Goal: Information Seeking & Learning: Understand process/instructions

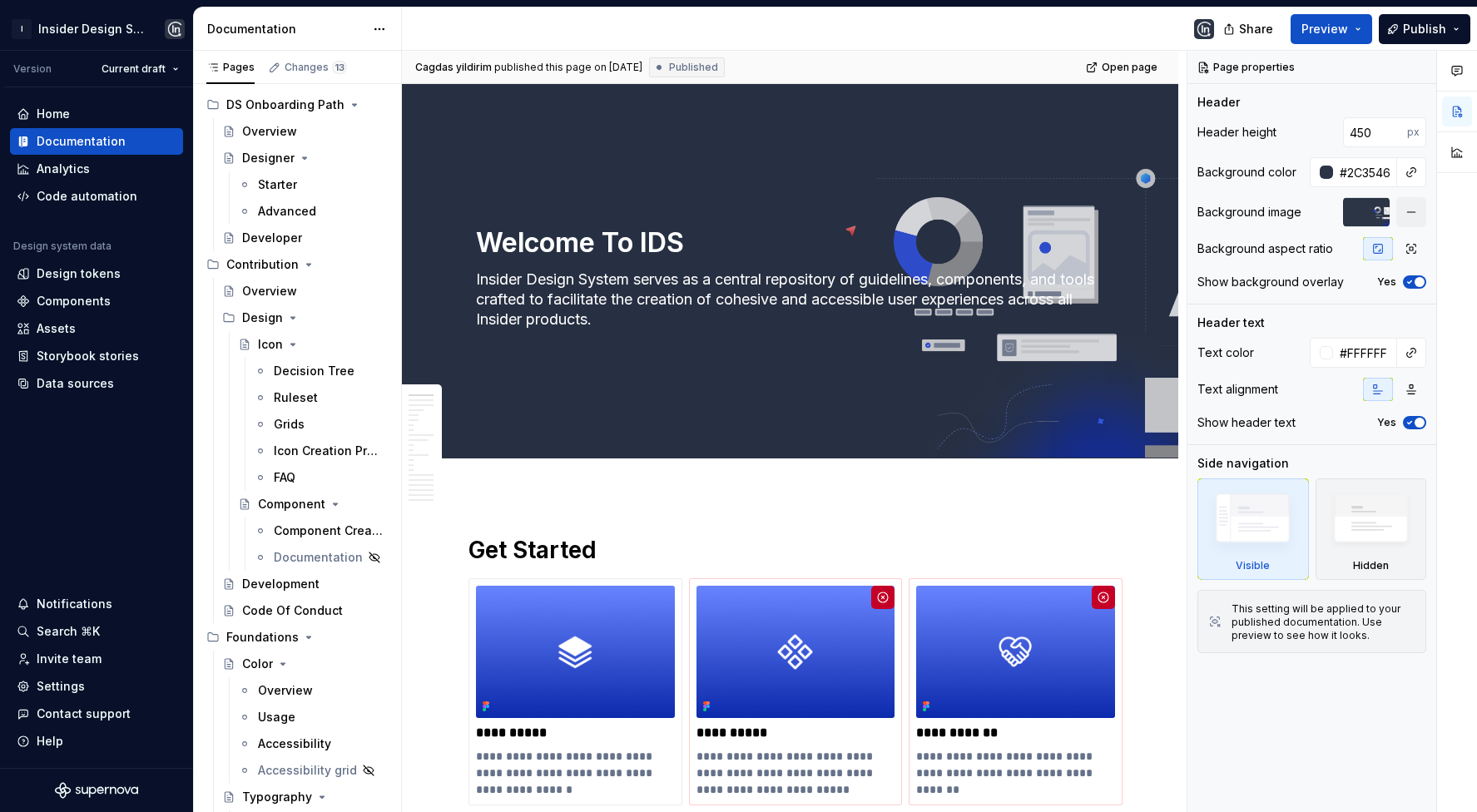
scroll to position [3462, 0]
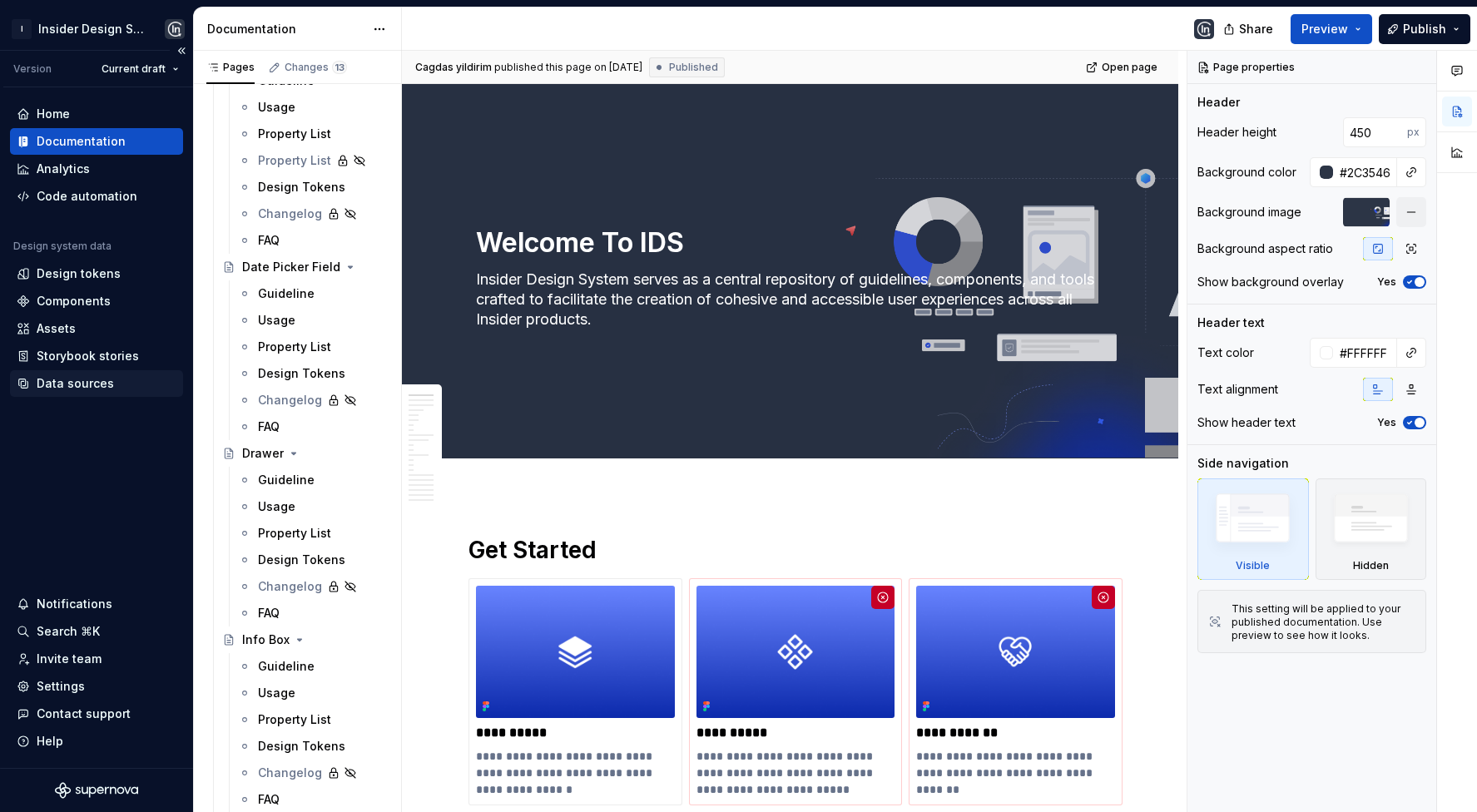
drag, startPoint x: 290, startPoint y: 500, endPoint x: 74, endPoint y: 395, distance: 240.2
click at [290, 500] on div "Usage" at bounding box center [276, 507] width 38 height 17
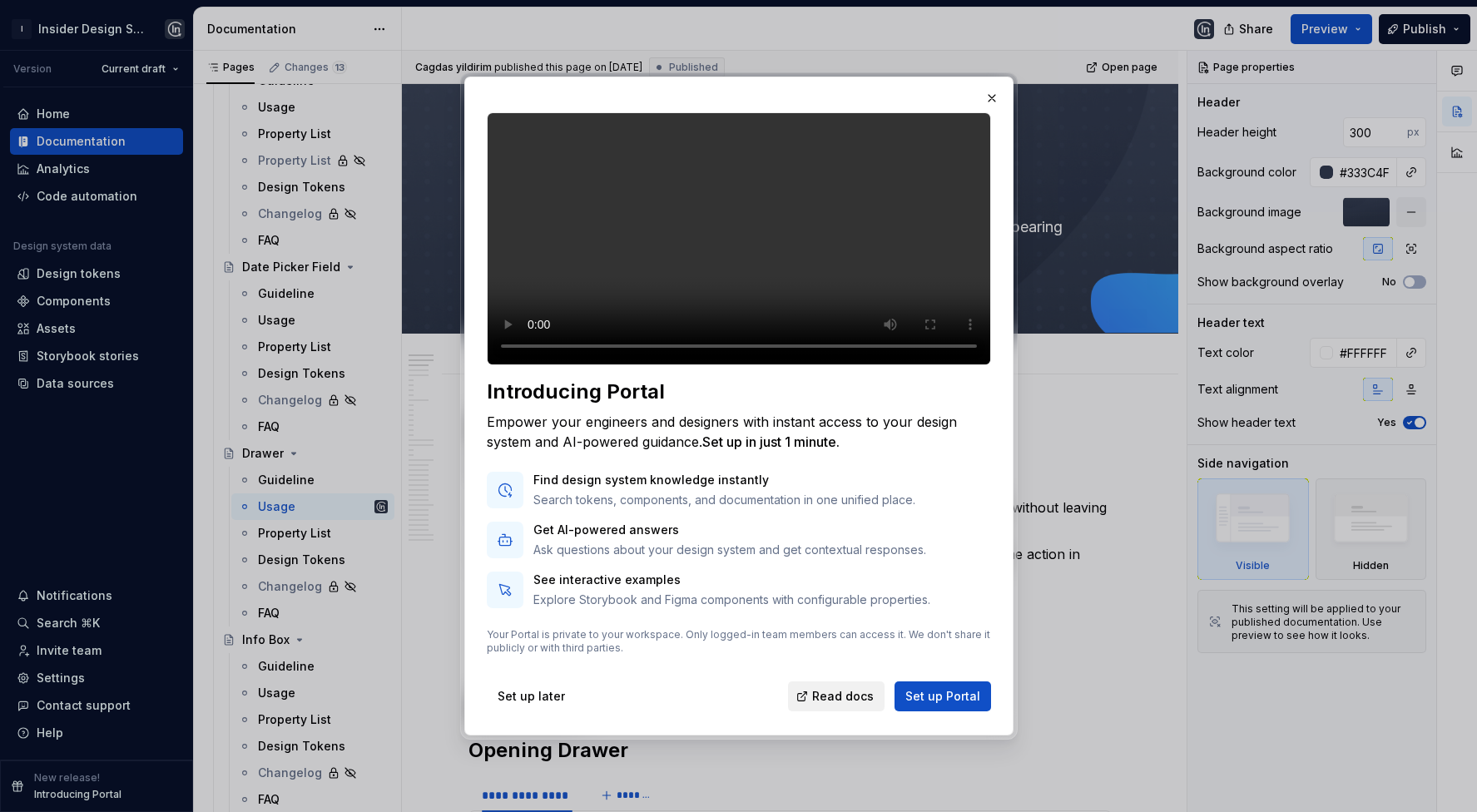
click at [841, 705] on span "Read docs" at bounding box center [843, 696] width 61 height 17
click at [941, 705] on span "Set up Portal" at bounding box center [943, 696] width 75 height 17
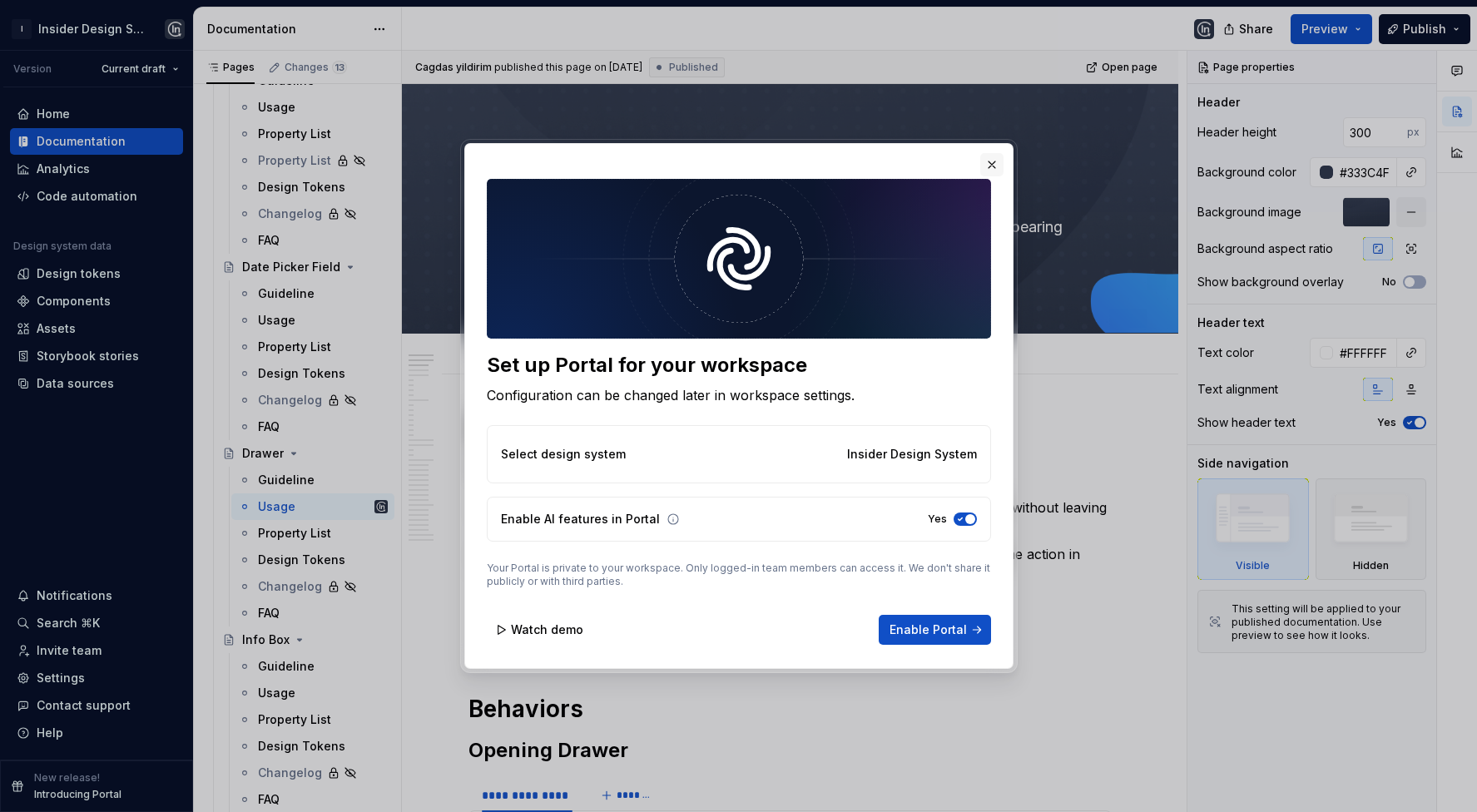
click at [990, 174] on button "button" at bounding box center [992, 164] width 24 height 24
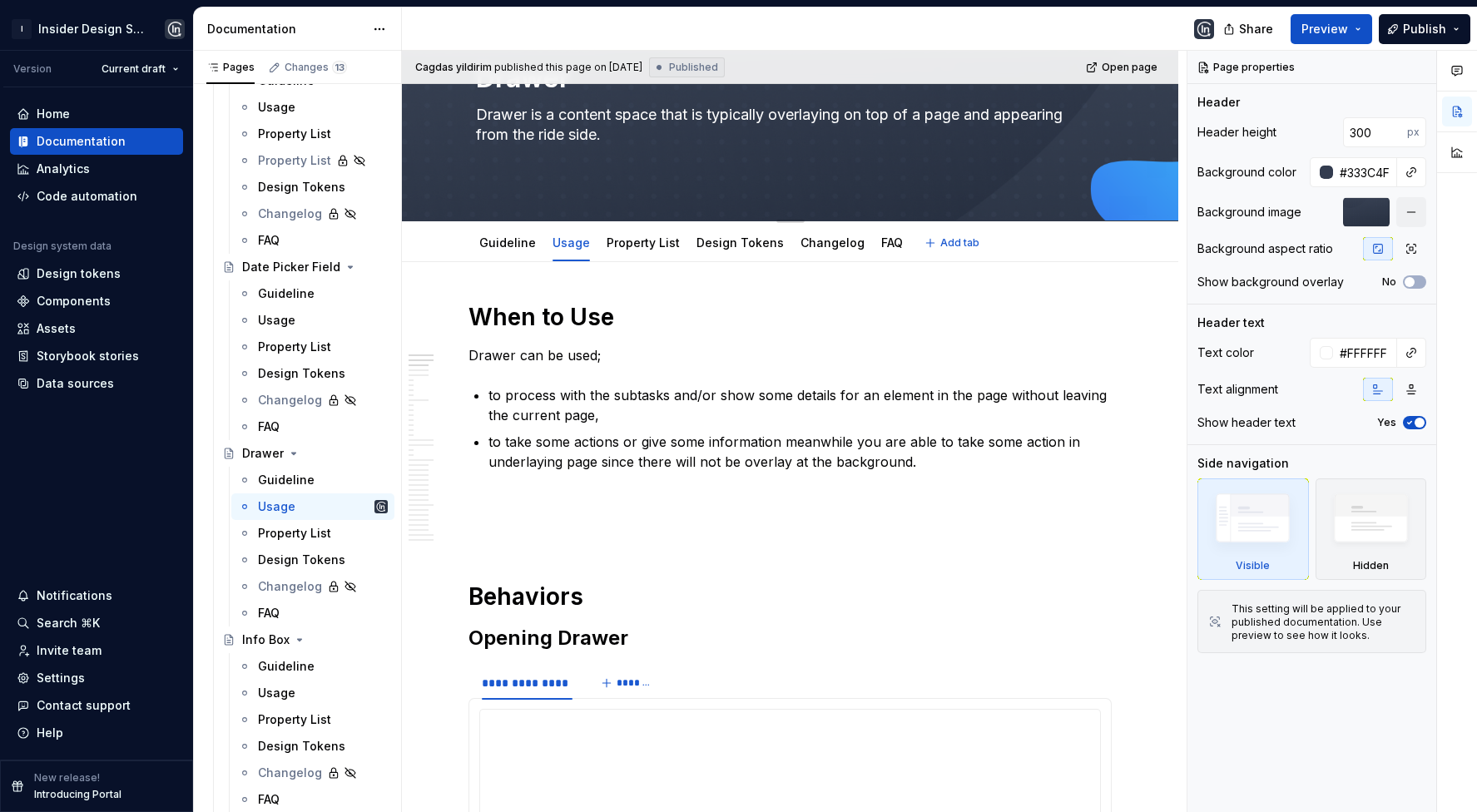
type textarea "*"
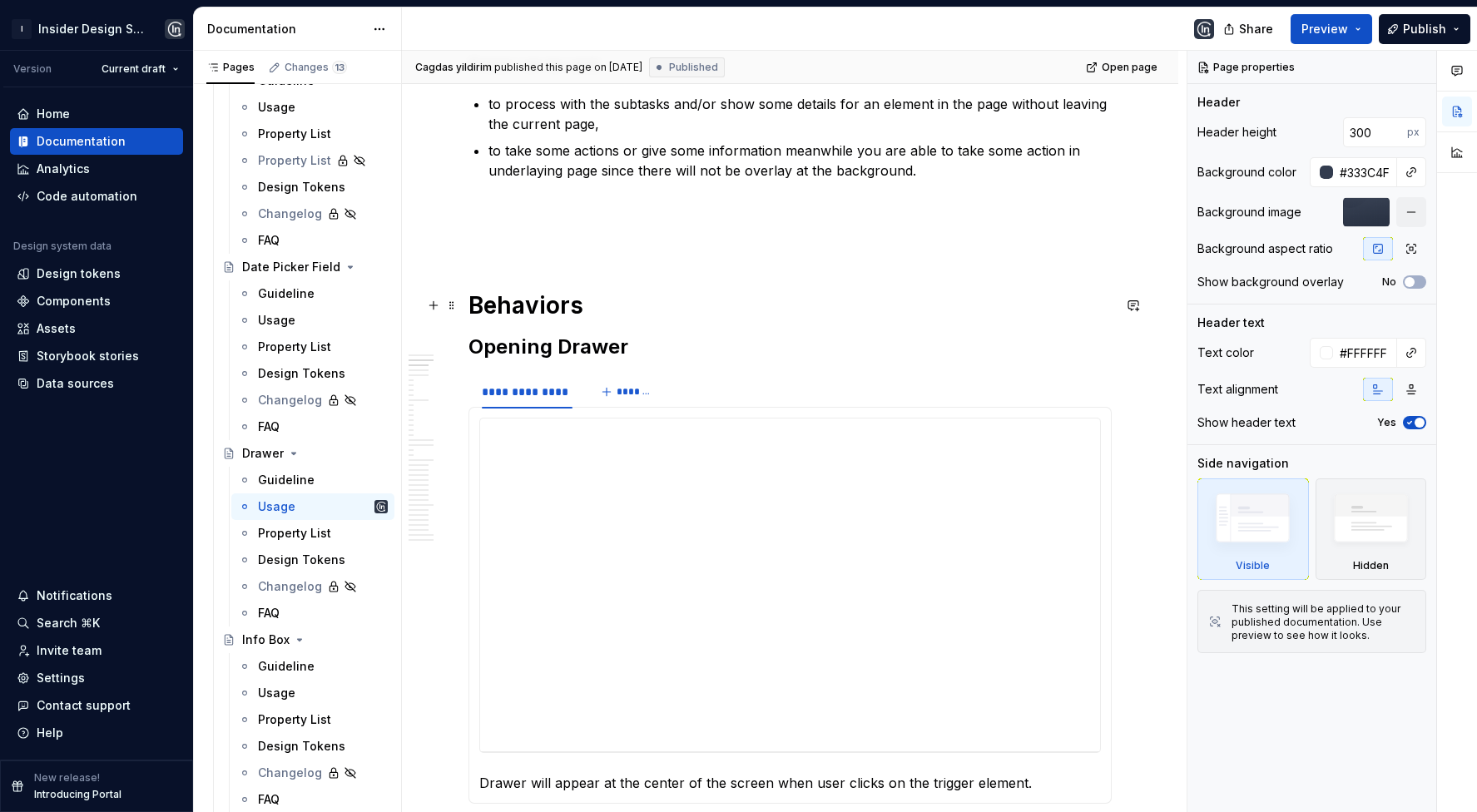
scroll to position [508, 0]
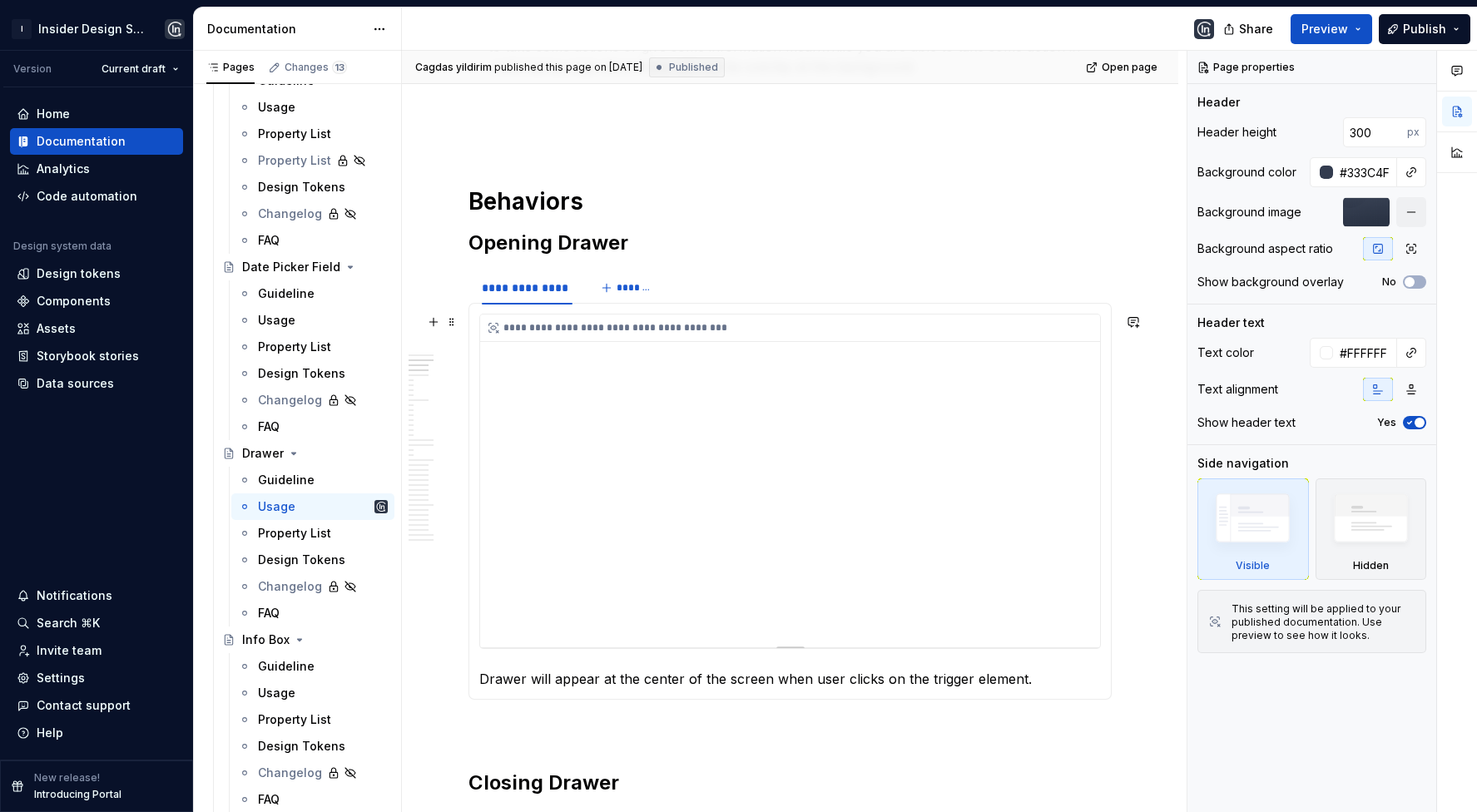
click at [821, 346] on div "**********" at bounding box center [790, 481] width 620 height 332
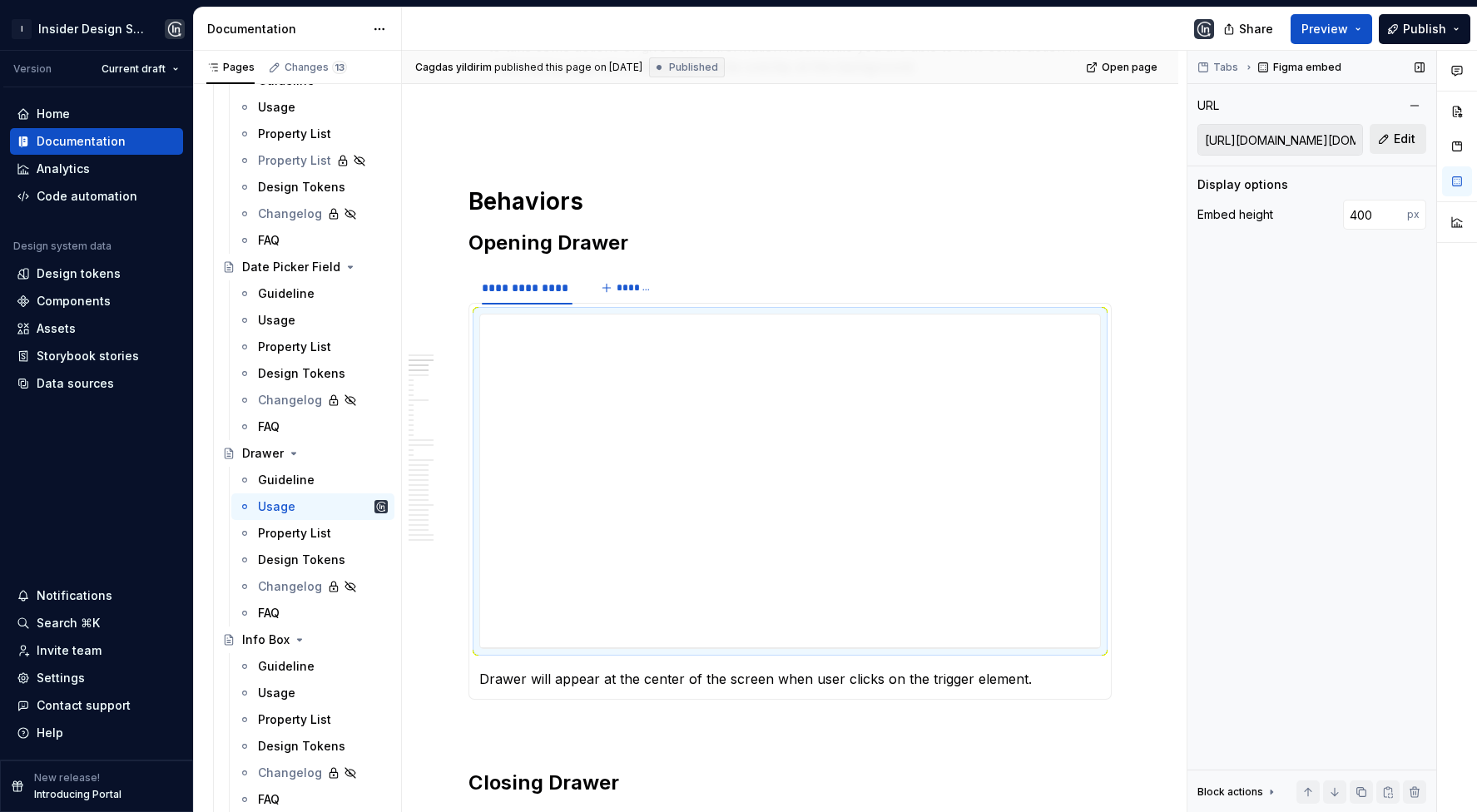
click at [1406, 141] on span "Edit" at bounding box center [1404, 138] width 22 height 17
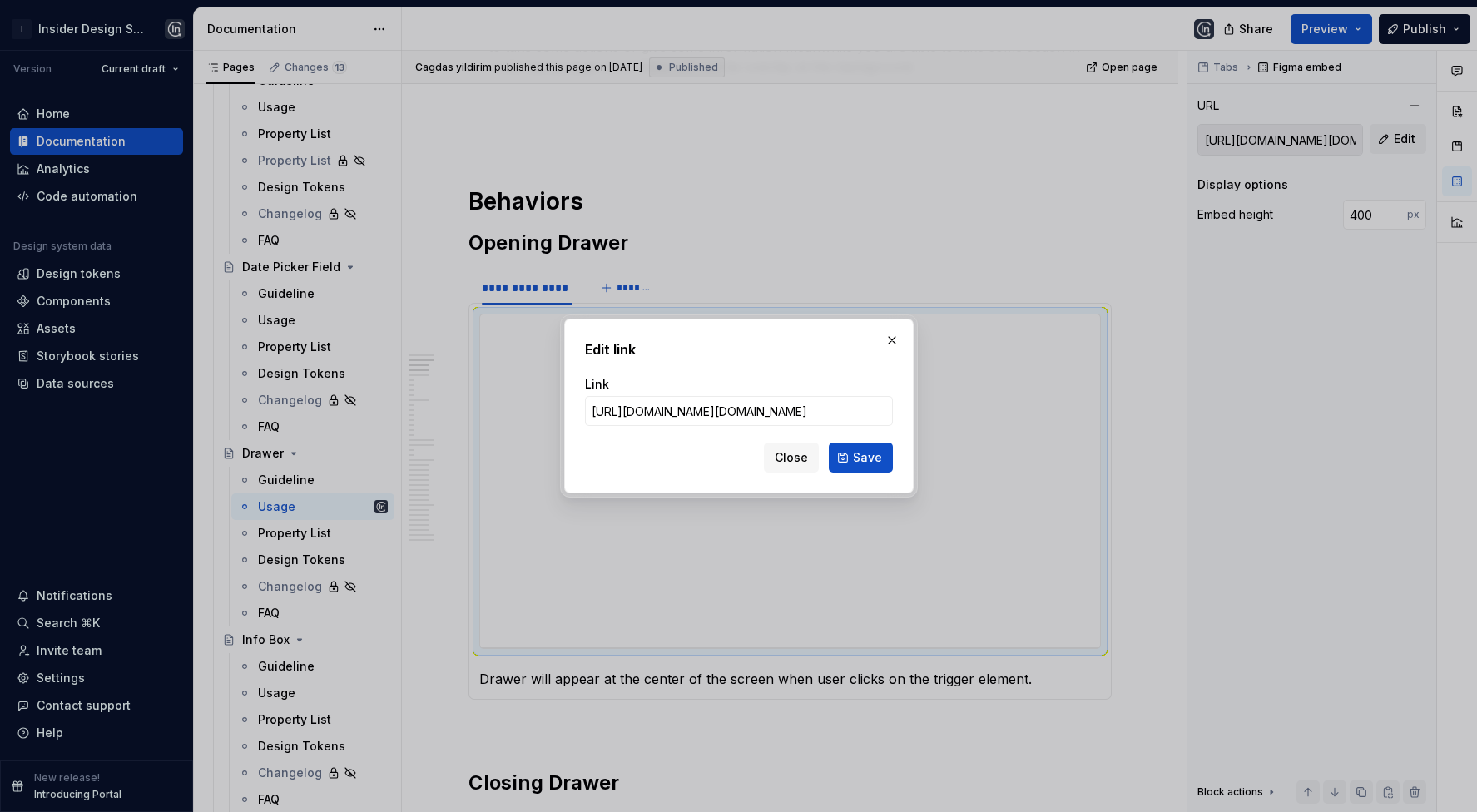
type input "[URL][DOMAIN_NAME]"
click button "Save" at bounding box center [860, 458] width 64 height 30
type input "[URL][DOMAIN_NAME]"
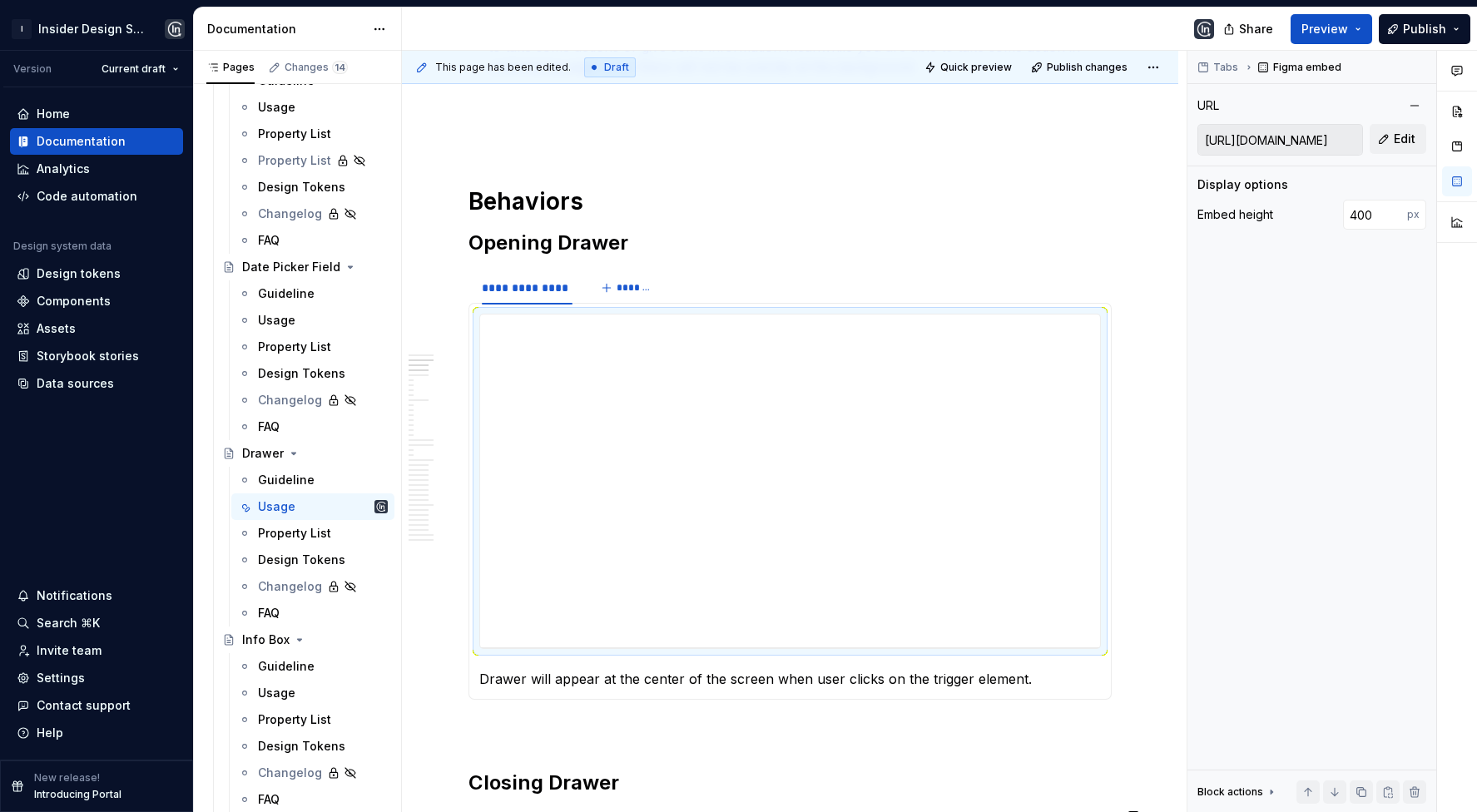
type textarea "*"
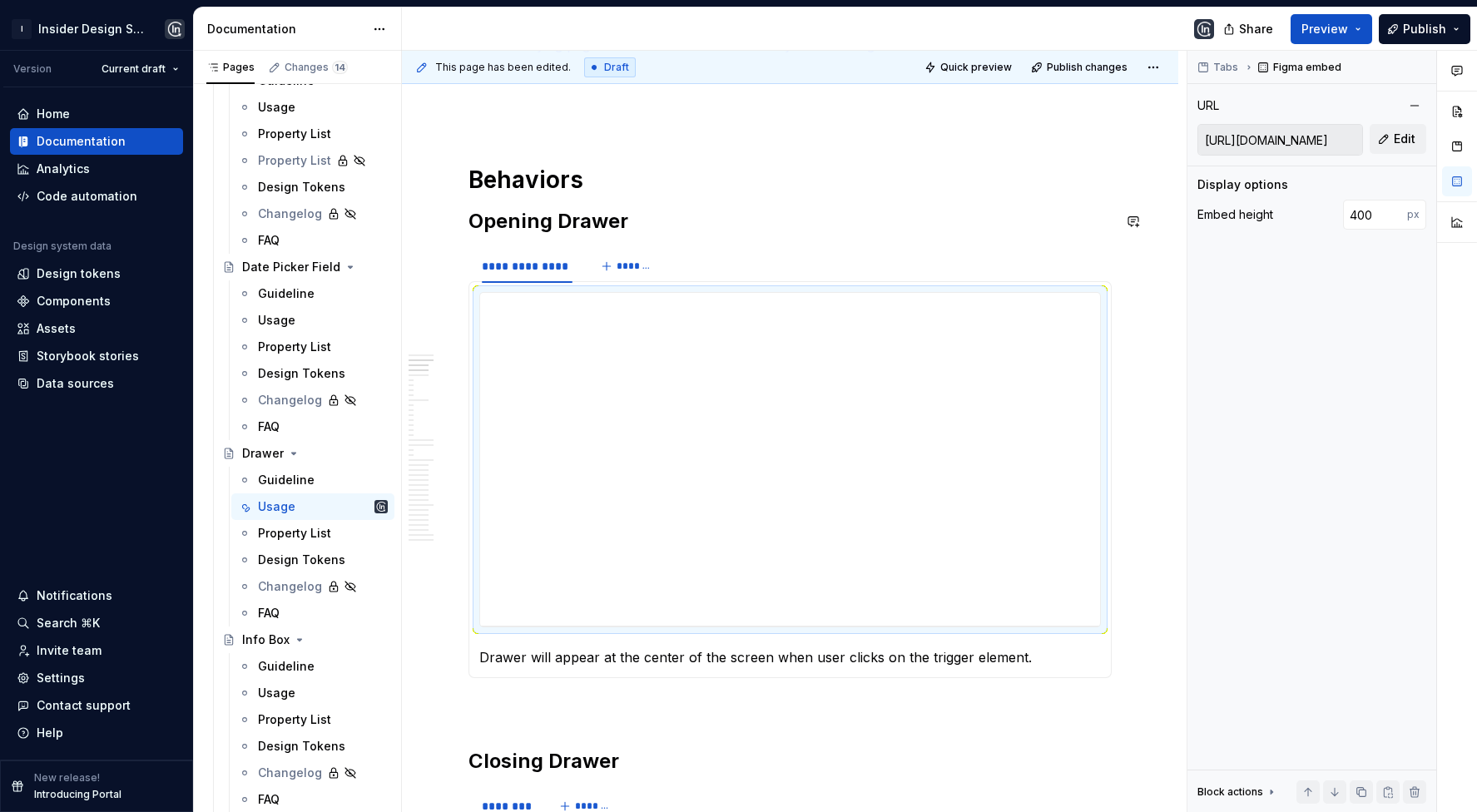
scroll to position [607, 0]
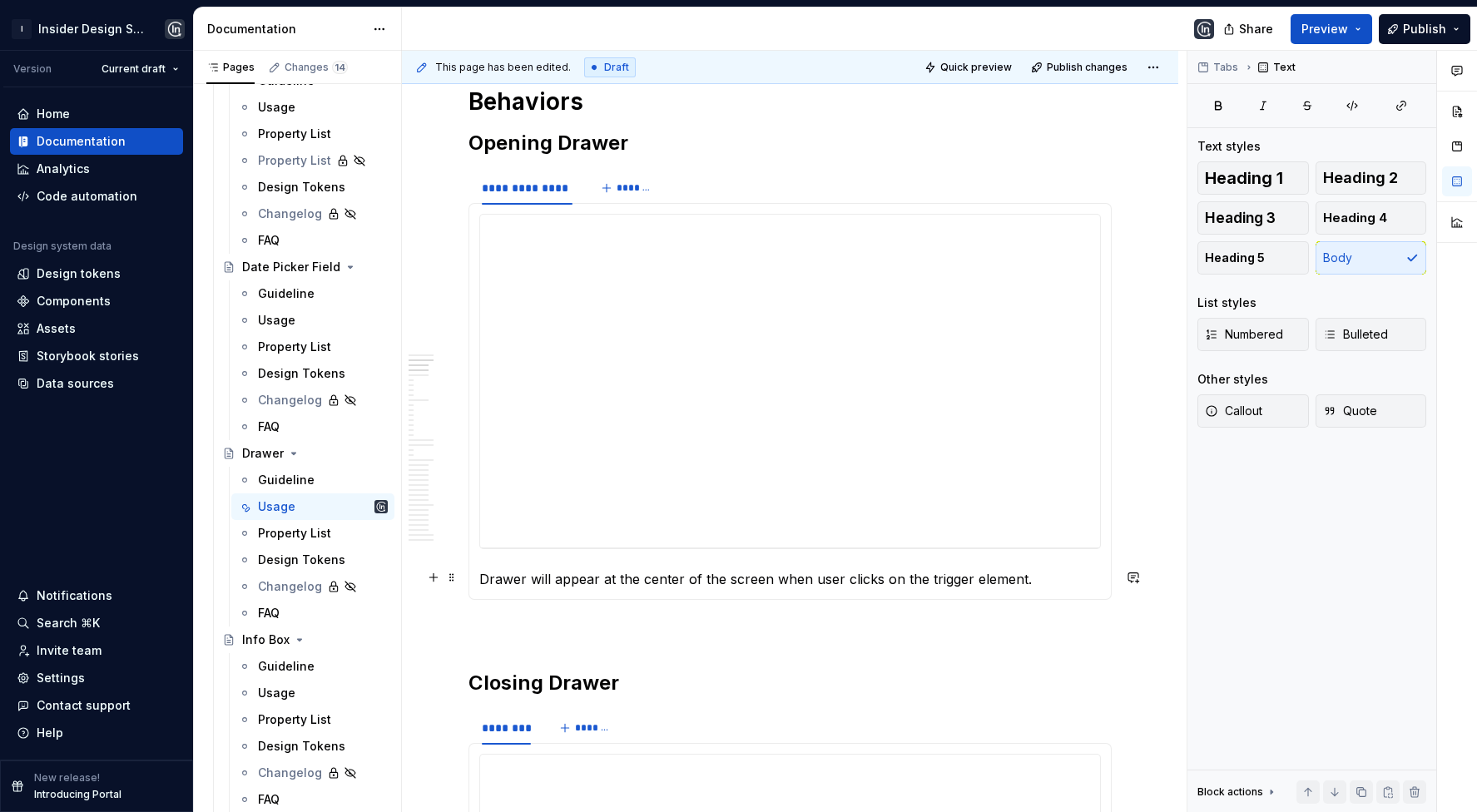
click at [606, 581] on p "Drawer will appear at the center of the screen when user clicks on the trigger …" at bounding box center [790, 579] width 622 height 20
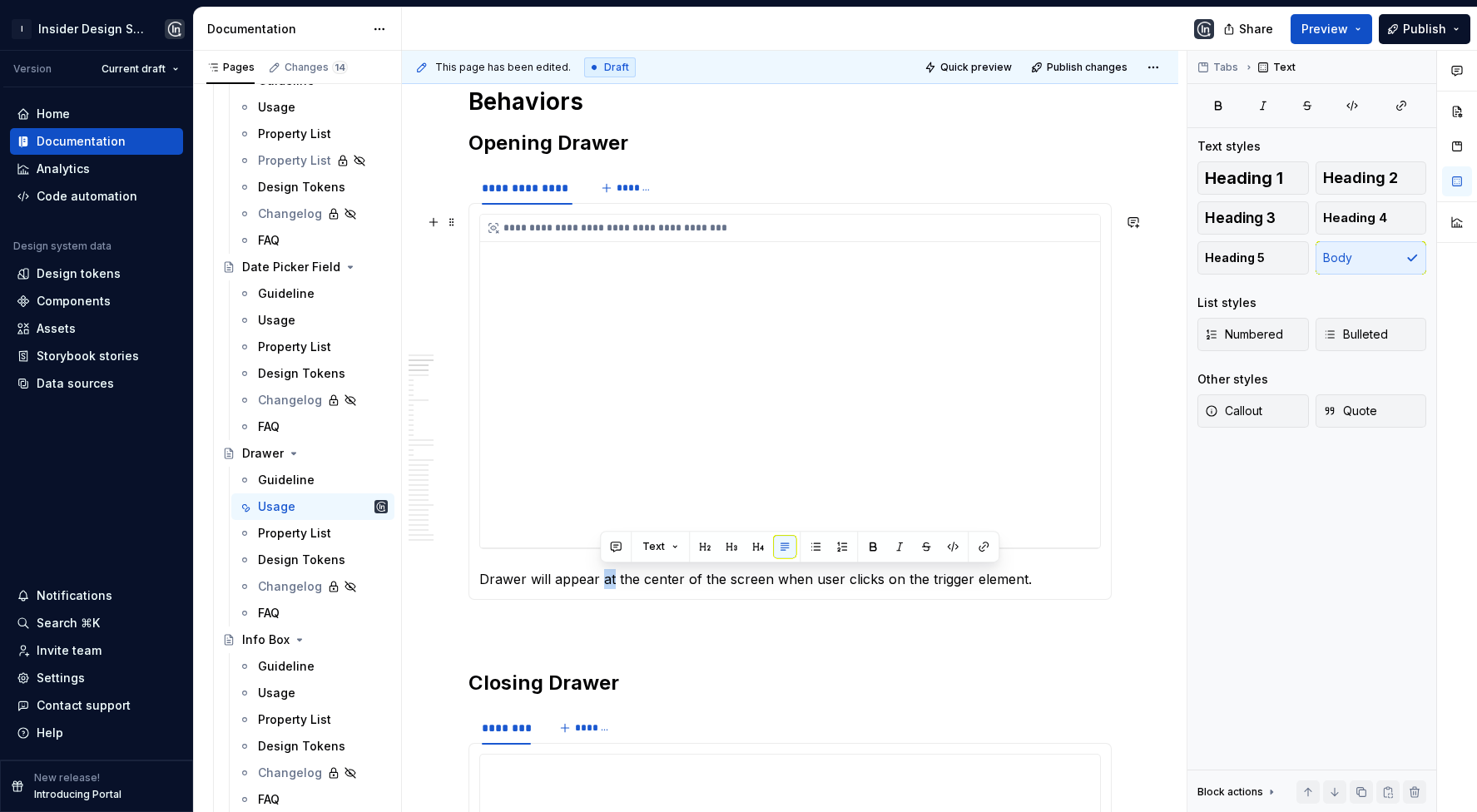
click at [585, 358] on div "**********" at bounding box center [790, 381] width 620 height 332
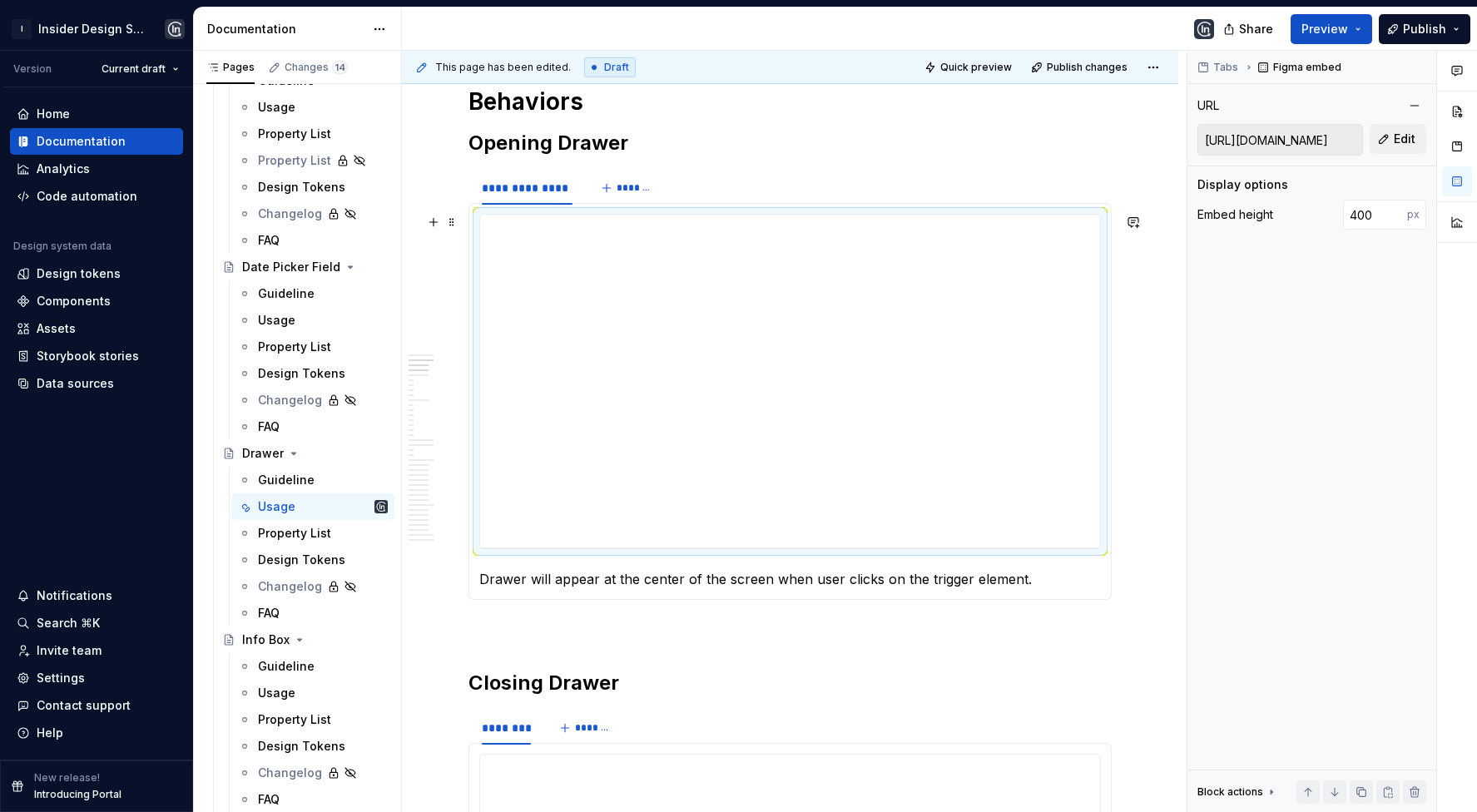
click at [578, 570] on p "Drawer will appear at the center of the screen when user clicks on the trigger …" at bounding box center [790, 579] width 622 height 20
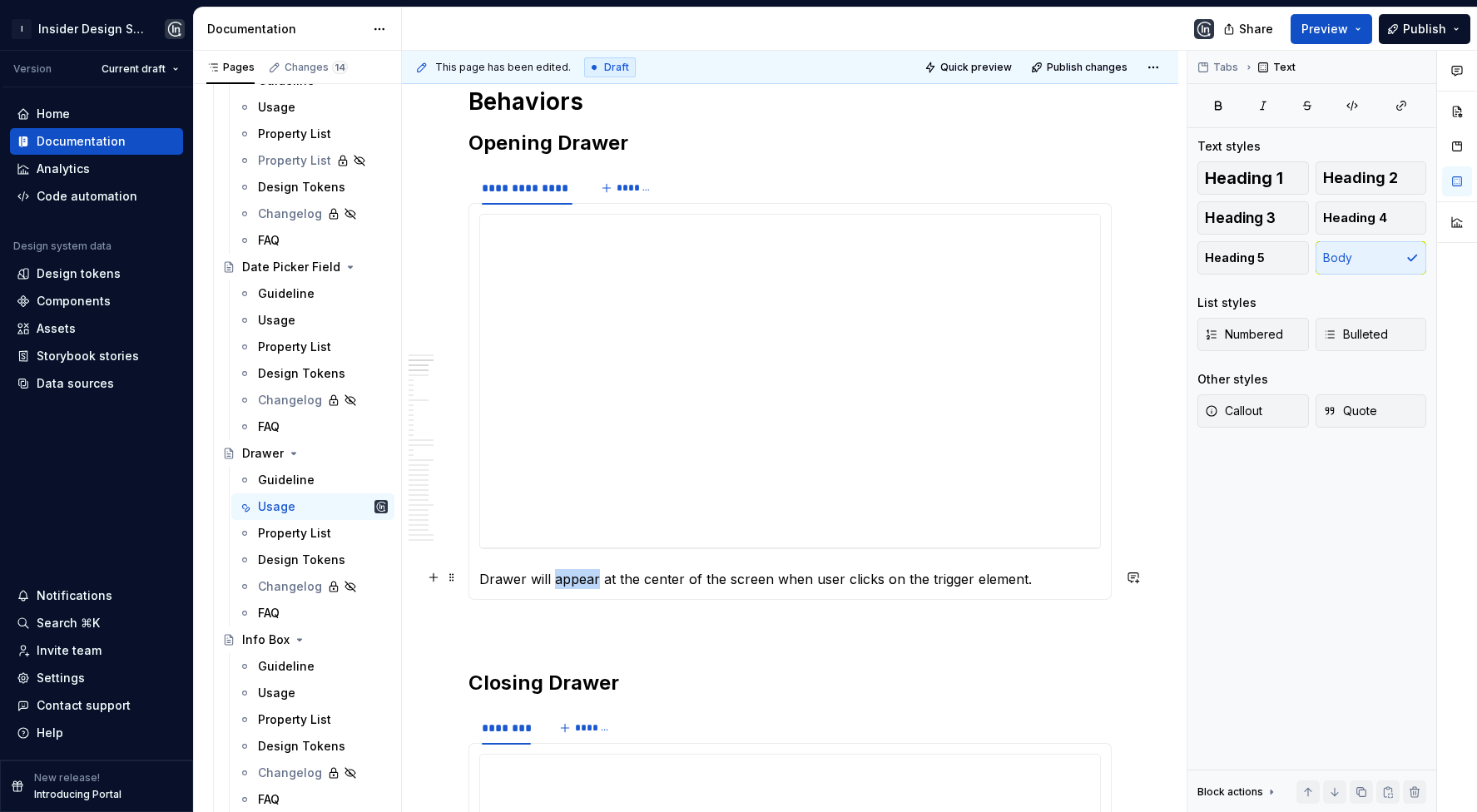
click at [578, 570] on p "Drawer will appear at the center of the screen when user clicks on the trigger …" at bounding box center [790, 579] width 622 height 20
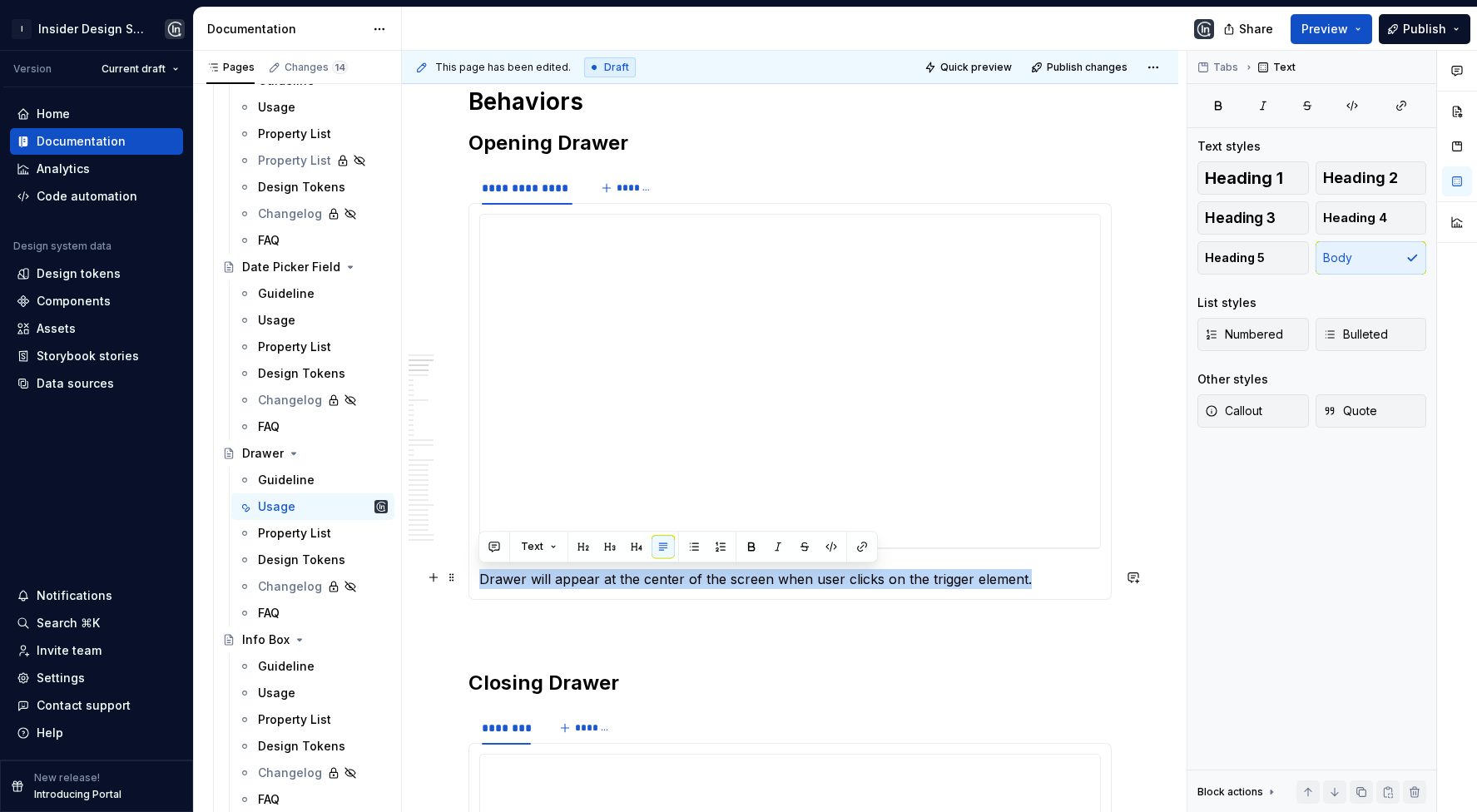
click at [578, 570] on p "Drawer will appear at the center of the screen when user clicks on the trigger …" at bounding box center [790, 579] width 622 height 20
click at [664, 587] on p "Drawer will appear at the center of the screen when user clicks on the trigger …" at bounding box center [790, 579] width 622 height 20
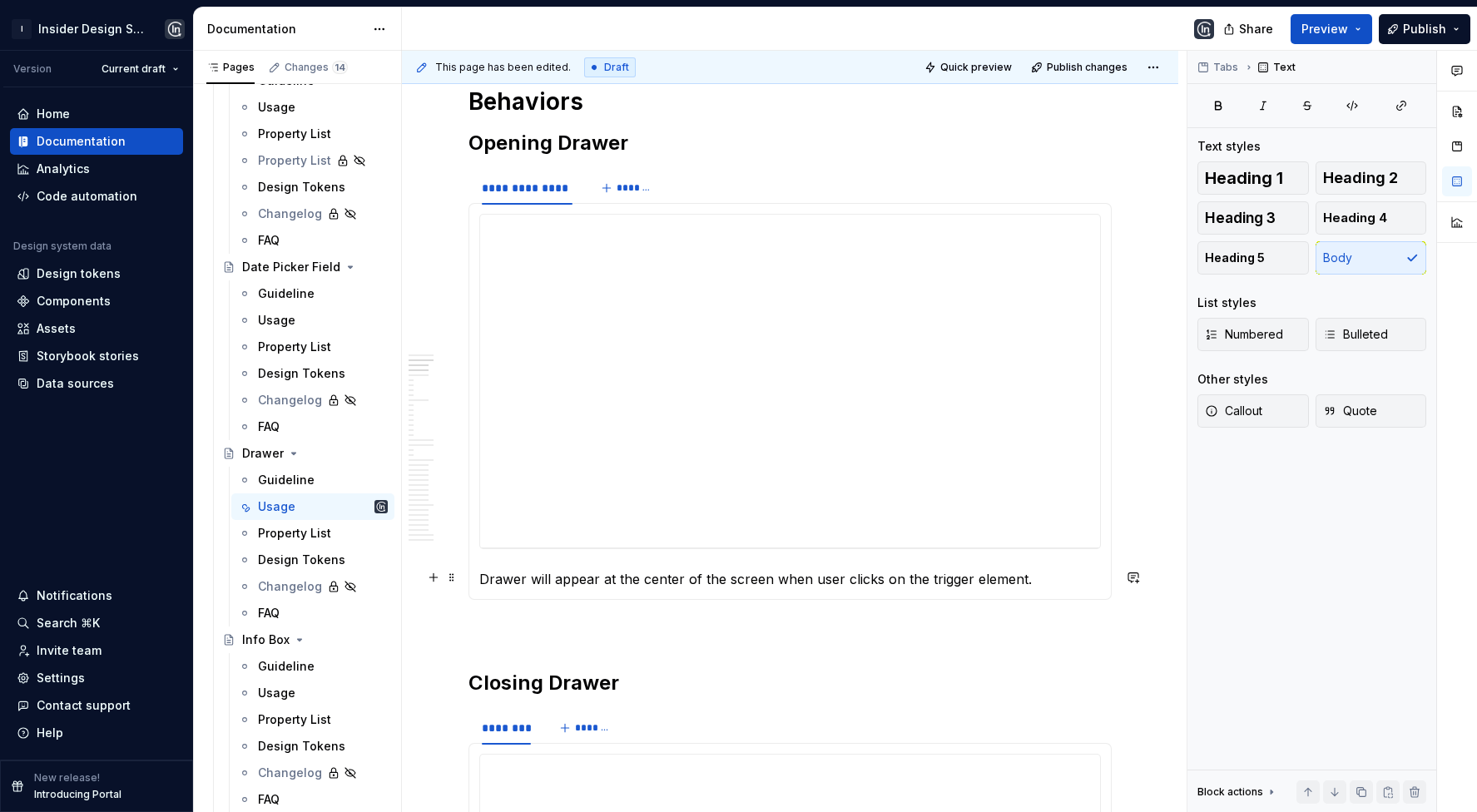
click at [664, 587] on p "Drawer will appear at the center of the screen when user clicks on the trigger …" at bounding box center [790, 579] width 622 height 20
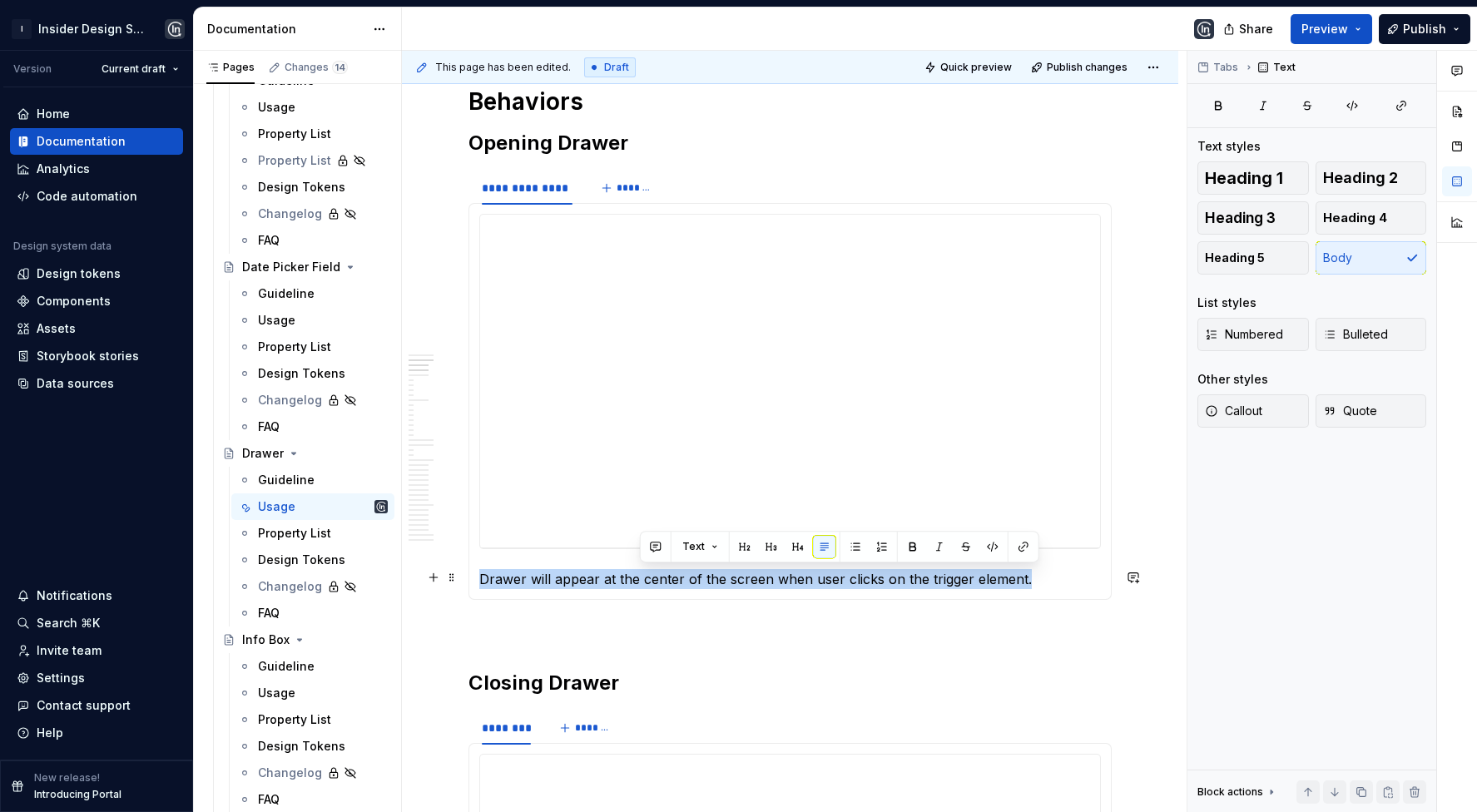
click at [664, 587] on p "Drawer will appear at the center of the screen when user clicks on the trigger …" at bounding box center [790, 579] width 622 height 20
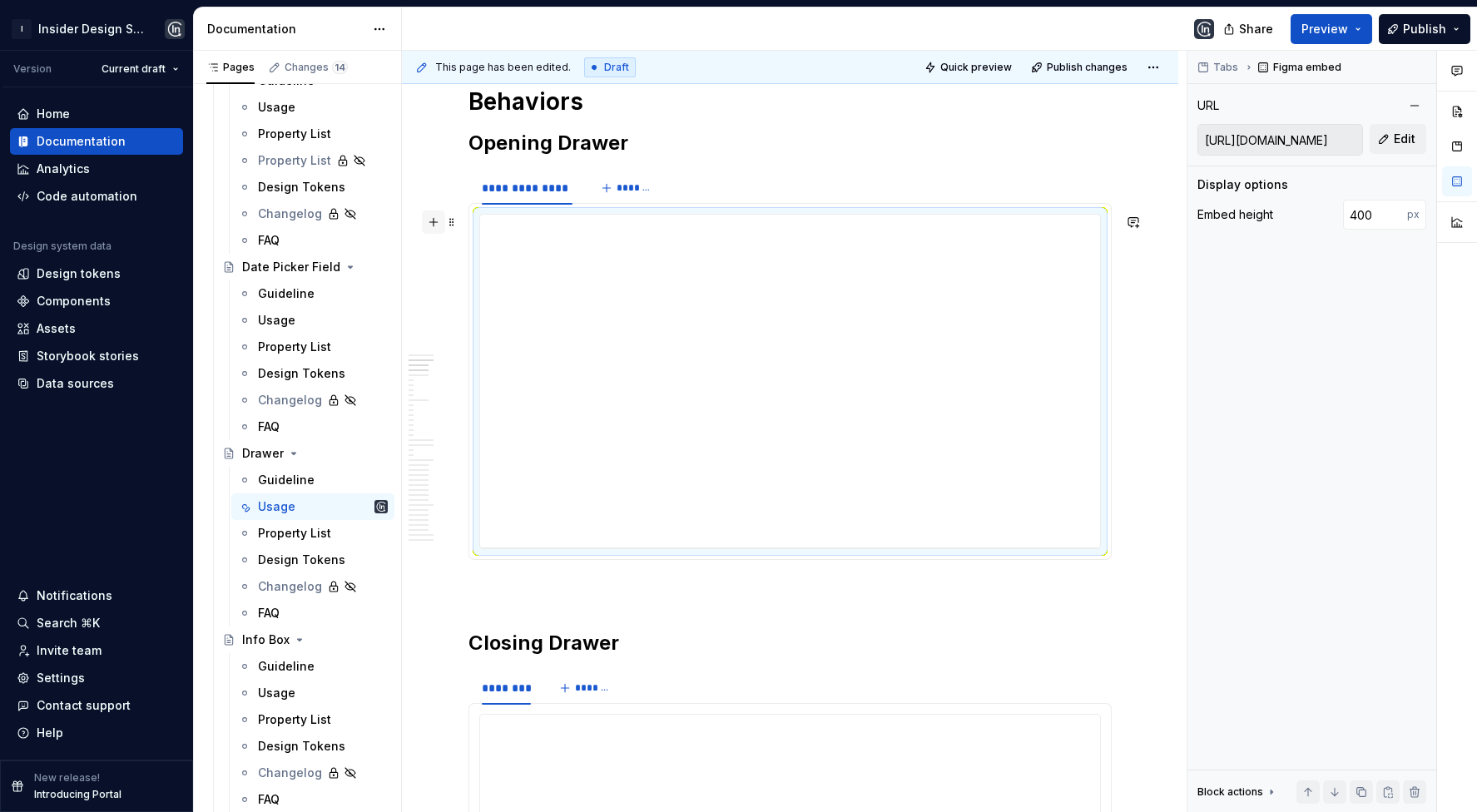
click at [434, 220] on button "button" at bounding box center [433, 222] width 24 height 24
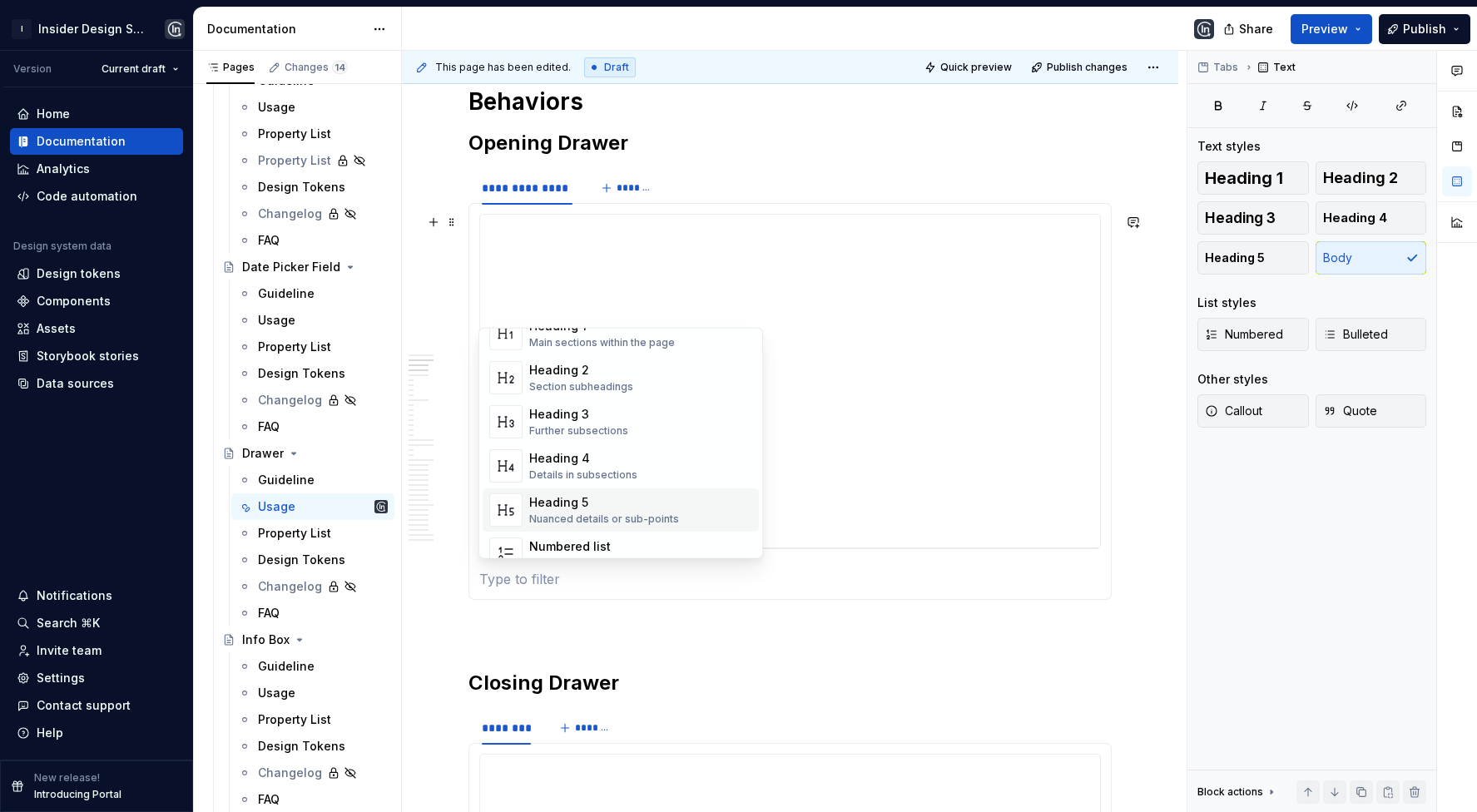
scroll to position [101, 0]
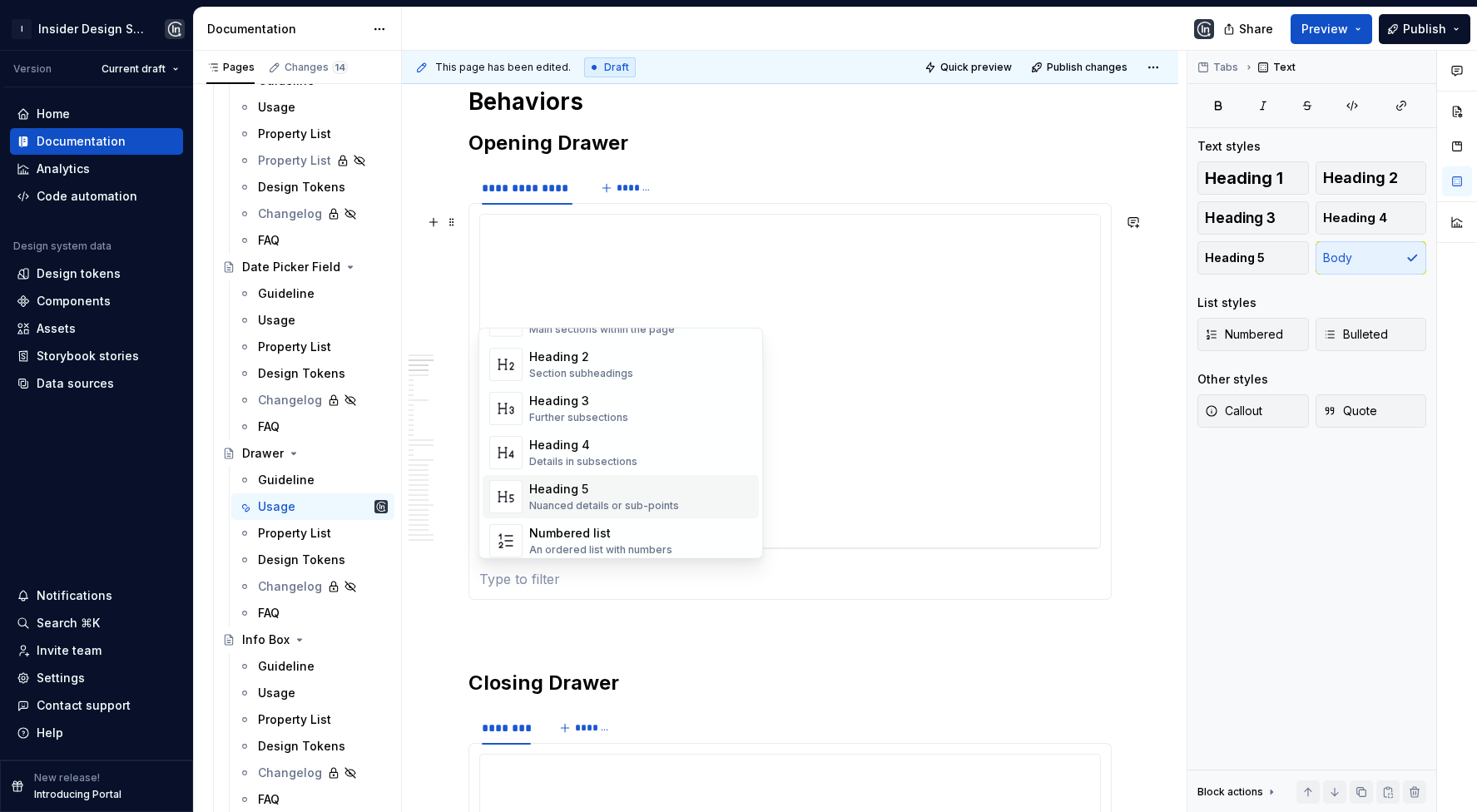
click at [613, 500] on div "Nuanced details or sub-points" at bounding box center [604, 506] width 150 height 13
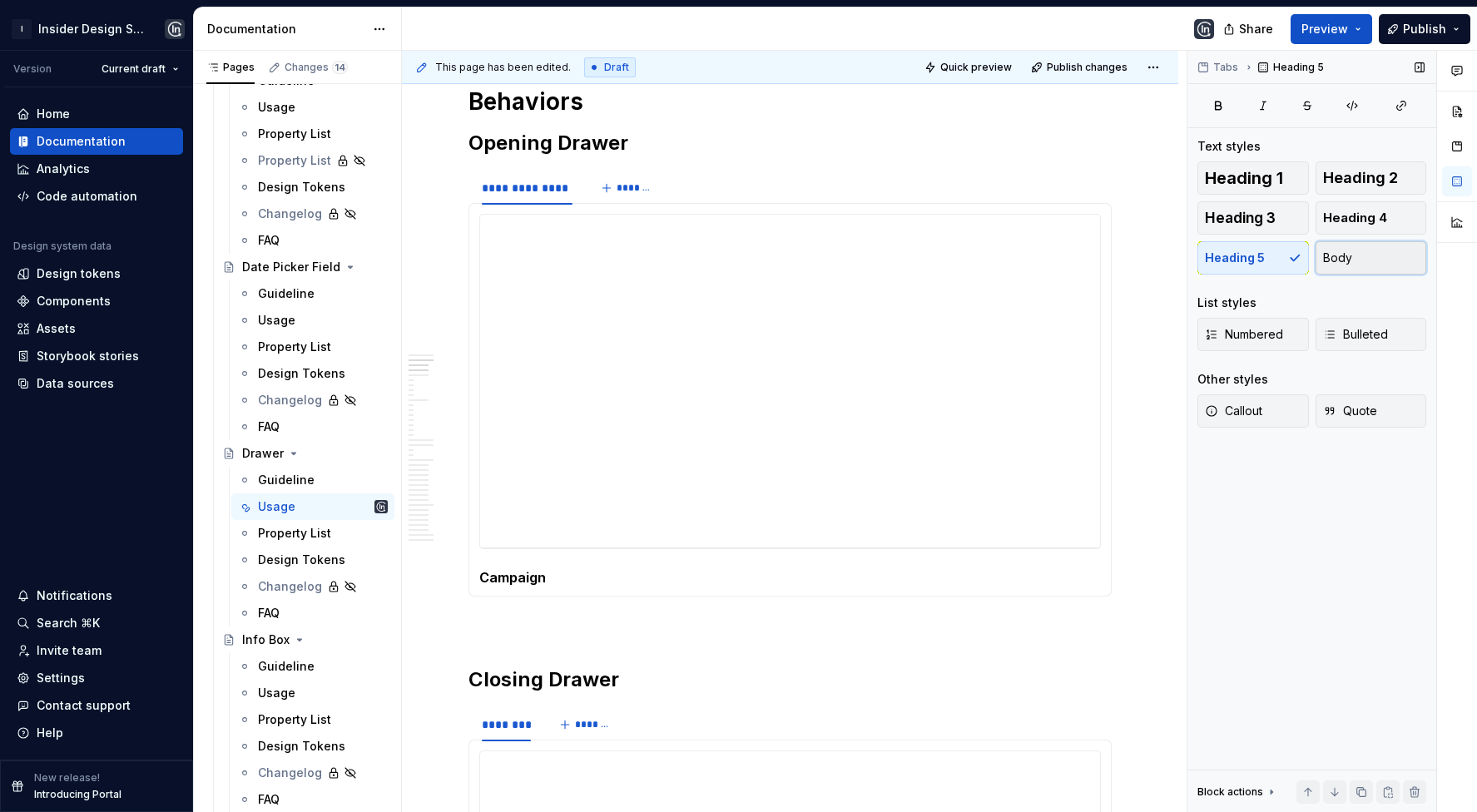
click at [1324, 267] on button "Body" at bounding box center [1371, 258] width 111 height 33
click at [582, 590] on div "**********" at bounding box center [790, 402] width 643 height 397
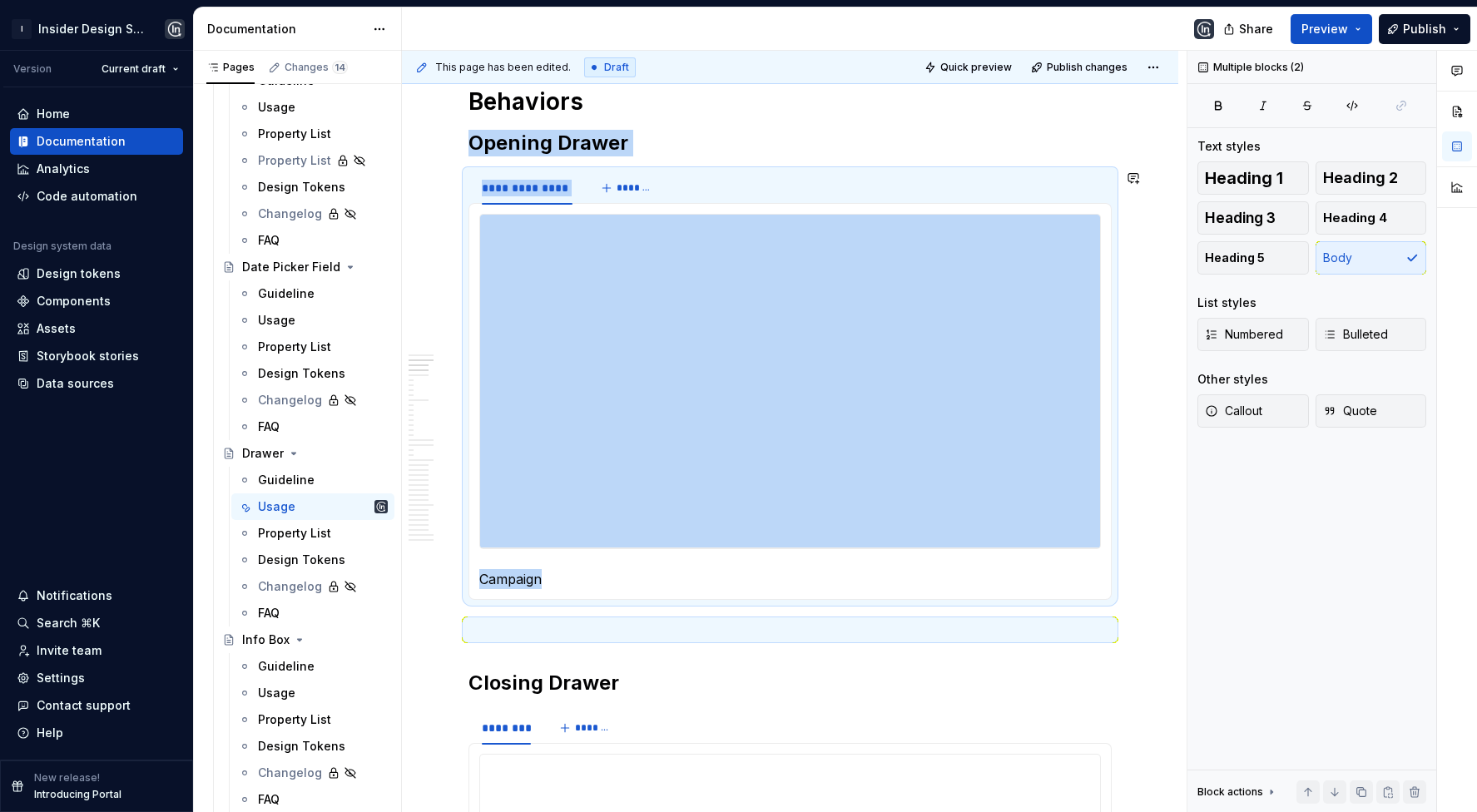
click at [581, 590] on div "**********" at bounding box center [790, 402] width 643 height 397
click at [504, 578] on p "Campaign" at bounding box center [790, 579] width 622 height 20
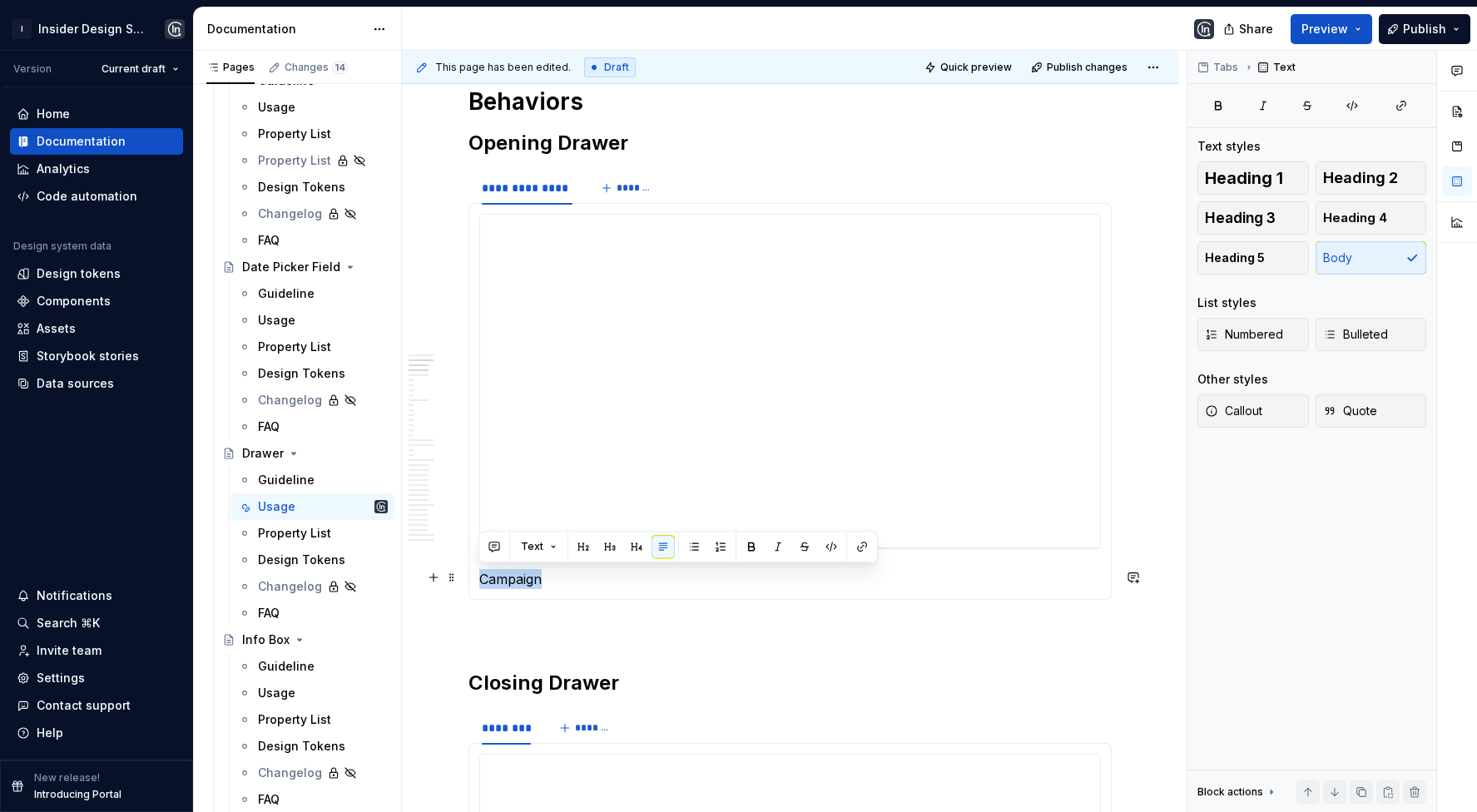
click at [504, 578] on p "Campaign" at bounding box center [790, 579] width 622 height 20
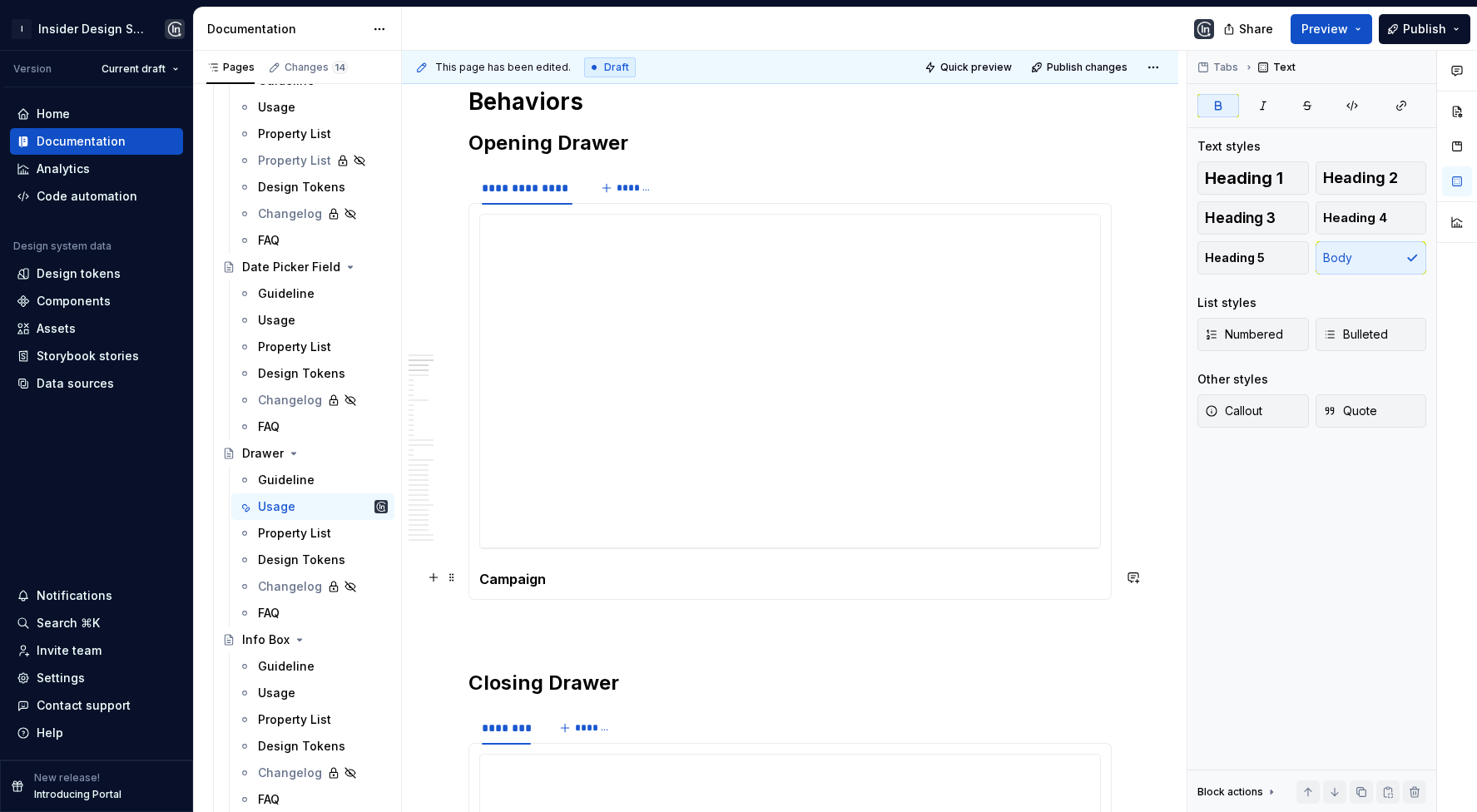
click at [588, 580] on p "Campaign" at bounding box center [790, 579] width 622 height 20
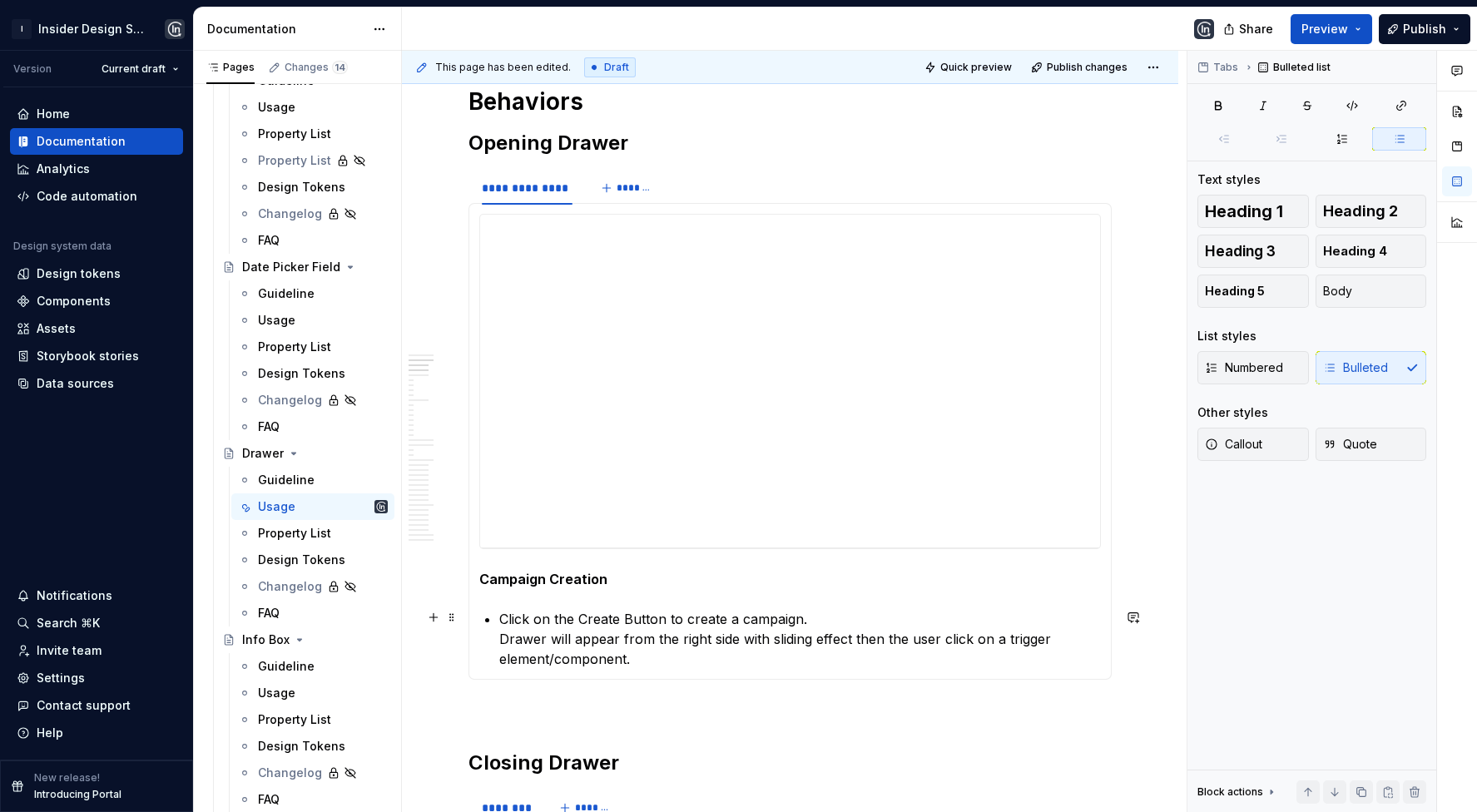
click at [500, 637] on p "Click on the Create Button to create a campaign. Drawer will appear from the ri…" at bounding box center [801, 639] width 602 height 60
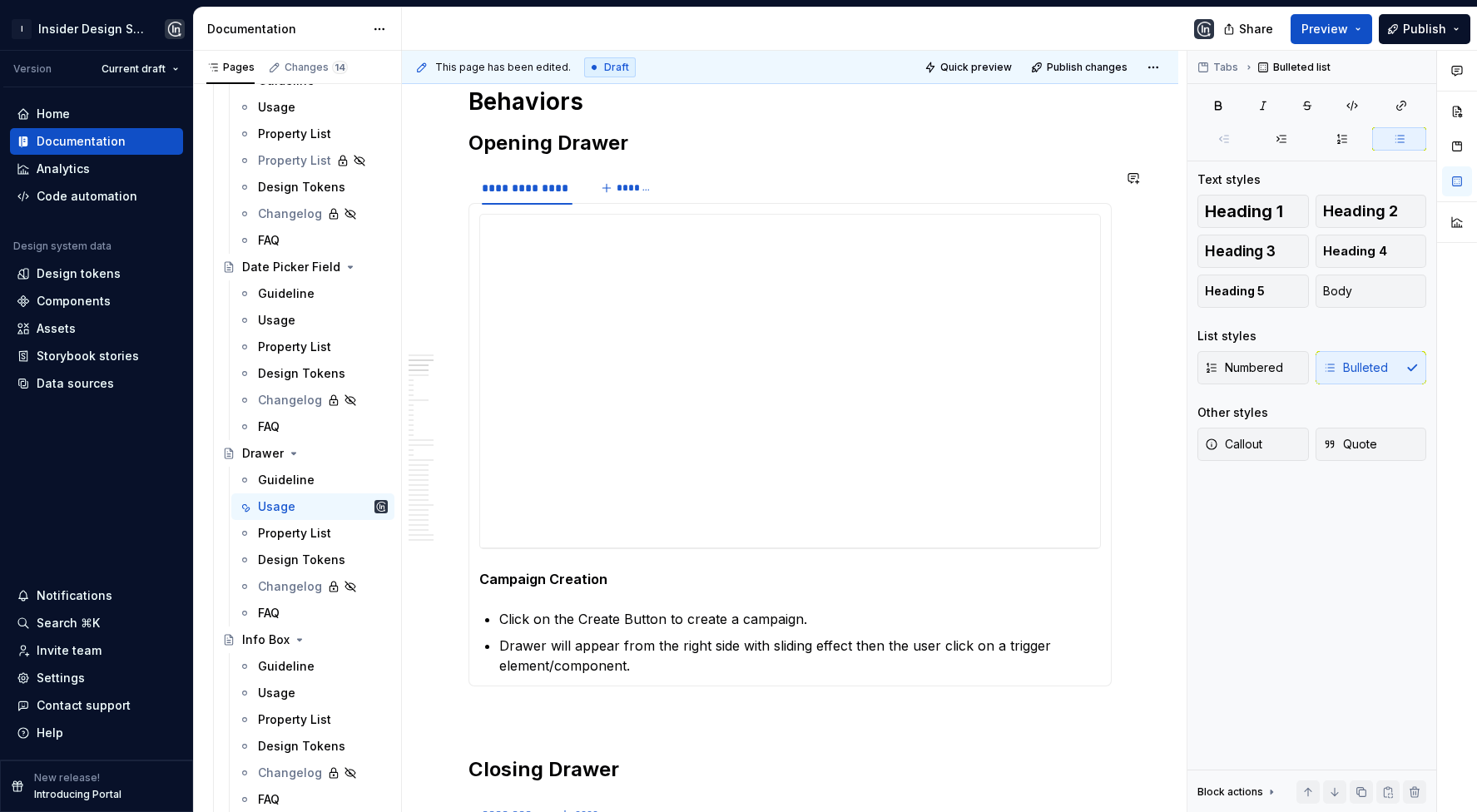
click at [660, 682] on div "**********" at bounding box center [790, 444] width 643 height 484
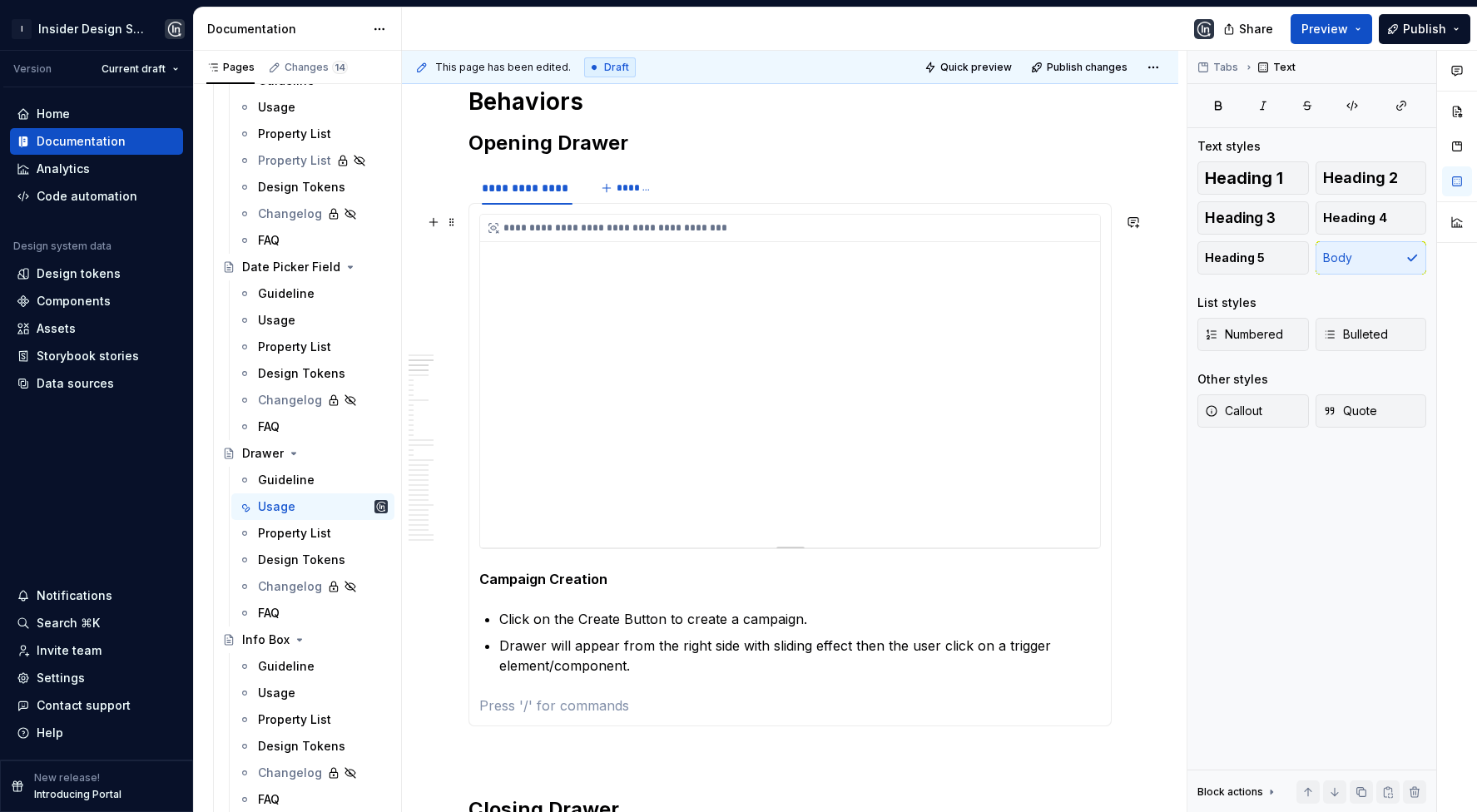
type textarea "*"
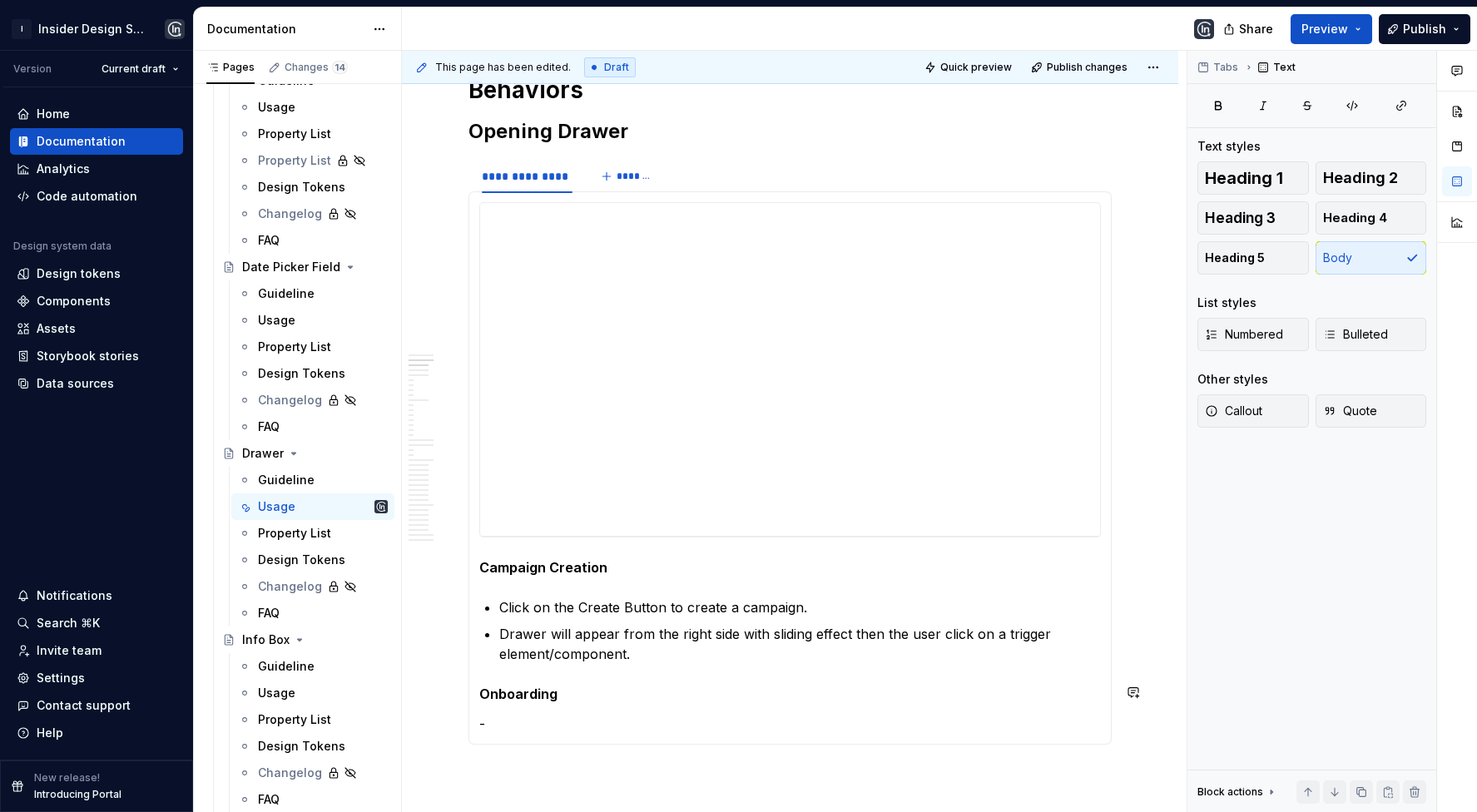
scroll to position [629, 0]
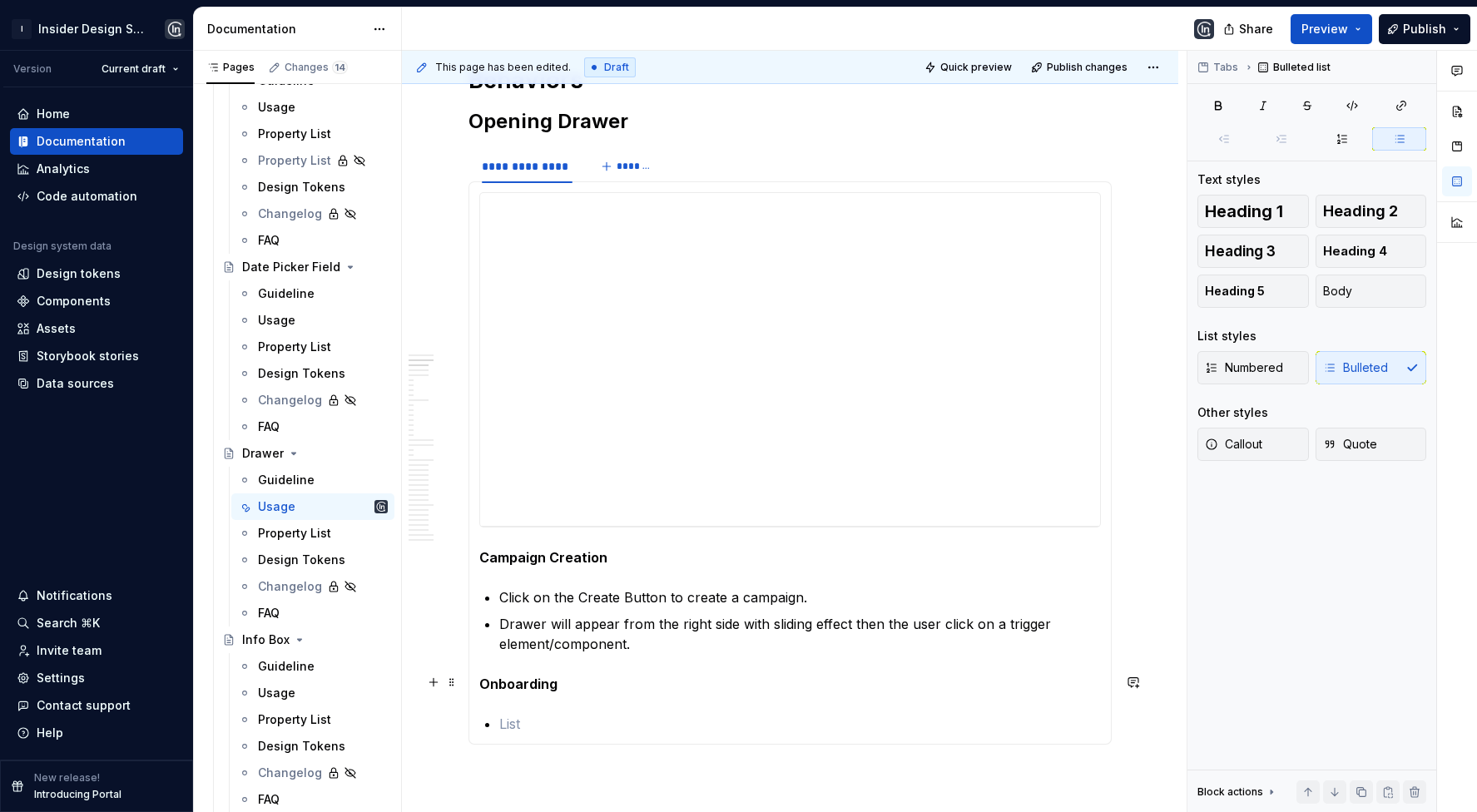
click at [566, 688] on p "Onboarding" at bounding box center [790, 683] width 622 height 20
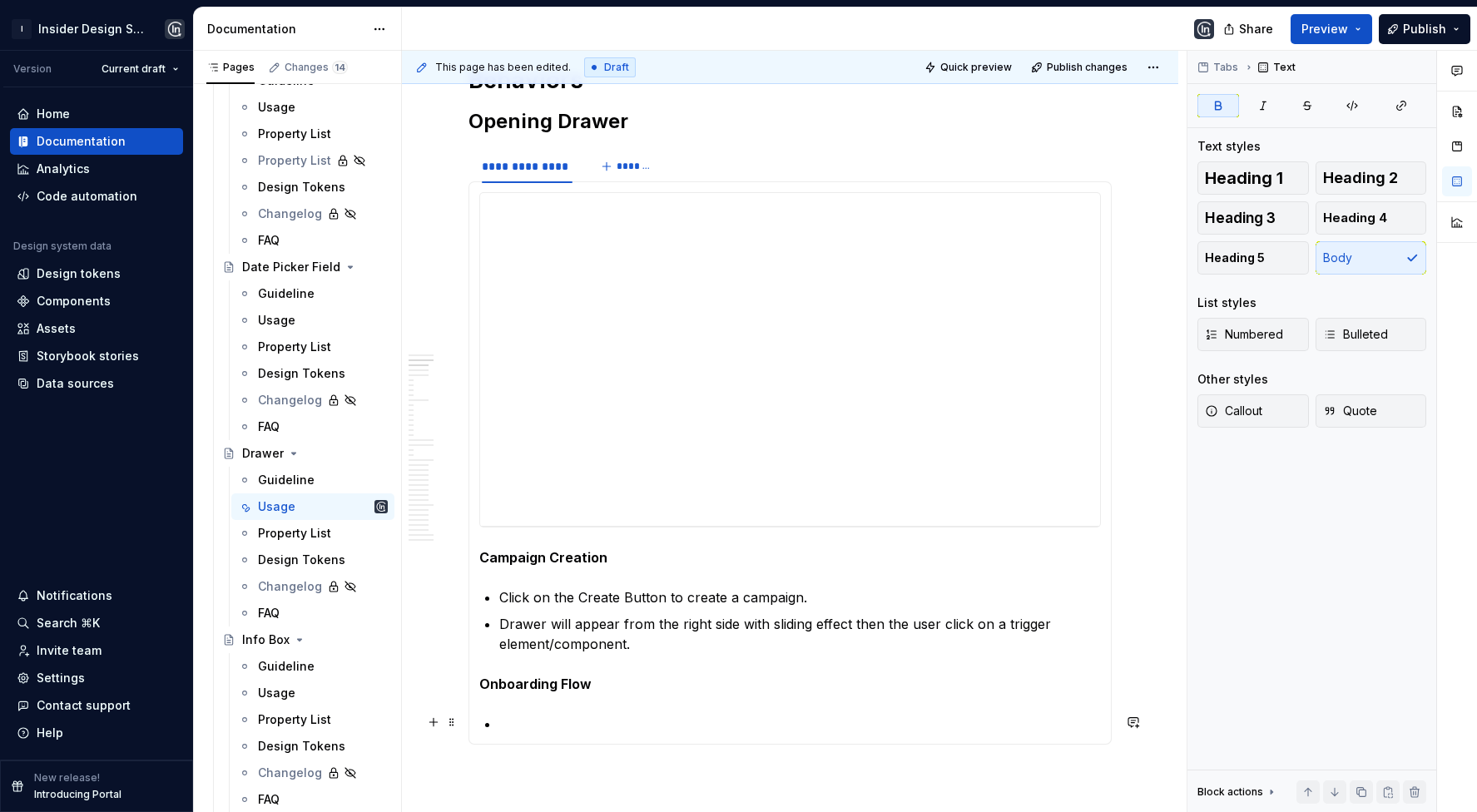
click at [547, 730] on p at bounding box center [801, 724] width 602 height 20
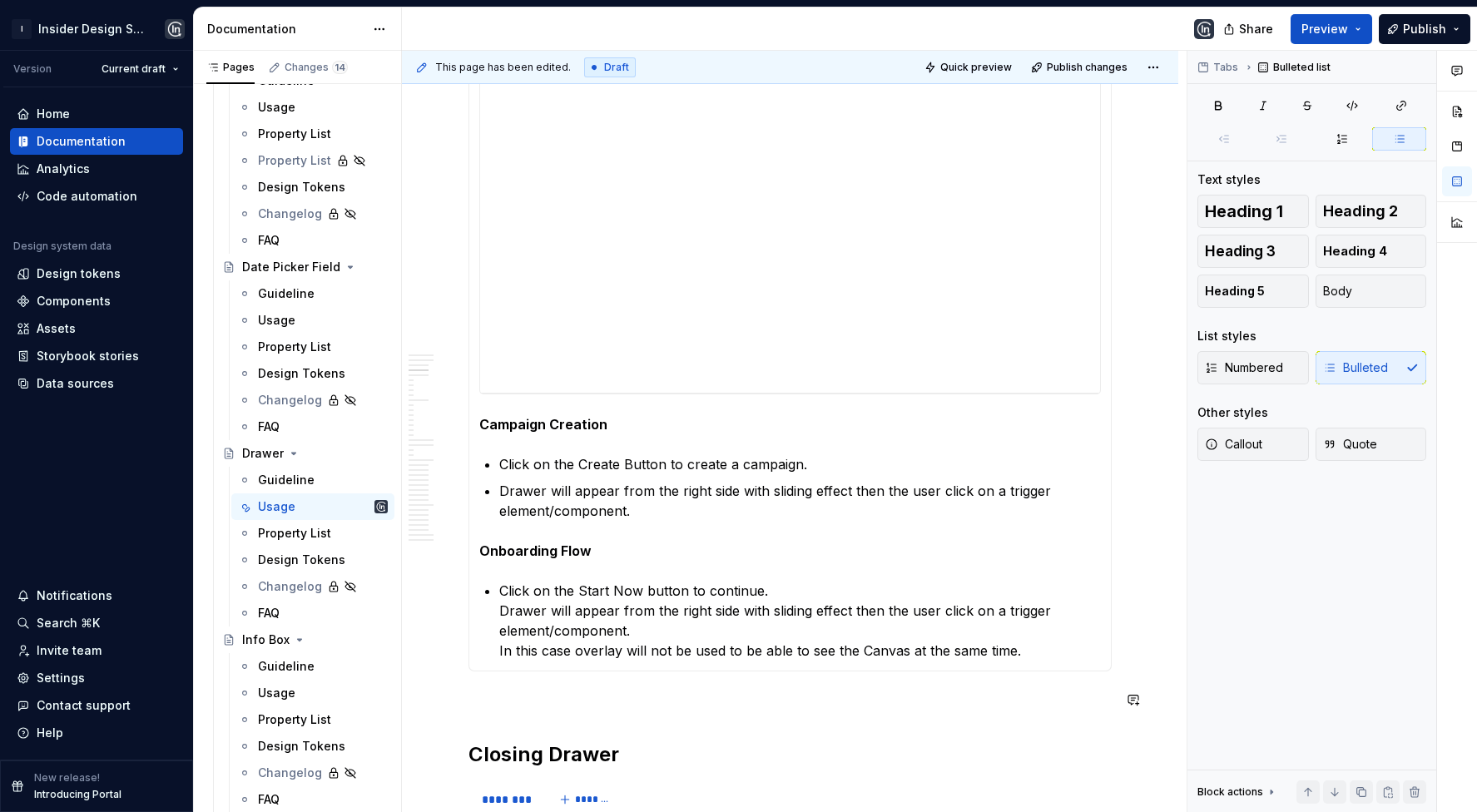
scroll to position [802, 0]
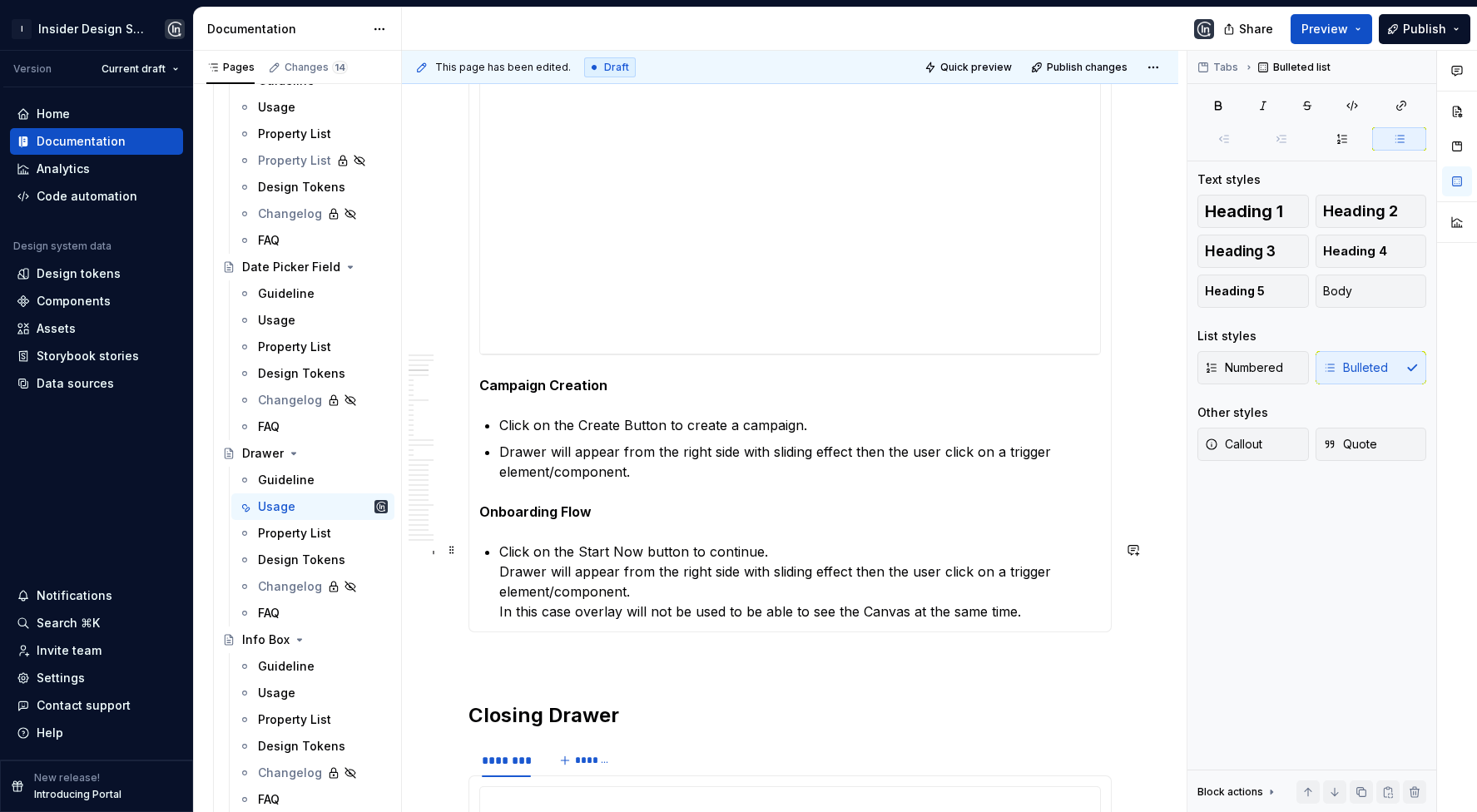
click at [500, 568] on p "Click on the Start Now button to continue. Drawer will appear from the right si…" at bounding box center [801, 581] width 602 height 80
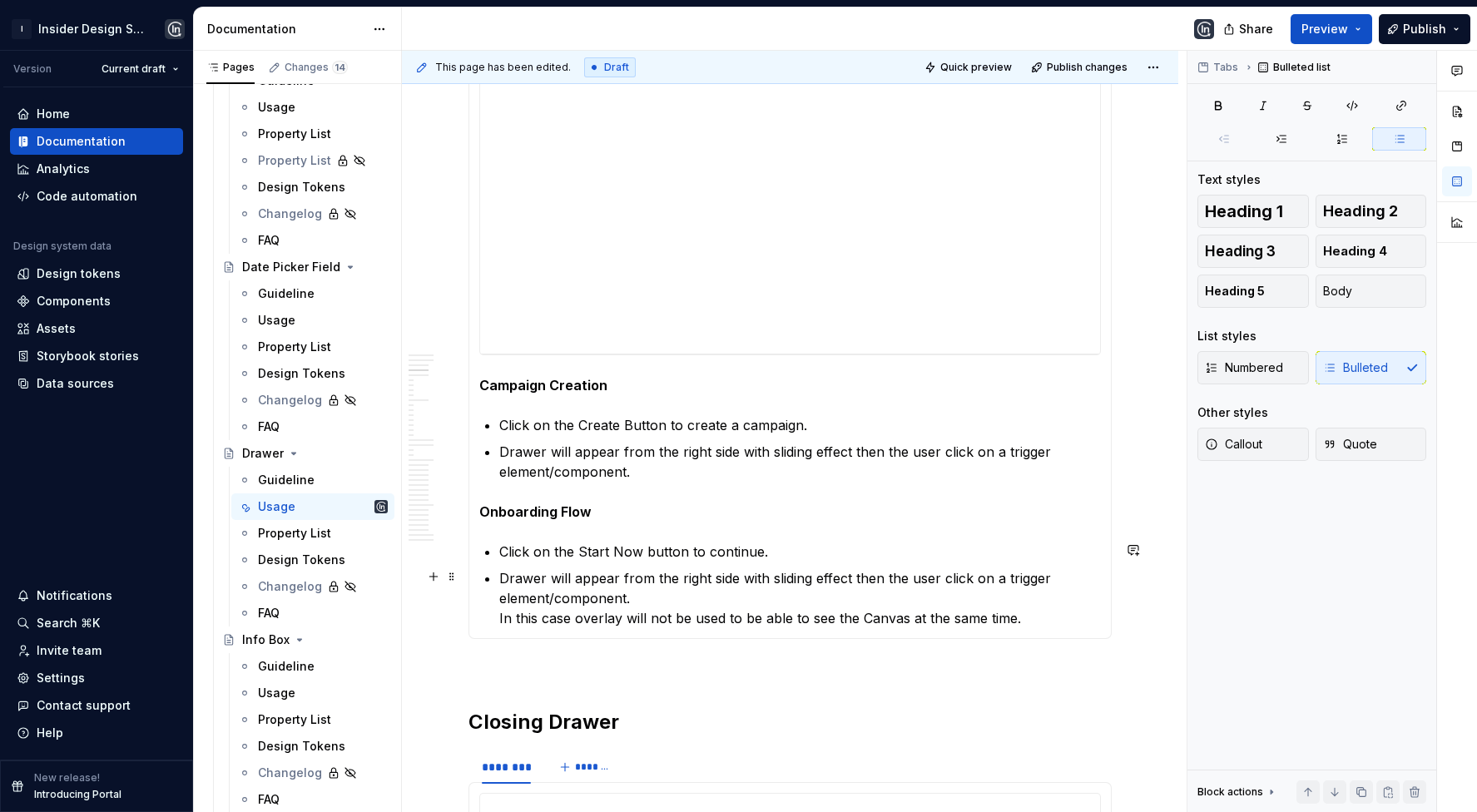
click at [500, 614] on p "Drawer will appear from the right side with sliding effect then the user click …" at bounding box center [801, 598] width 602 height 60
click at [1032, 602] on p "Drawer will appear from the right side with sliding effect then the user click …" at bounding box center [801, 589] width 602 height 40
click at [1032, 625] on p "In this case overlay will not be used to be able to see the Canvas at the same …" at bounding box center [801, 625] width 602 height 20
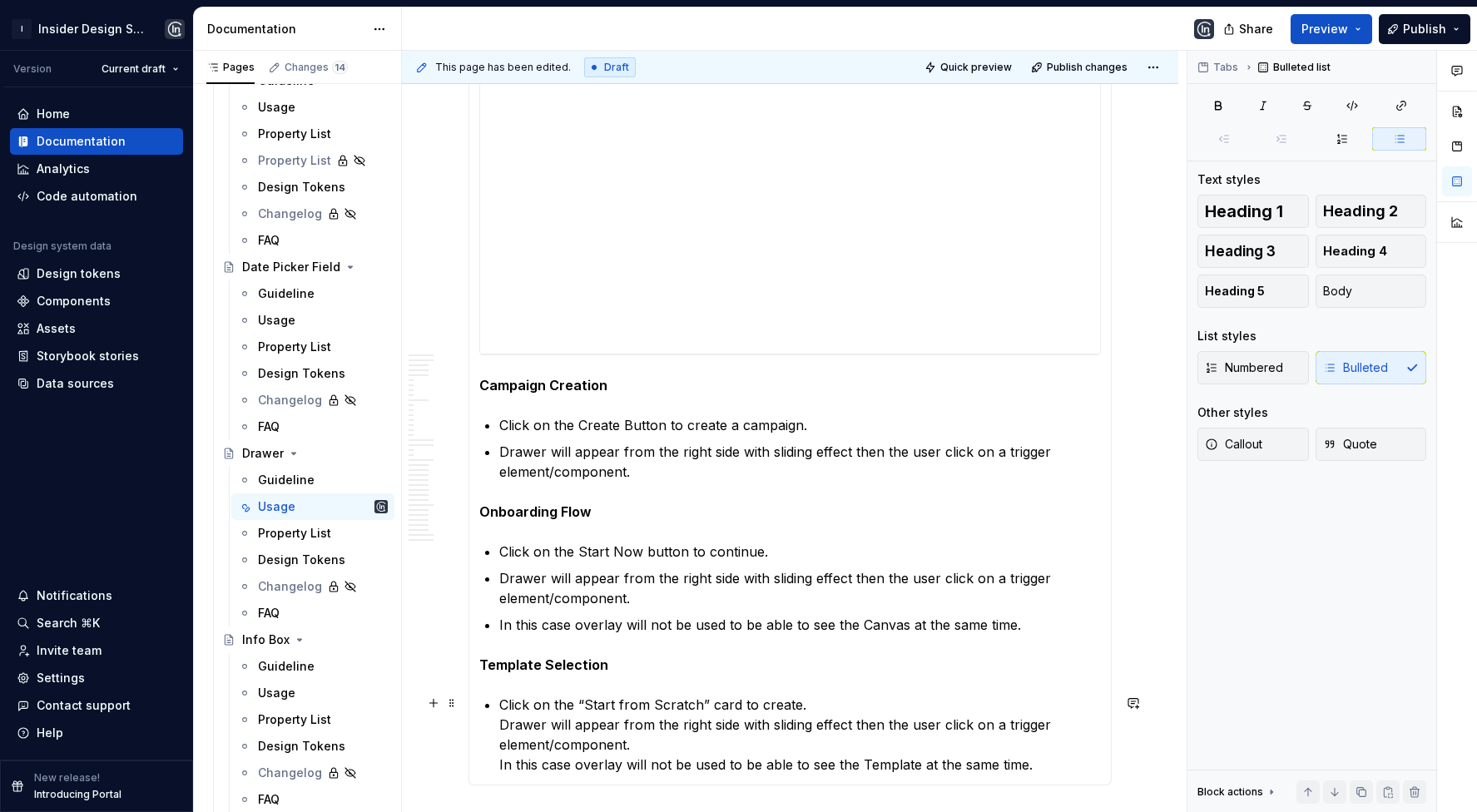
click at [500, 723] on p "Click on the “Start from Scratch” card to create. Drawer will appear from the r…" at bounding box center [801, 734] width 602 height 80
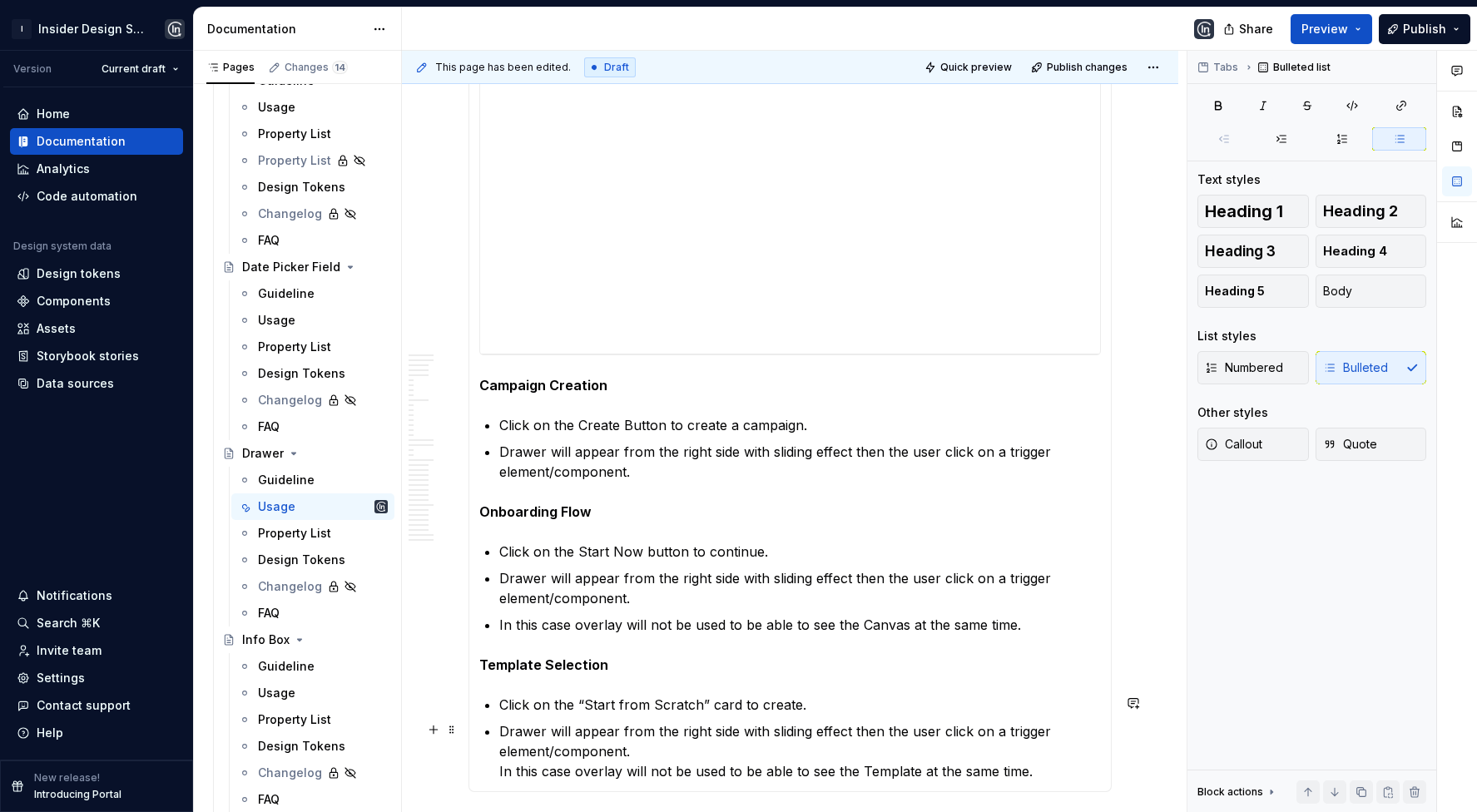
click at [500, 774] on p "Drawer will appear from the right side with sliding effect then the user click …" at bounding box center [801, 752] width 602 height 60
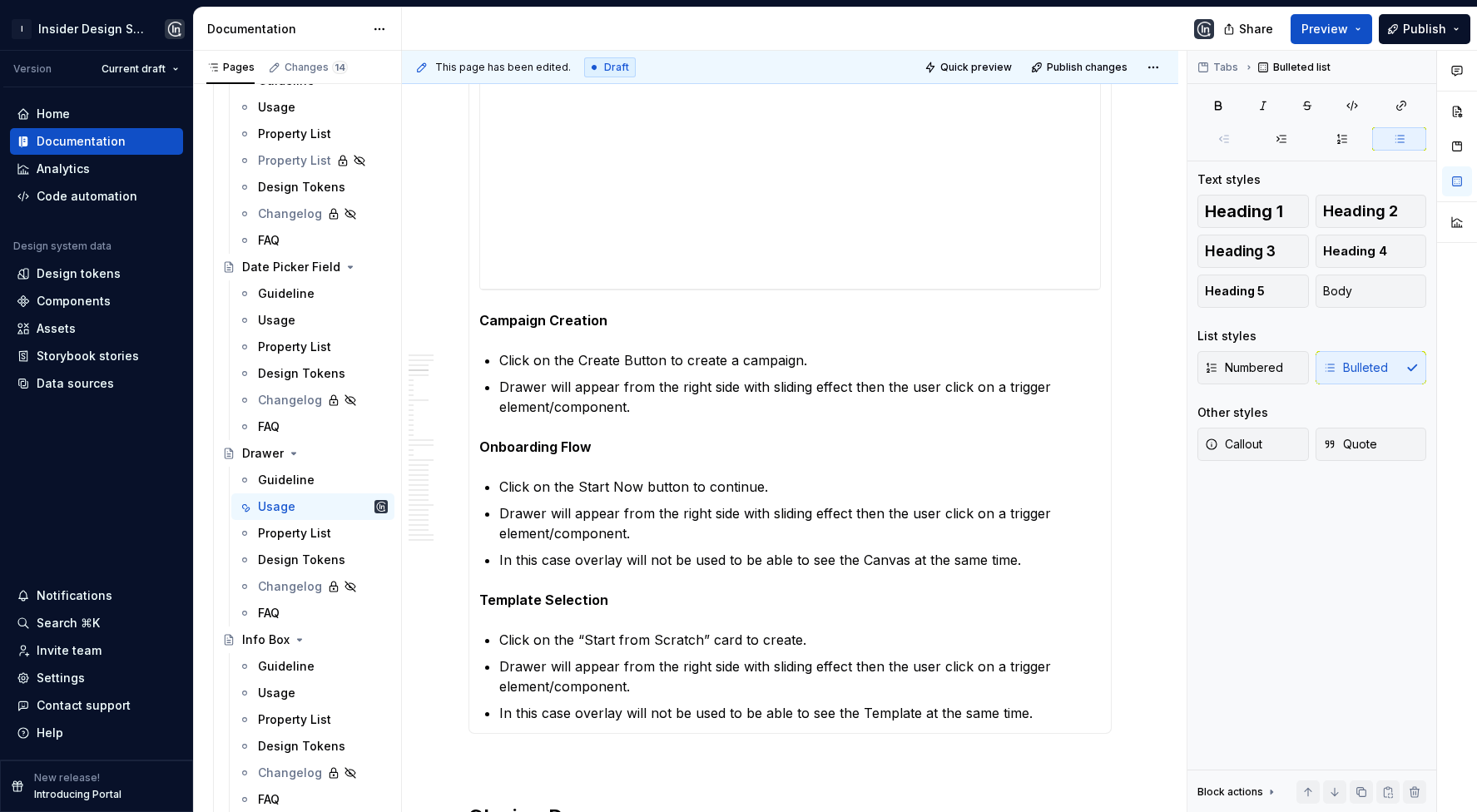
scroll to position [883, 0]
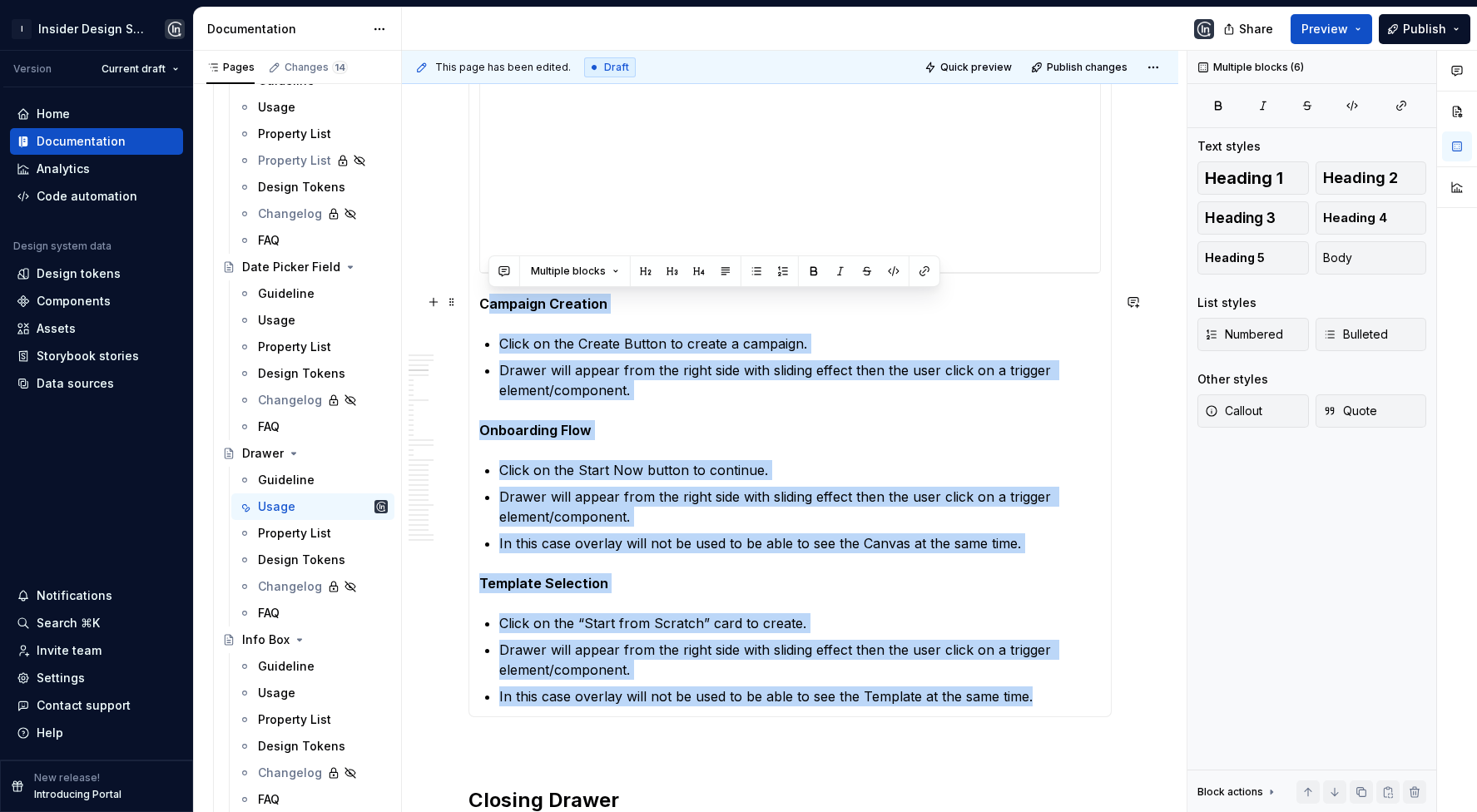
drag, startPoint x: 1032, startPoint y: 690, endPoint x: 486, endPoint y: 298, distance: 672.1
click at [486, 298] on section-item-column "**********" at bounding box center [790, 323] width 622 height 768
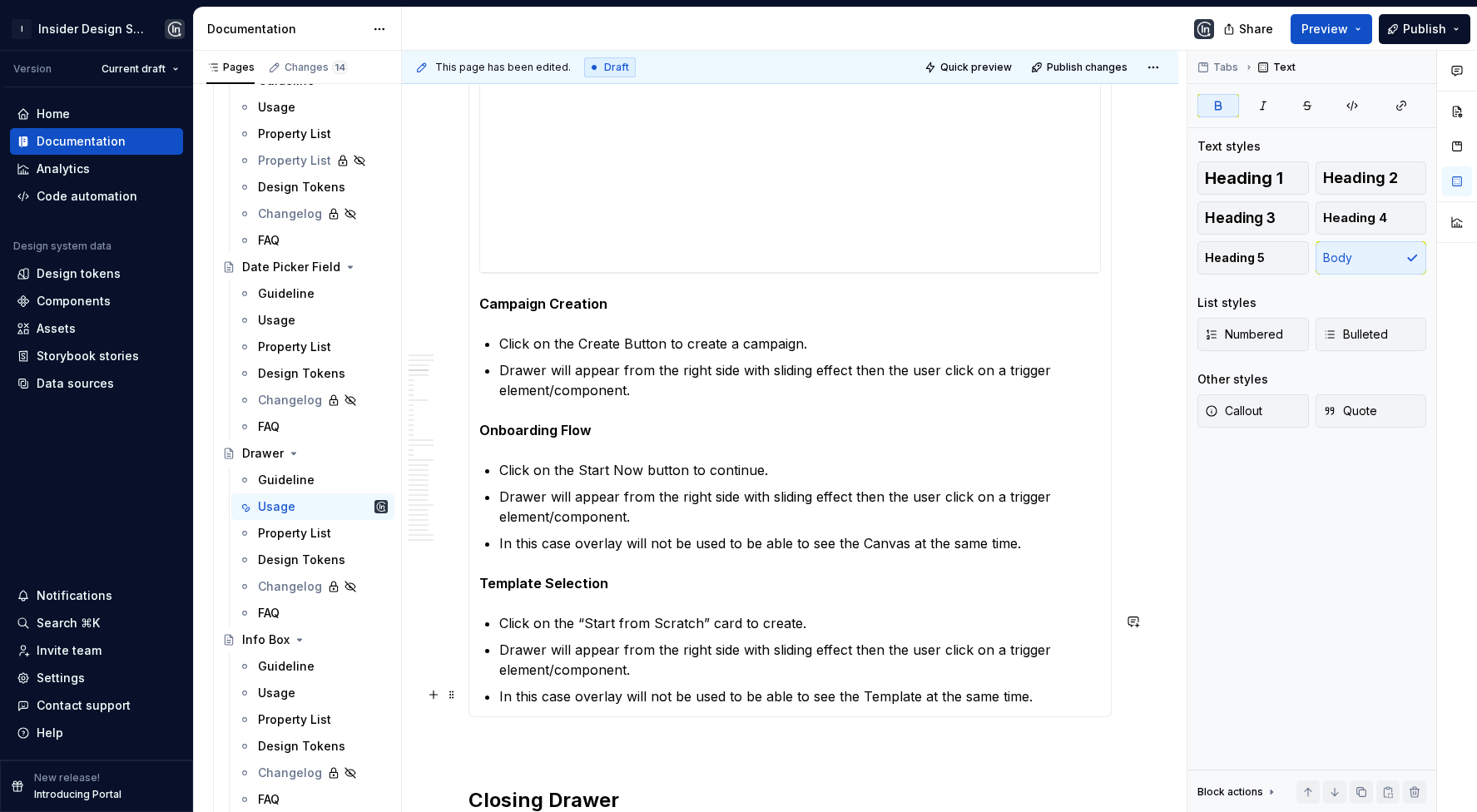
click at [1052, 699] on p "In this case overlay will not be used to be able to see the Template at the sam…" at bounding box center [801, 696] width 602 height 20
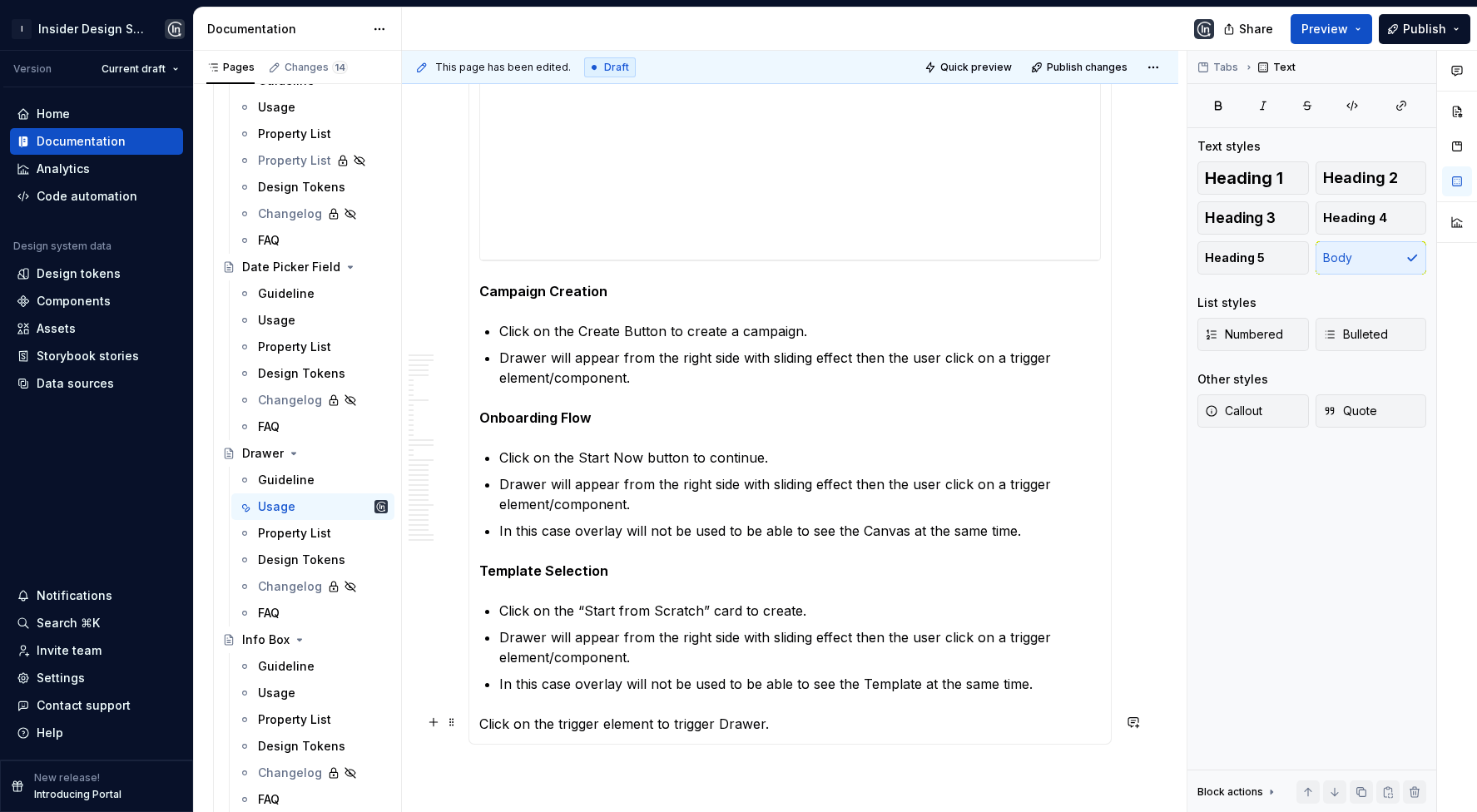
click at [484, 725] on p "Click on the trigger element to trigger Drawer." at bounding box center [790, 724] width 622 height 20
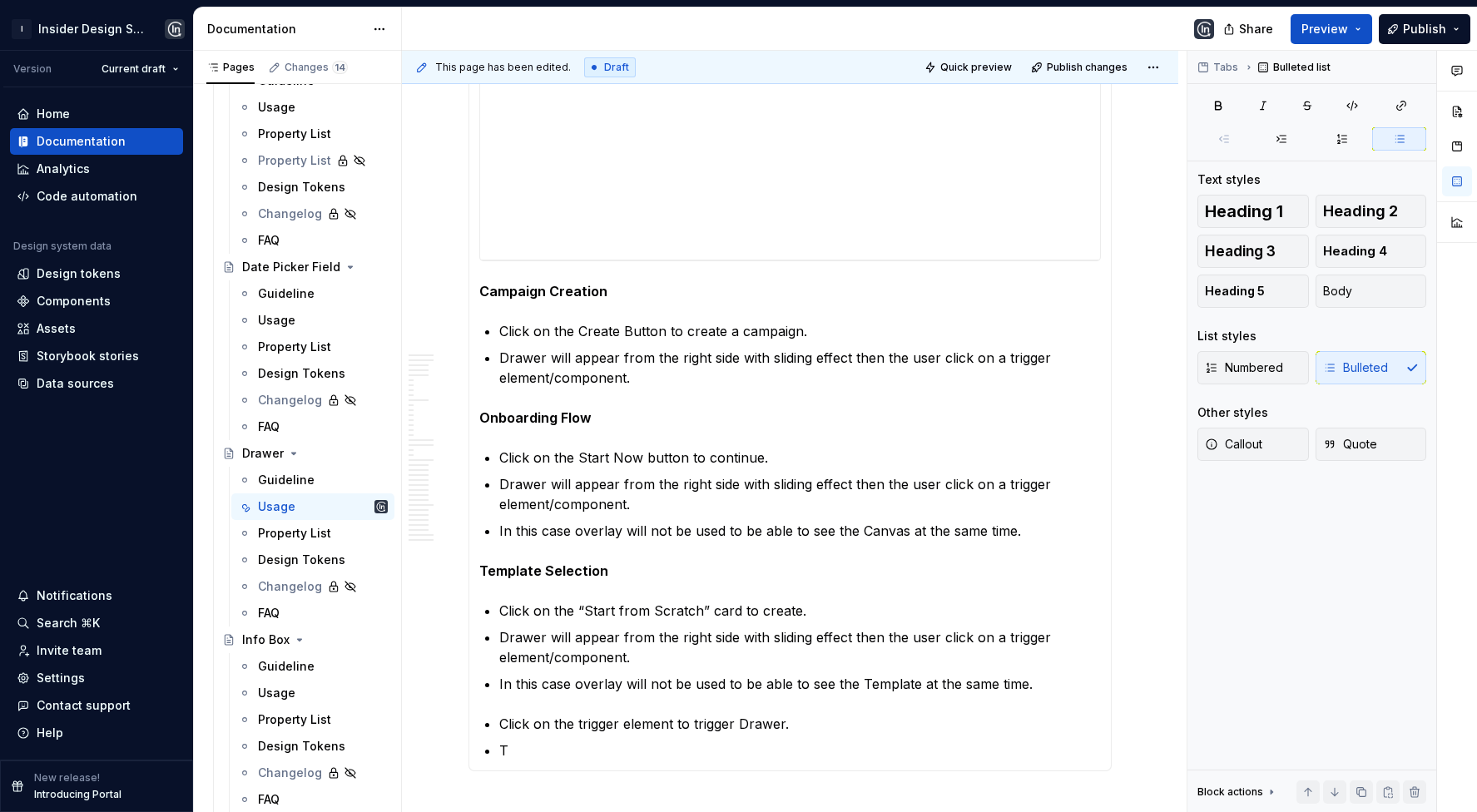
scroll to position [922, 0]
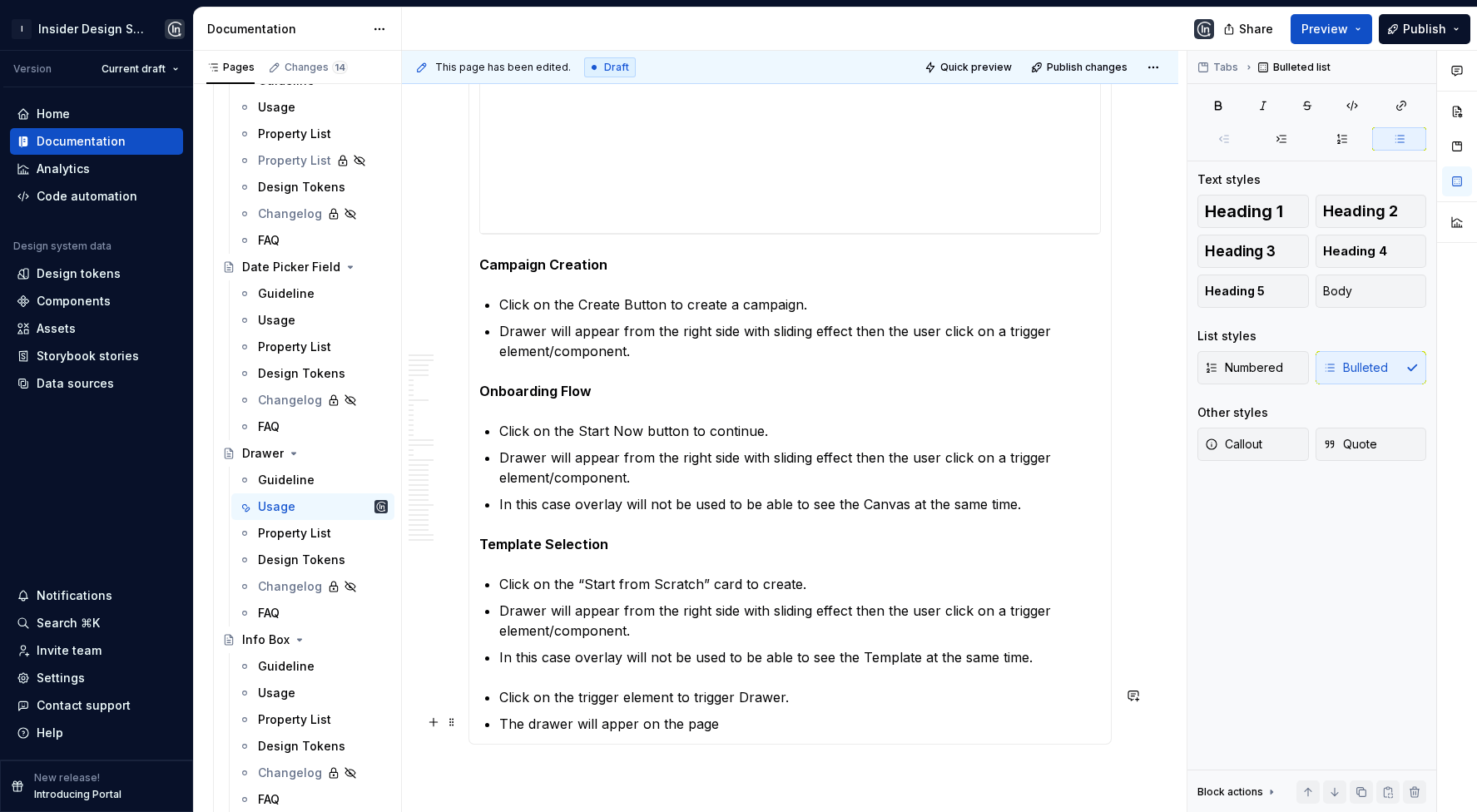
click at [628, 724] on p "The drawer will apper on the page" at bounding box center [801, 724] width 602 height 20
click at [760, 724] on p "The drawer will appear on the page" at bounding box center [801, 724] width 602 height 20
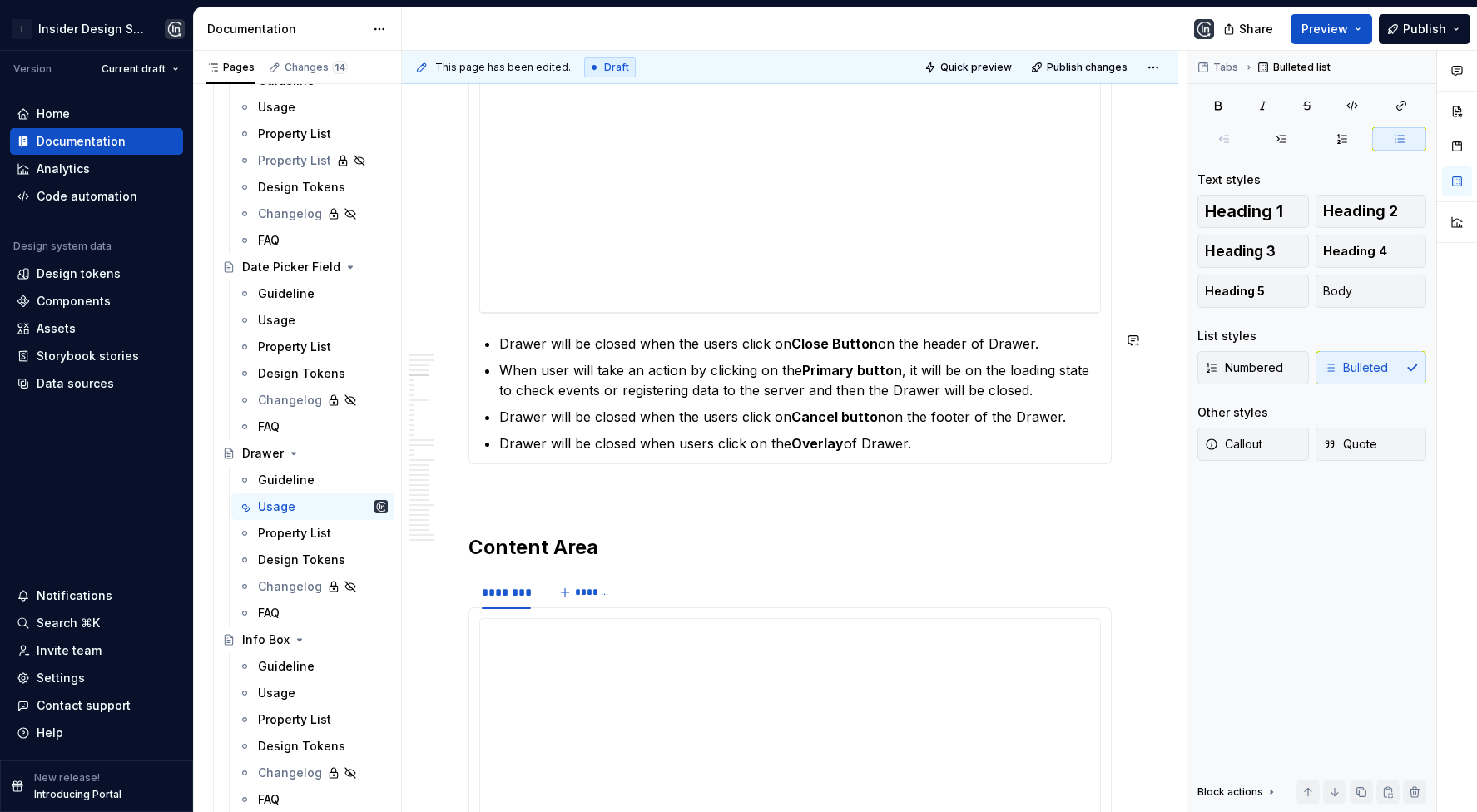
scroll to position [1763, 0]
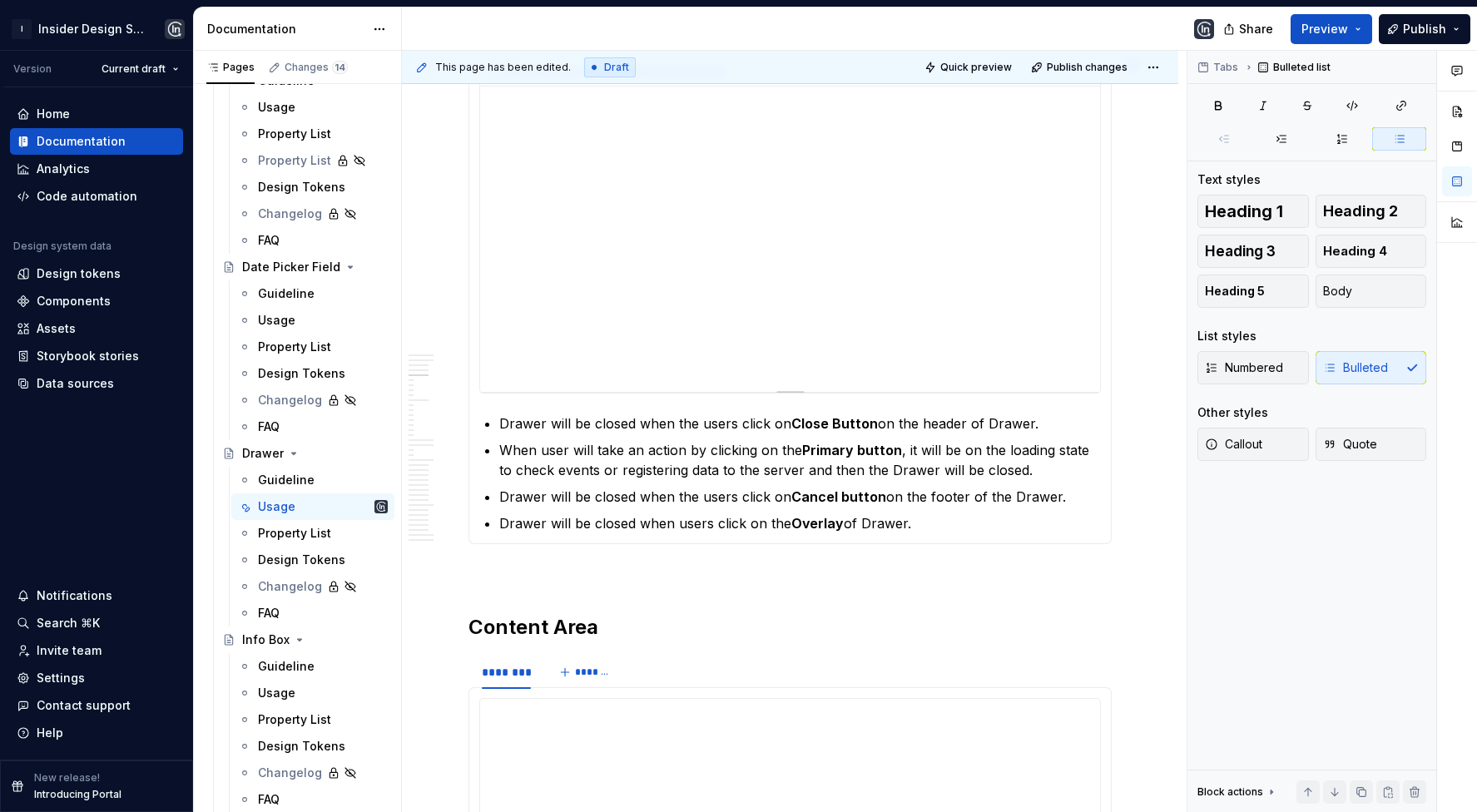
click at [797, 271] on div "**********" at bounding box center [790, 226] width 620 height 332
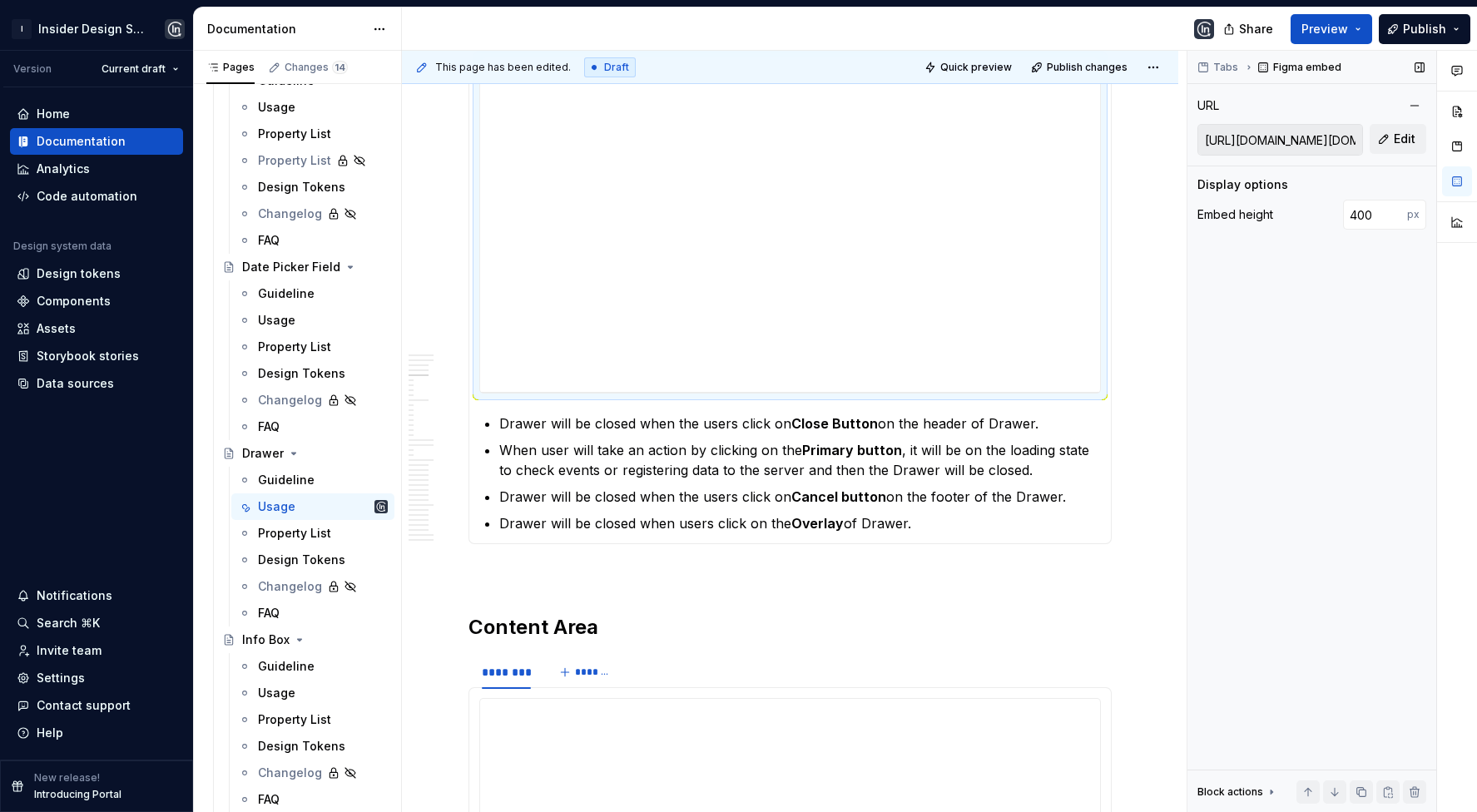
click at [1307, 122] on div "URL [URL][DOMAIN_NAME][DOMAIN_NAME] Edit" at bounding box center [1312, 124] width 229 height 61
click at [1382, 130] on button "Edit" at bounding box center [1398, 139] width 57 height 30
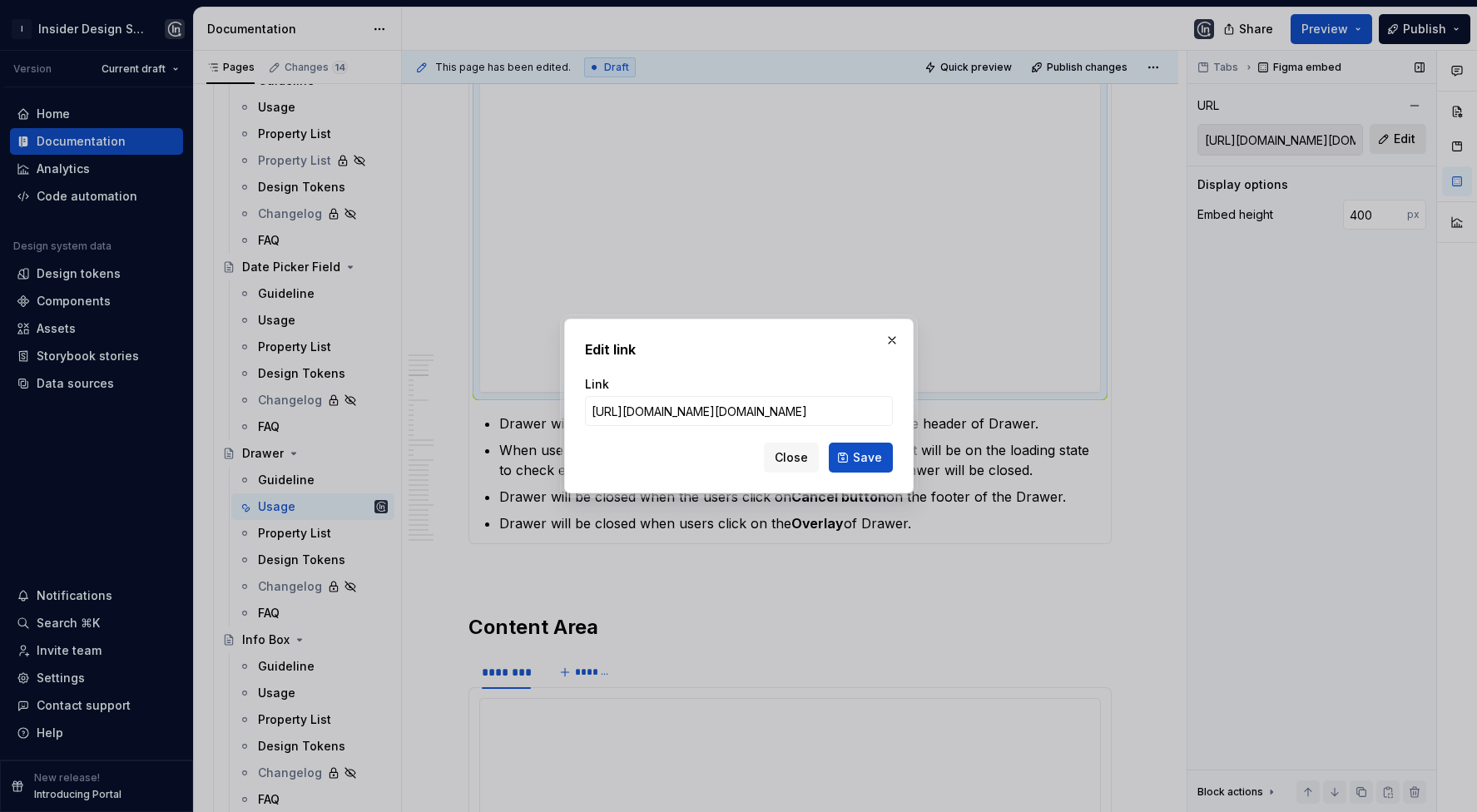
type input "[URL][DOMAIN_NAME]"
click button "Save" at bounding box center [860, 458] width 64 height 30
type input "[URL][DOMAIN_NAME]"
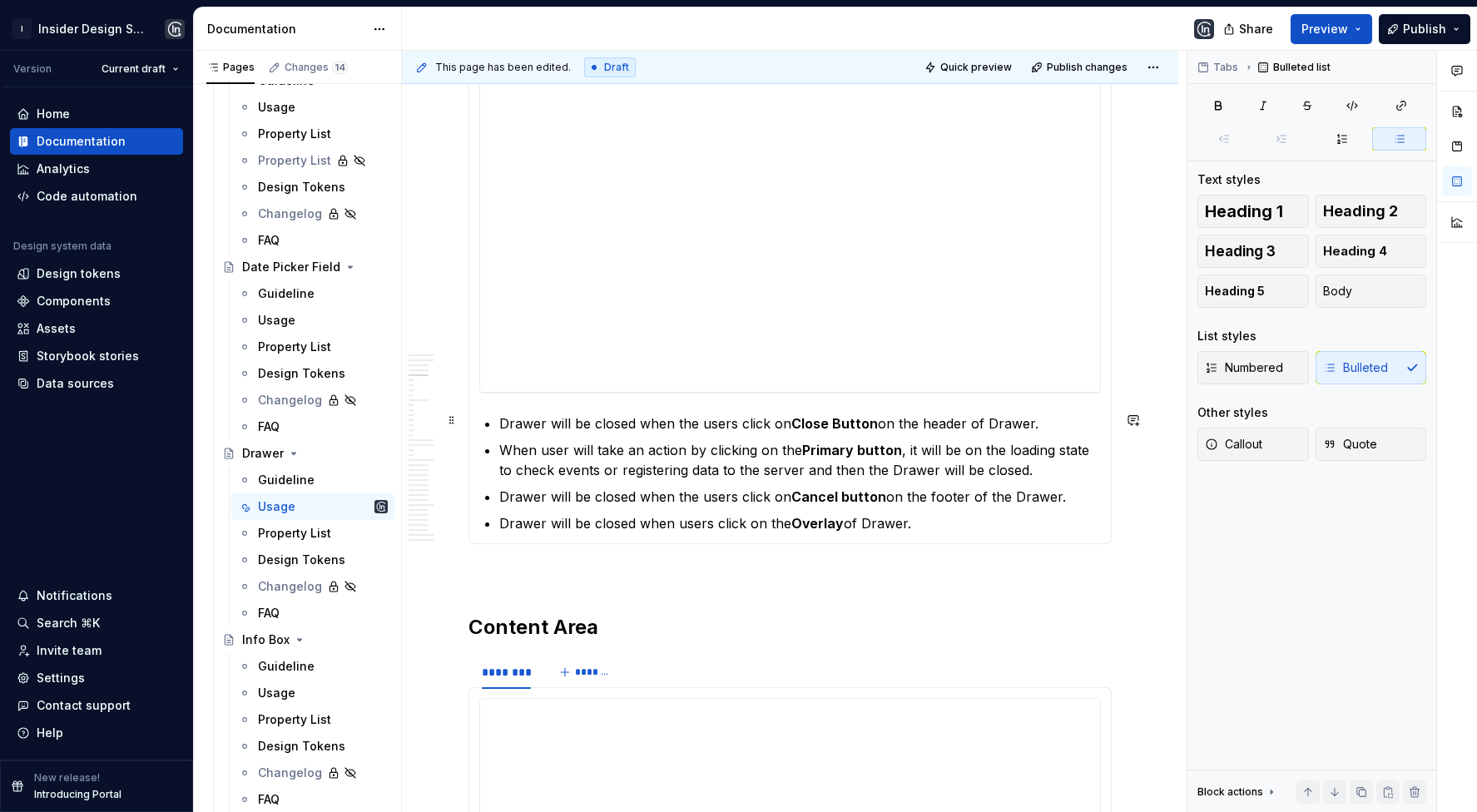
click at [497, 417] on section-item-column "**********" at bounding box center [790, 296] width 622 height 475
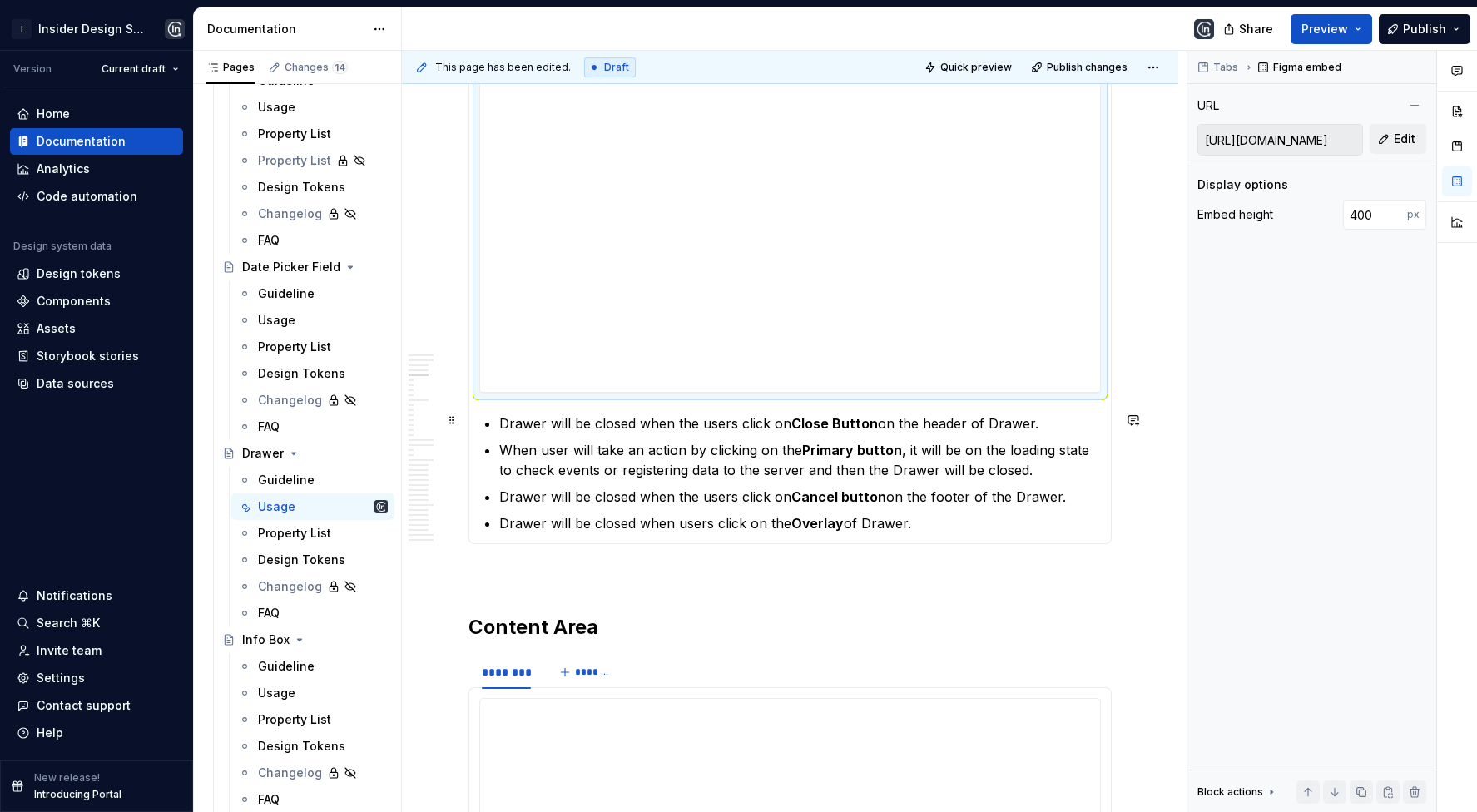
click at [500, 419] on p "Drawer will be closed when the users click on Close Button on the header of Dra…" at bounding box center [801, 424] width 602 height 20
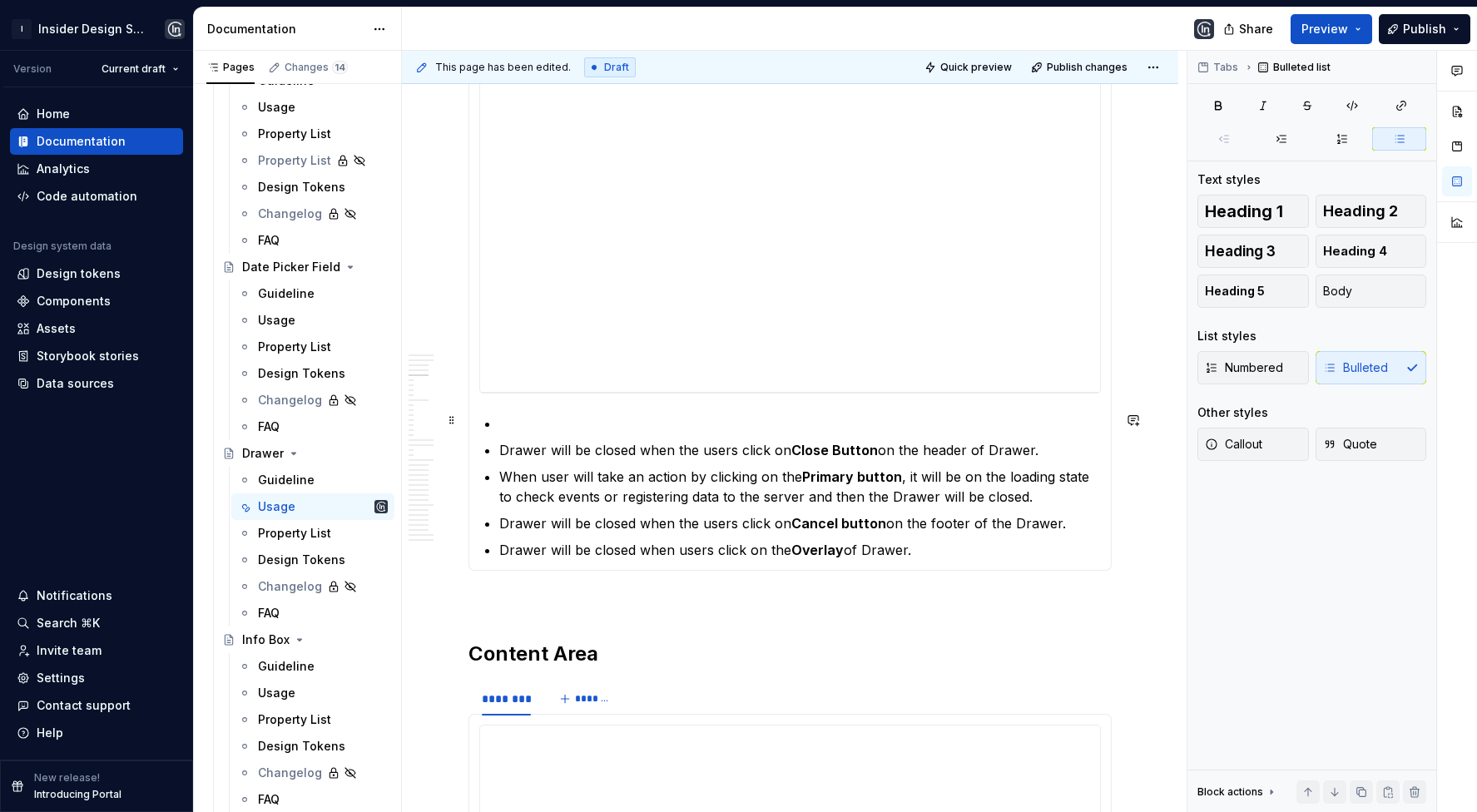
click at [503, 414] on p at bounding box center [801, 424] width 602 height 20
click at [1380, 281] on button "Body" at bounding box center [1371, 291] width 111 height 33
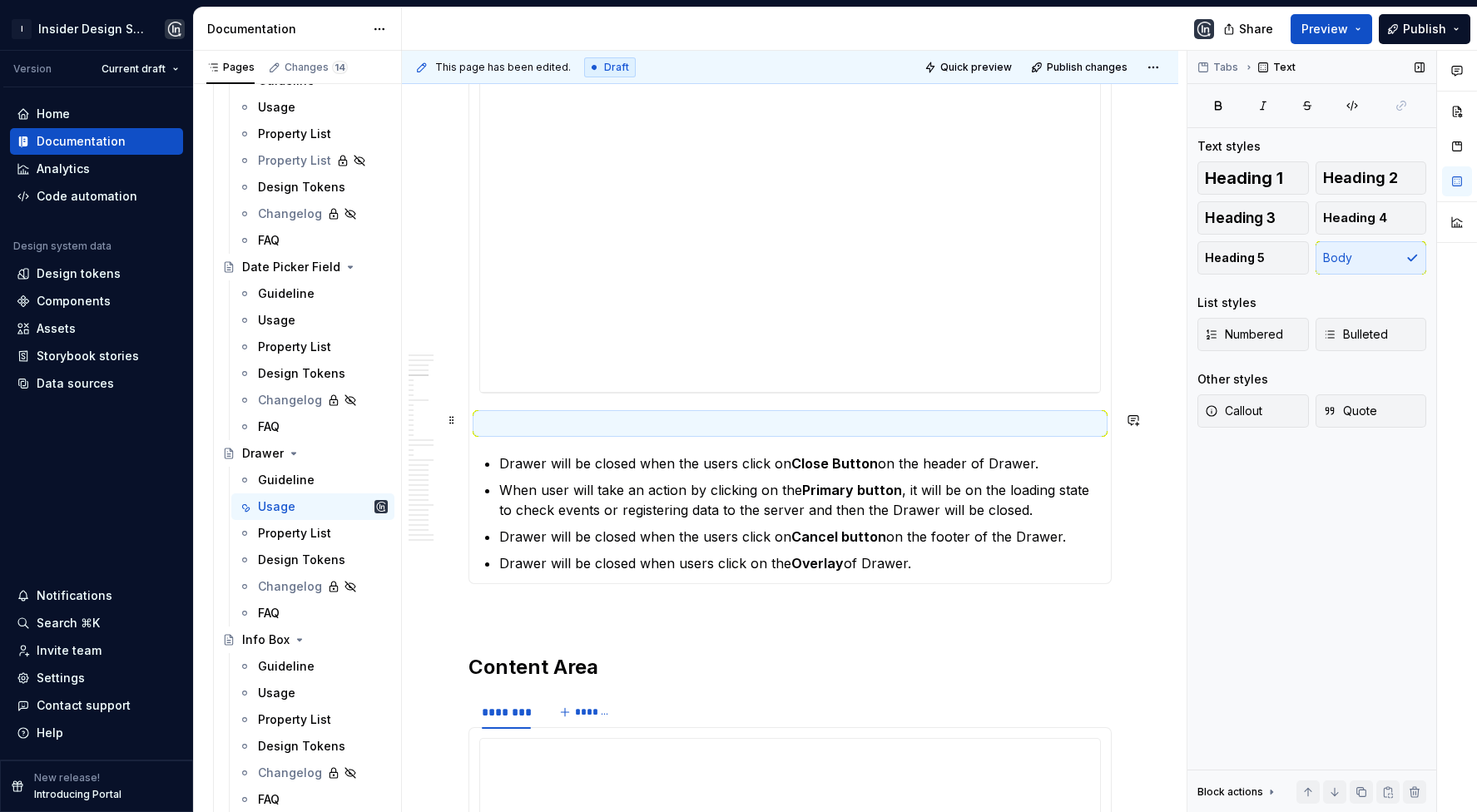
click at [699, 417] on p at bounding box center [790, 424] width 622 height 20
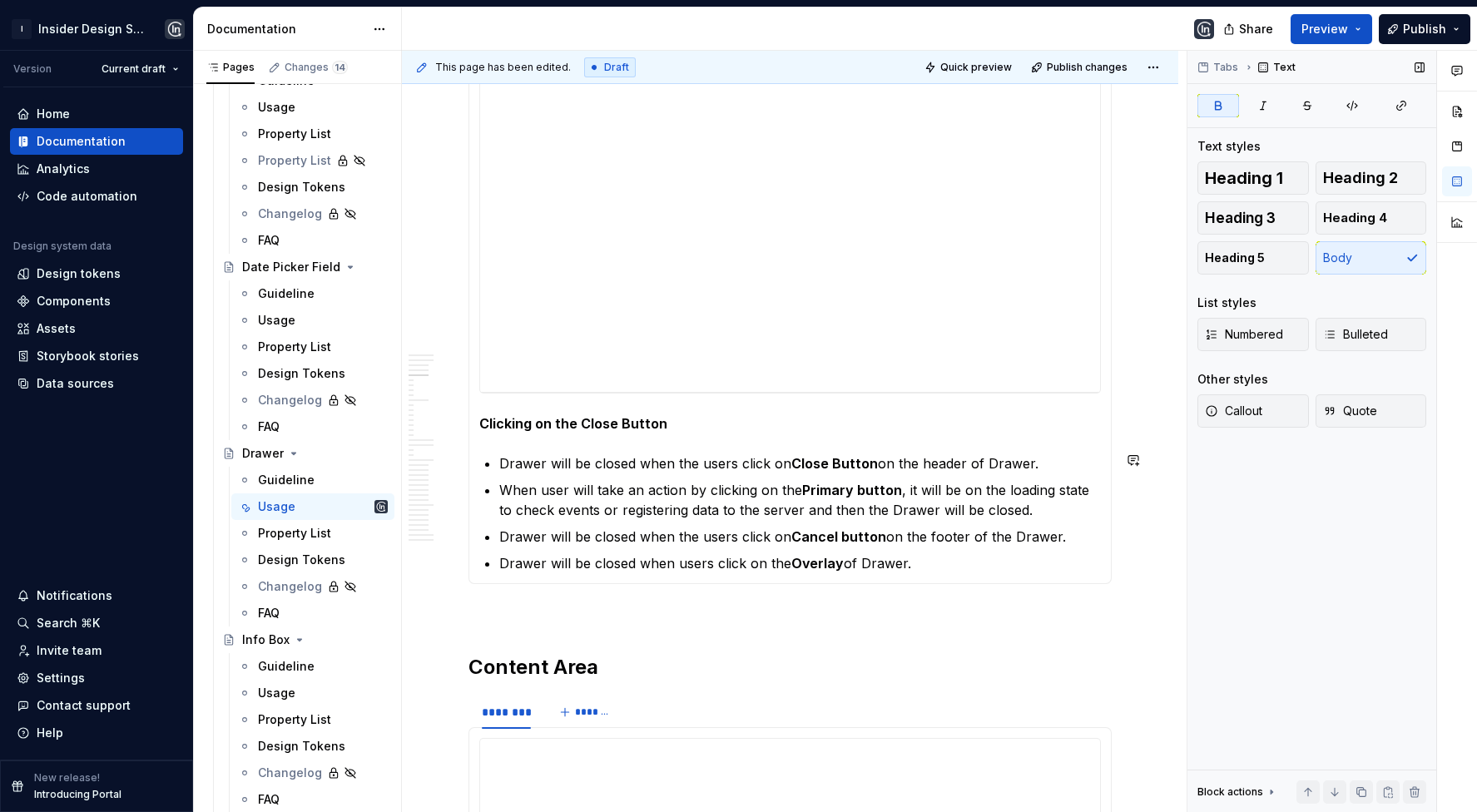
click at [1049, 448] on section-item-column "**********" at bounding box center [790, 316] width 622 height 515
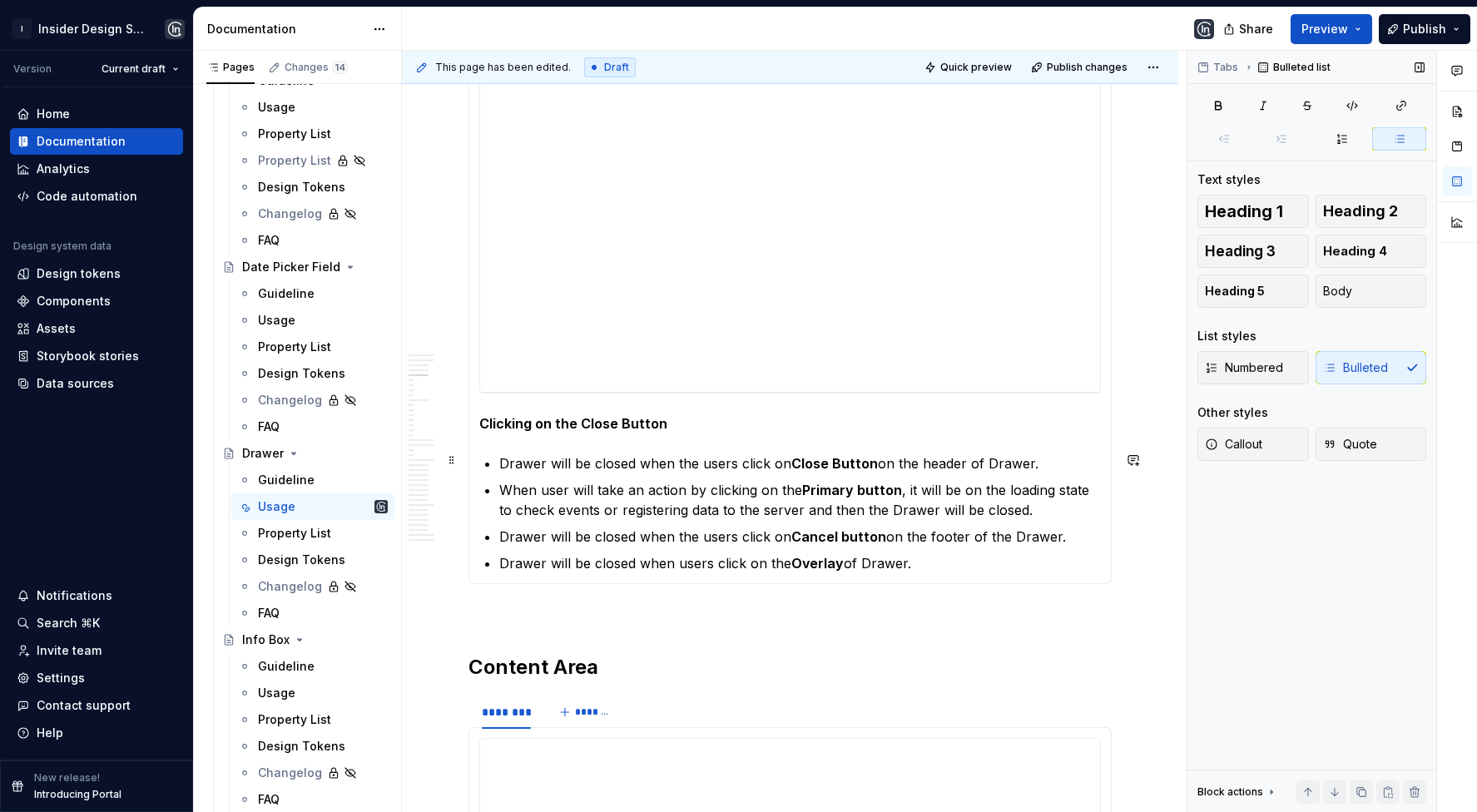
click at [1038, 461] on p "Drawer will be closed when the users click on Close Button on the header of Dra…" at bounding box center [801, 463] width 602 height 20
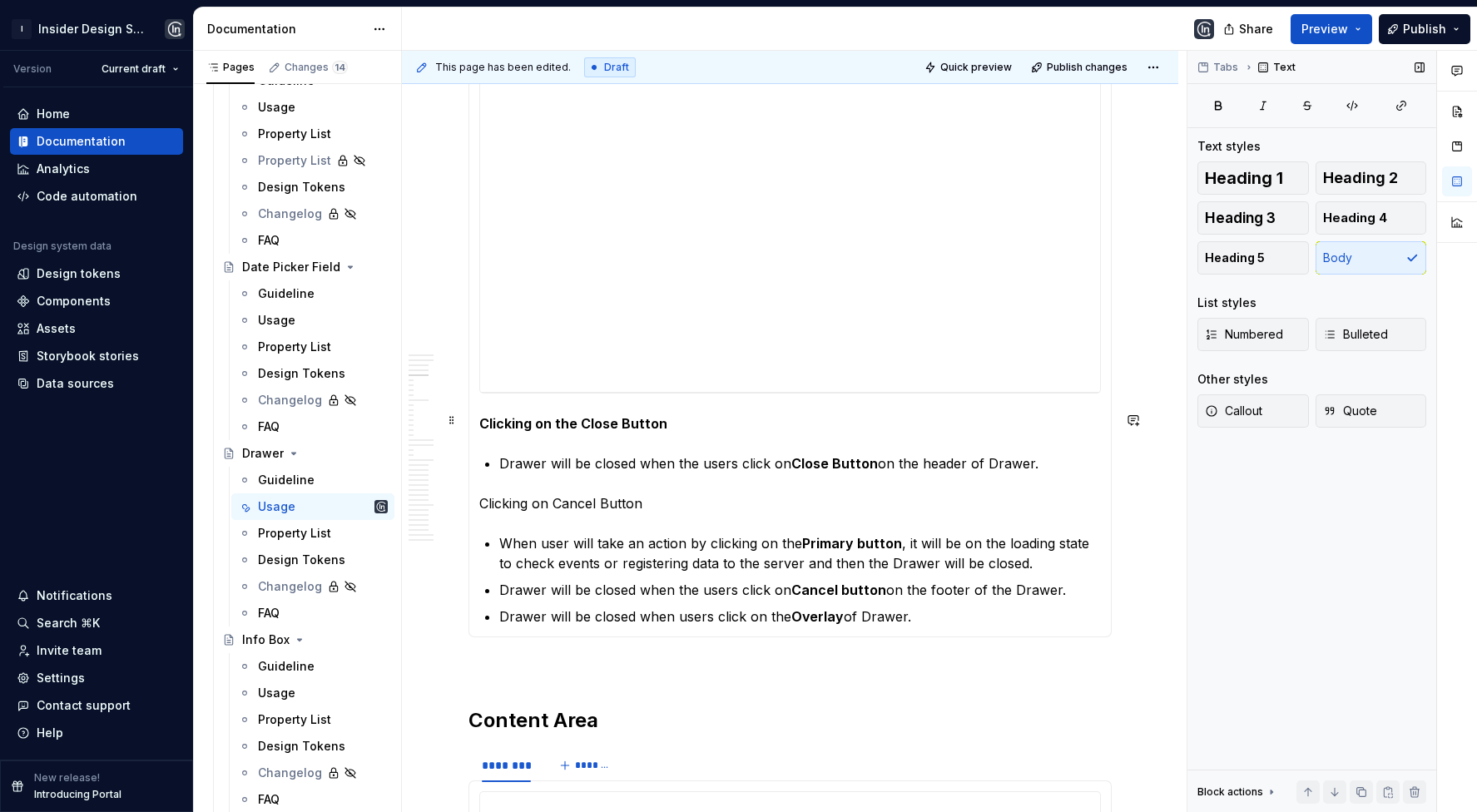
click at [574, 423] on strong "Clicking on the Close Button" at bounding box center [573, 424] width 188 height 17
click at [644, 498] on p "Clicking on Cancel Button" at bounding box center [790, 503] width 622 height 20
click at [598, 495] on p "Clicking on Cancel Button" at bounding box center [790, 503] width 622 height 20
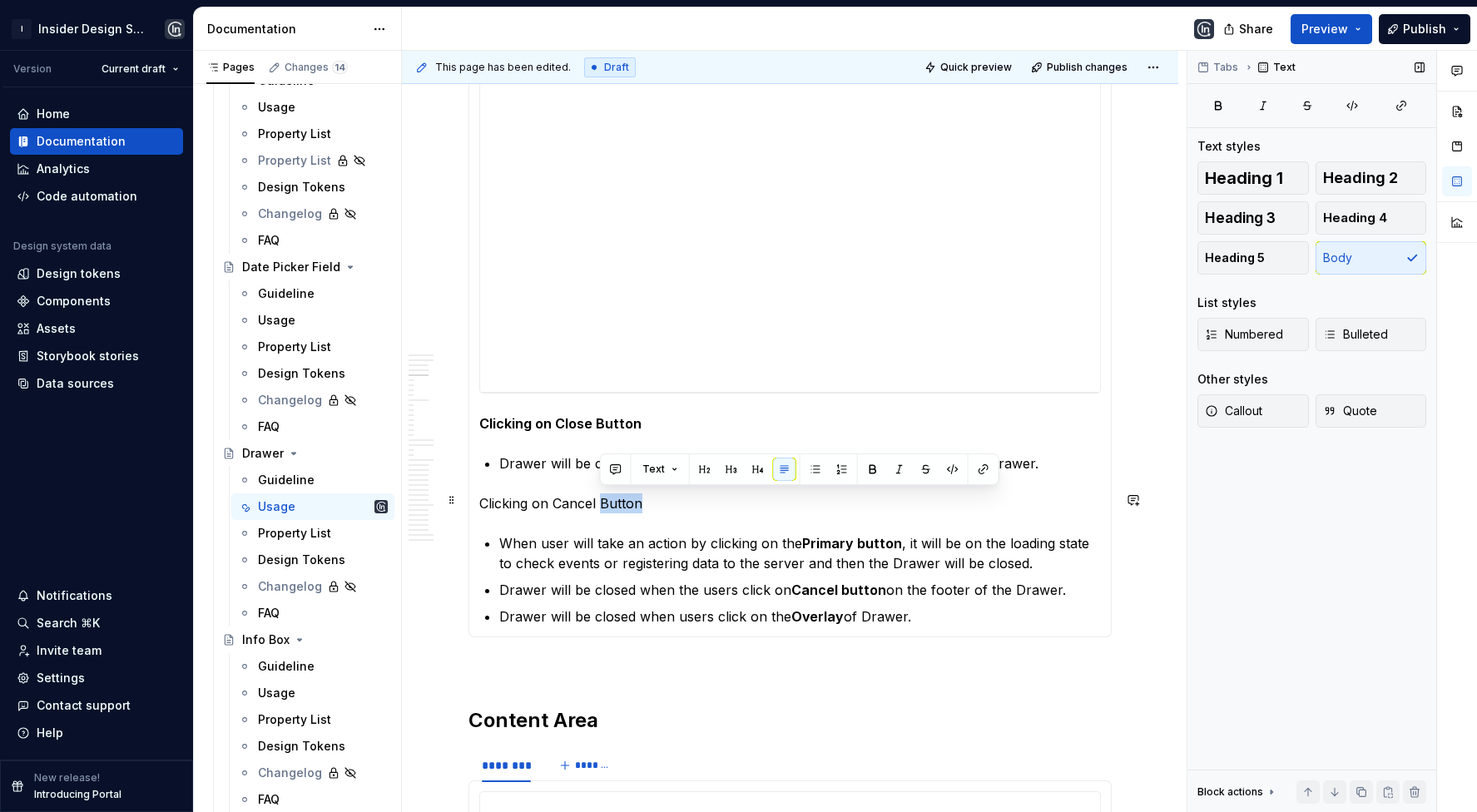
click at [598, 495] on p "Clicking on Cancel Button" at bounding box center [790, 503] width 622 height 20
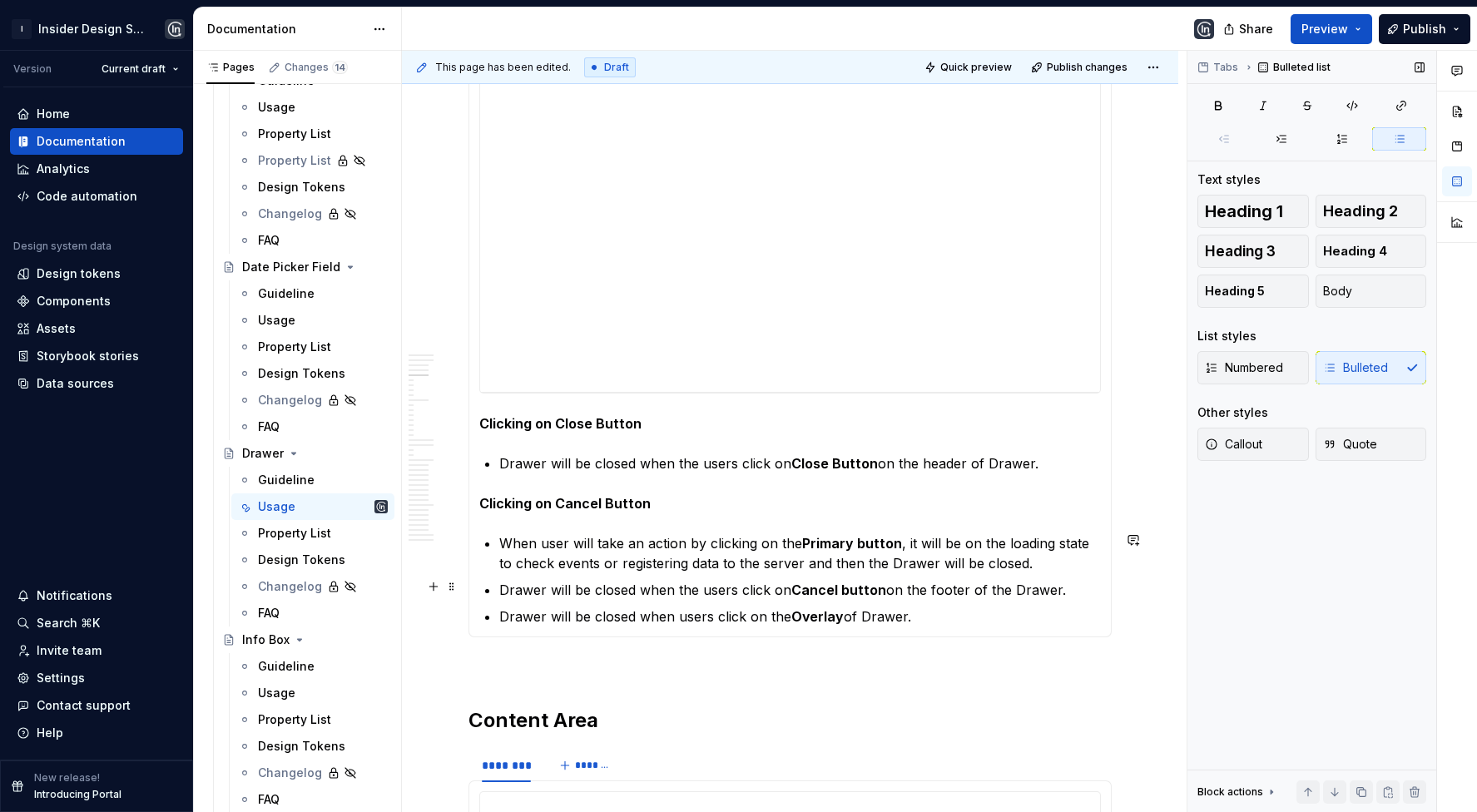
click at [497, 583] on section-item-column "**********" at bounding box center [790, 343] width 622 height 569
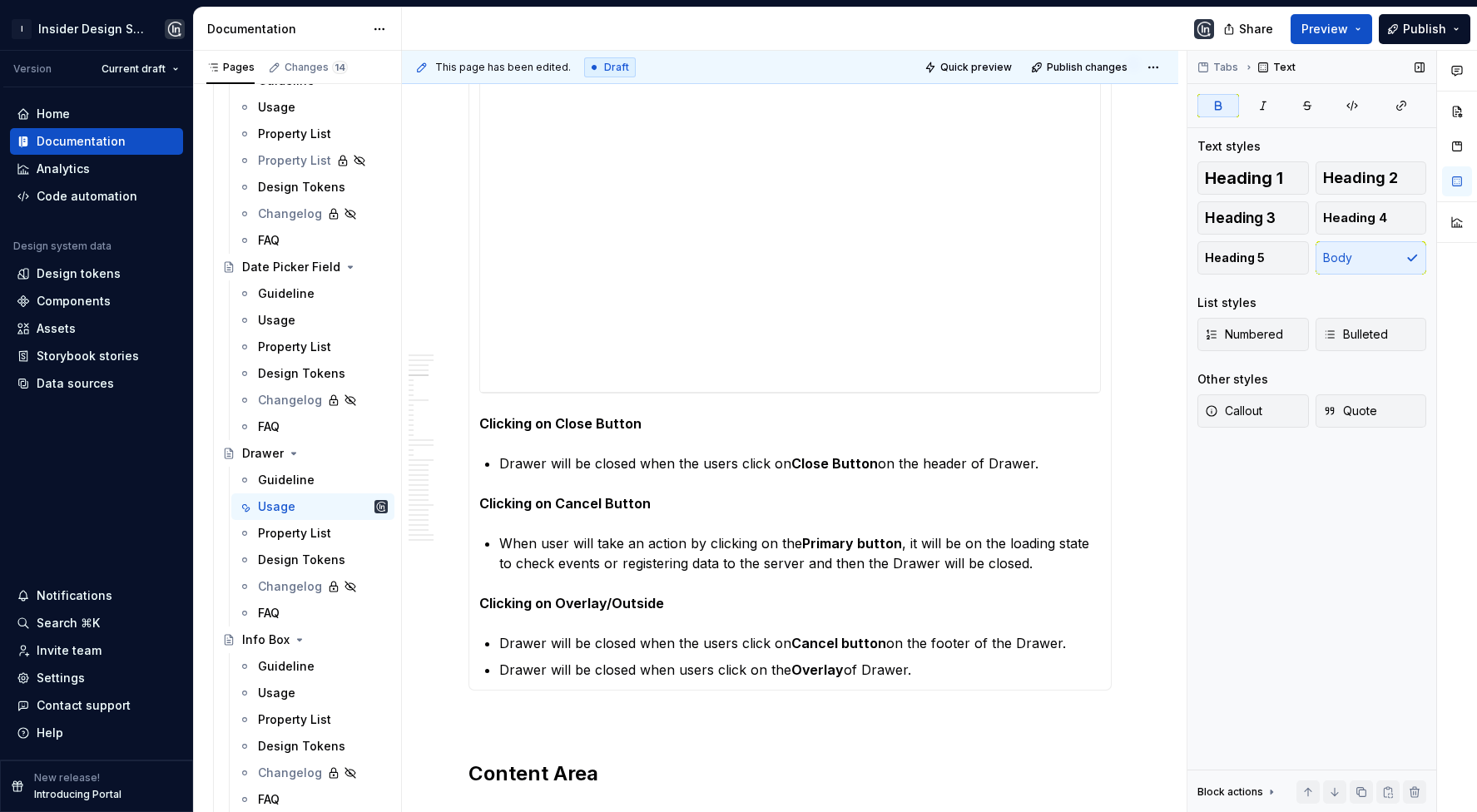
click at [465, 73] on span "This page has been edited." at bounding box center [502, 66] width 136 height 13
click at [1045, 570] on section-item-column "**********" at bounding box center [790, 369] width 622 height 622
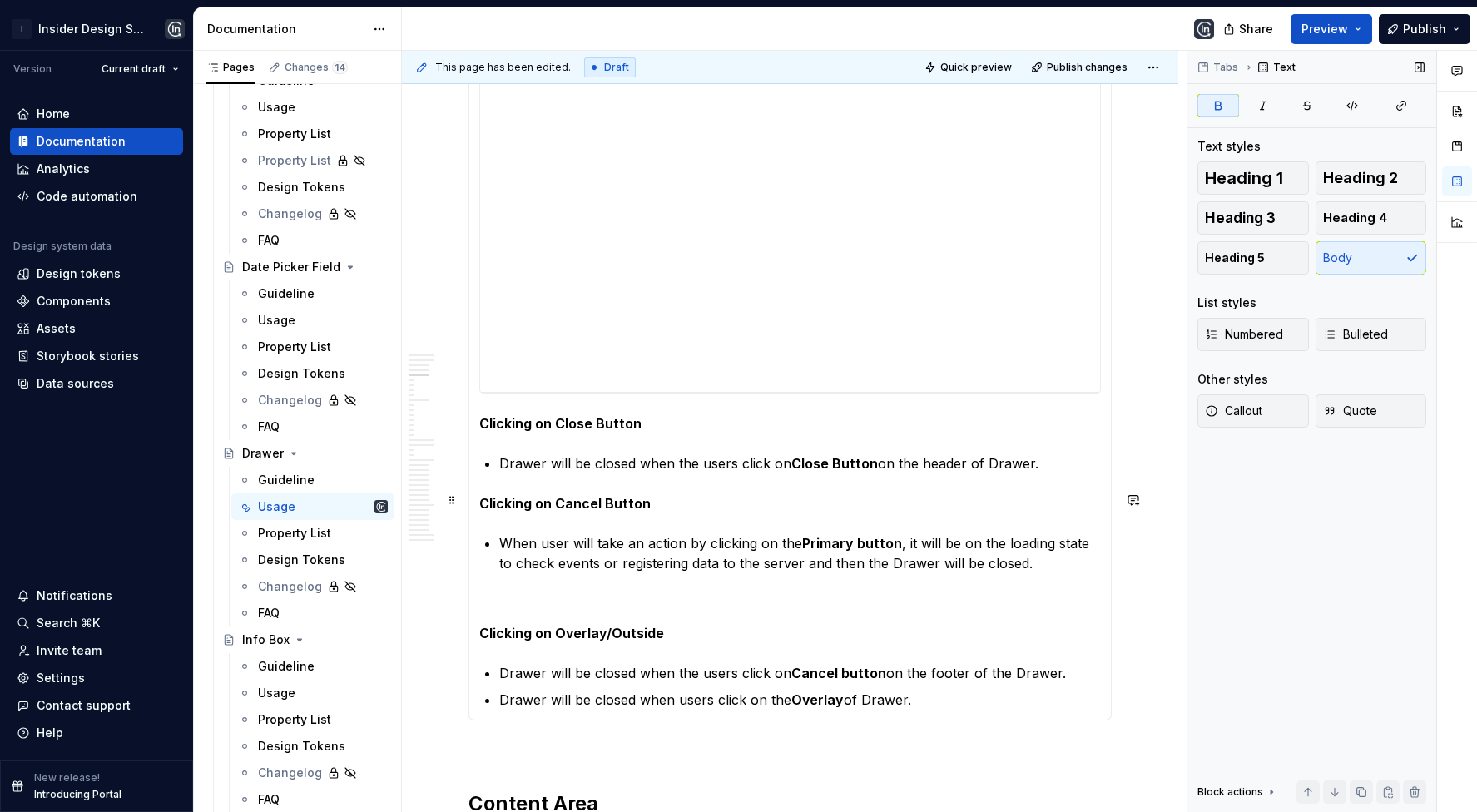
click at [480, 503] on strong "Clicking on Cancel Button" at bounding box center [565, 503] width 172 height 17
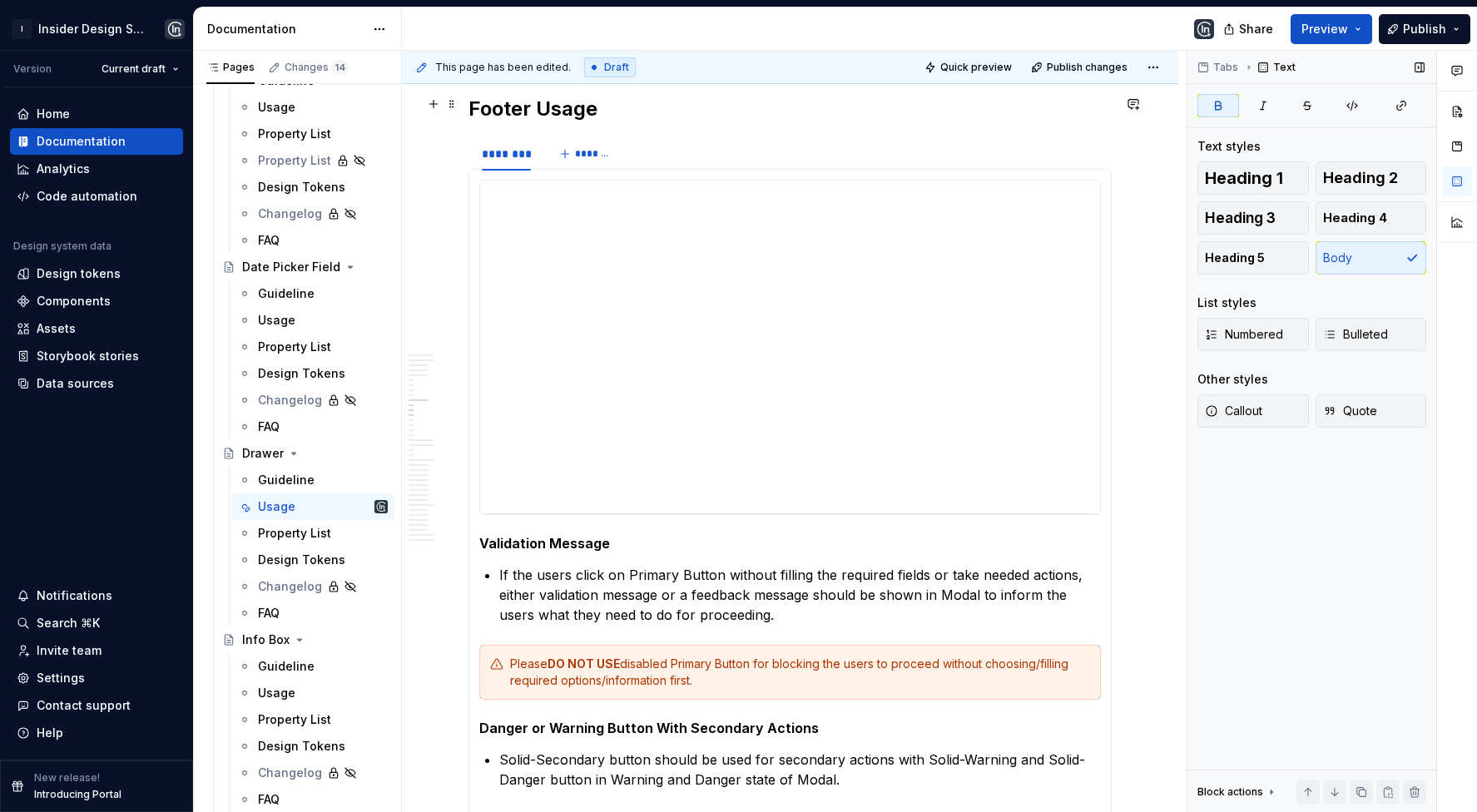
scroll to position [3862, 0]
click at [564, 301] on div "**********" at bounding box center [790, 345] width 620 height 332
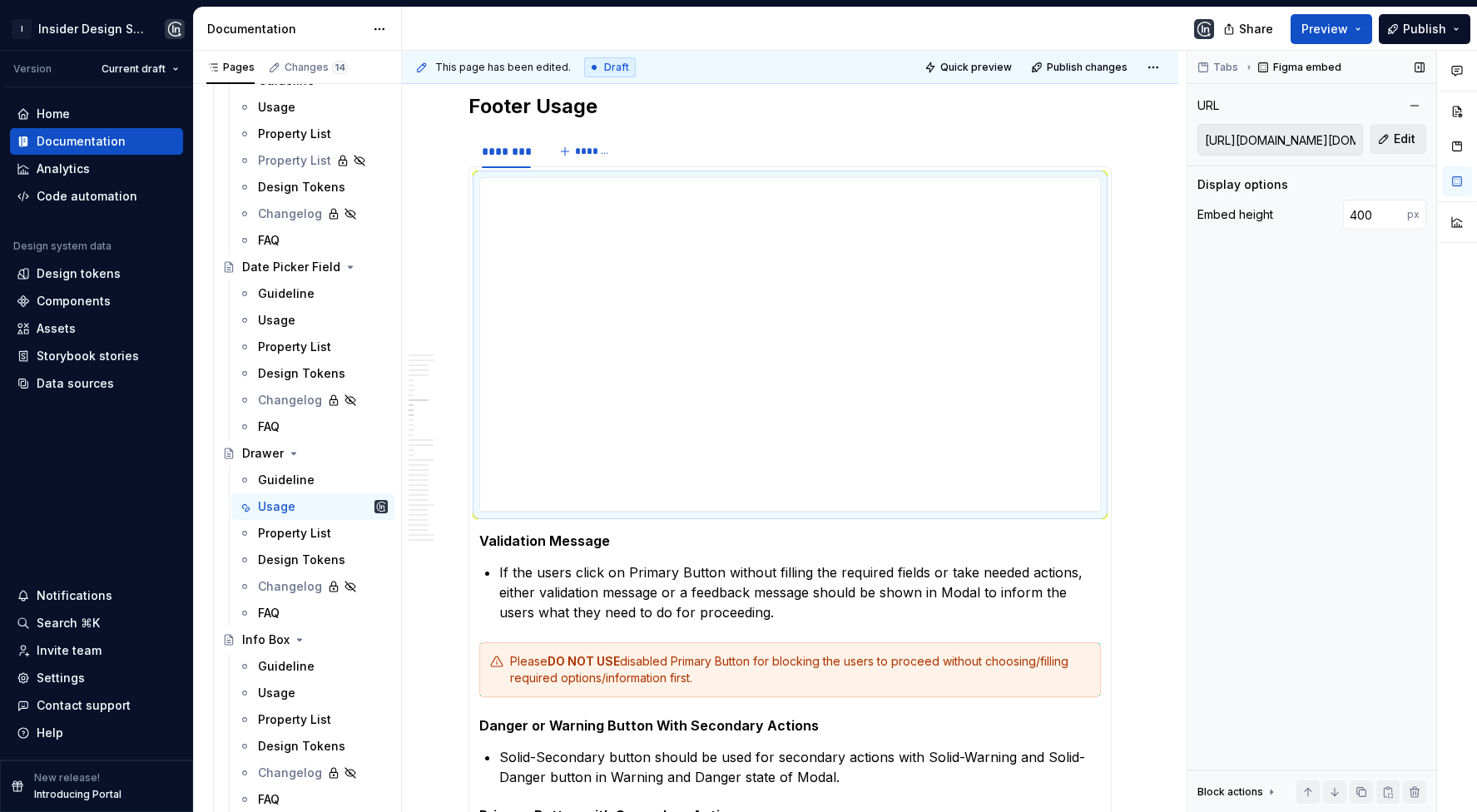
click at [1391, 130] on button "Edit" at bounding box center [1398, 139] width 57 height 30
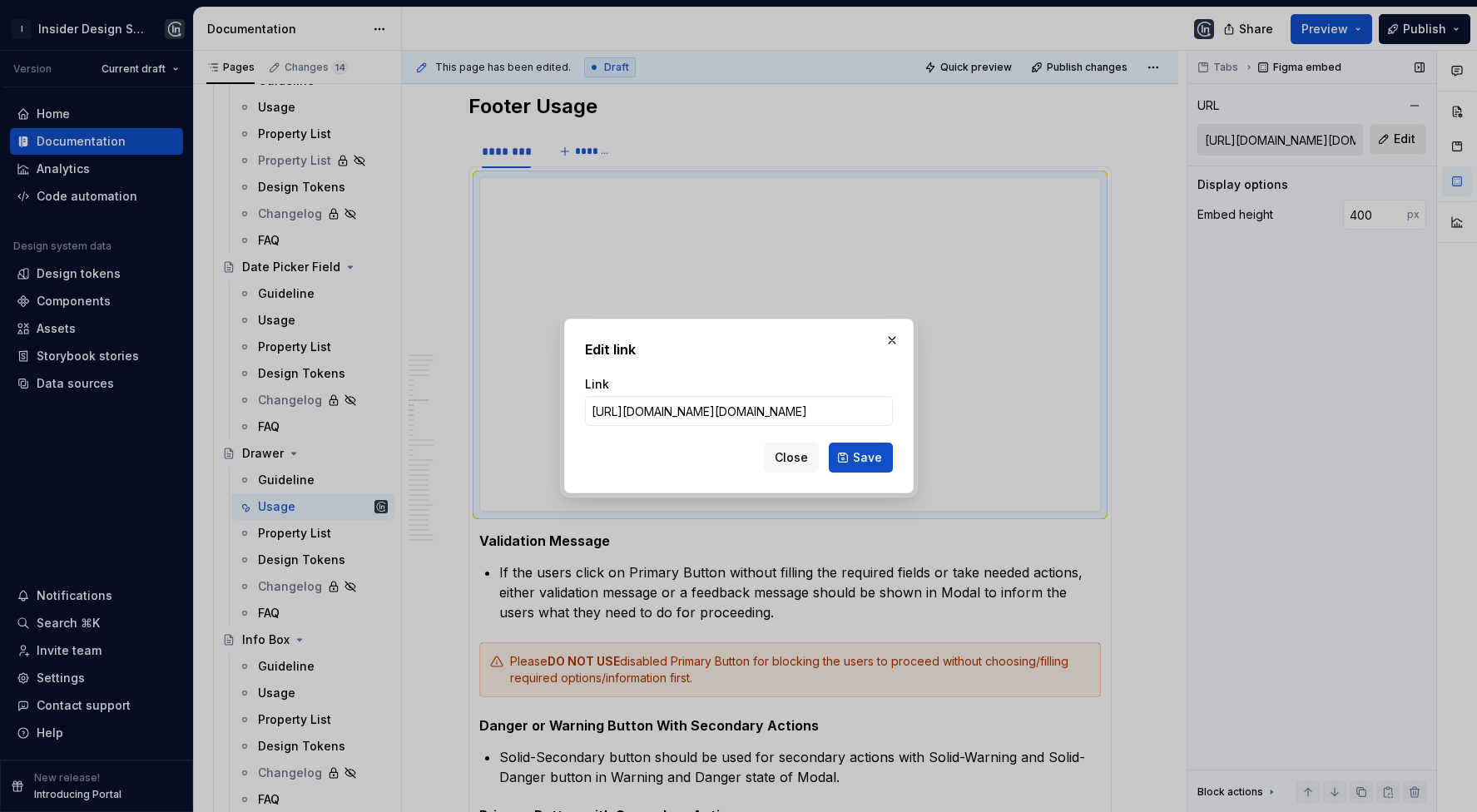
type input "[URL][DOMAIN_NAME]"
click button "Save" at bounding box center [860, 458] width 64 height 30
type input "[URL][DOMAIN_NAME]"
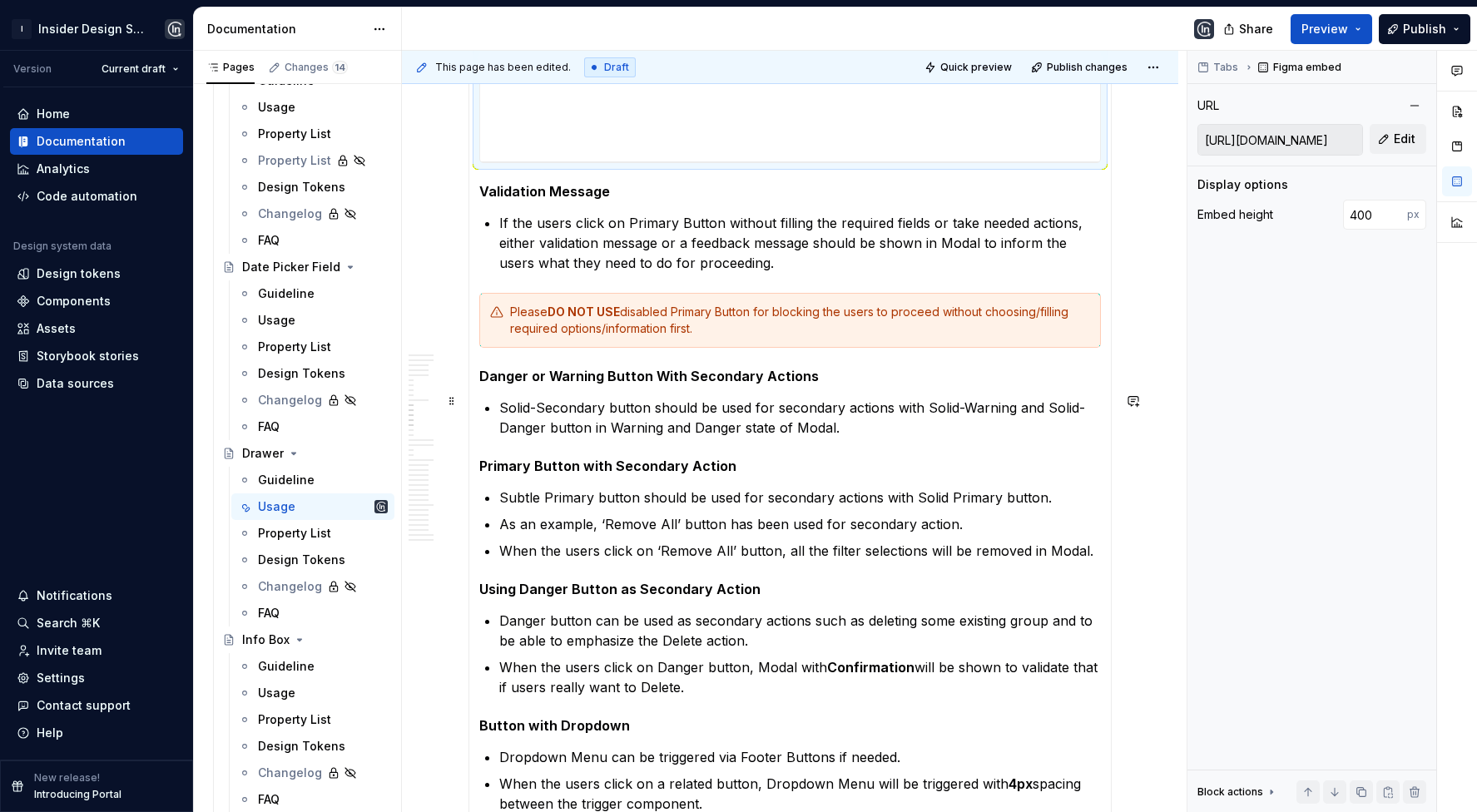
scroll to position [4220, 0]
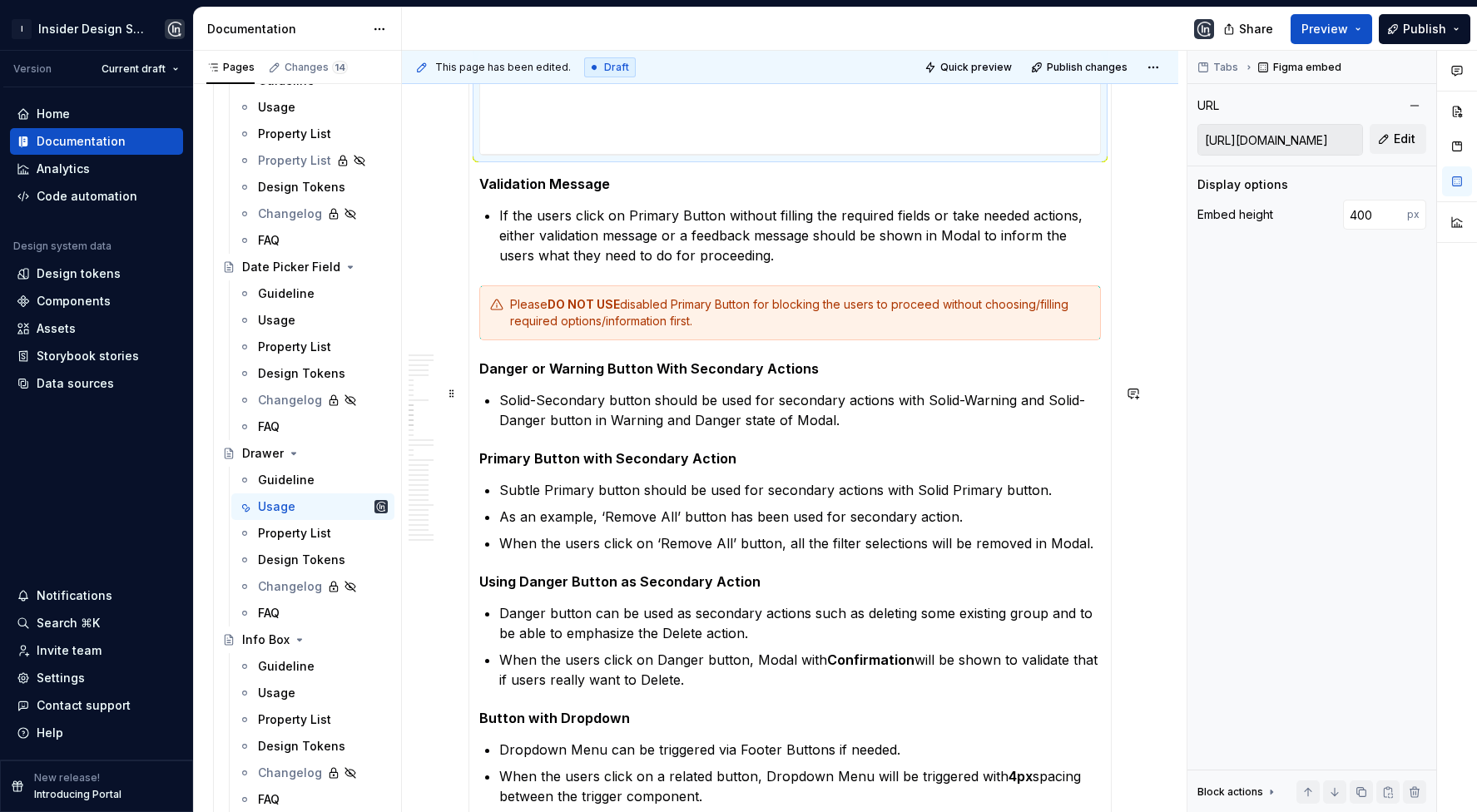
click at [825, 416] on p "Solid-Secondary button should be used for secondary actions with Solid-Warning …" at bounding box center [801, 410] width 602 height 40
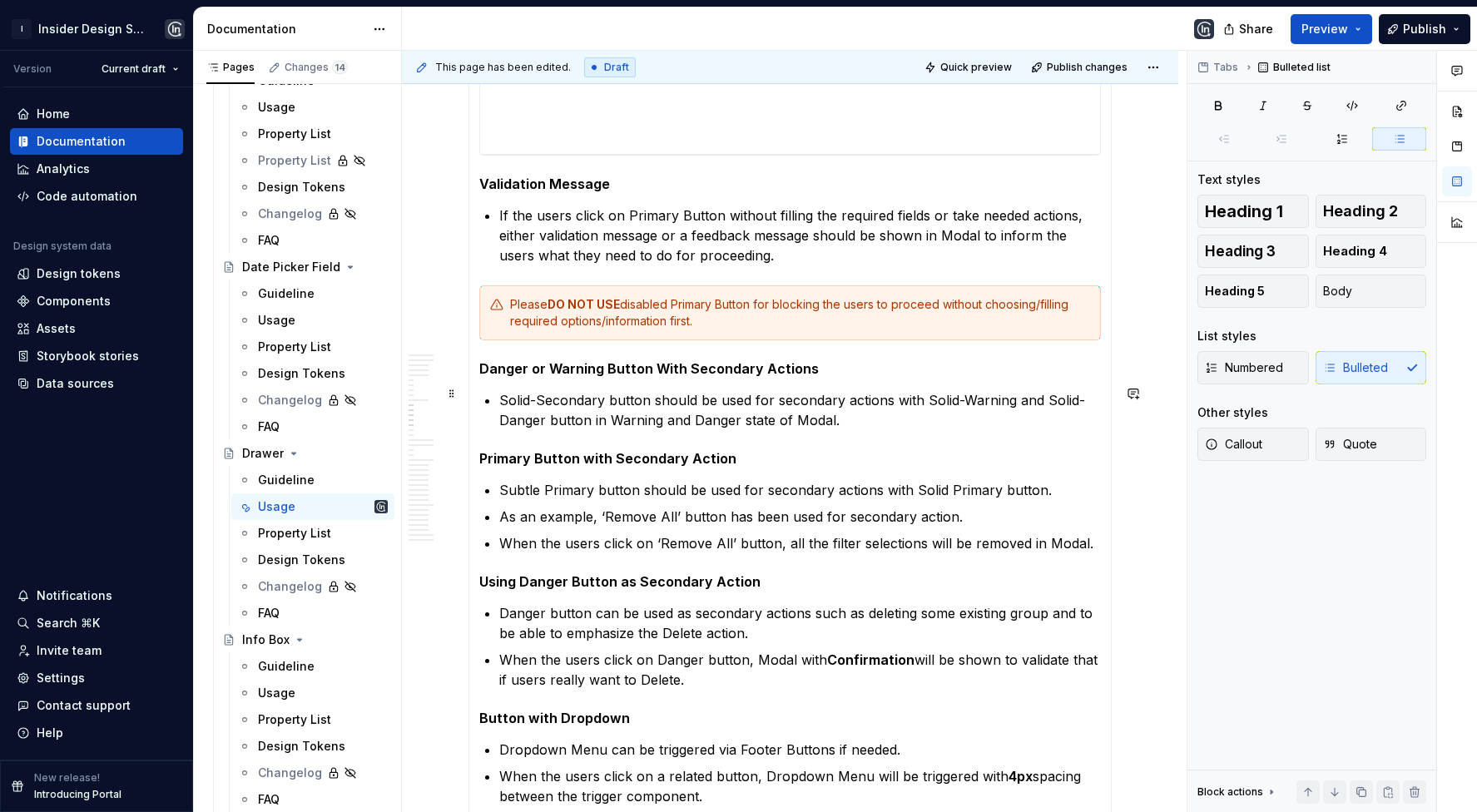
click at [850, 416] on p "Solid-Secondary button should be used for secondary actions with Solid-Warning …" at bounding box center [801, 410] width 602 height 40
click at [839, 399] on p "Solid-Secondary button should be used for secondary actions with Solid-Warning …" at bounding box center [801, 410] width 602 height 40
click at [939, 394] on p "Solid-Secondary button should be used for secondary actions with Solid-Warning …" at bounding box center [801, 410] width 602 height 40
click at [938, 393] on p "Solid-Secondary button should be used for secondary actions with Solid-Warning …" at bounding box center [801, 410] width 602 height 40
click at [1063, 396] on p "Solid-Secondary button should be used for secondary actions with Ghost-Warning …" at bounding box center [801, 410] width 602 height 40
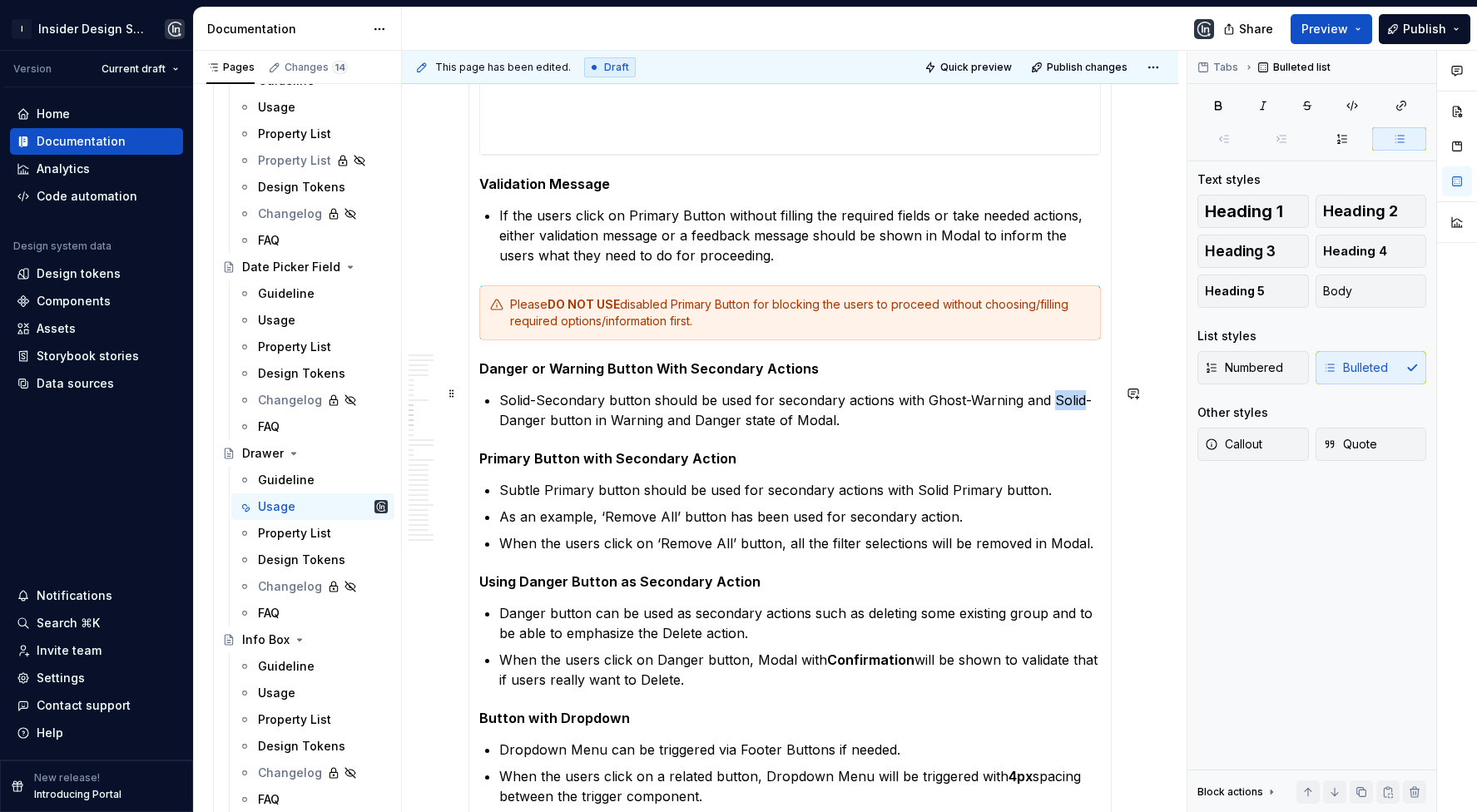
click at [1063, 396] on p "Solid-Secondary button should be used for secondary actions with Ghost-Warning …" at bounding box center [801, 410] width 602 height 40
click at [858, 414] on p "Solid-Secondary button should be used for secondary actions with Ghost-Warning …" at bounding box center [801, 410] width 602 height 40
click at [843, 401] on p "Solid-Secondary button should be used for secondary actions with Ghost-Warning …" at bounding box center [801, 410] width 602 height 40
click at [844, 414] on p "Solid-Secondary button should be used for secondary actions with Ghost-Warning …" at bounding box center [801, 410] width 602 height 40
click at [808, 410] on p "Solid-Secondary button should be used for secondary actions with Ghost-Warning …" at bounding box center [801, 410] width 602 height 40
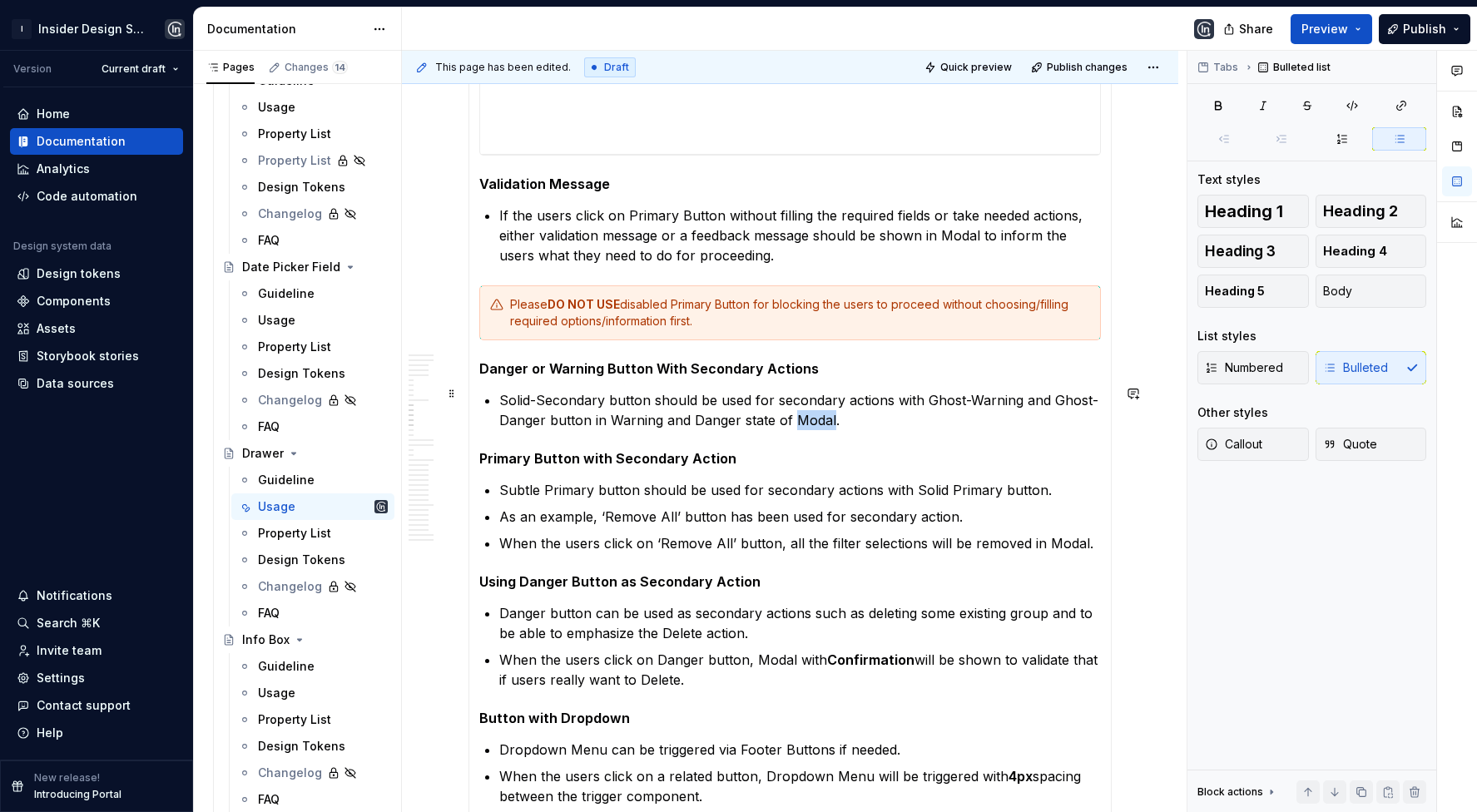
click at [808, 410] on p "Solid-Secondary button should be used for secondary actions with Ghost-Warning …" at bounding box center [801, 410] width 602 height 40
click at [840, 410] on p "Solid-Secondary button should be used for secondary actions with Ghost-Warning …" at bounding box center [801, 410] width 602 height 40
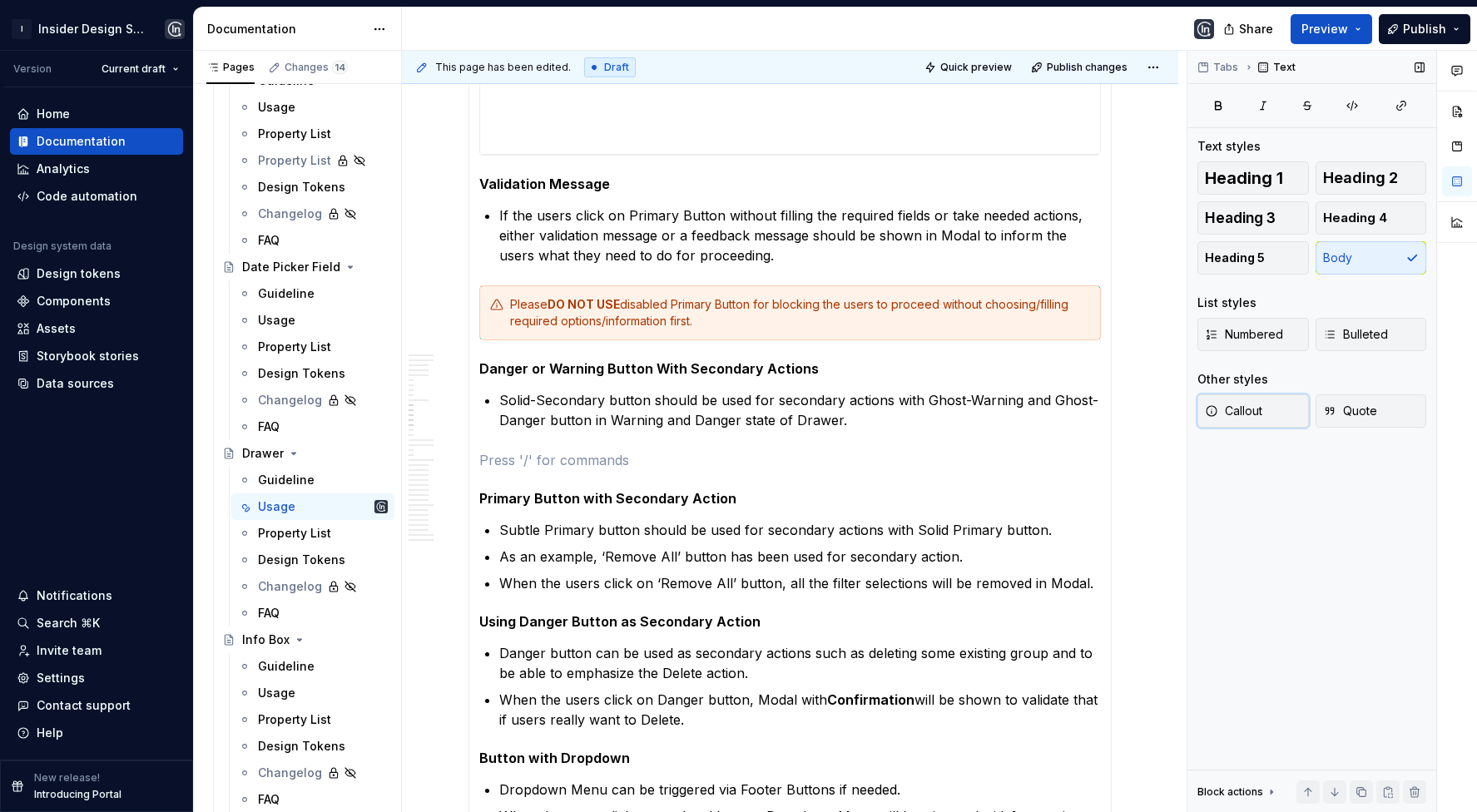
click at [1242, 410] on span "Callout" at bounding box center [1234, 410] width 58 height 17
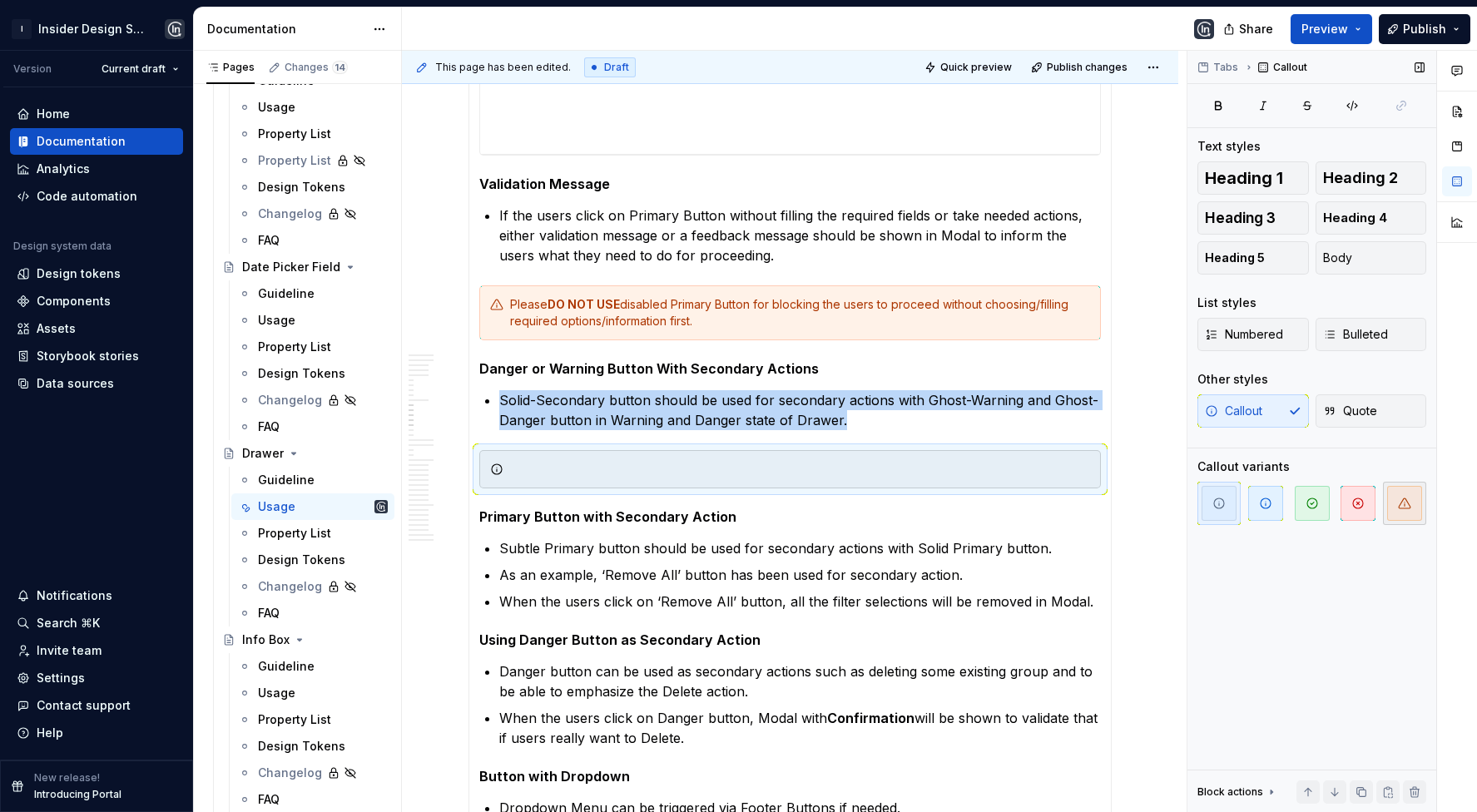
click at [1396, 502] on span "button" at bounding box center [1405, 503] width 35 height 35
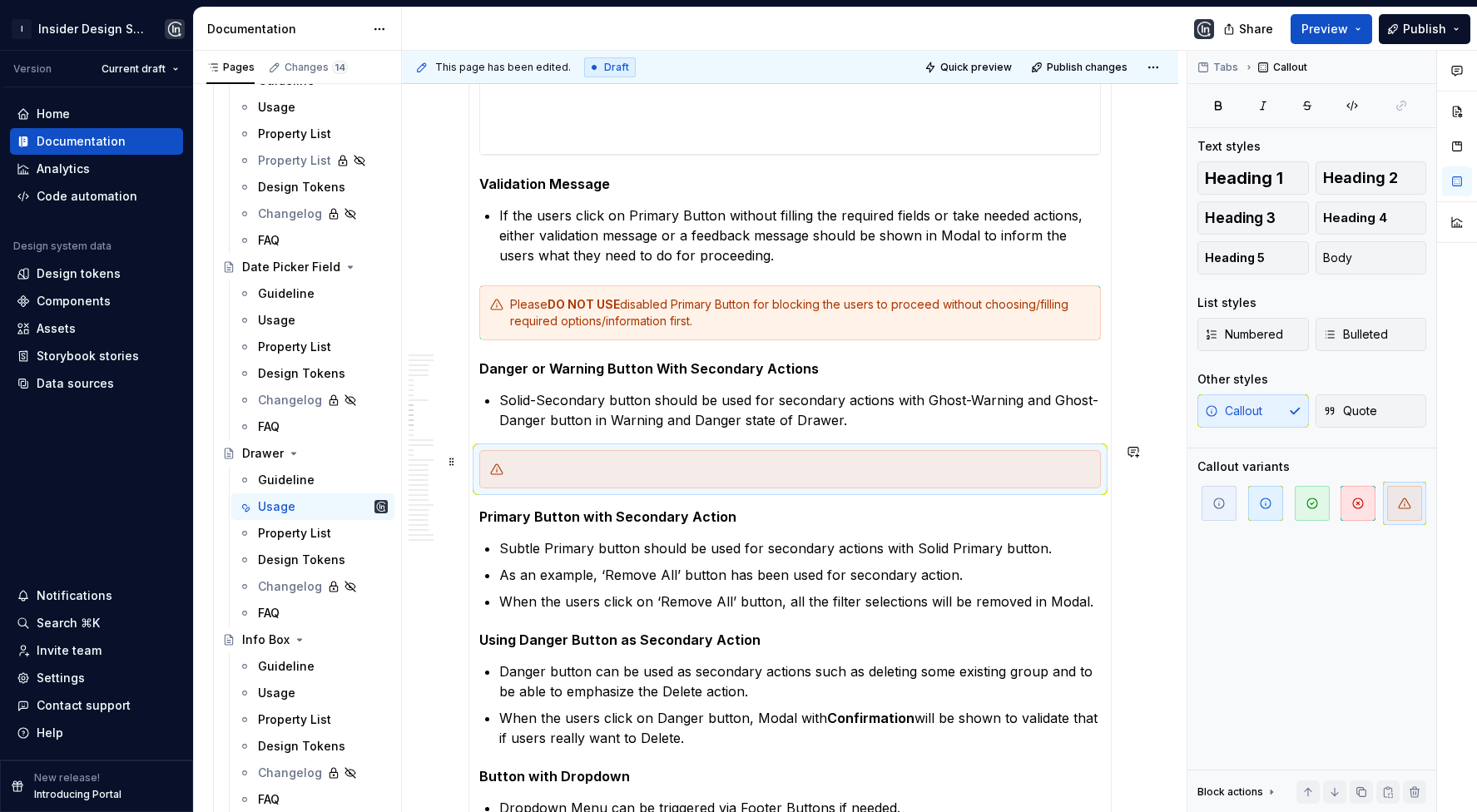
click at [809, 451] on div at bounding box center [790, 470] width 622 height 38
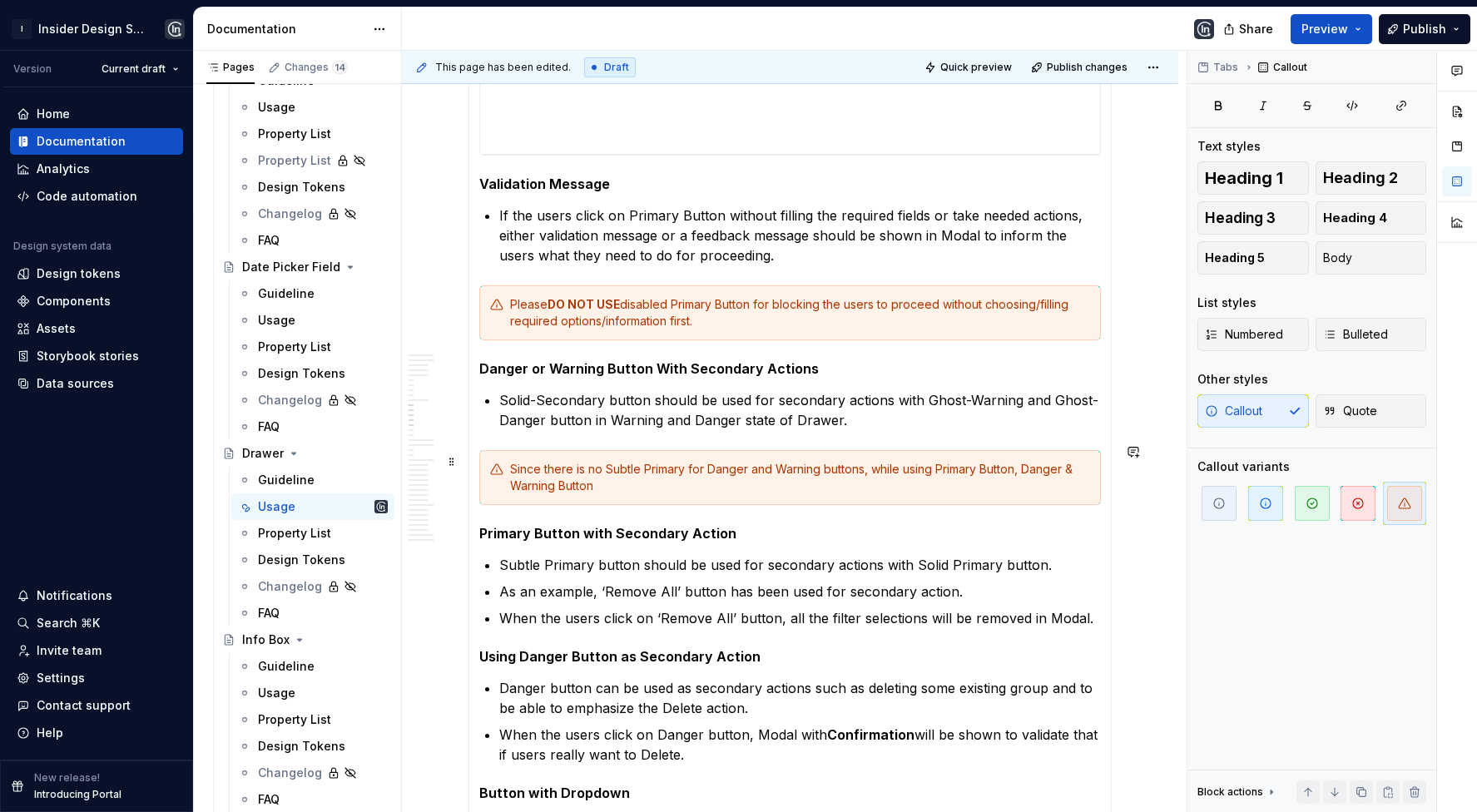
click at [1076, 467] on div "Since there is no Subtle Primary for Danger and Warning buttons, while using Pr…" at bounding box center [800, 478] width 580 height 33
click at [1015, 479] on div "Since there is no Subtle Primary for Danger and Warning buttons, while using Pr…" at bounding box center [800, 478] width 580 height 33
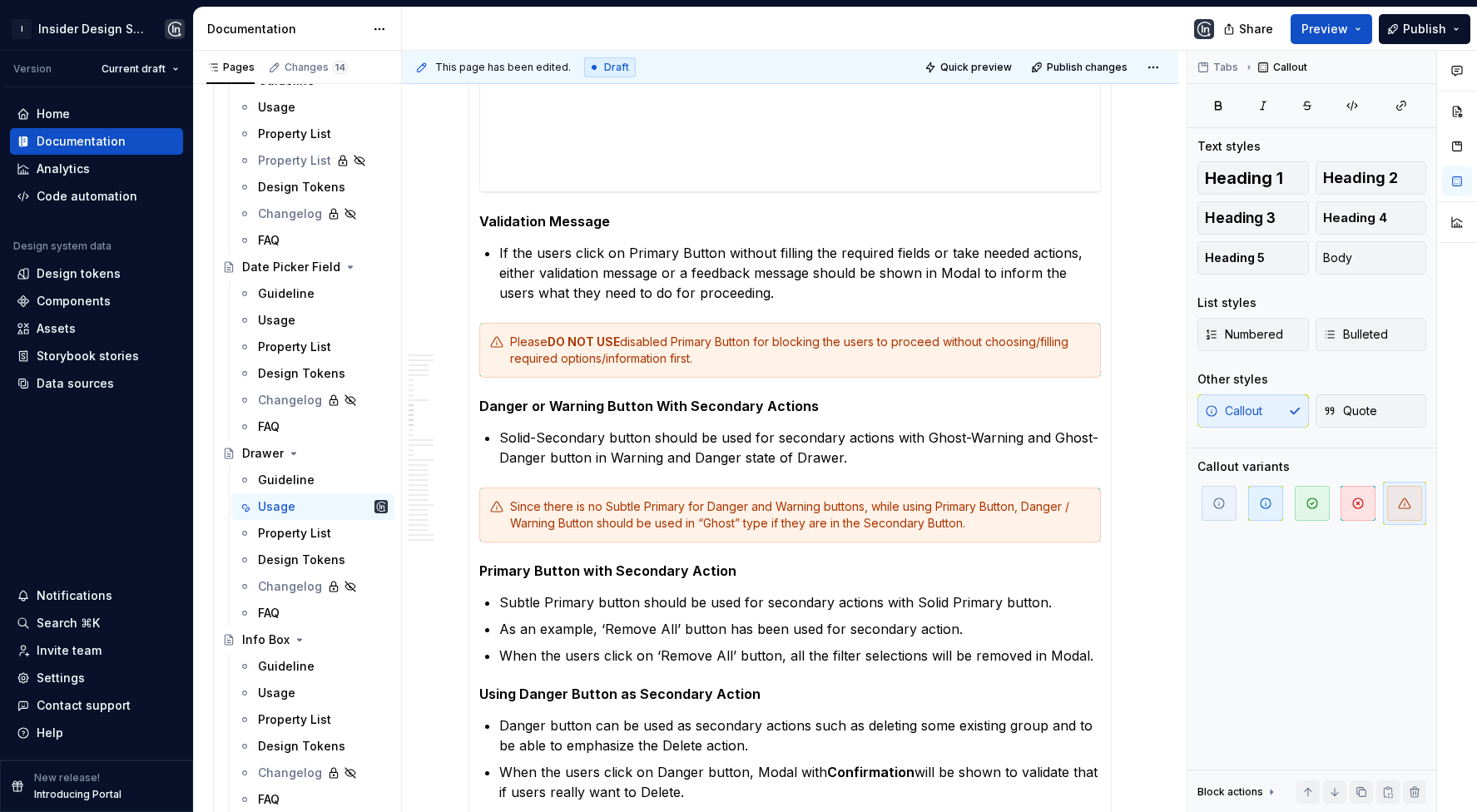
scroll to position [4224, 0]
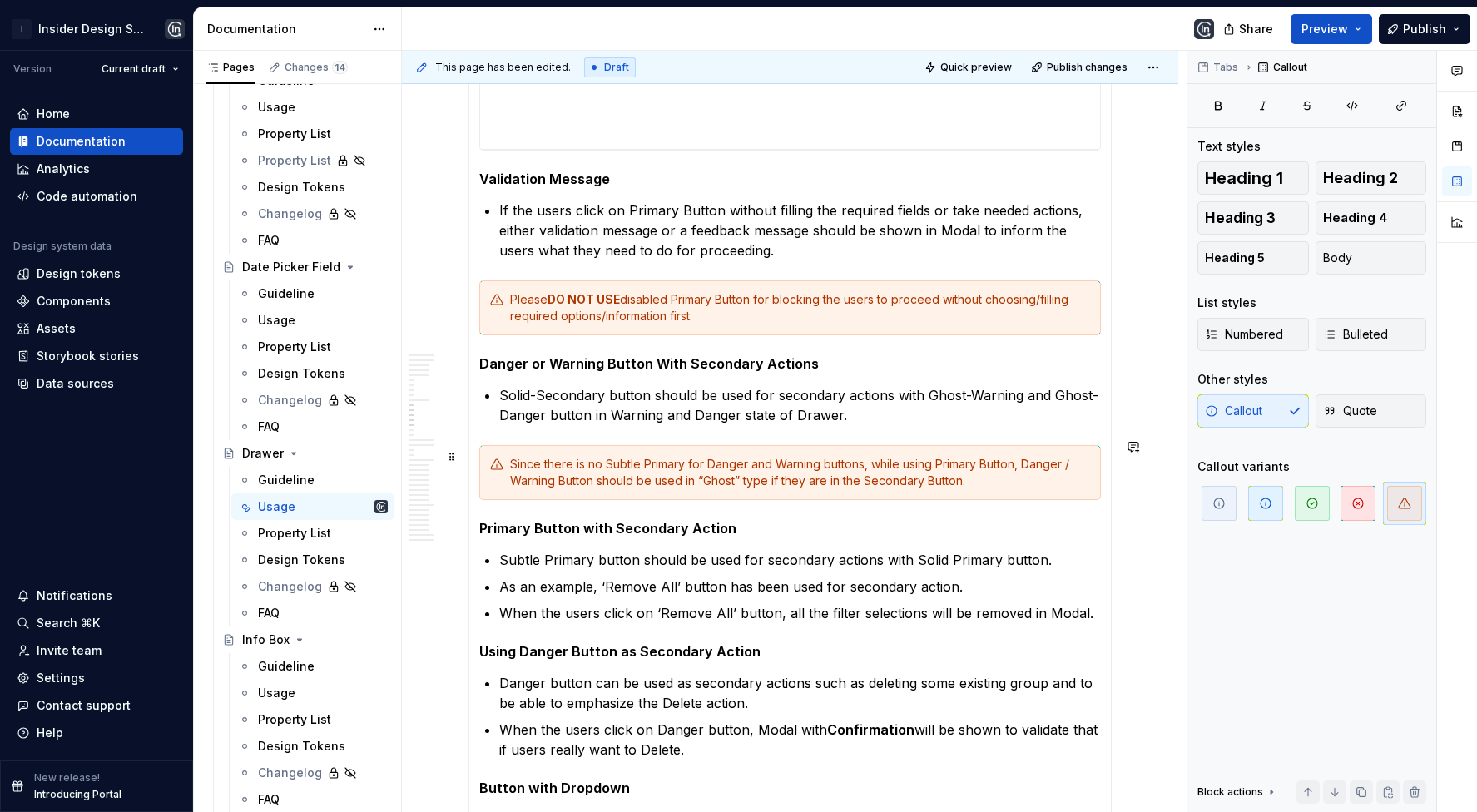
click at [577, 520] on h5 "Primary Button with Secondary Action" at bounding box center [790, 528] width 622 height 17
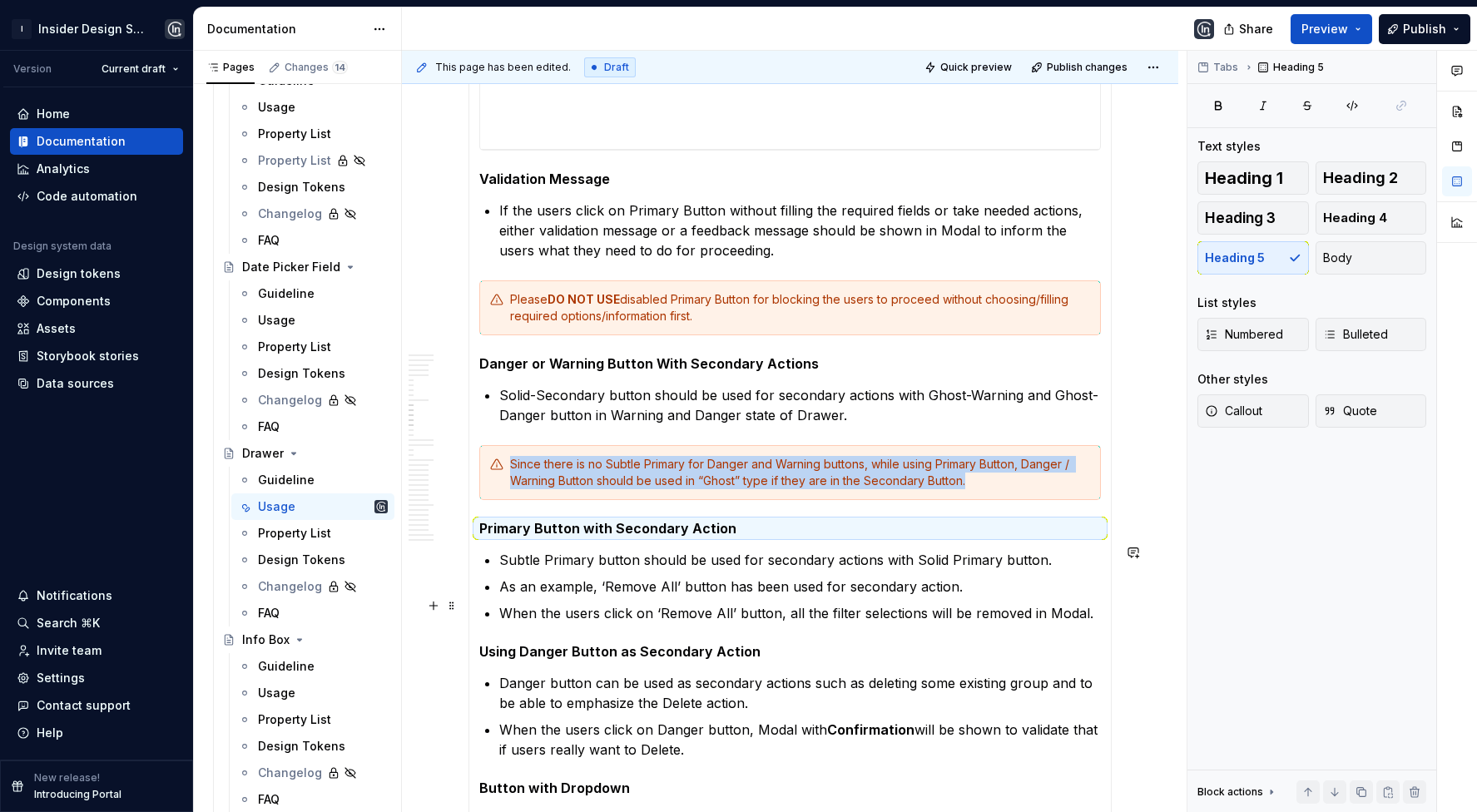
click at [577, 612] on p "When the users click on ‘Remove All’ button, all the filter selections will be …" at bounding box center [801, 613] width 602 height 20
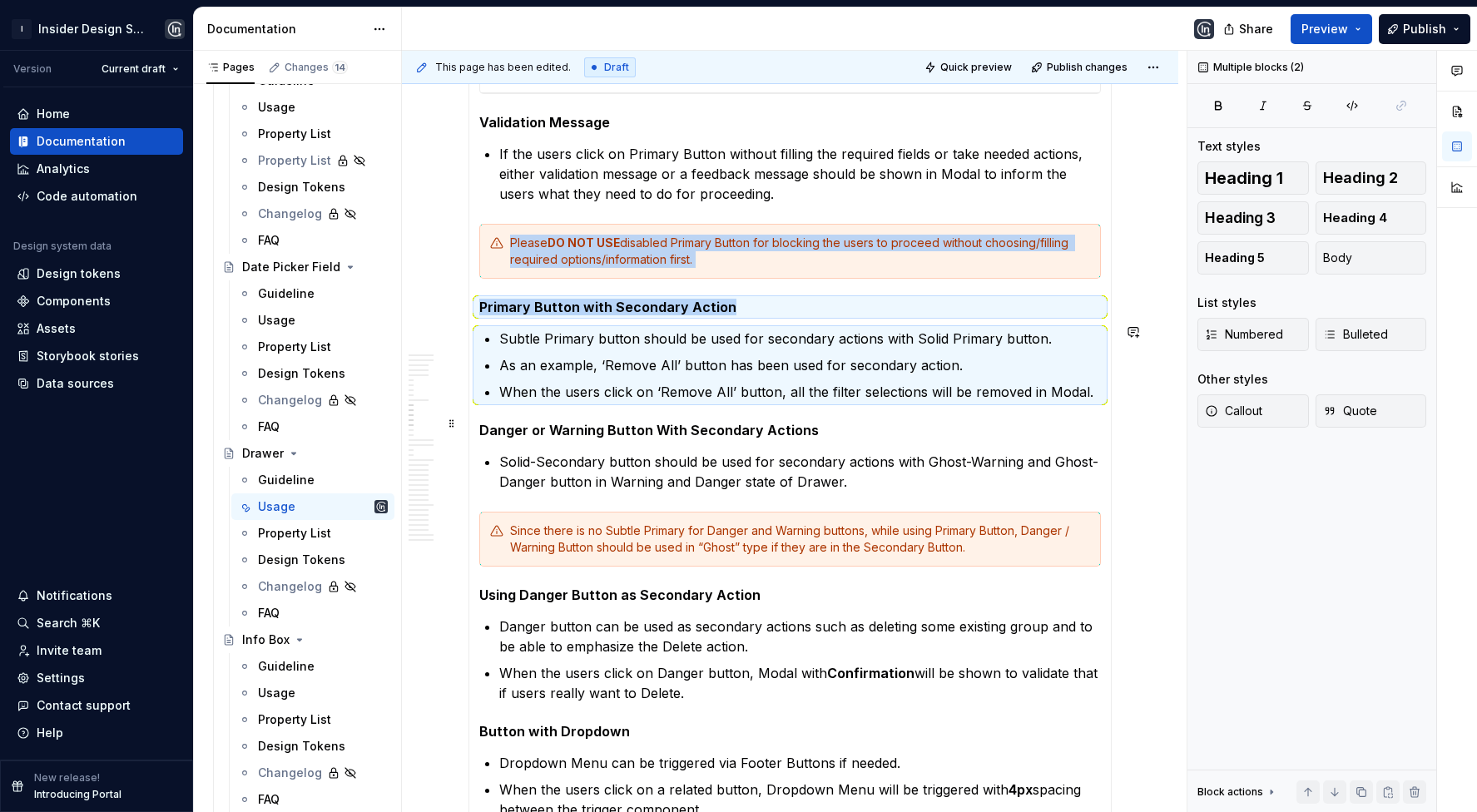
scroll to position [4293, 0]
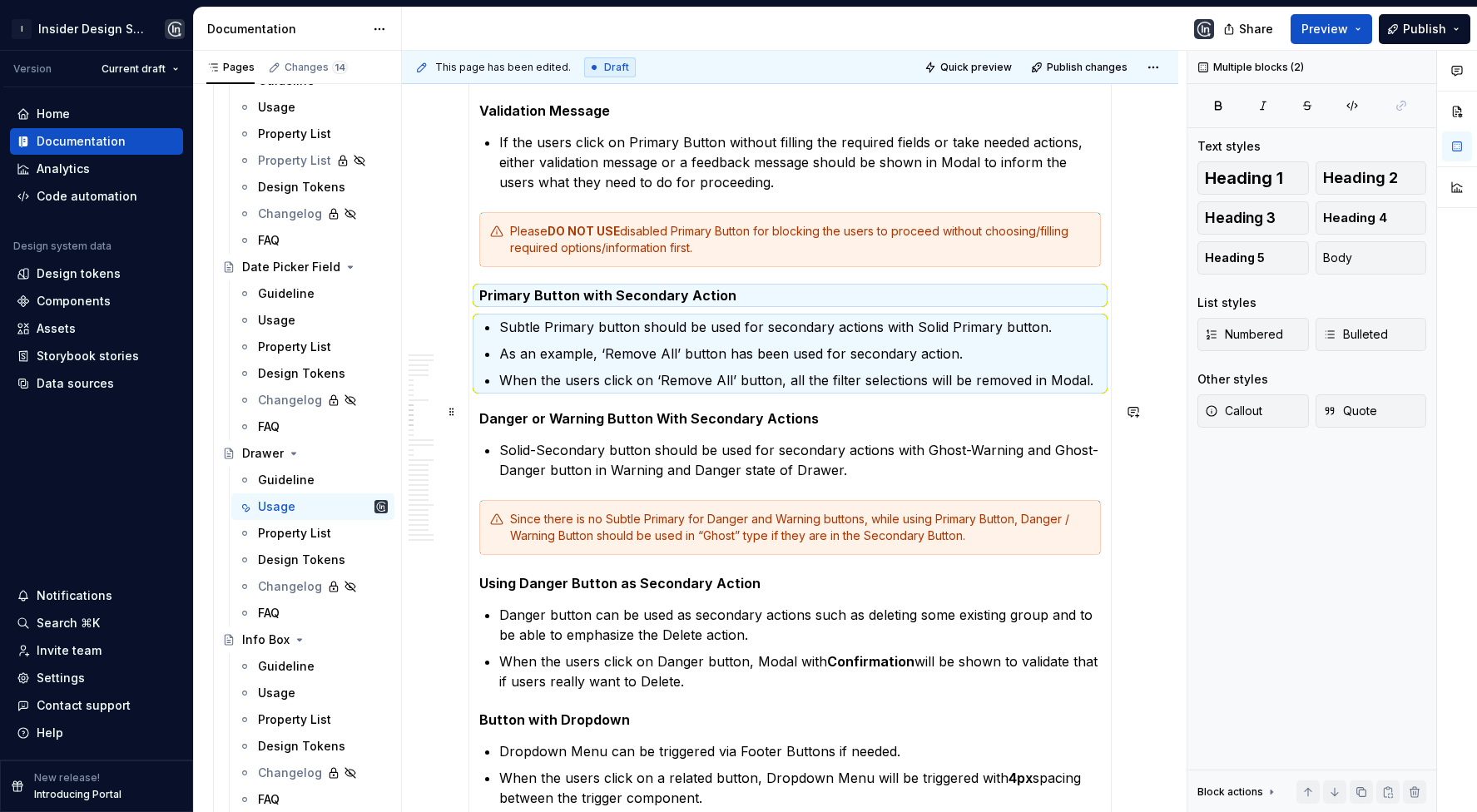
click at [670, 410] on strong "Danger or Warning Button With Secondary Actions" at bounding box center [649, 418] width 340 height 17
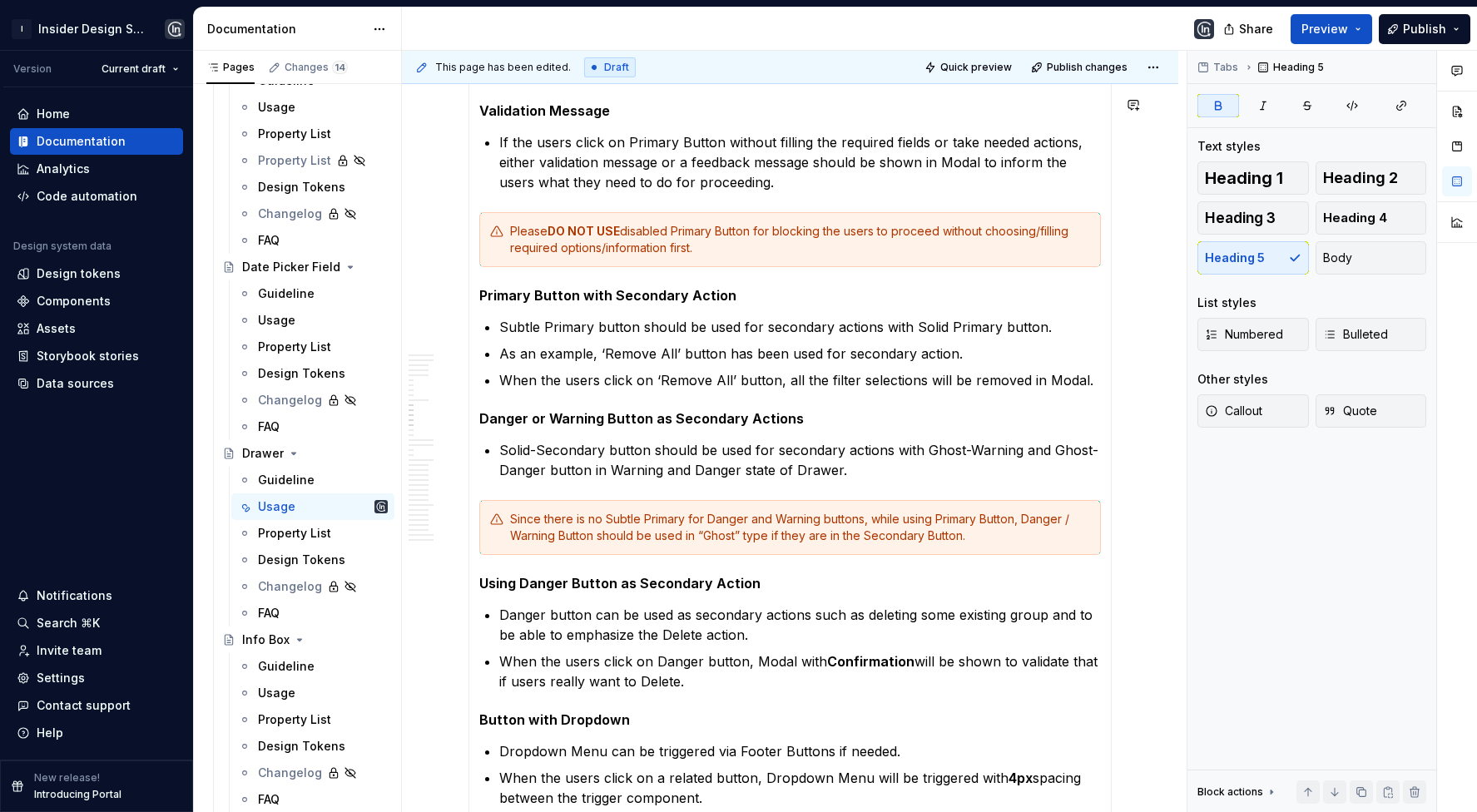
click at [634, 511] on div "Since there is no Subtle Primary for Danger and Warning buttons, while using Pr…" at bounding box center [800, 528] width 580 height 33
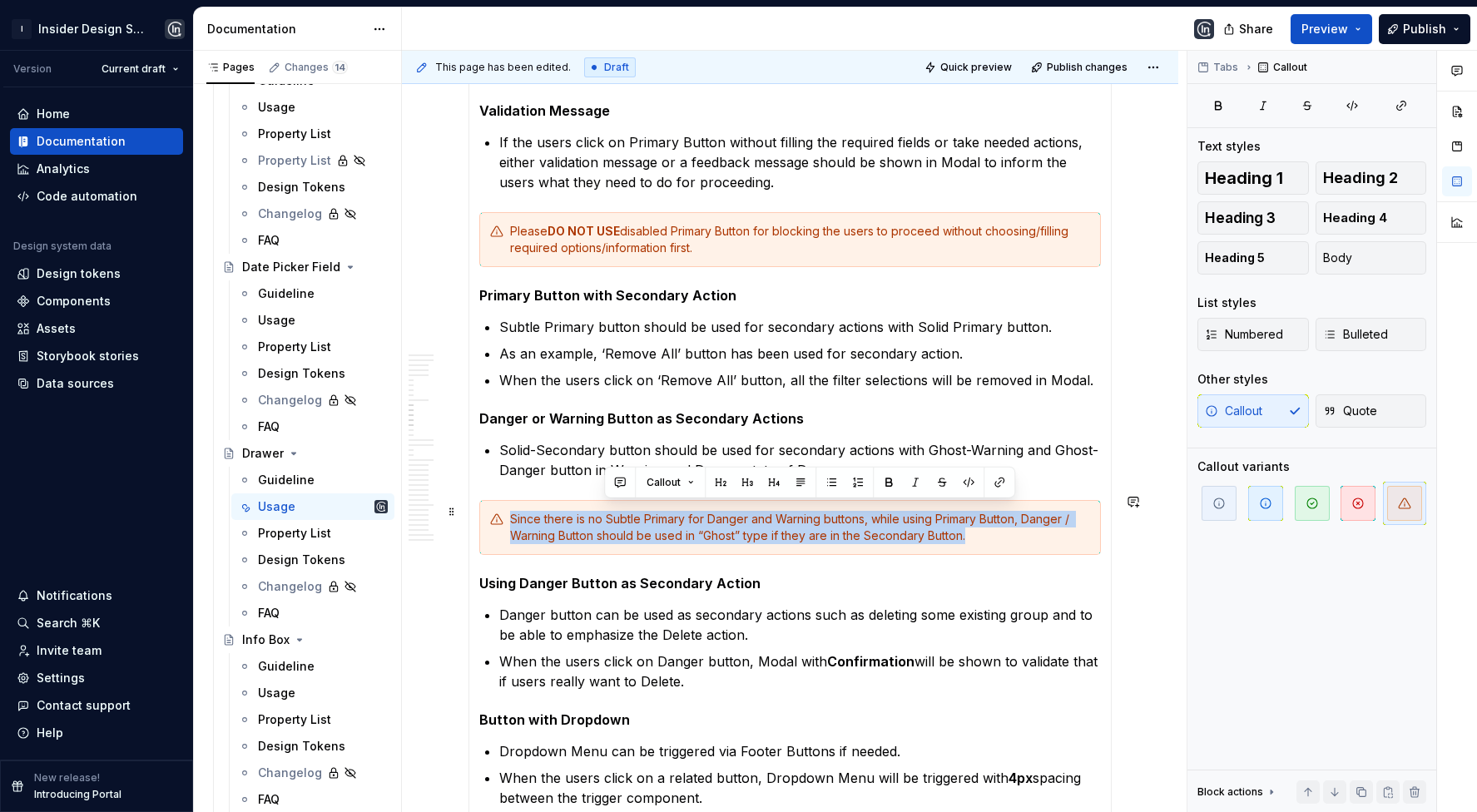
click at [634, 511] on div "Since there is no Subtle Primary for Danger and Warning buttons, while using Pr…" at bounding box center [800, 528] width 580 height 33
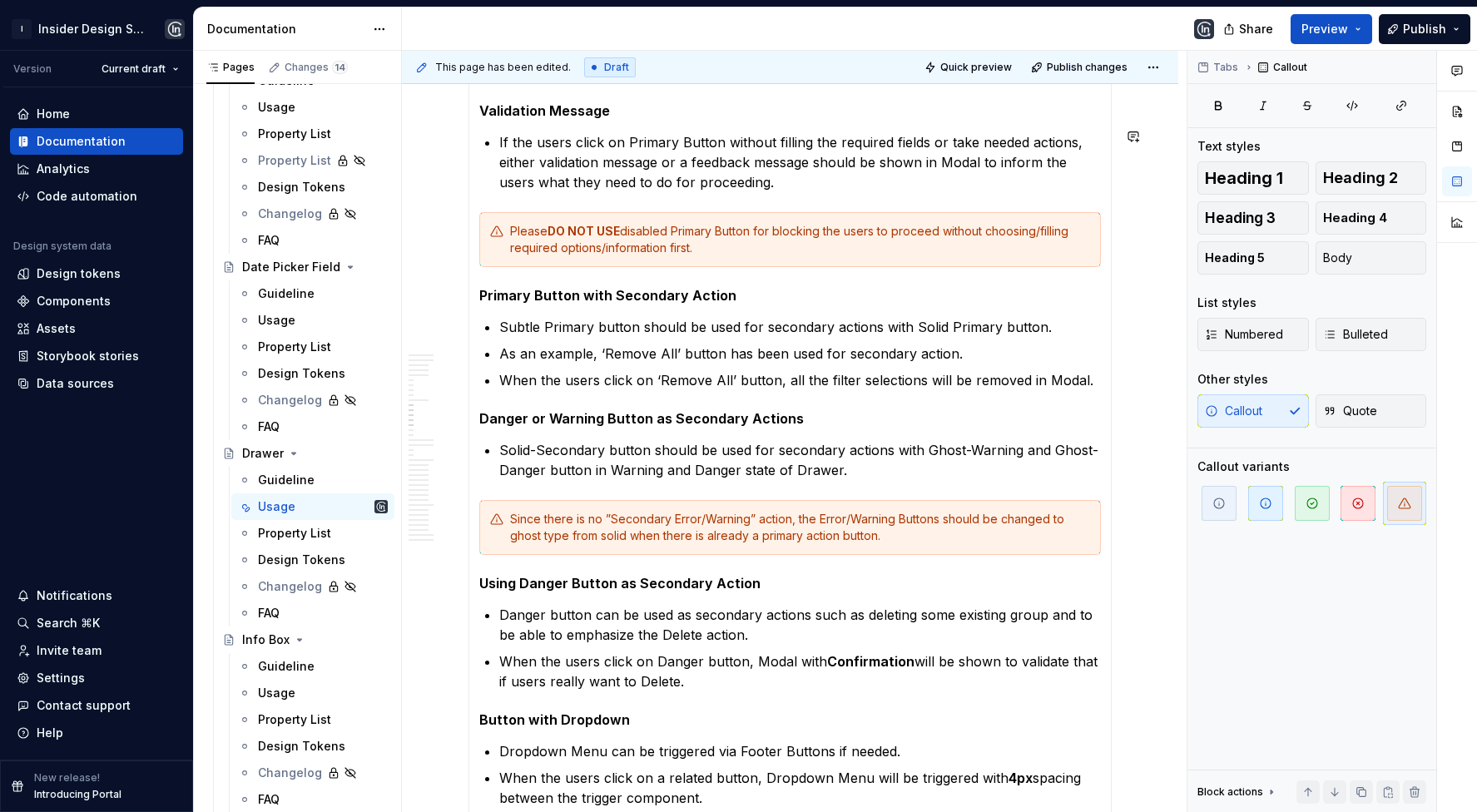
scroll to position [4327, 0]
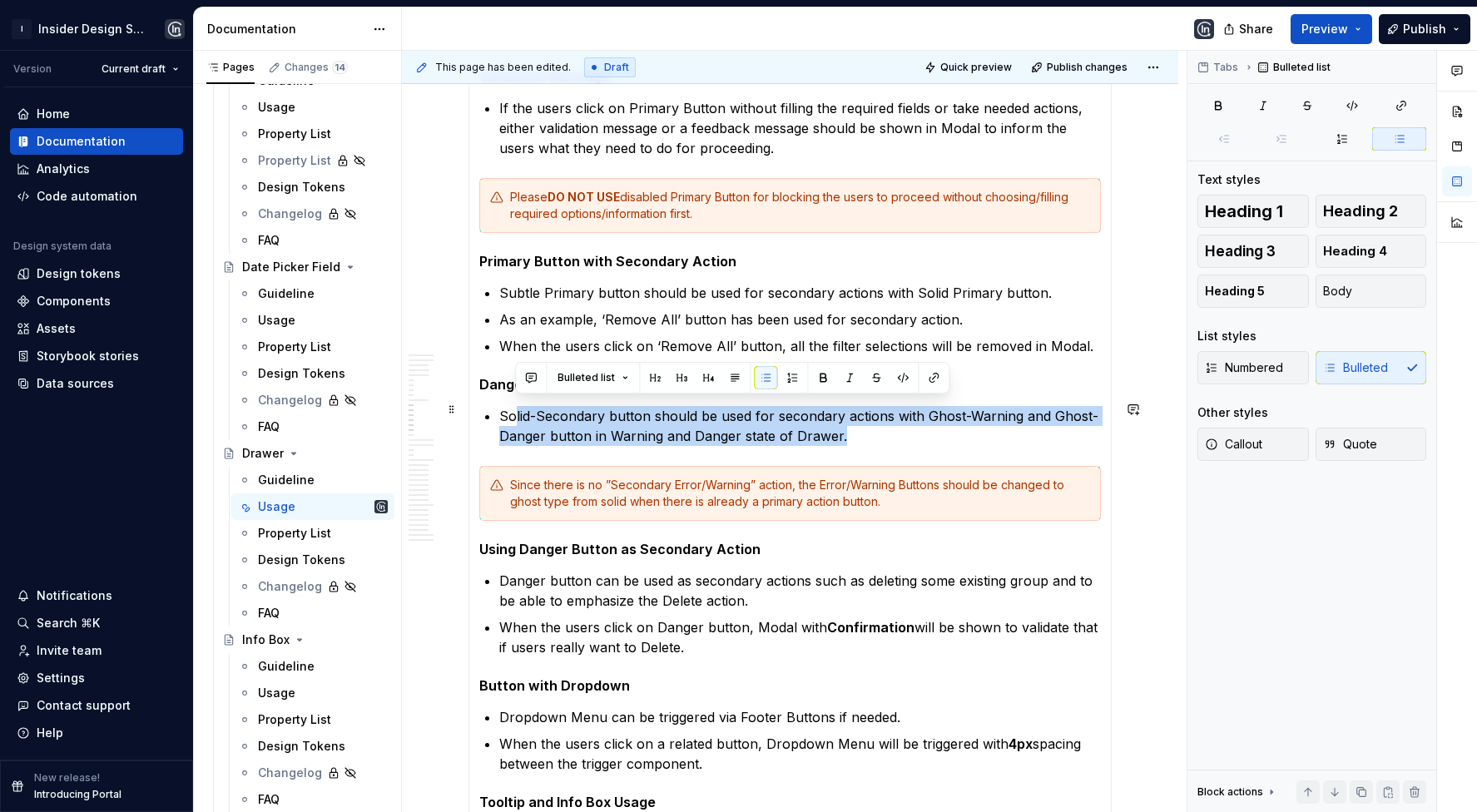
drag, startPoint x: 852, startPoint y: 430, endPoint x: 514, endPoint y: 416, distance: 338.3
click at [514, 416] on p "Solid-Secondary button should be used for secondary actions with Ghost-Warning …" at bounding box center [801, 426] width 602 height 40
click at [522, 431] on p "Solid-Secondary button should be used for secondary actions with Ghost-Warning …" at bounding box center [801, 426] width 602 height 40
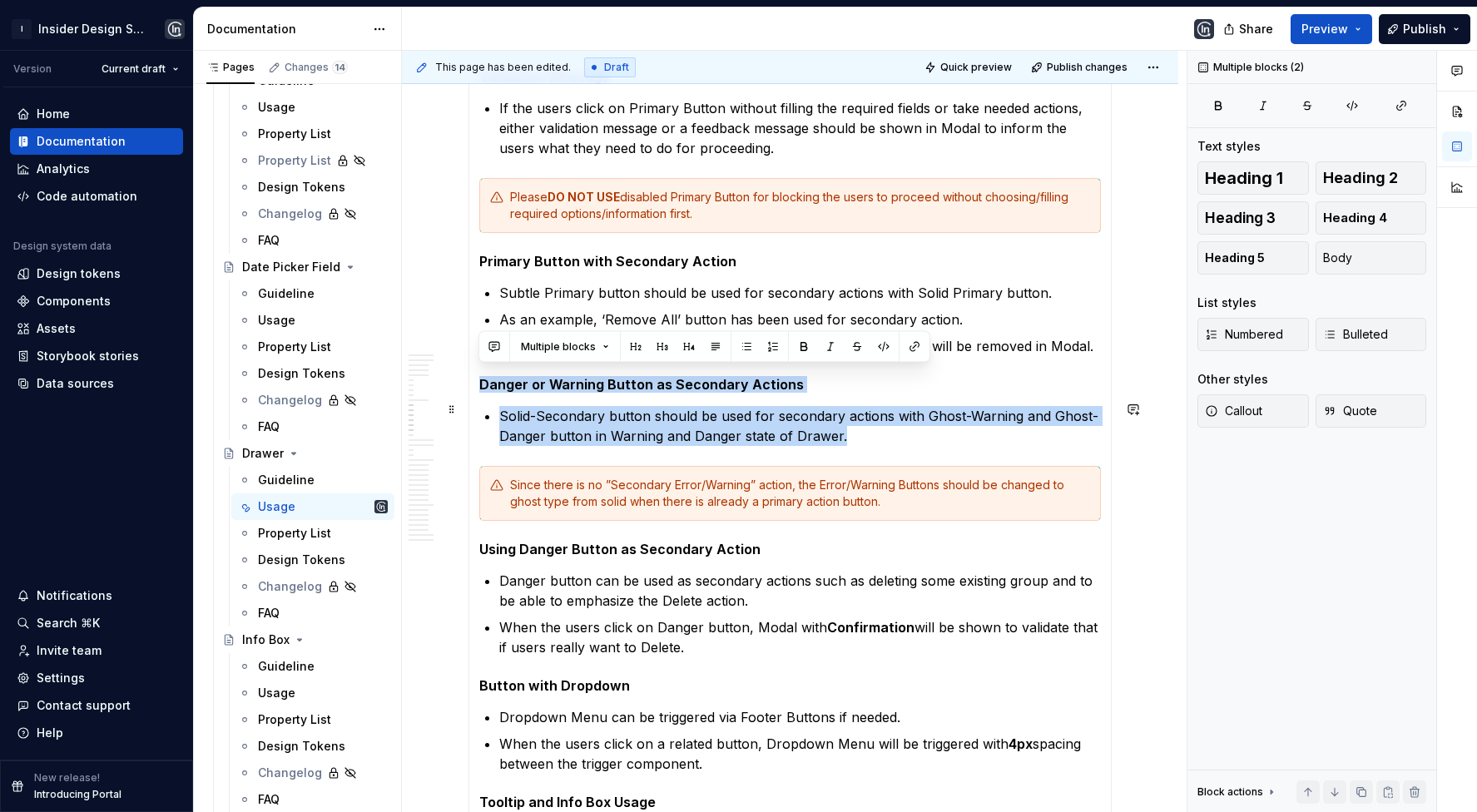
drag, startPoint x: 474, startPoint y: 370, endPoint x: 843, endPoint y: 424, distance: 372.9
click at [843, 424] on div "**********" at bounding box center [790, 415] width 643 height 1427
drag, startPoint x: 480, startPoint y: 377, endPoint x: 854, endPoint y: 427, distance: 377.3
click at [854, 427] on section-item-column "**********" at bounding box center [790, 416] width 622 height 1406
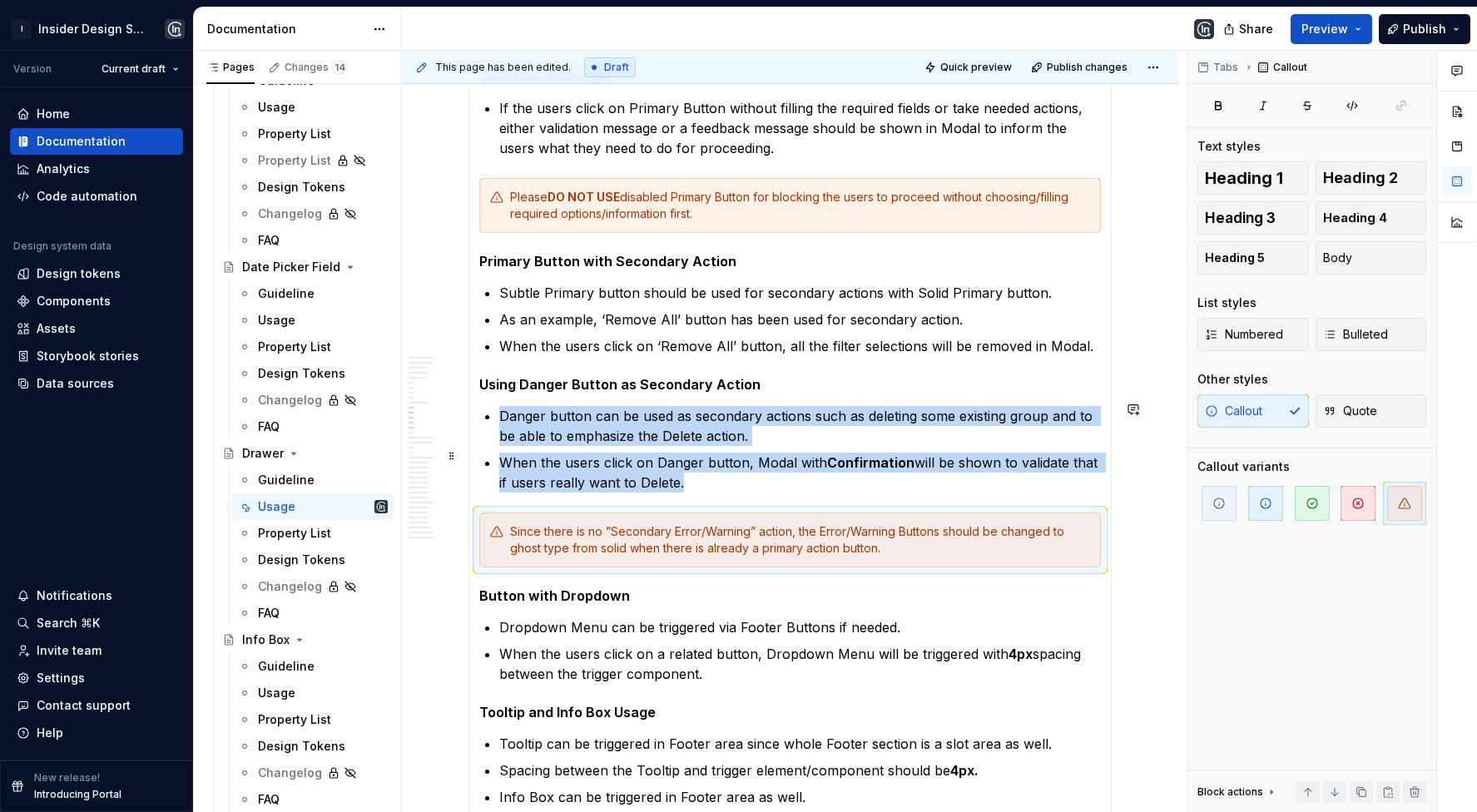
click at [755, 466] on p "When the users click on Danger button, Modal with Confirmation will be shown to…" at bounding box center [801, 472] width 602 height 40
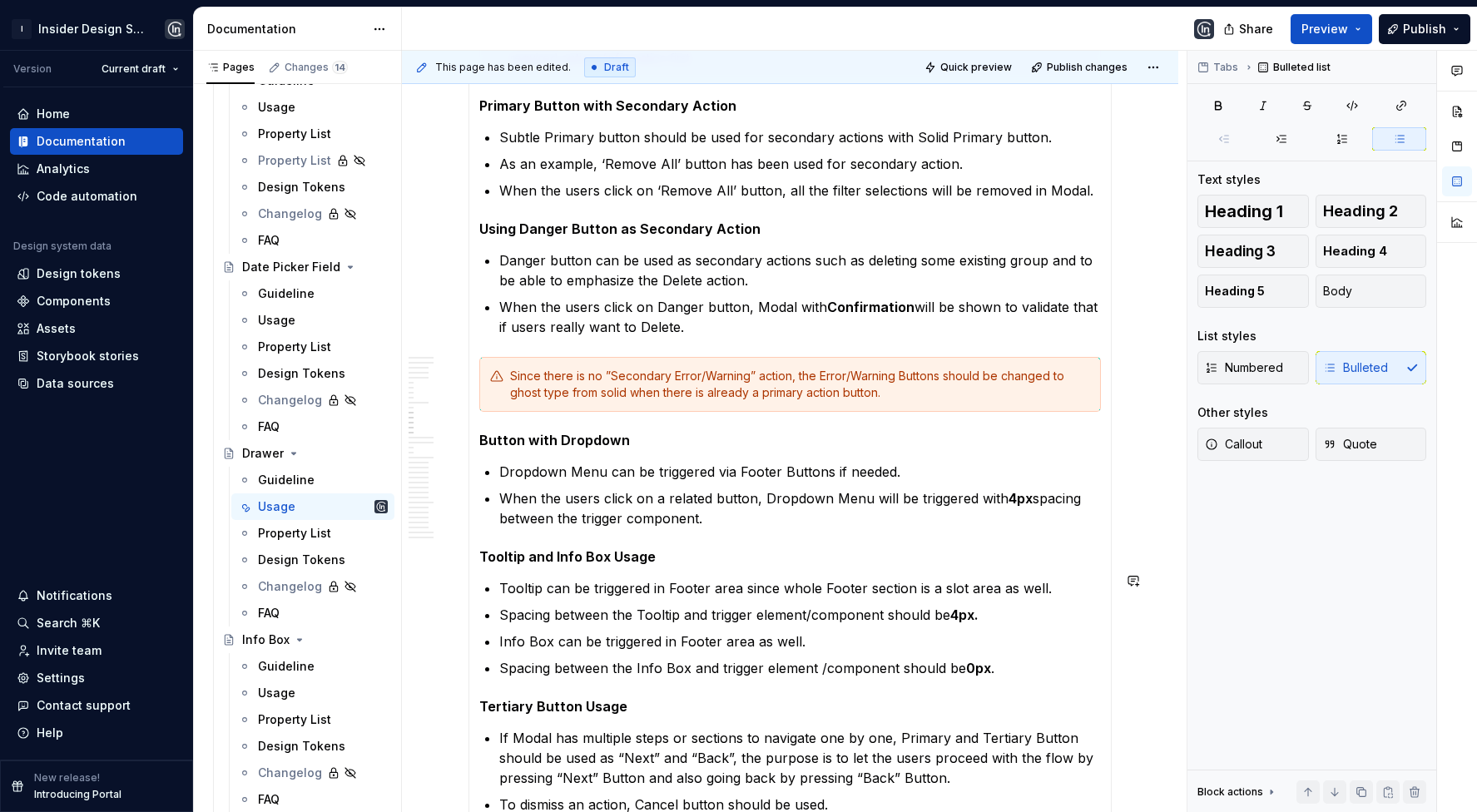
scroll to position [4508, 0]
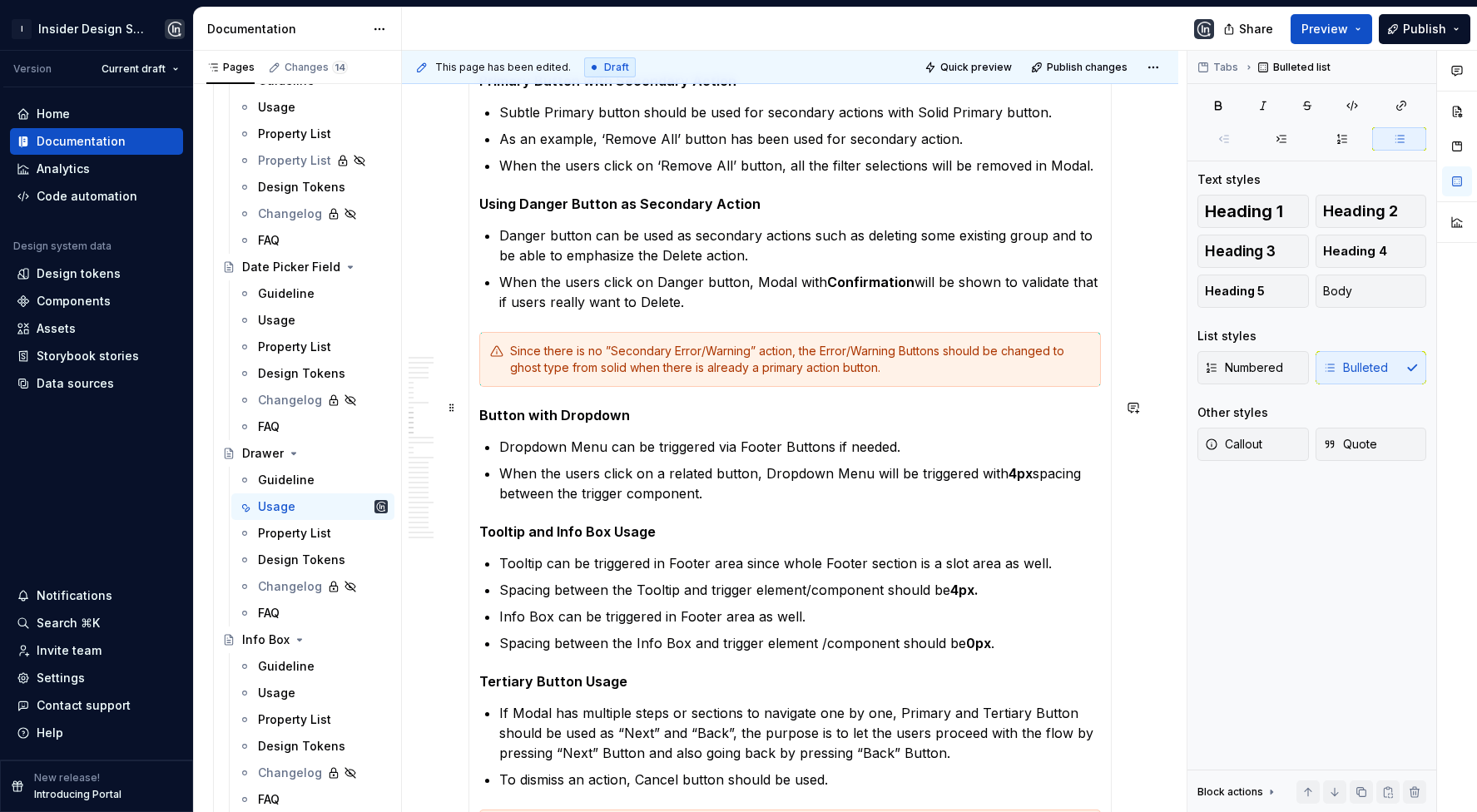
click at [554, 407] on h5 "Button with Dropdown" at bounding box center [790, 415] width 622 height 17
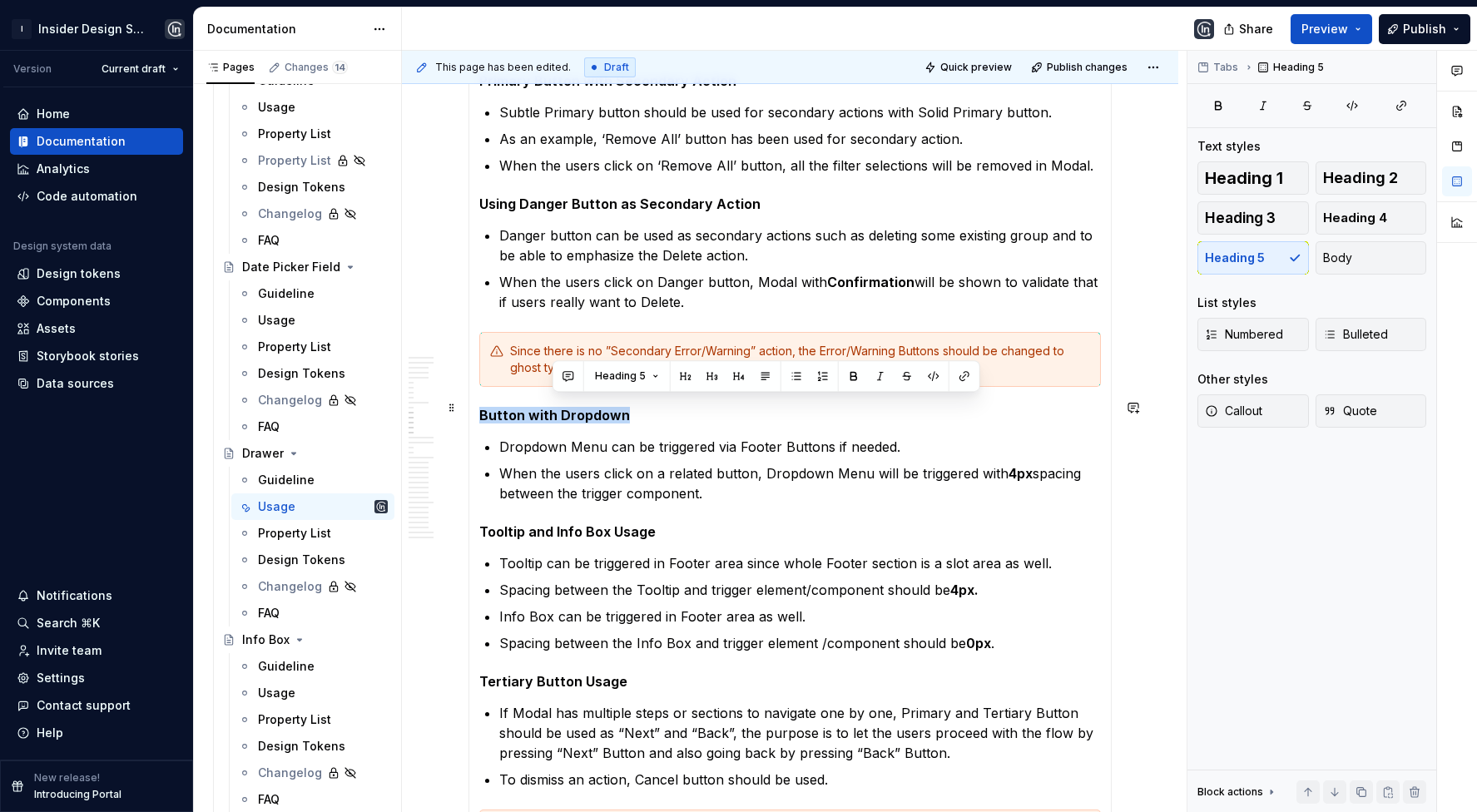
click at [554, 407] on h5 "Button with Dropdown" at bounding box center [790, 415] width 622 height 17
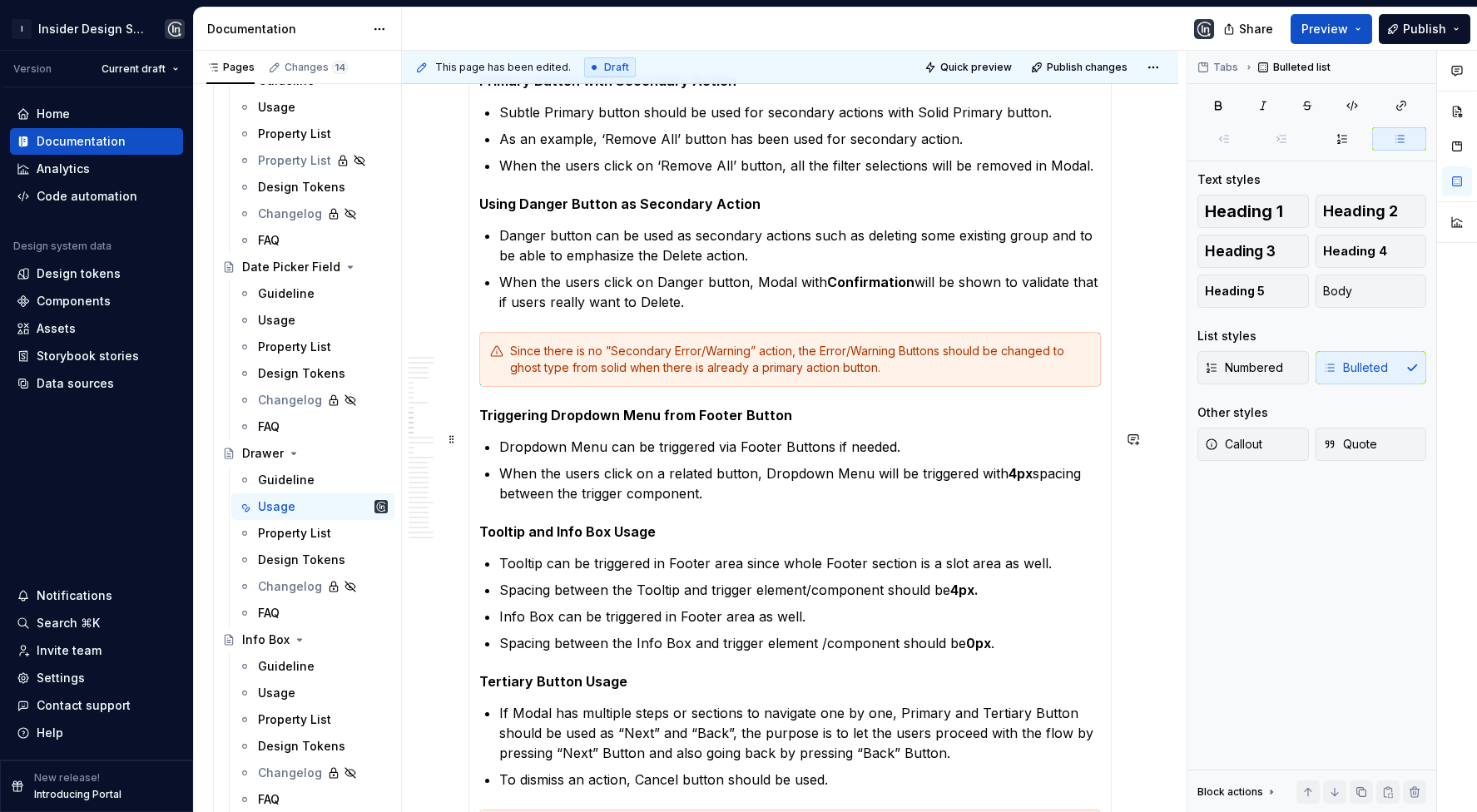
click at [617, 441] on p "Dropdown Menu can be triggered via Footer Buttons if needed." at bounding box center [801, 446] width 602 height 20
click at [670, 441] on p "Dropdown Menu can be triggered via Footer Buttons if needed." at bounding box center [801, 446] width 602 height 20
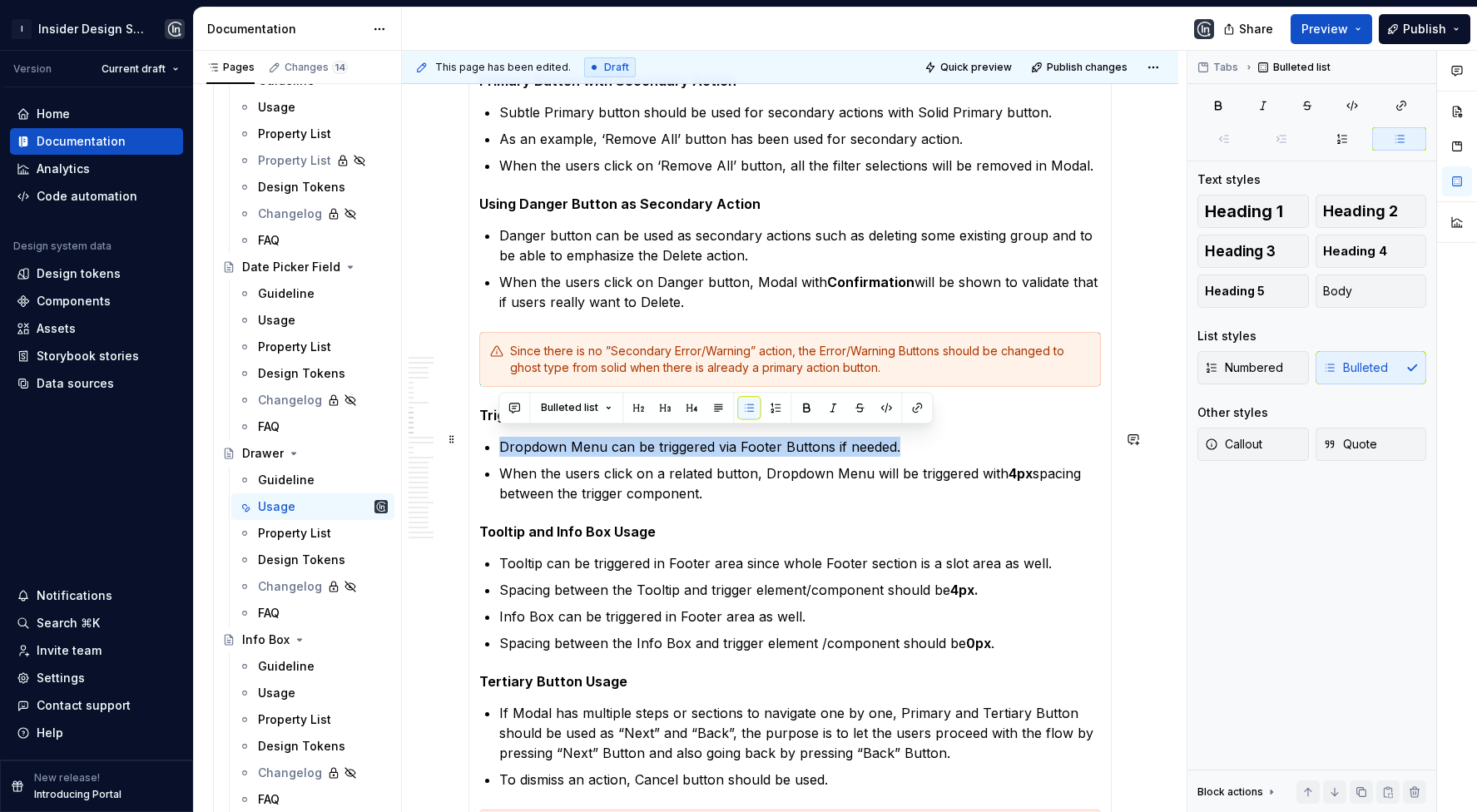
click at [670, 441] on p "Dropdown Menu can be triggered via Footer Buttons if needed." at bounding box center [801, 446] width 602 height 20
copy p "Dropdown Menu can be triggered via Footer Buttons if needed."
click at [708, 485] on p "When the users click on a related button, Dropdown Menu will be triggered with …" at bounding box center [801, 484] width 602 height 40
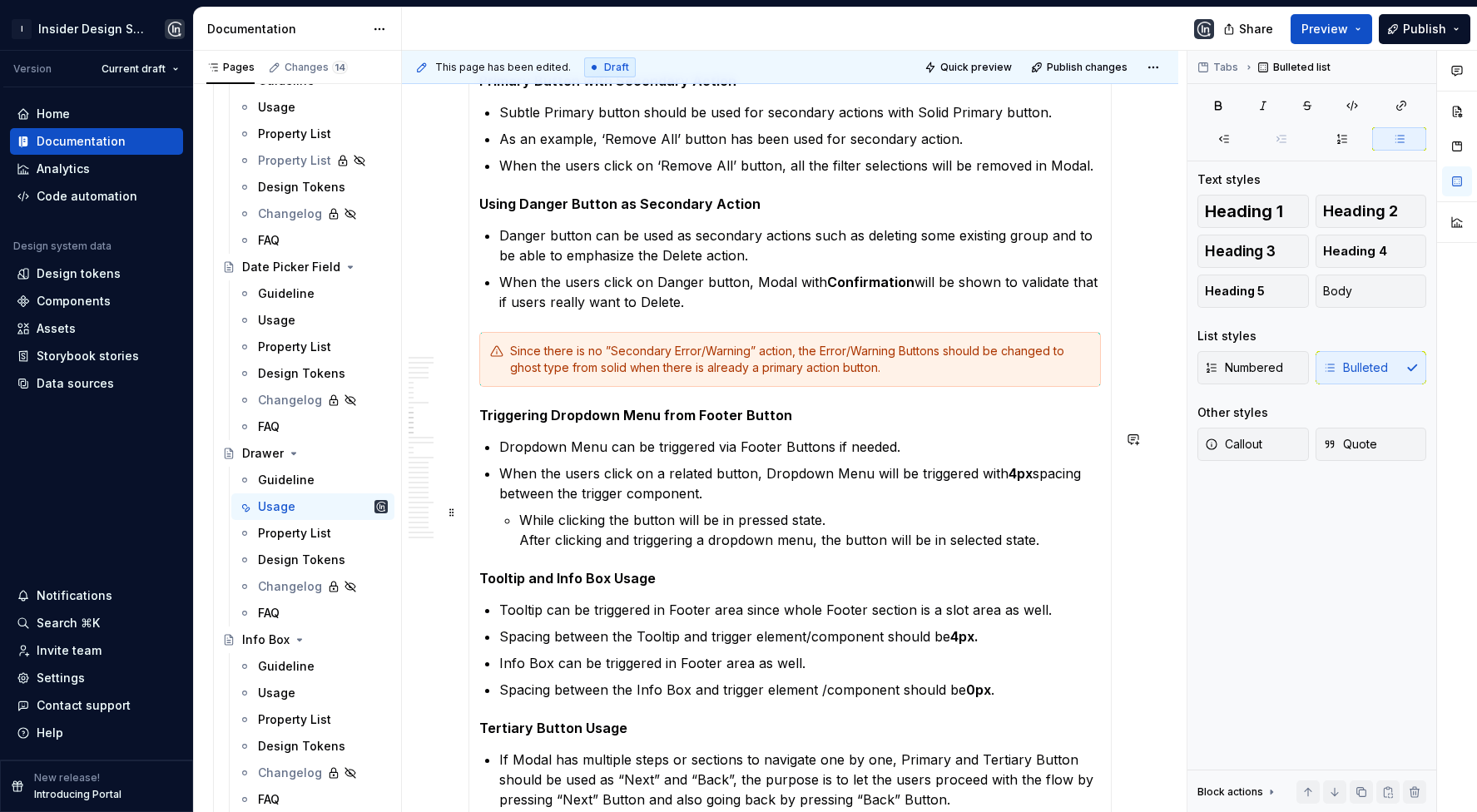
click at [522, 538] on p "While clicking the button will be in pressed state. After clicking and triggeri…" at bounding box center [810, 530] width 582 height 40
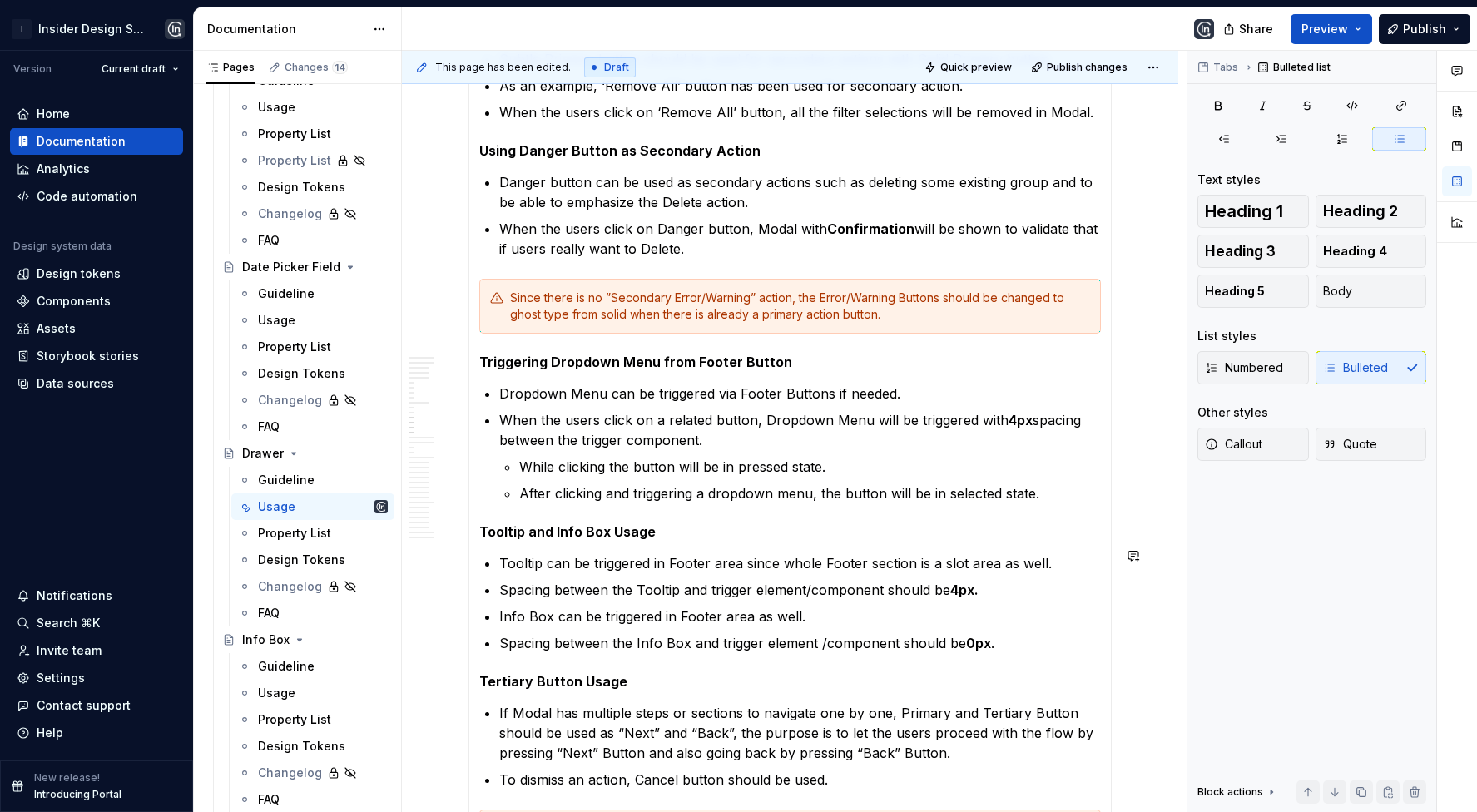
scroll to position [4597, 0]
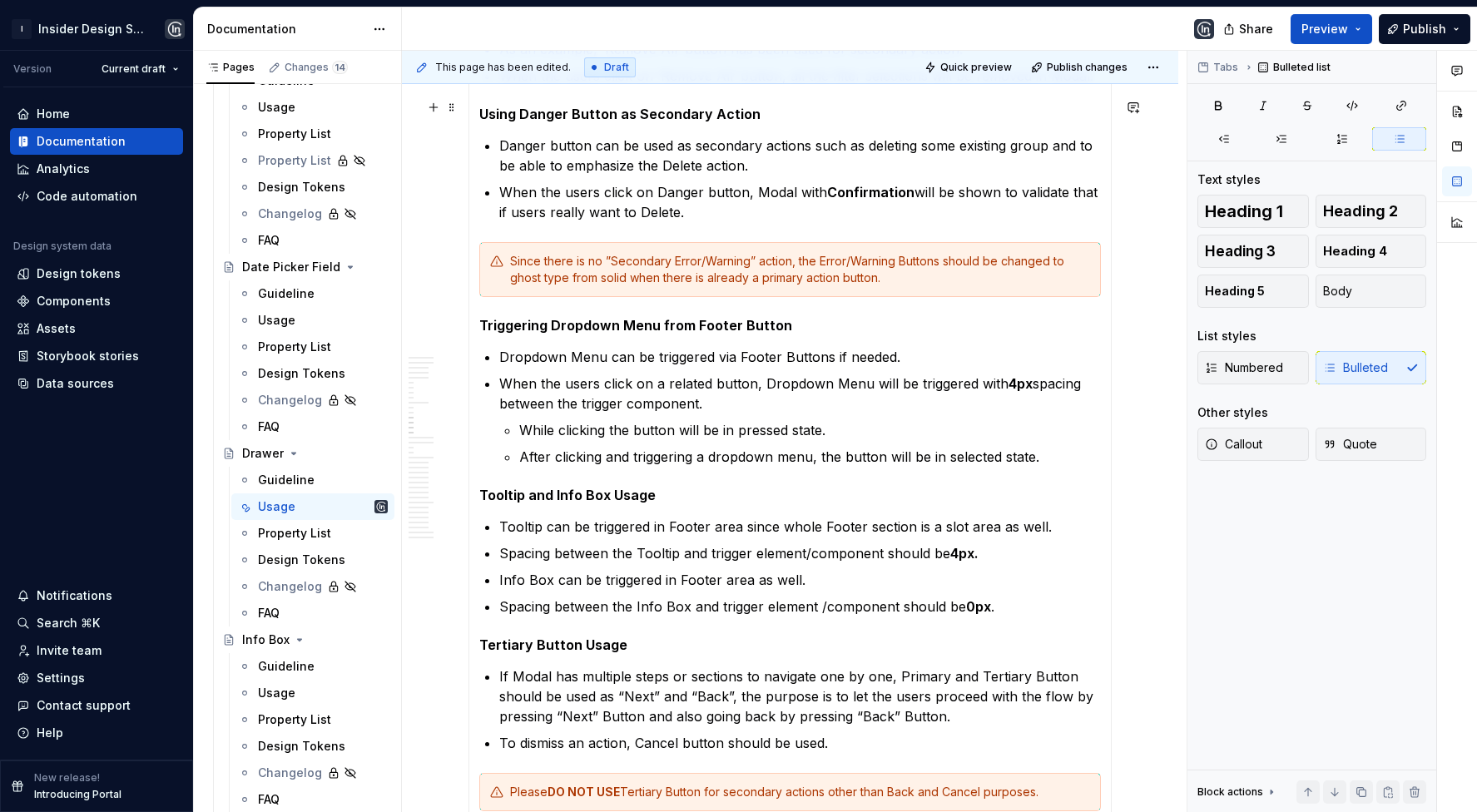
click at [592, 486] on h5 "Tooltip and Info Box Usage" at bounding box center [790, 494] width 622 height 17
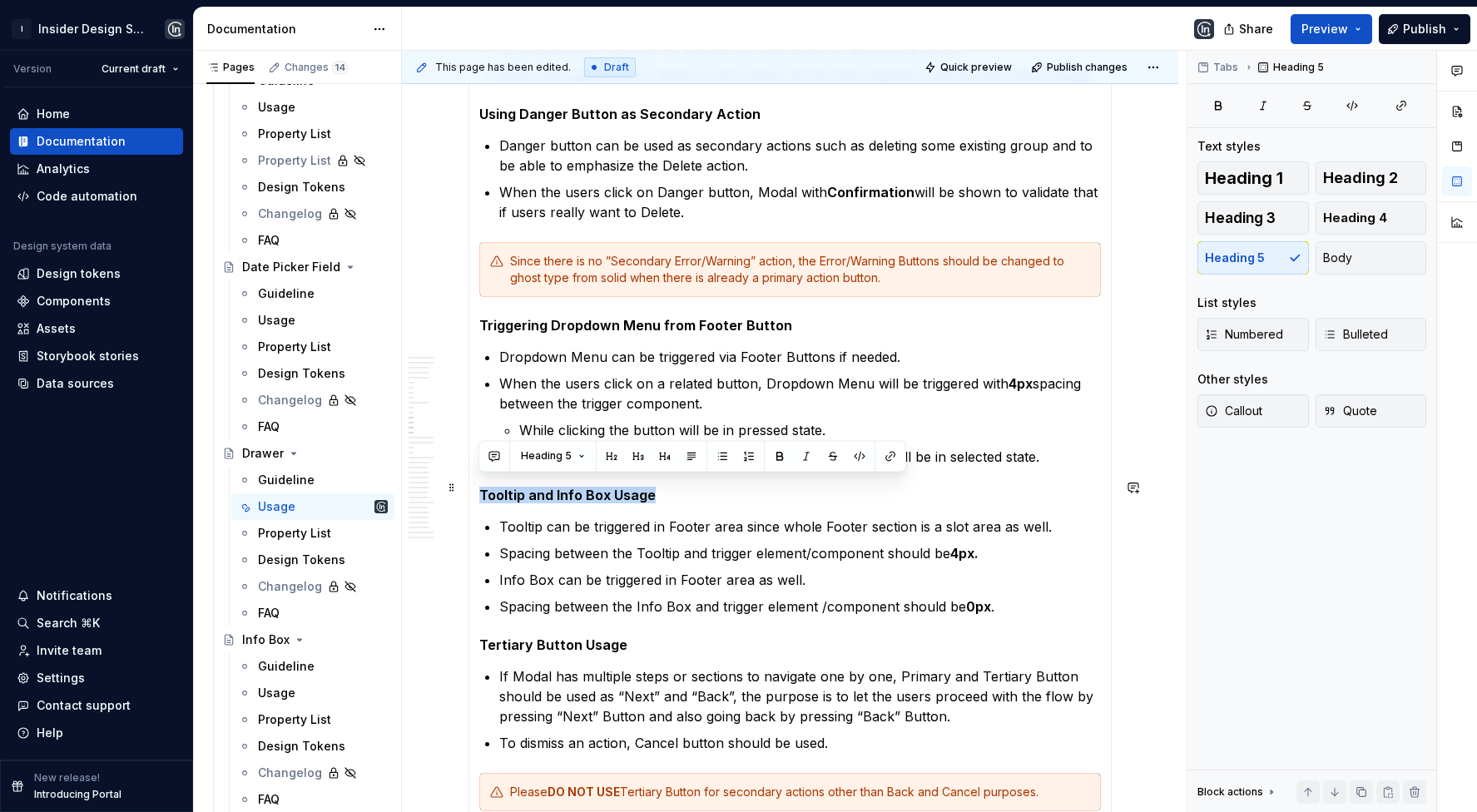
click at [592, 486] on h5 "Tooltip and Info Box Usage" at bounding box center [790, 494] width 622 height 17
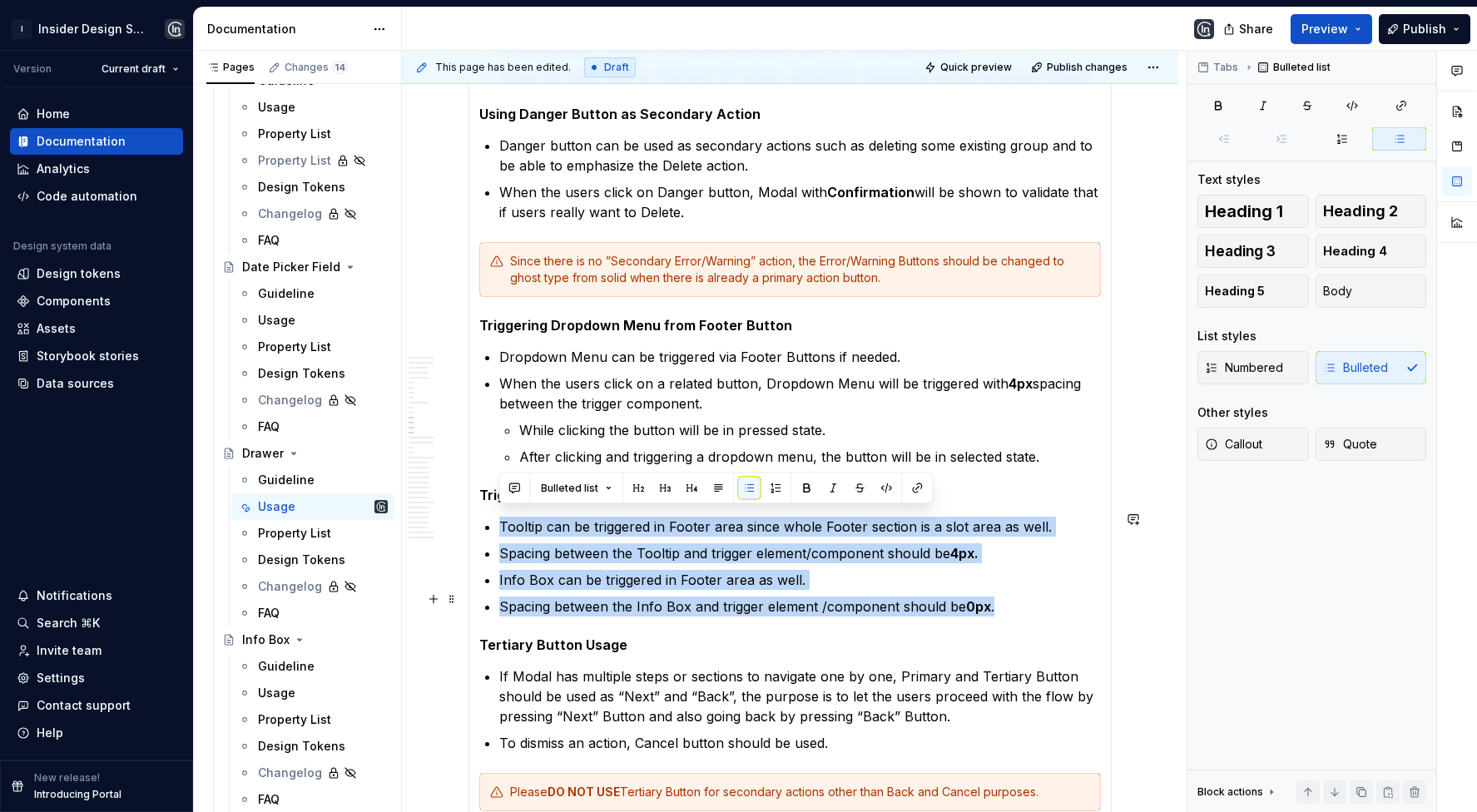
drag, startPoint x: 499, startPoint y: 520, endPoint x: 1000, endPoint y: 602, distance: 507.7
click at [1000, 602] on ul "Tooltip can be triggered in Footer area since whole Footer section is a slot ar…" at bounding box center [801, 567] width 602 height 100
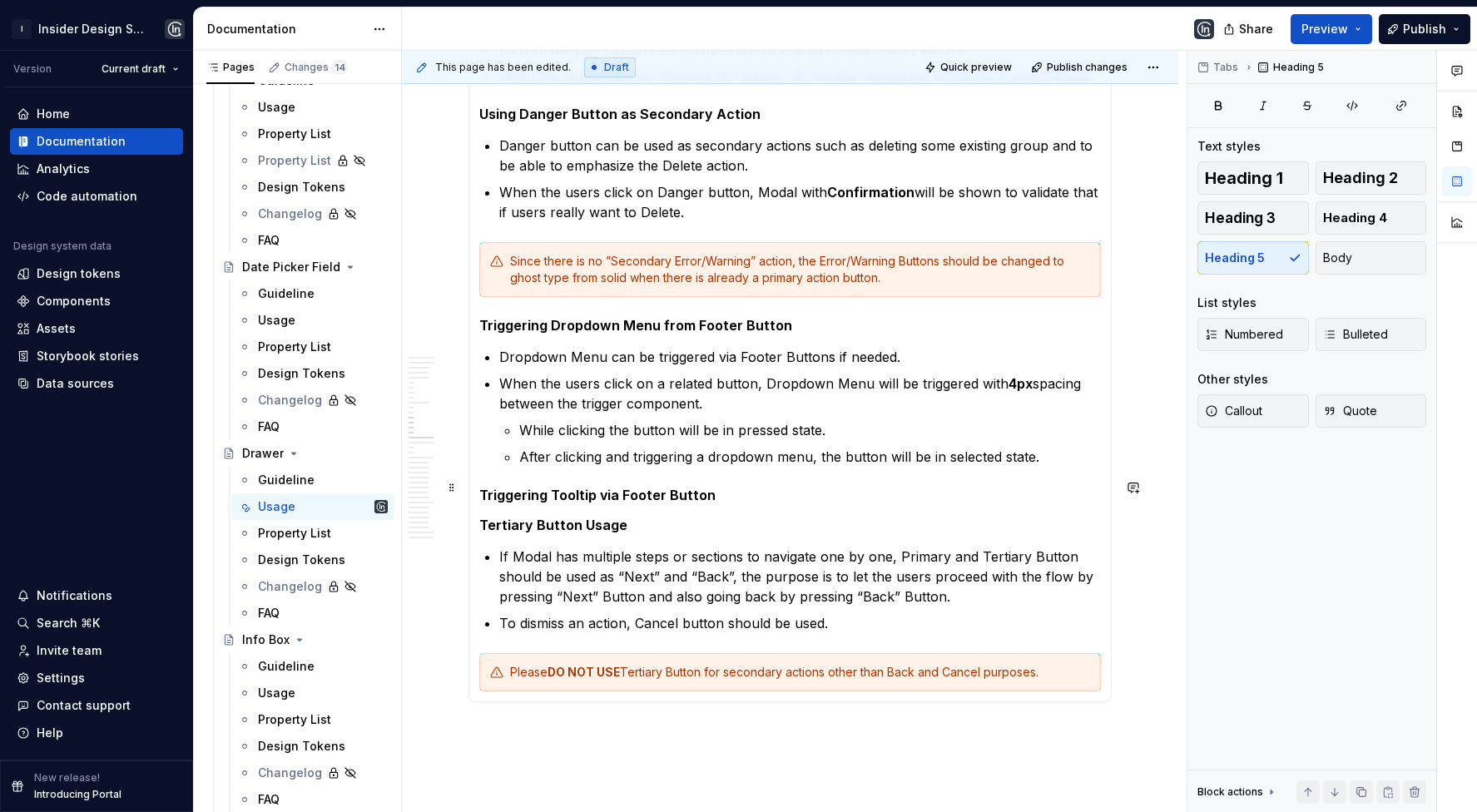
click at [737, 491] on h5 "Triggering Tooltip via Footer Button" at bounding box center [790, 494] width 622 height 17
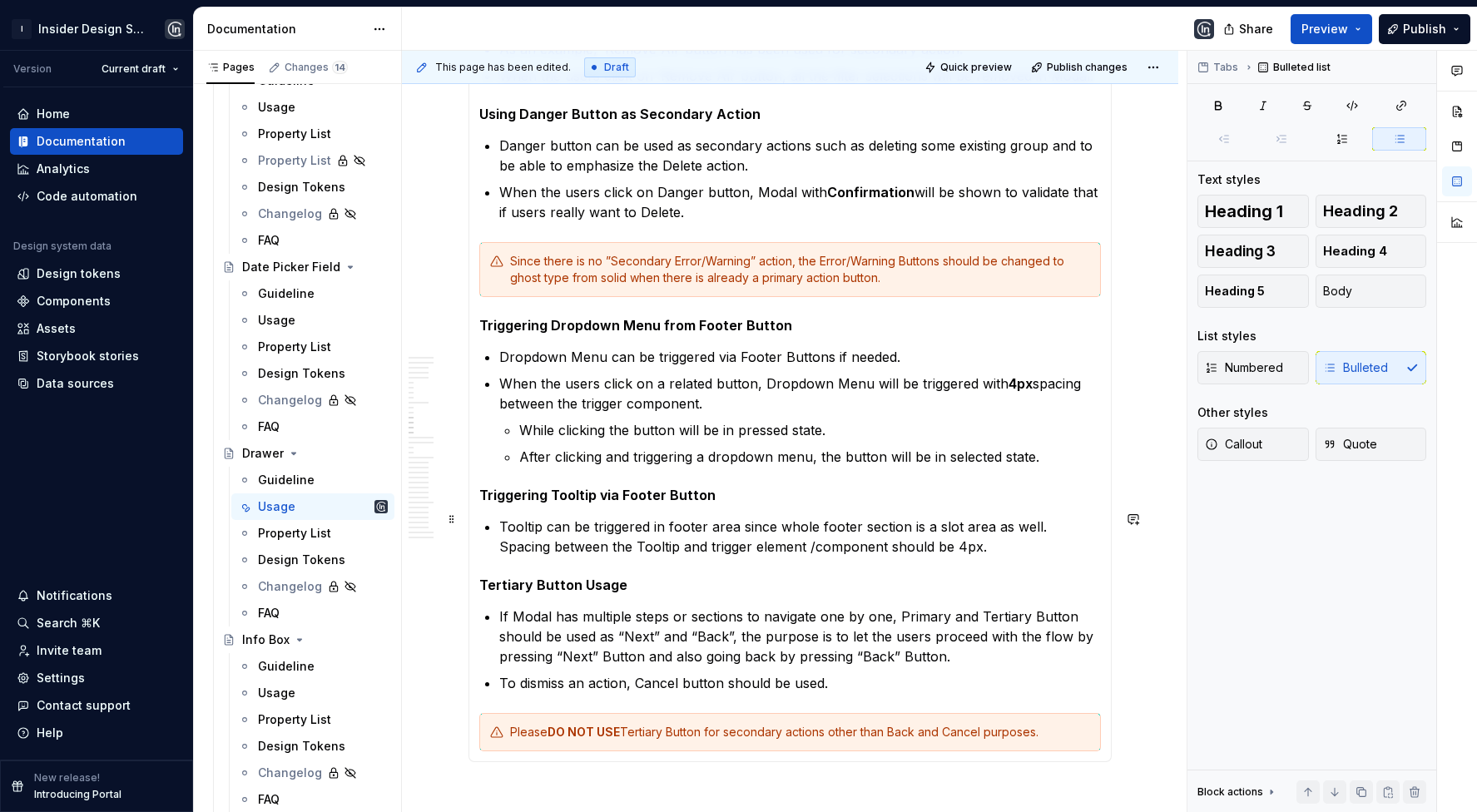
click at [501, 542] on p "Tooltip can be triggered in footer area since whole footer section is a slot ar…" at bounding box center [801, 537] width 602 height 40
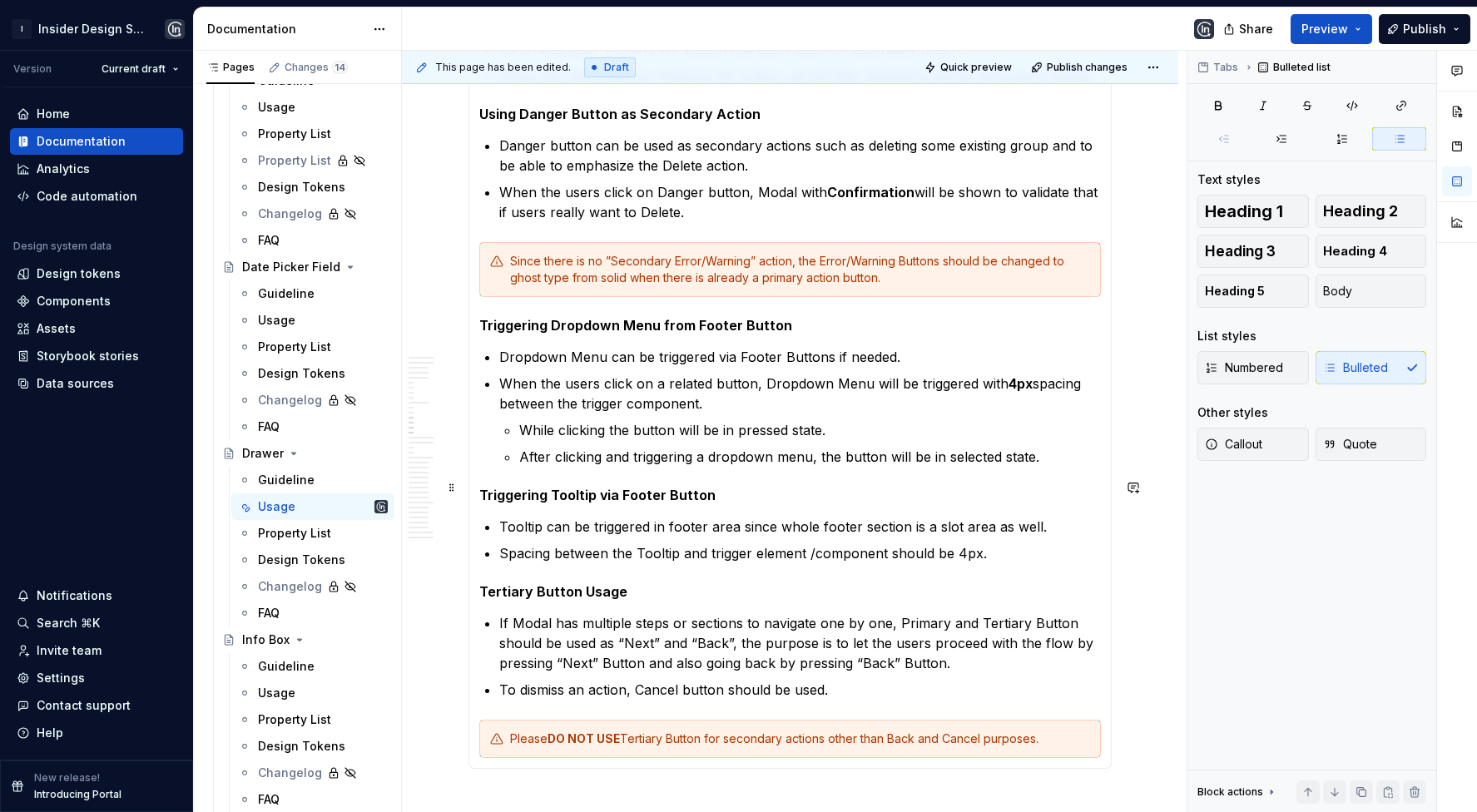
click at [504, 487] on h5 "Triggering Tooltip via Footer Button" at bounding box center [790, 494] width 622 height 17
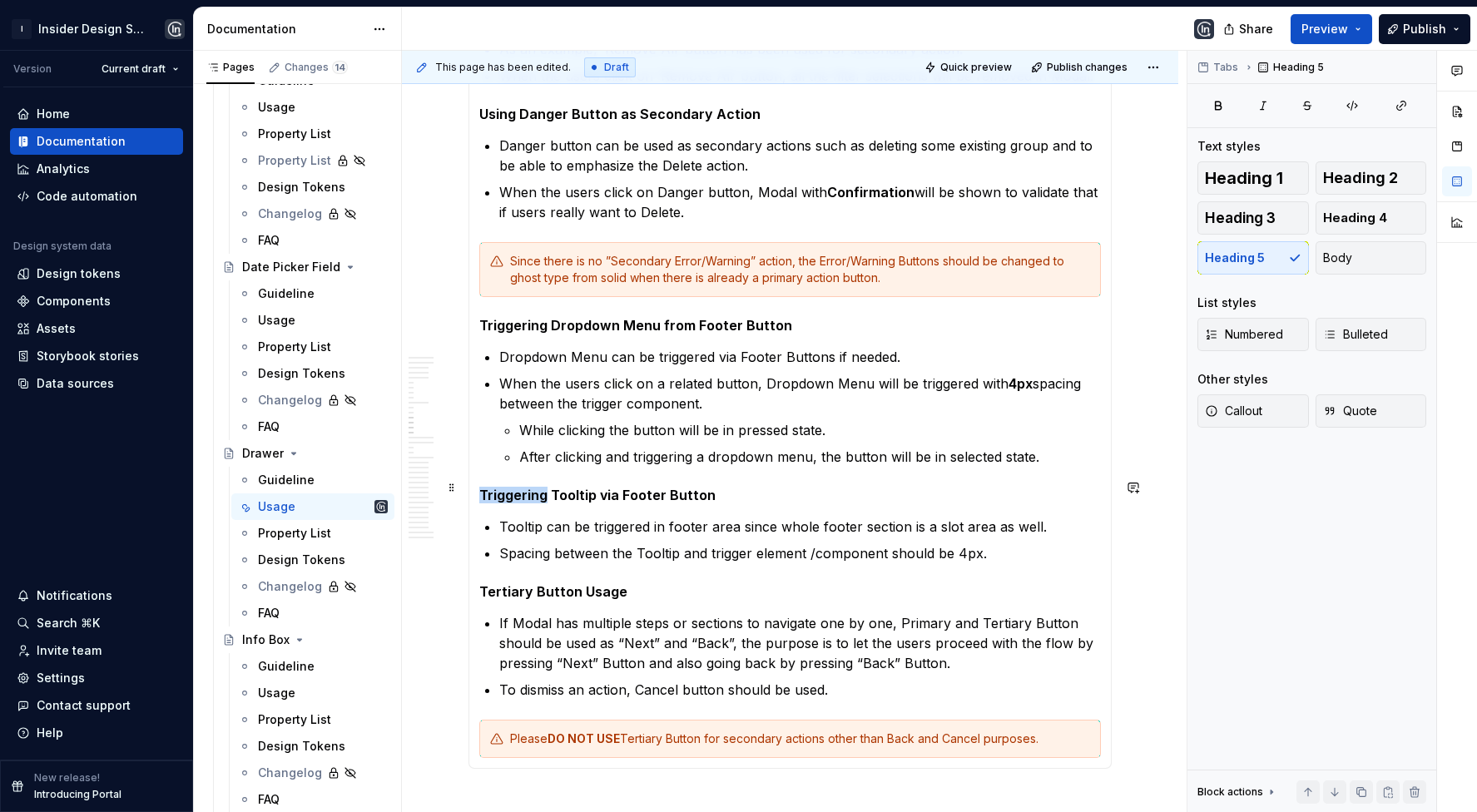
click at [504, 487] on h5 "Triggering Tooltip via Footer Button" at bounding box center [790, 494] width 622 height 17
copy h5 "Triggering Tooltip via Footer Button"
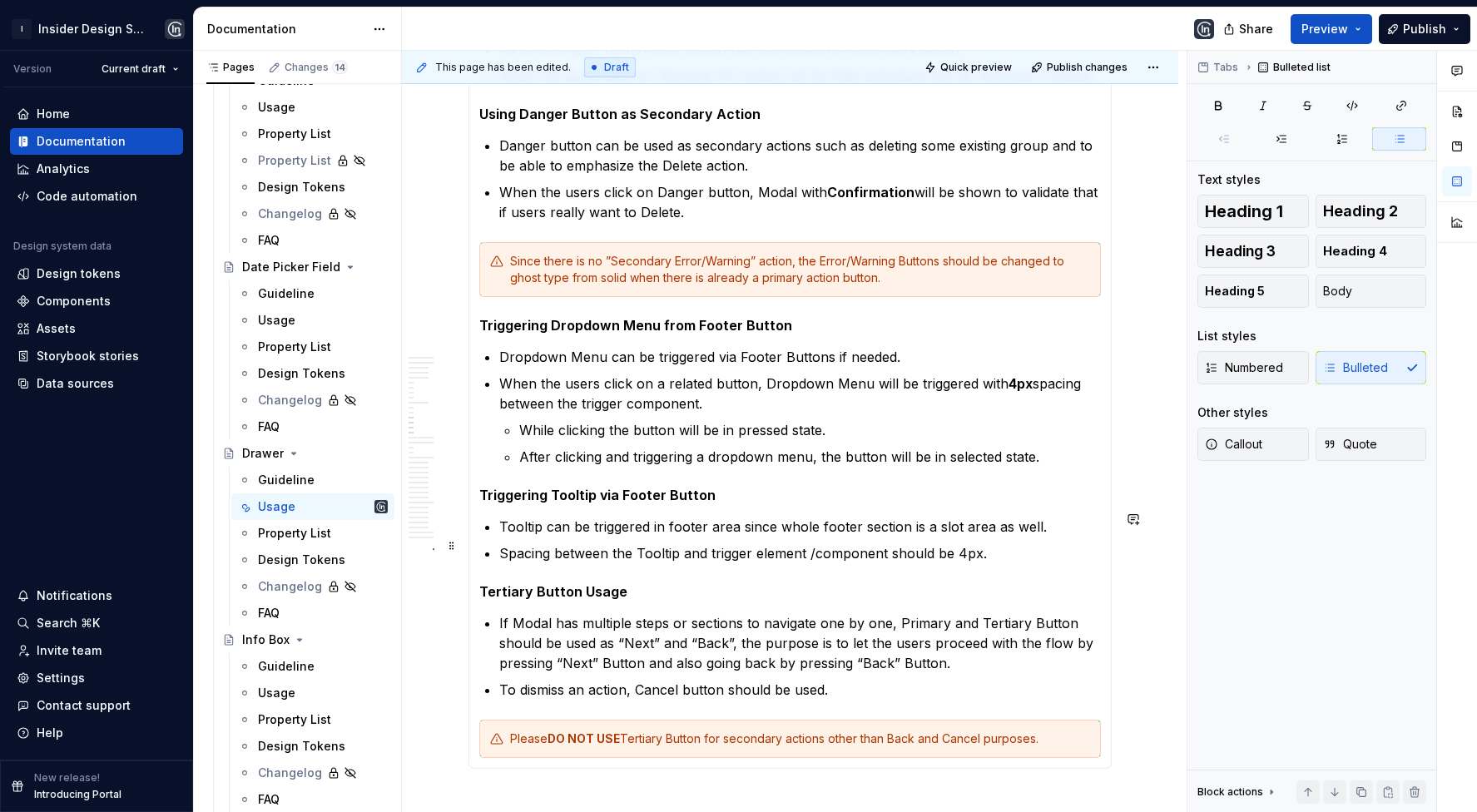
click at [1001, 543] on p "Spacing between the Tooltip and trigger element /component should be 4px." at bounding box center [801, 553] width 602 height 20
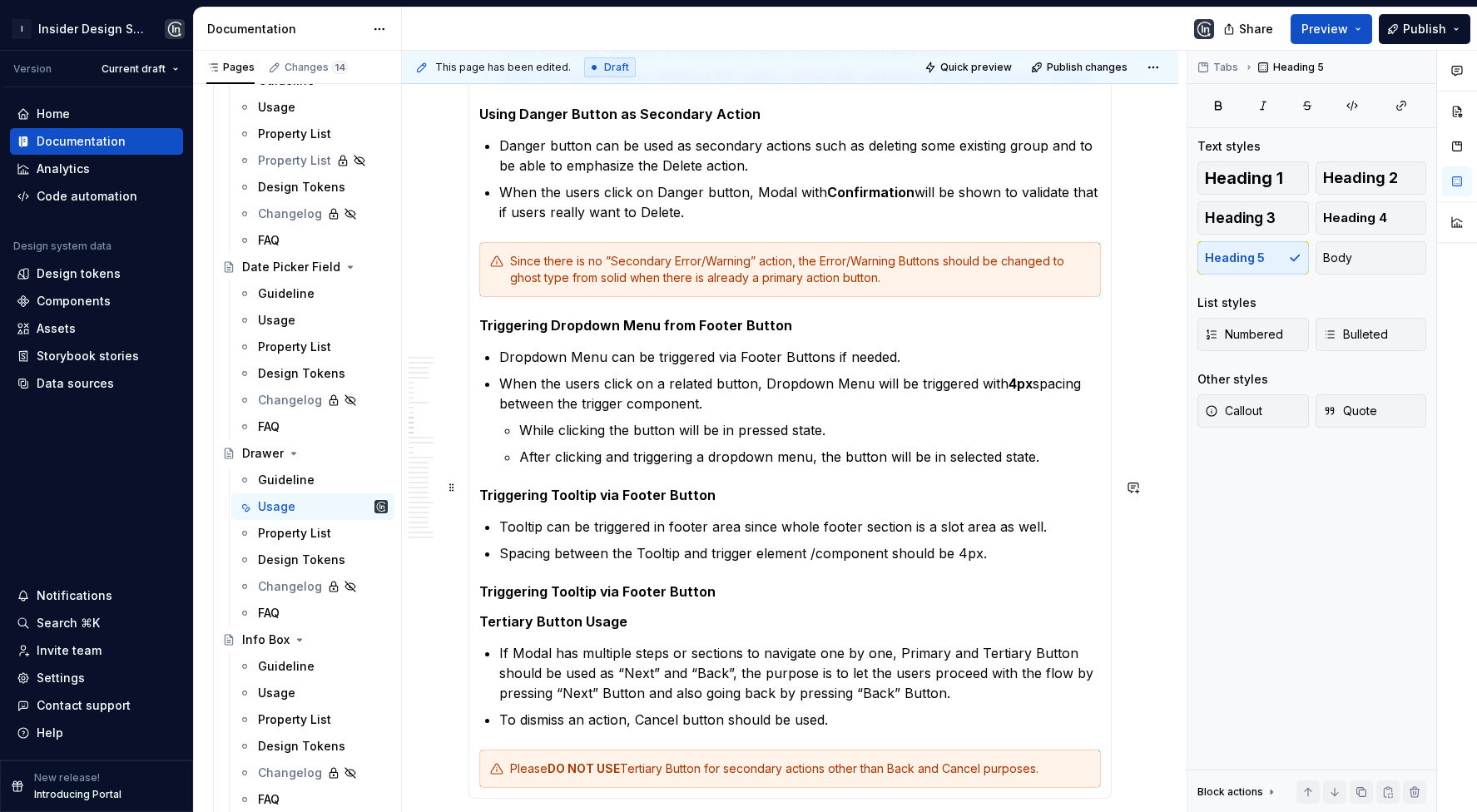
click at [574, 490] on h5 "Triggering Tooltip via Footer Button" at bounding box center [790, 494] width 622 height 17
click at [573, 489] on h5 "Triggering Tooltip via Footer Button" at bounding box center [790, 494] width 622 height 17
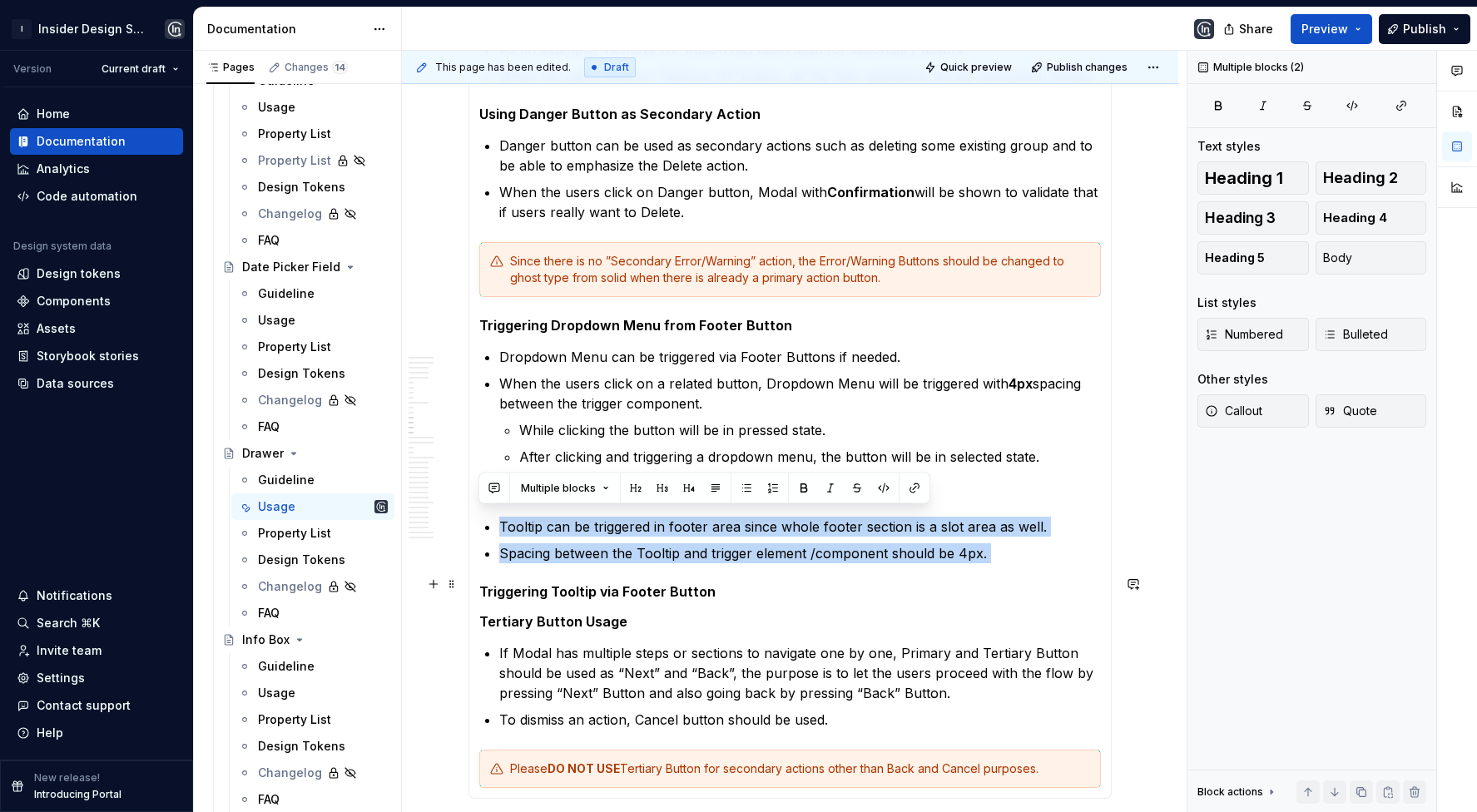
drag, startPoint x: 500, startPoint y: 514, endPoint x: 1074, endPoint y: 558, distance: 575.7
click at [1074, 558] on section-item-column "**********" at bounding box center [790, 116] width 622 height 1346
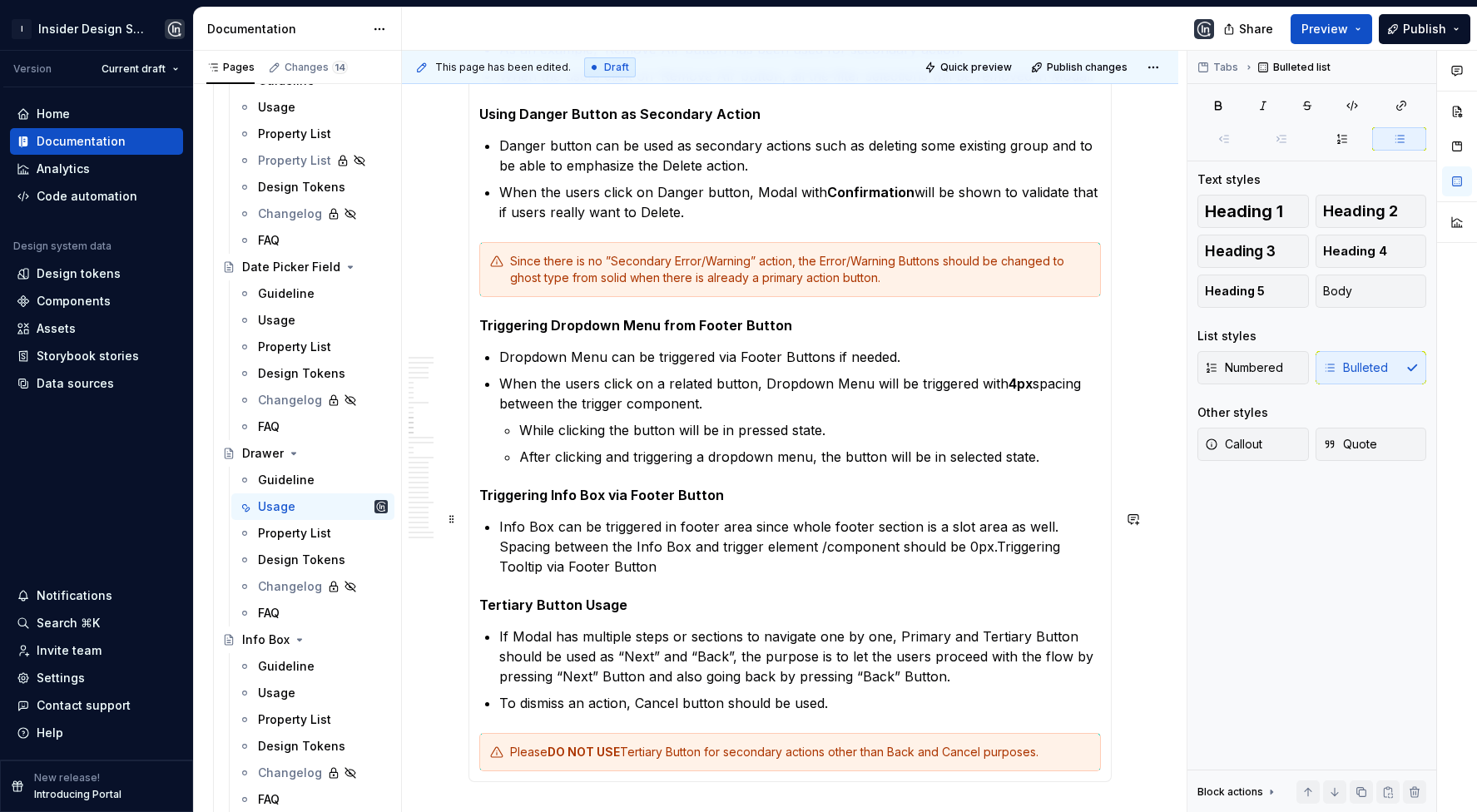
click at [501, 546] on p "Info Box can be triggered in footer area since whole footer section is a slot a…" at bounding box center [801, 547] width 602 height 60
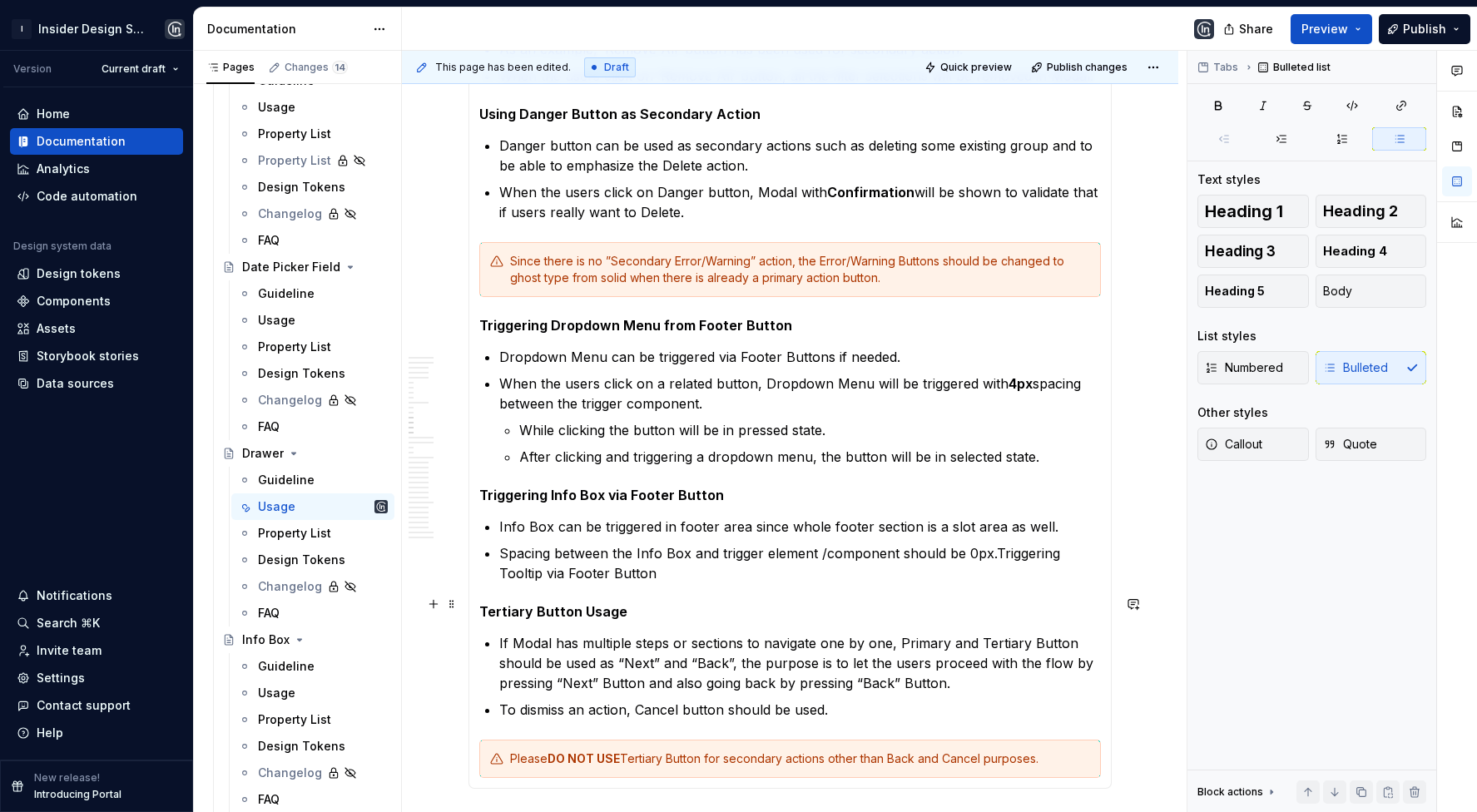
click at [637, 604] on h5 "Tertiary Button Usage" at bounding box center [790, 612] width 622 height 17
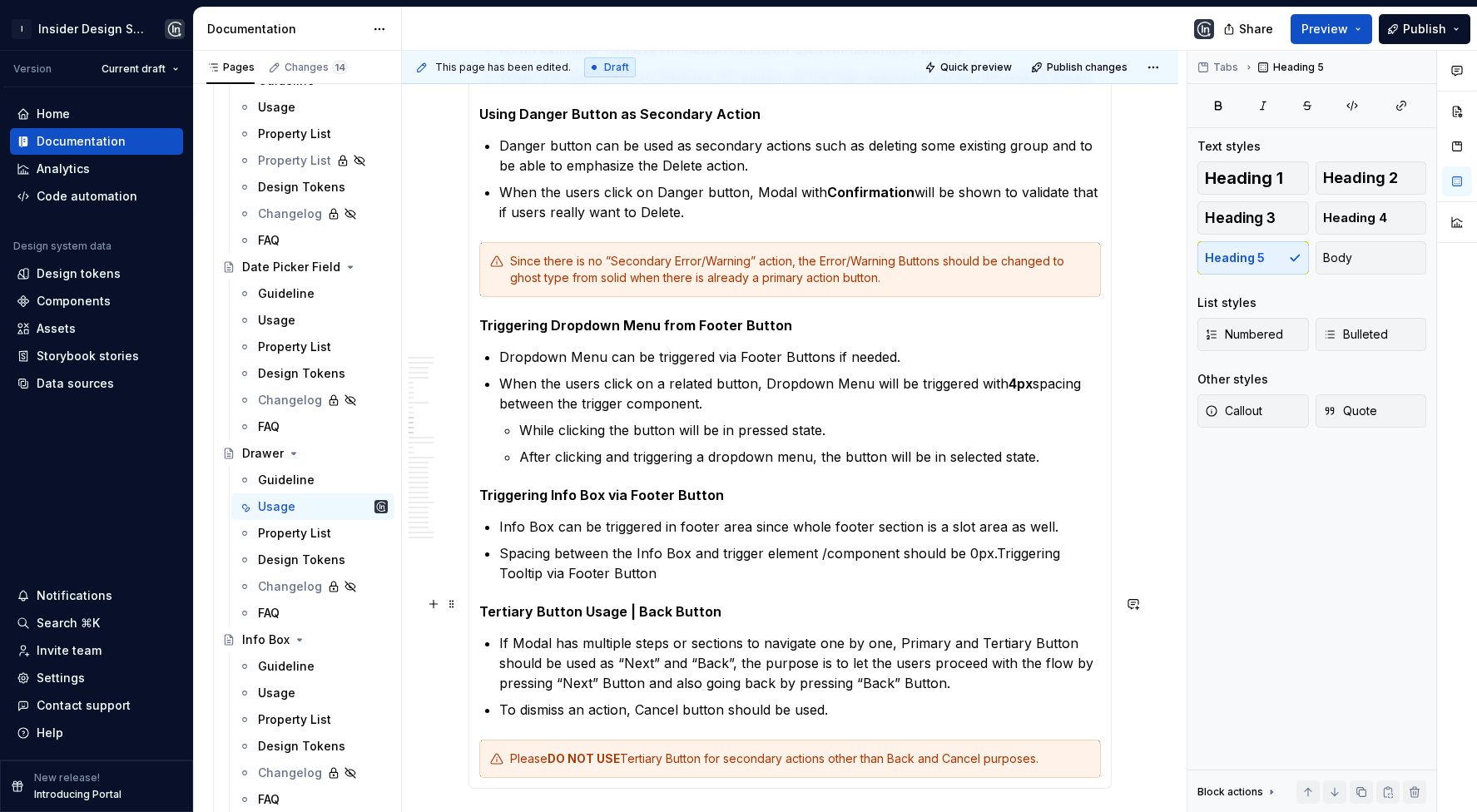
click at [602, 606] on h5 "Tertiary Button Usage | Back Button" at bounding box center [790, 612] width 622 height 17
click at [600, 606] on h5 "Tertiary Button Usage | Back Button" at bounding box center [790, 612] width 622 height 17
click at [600, 606] on h5 "Tertiary Button Usaxge | Back Button" at bounding box center [790, 612] width 622 height 17
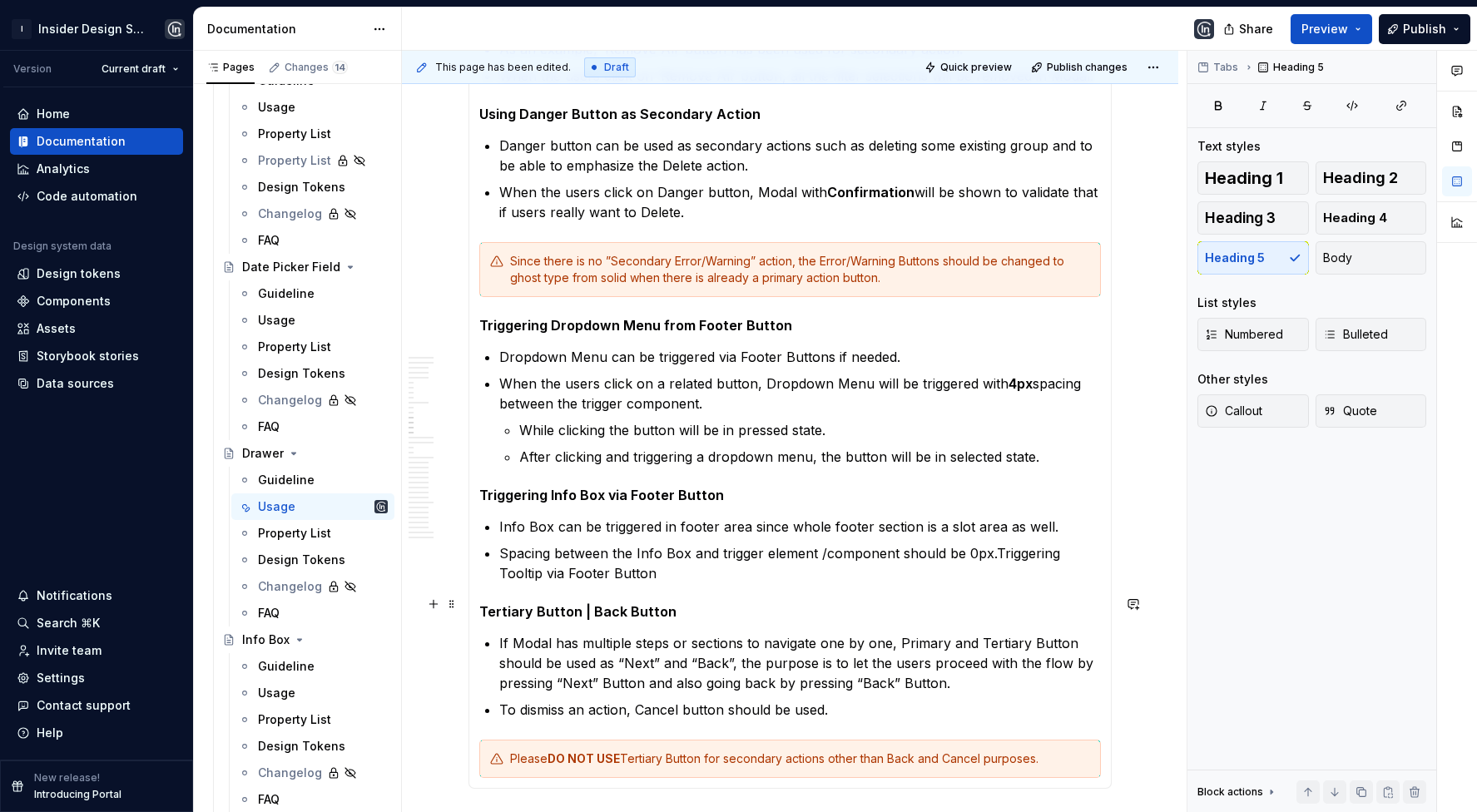
click at [698, 604] on h5 "Tertiary Button | Back Button" at bounding box center [790, 612] width 622 height 17
click at [700, 606] on h5 "Tertiary Button | Back Button Usaxge" at bounding box center [790, 612] width 622 height 17
click at [582, 604] on h5 "Tertiary Button | Back Button Usage" at bounding box center [790, 612] width 622 height 17
click at [661, 604] on h5 "Tertiary Button (Back Button Usage" at bounding box center [790, 612] width 622 height 17
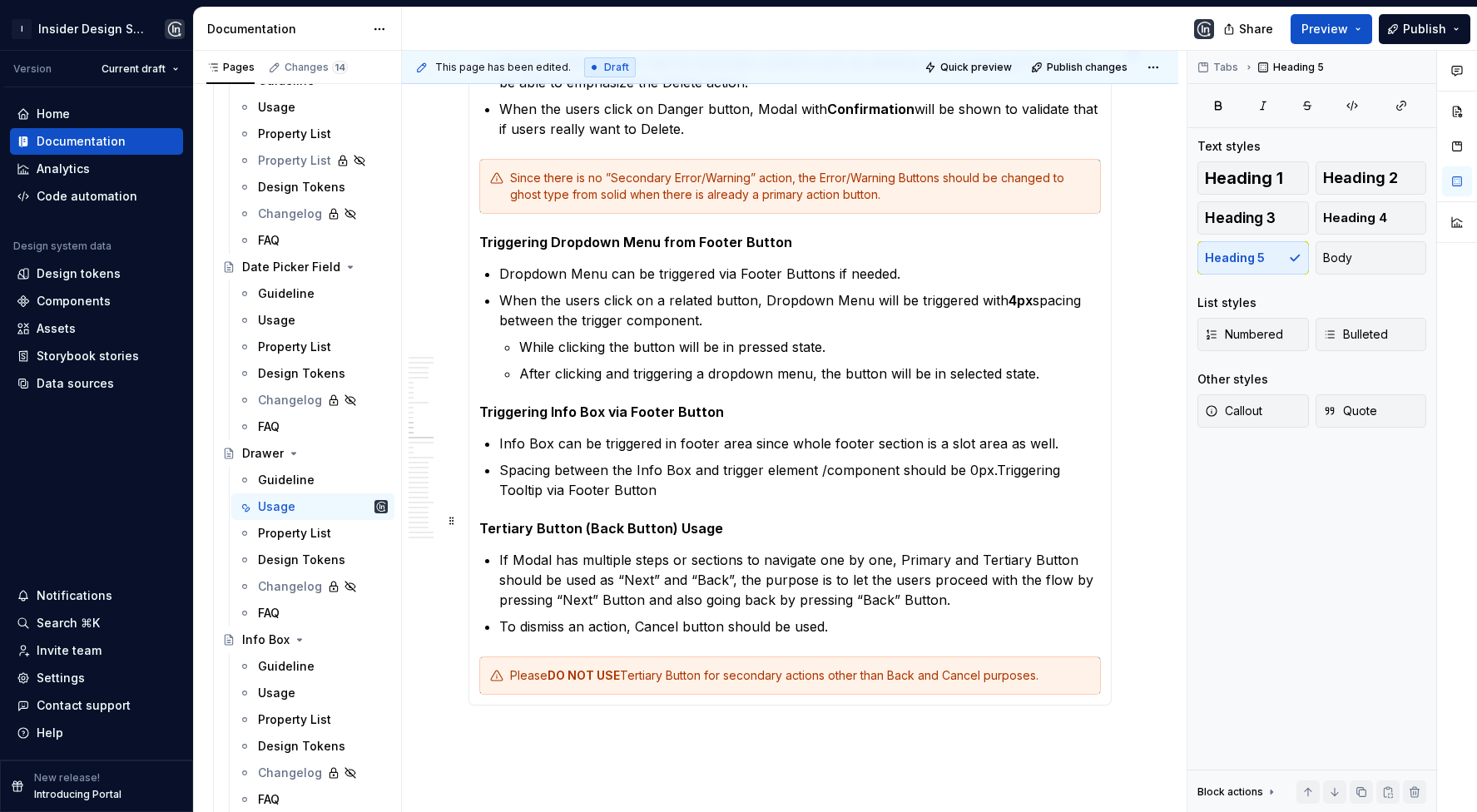
click at [637, 520] on h5 "Tertiary Button (Back Button) Usage" at bounding box center [790, 528] width 622 height 17
drag, startPoint x: 584, startPoint y: 521, endPoint x: 661, endPoint y: 518, distance: 77.1
click at [661, 520] on h5 "Tertiary Button (Back Button) Usage" at bounding box center [790, 528] width 622 height 17
click at [680, 520] on h5 "Tertiary Button Usage" at bounding box center [790, 528] width 622 height 17
click at [628, 520] on h5 "Tertiary Button Usage |Back Button" at bounding box center [790, 528] width 622 height 17
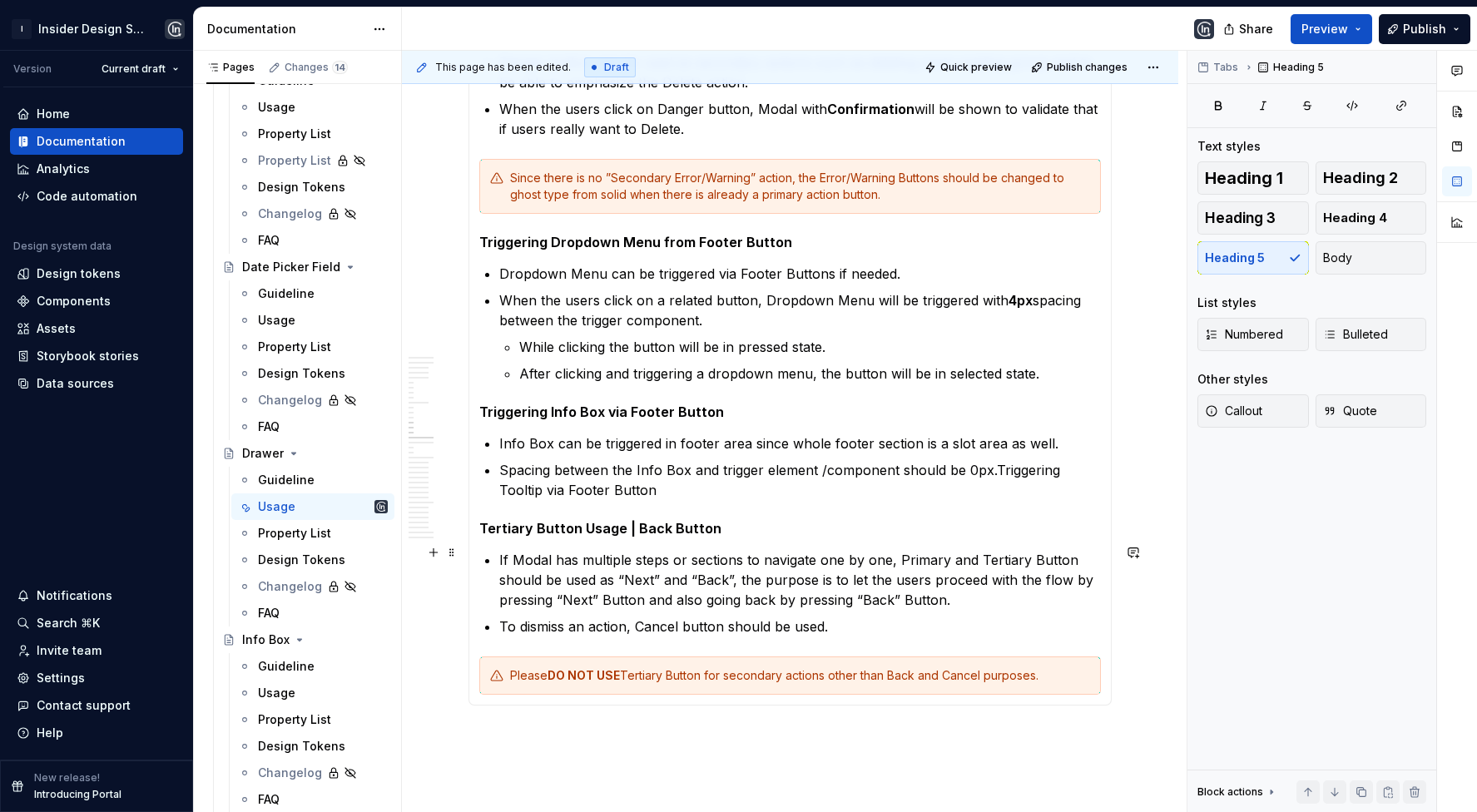
scroll to position [4741, 0]
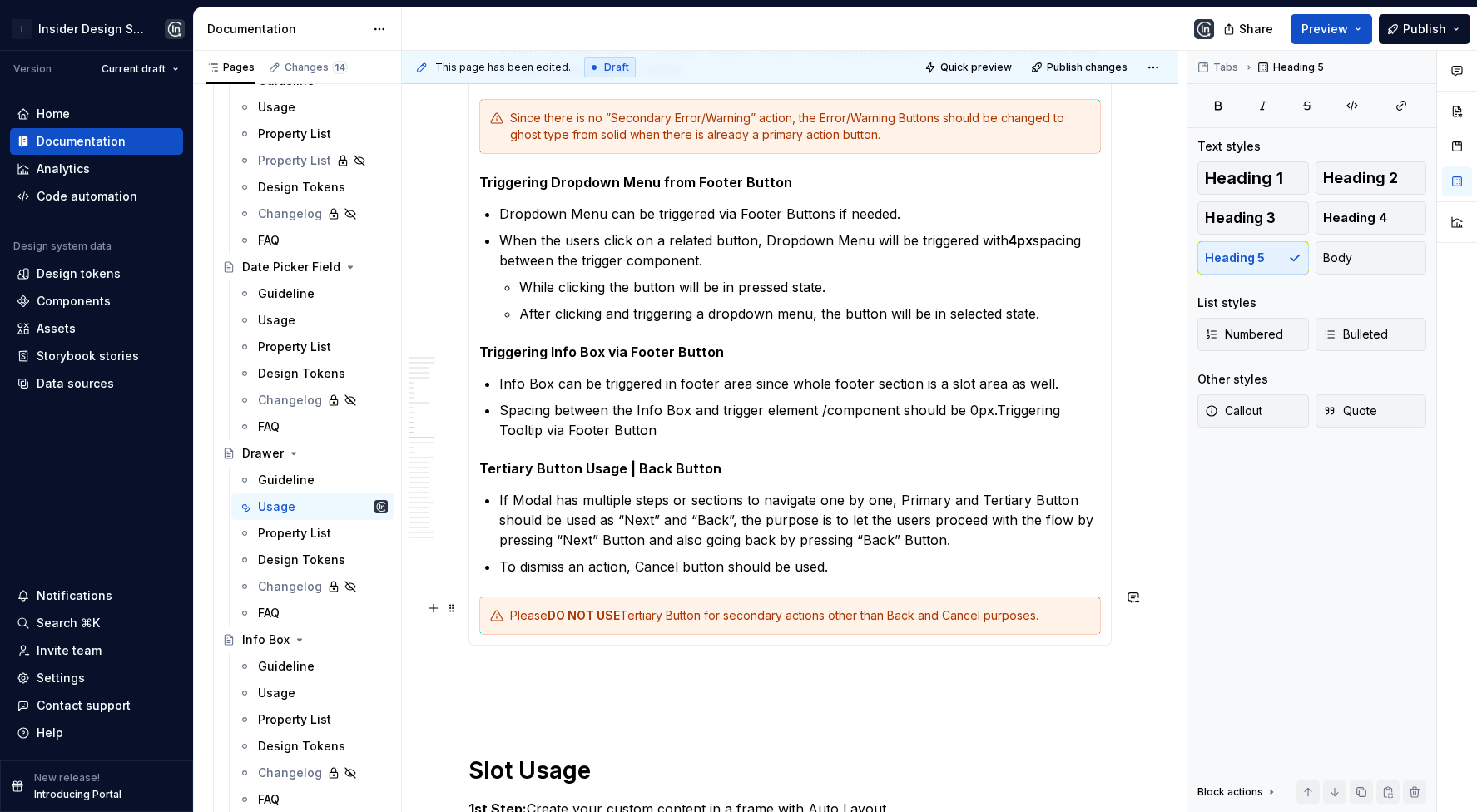
click at [681, 609] on div "Please DO NOT USE Tertiary Button for secondary actions other than Back and Can…" at bounding box center [800, 615] width 580 height 17
click at [1031, 610] on div "Please DO NOT USE Tertiary Button for secondary actions other than Back and Can…" at bounding box center [800, 615] width 580 height 17
type textarea "*"
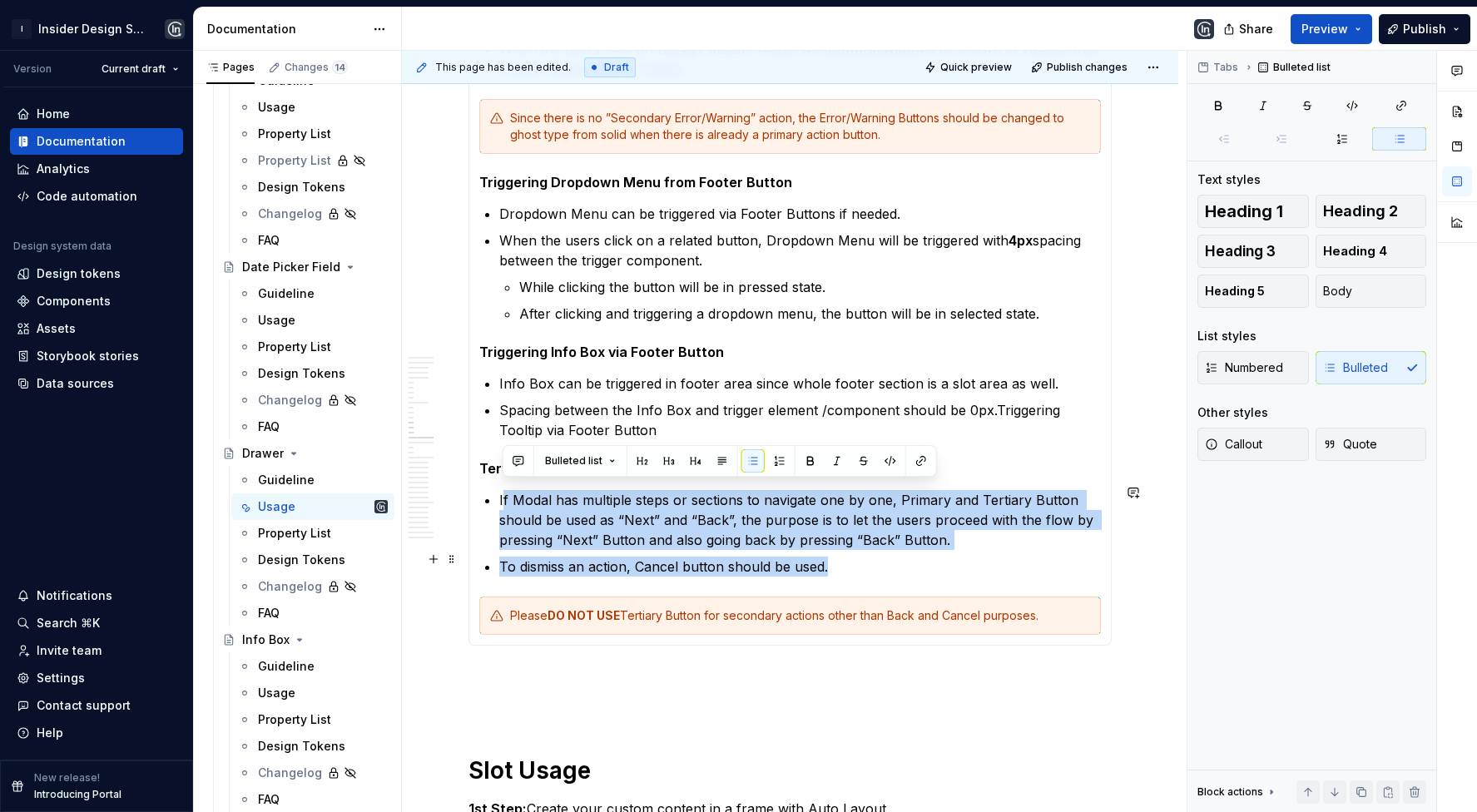
drag, startPoint x: 501, startPoint y: 489, endPoint x: 900, endPoint y: 549, distance: 403.5
click at [904, 552] on ul "If Modal has multiple steps or sections to navigate one by one, Primary and Ter…" at bounding box center [801, 533] width 602 height 87
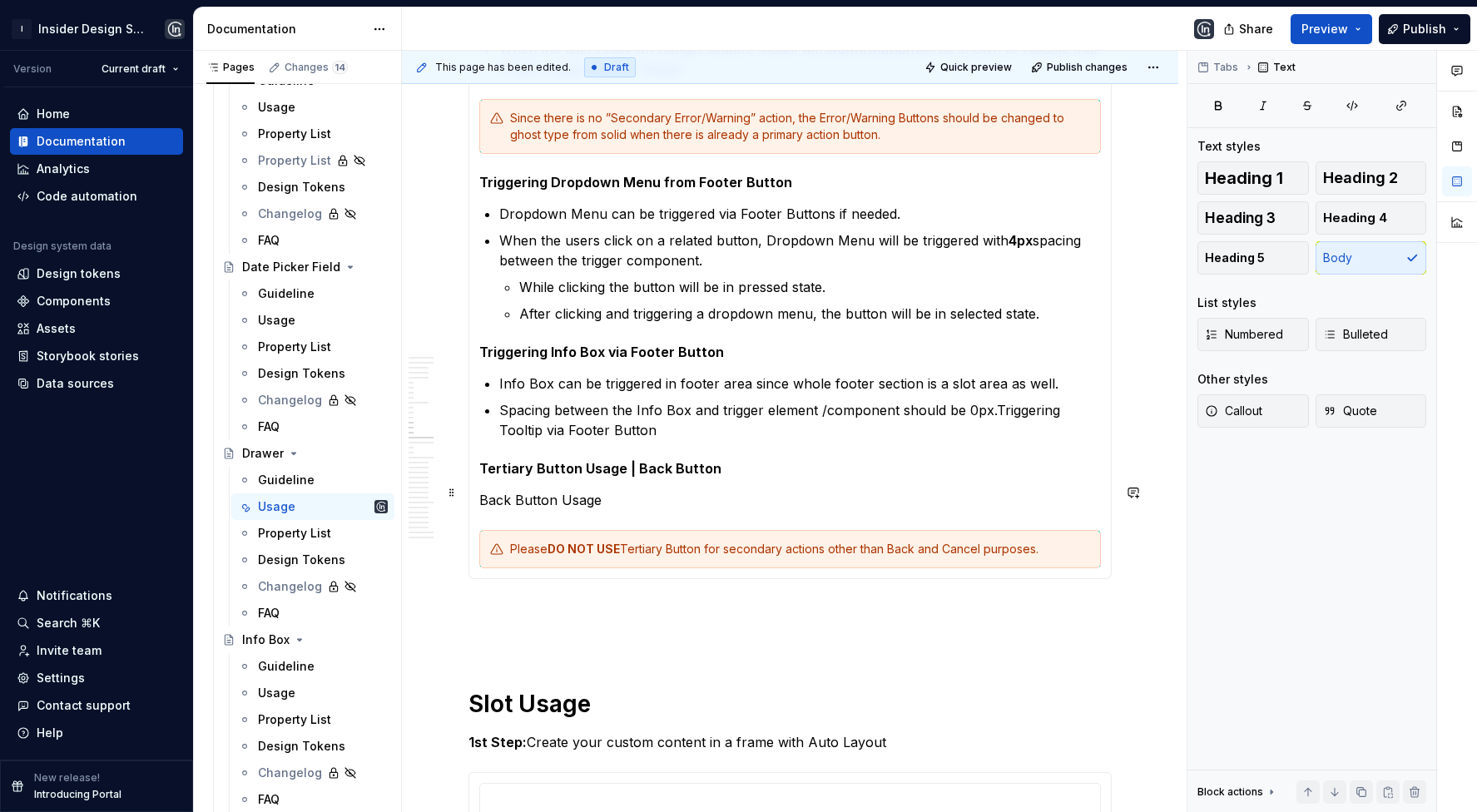
click at [481, 494] on p "Back Button Usage" at bounding box center [790, 500] width 622 height 20
click at [622, 495] on p "Back Button Usage" at bounding box center [790, 500] width 622 height 20
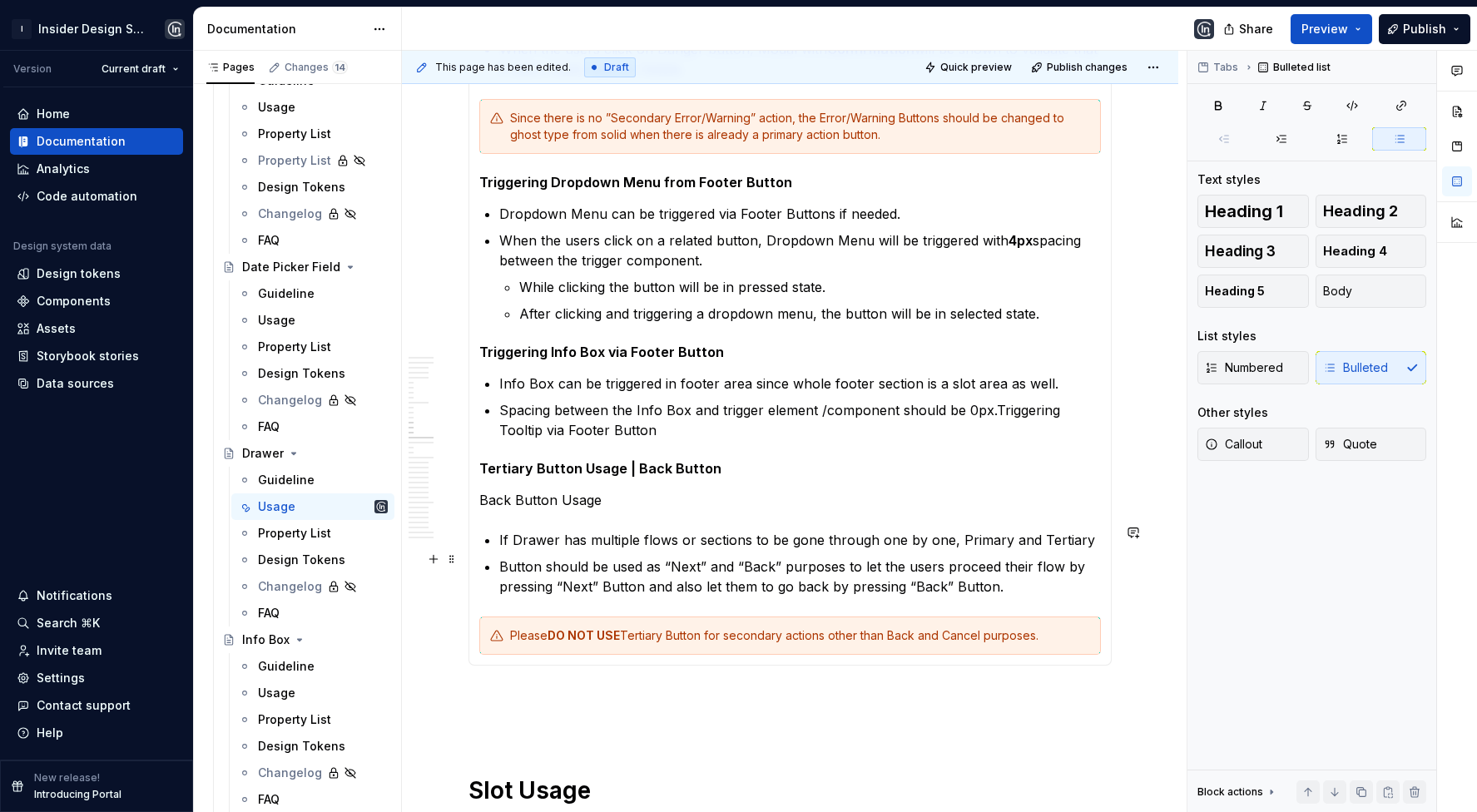
click at [1026, 573] on p "Button should be used as “Next” and “Back” purposes to let the users proceed th…" at bounding box center [801, 577] width 602 height 40
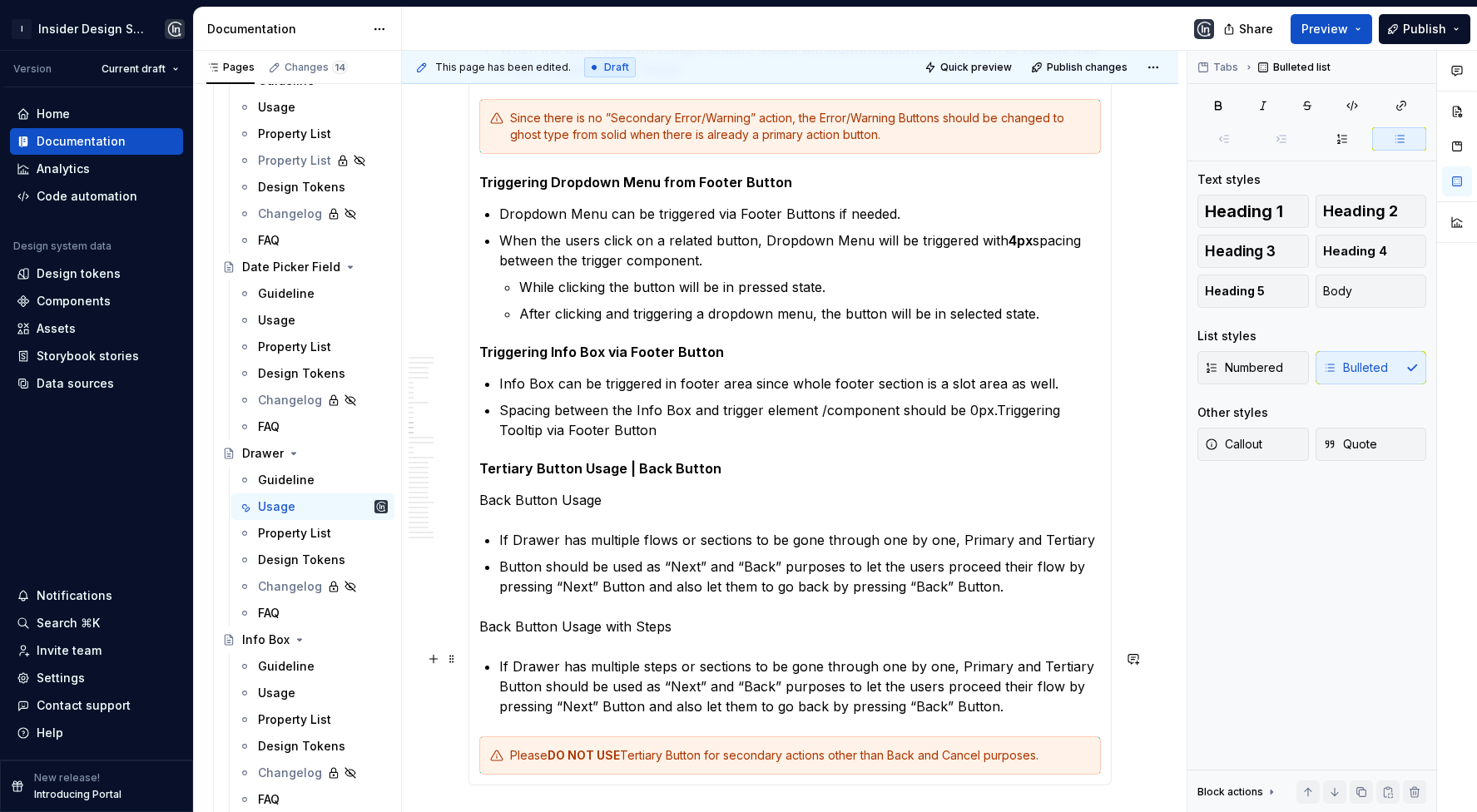
click at [494, 682] on section-item-column "**********" at bounding box center [790, 37] width 622 height 1475
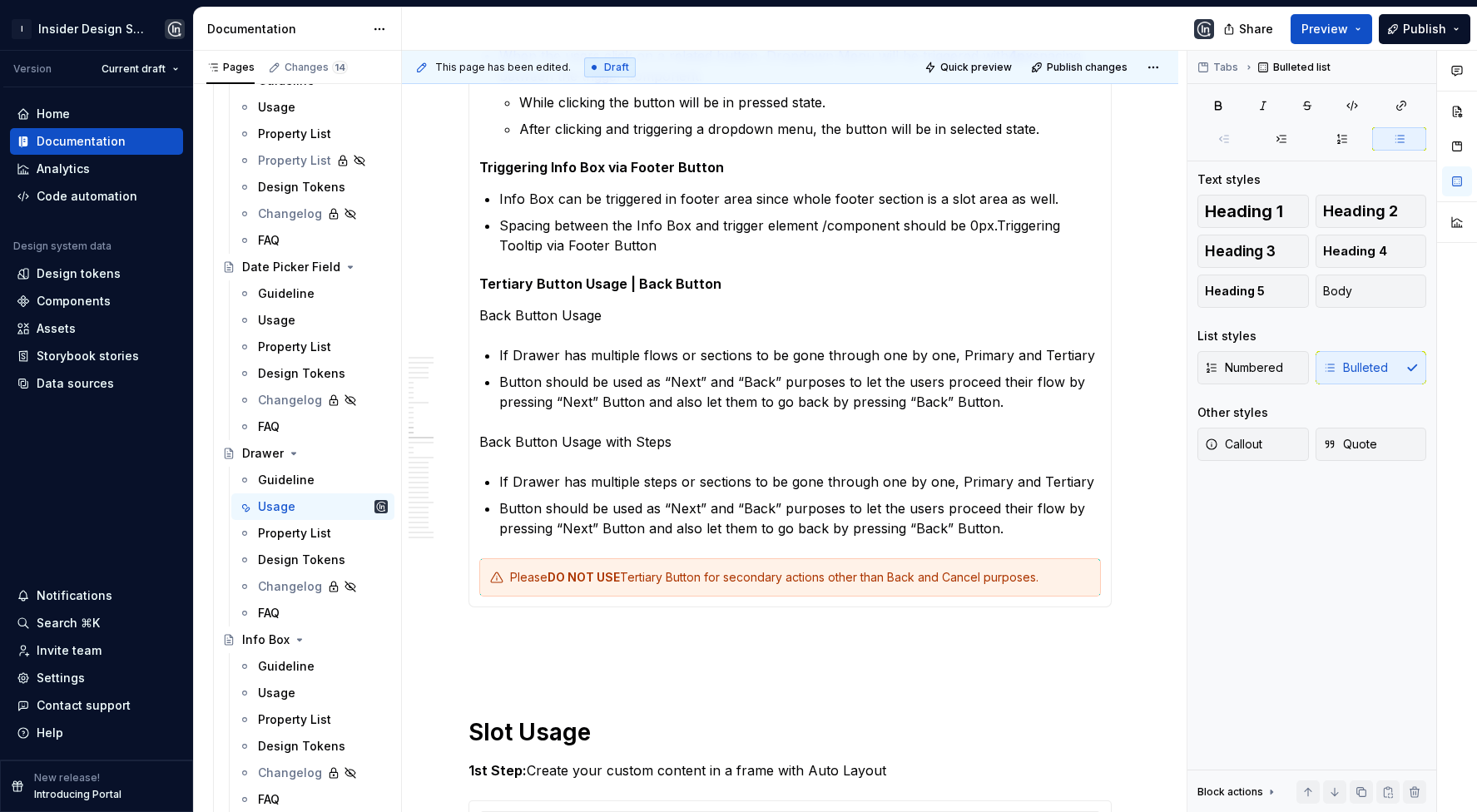
scroll to position [5032, 0]
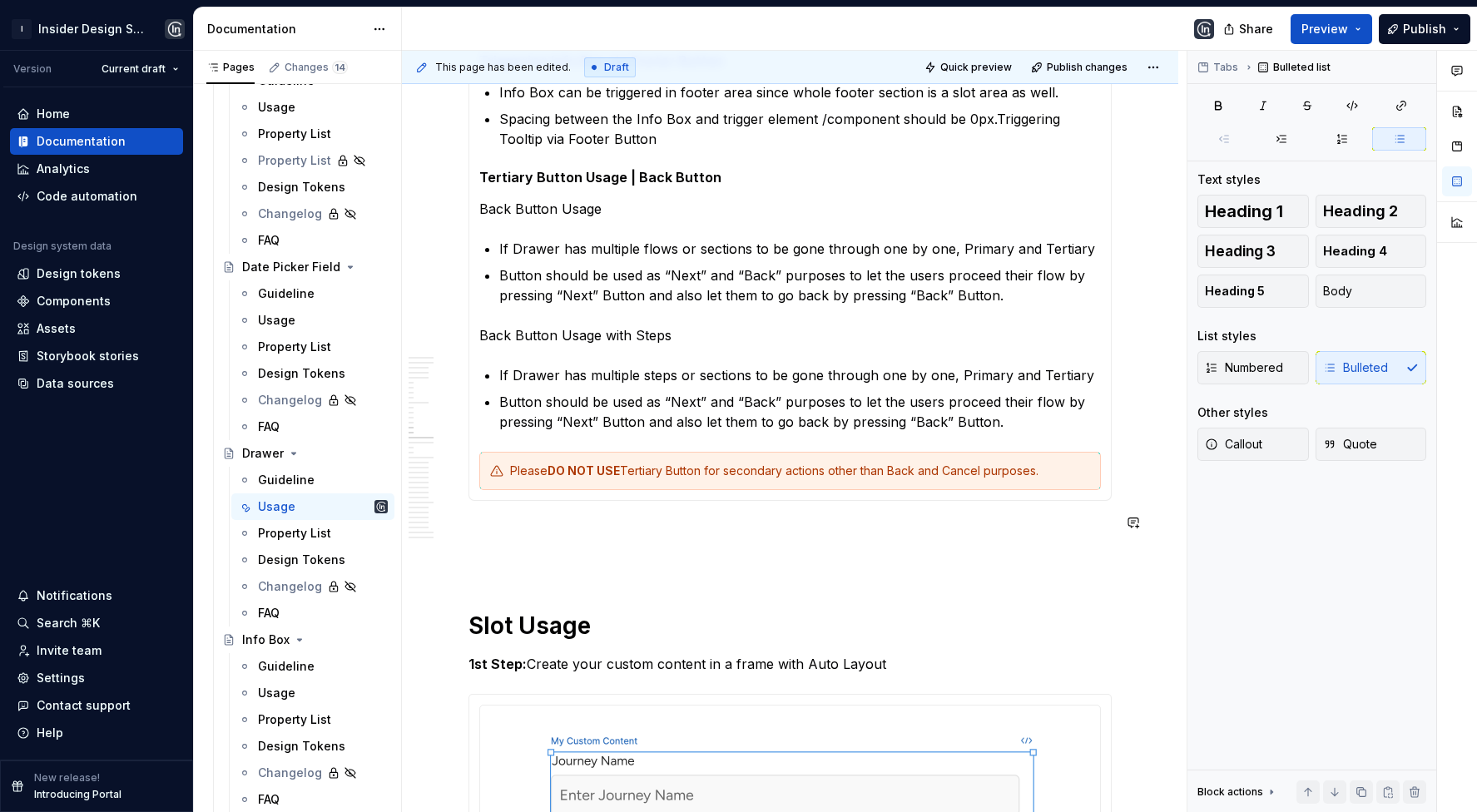
click at [578, 521] on p at bounding box center [790, 530] width 643 height 20
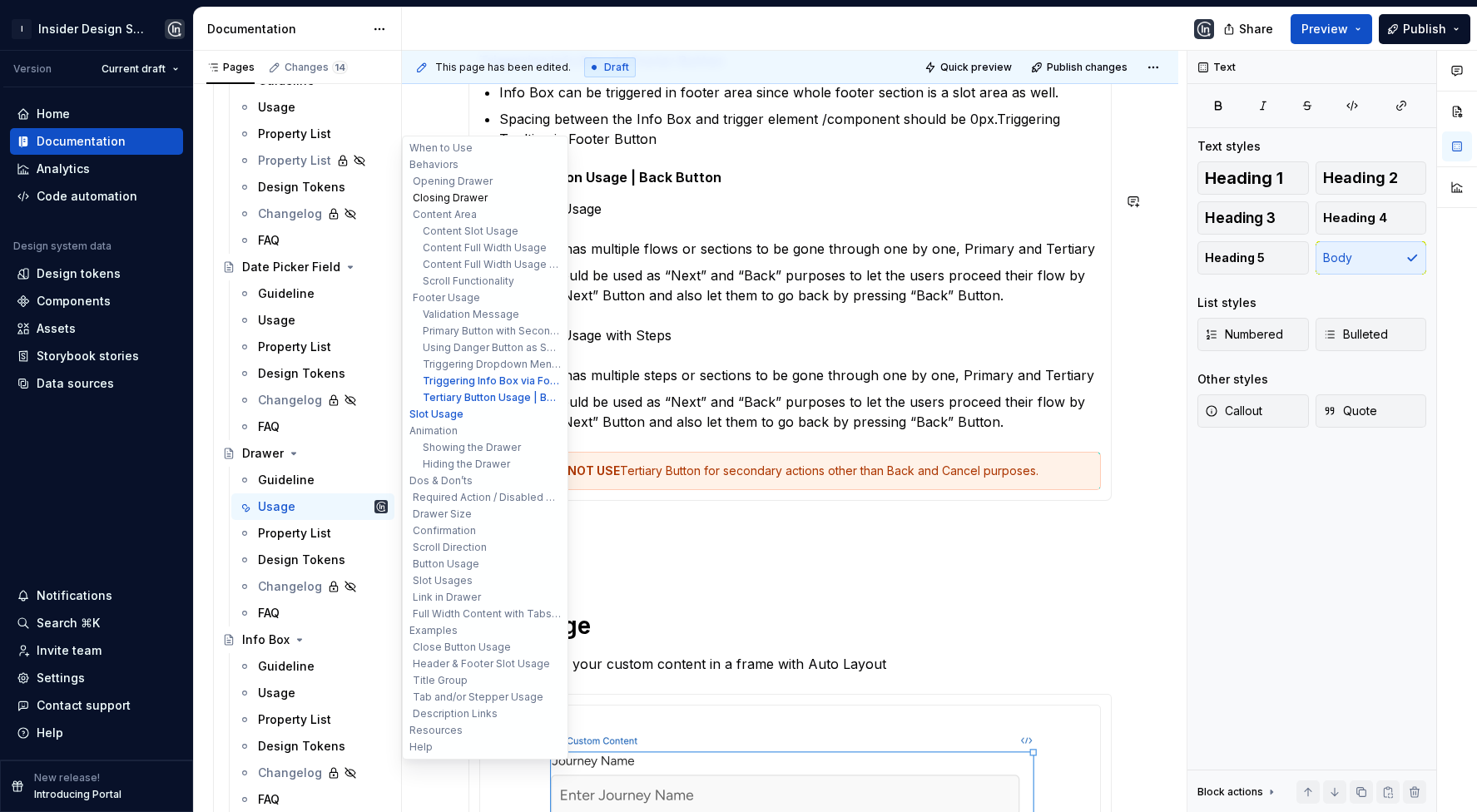
click at [476, 199] on button "Closing Drawer" at bounding box center [485, 198] width 158 height 17
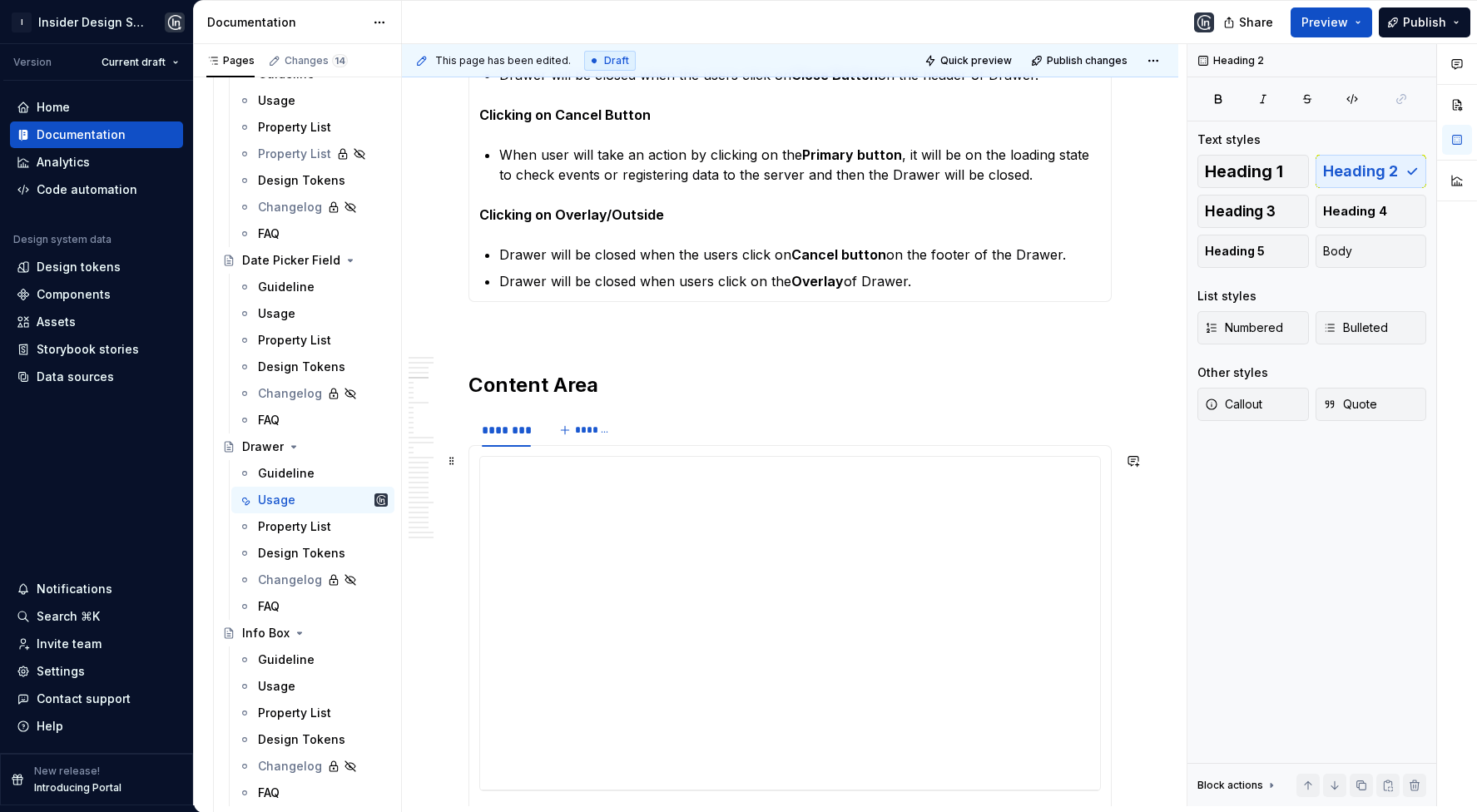
scroll to position [2120, 0]
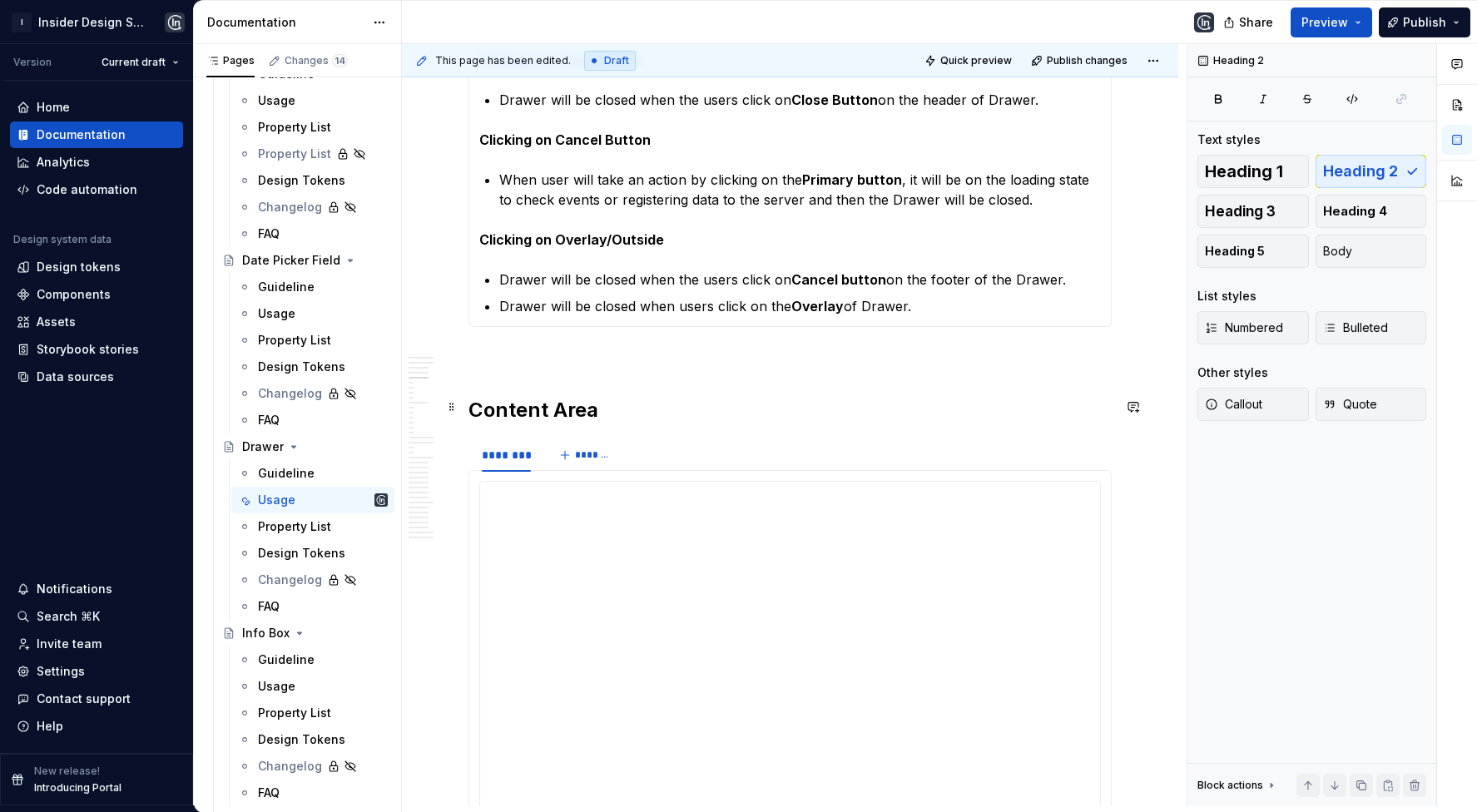
click at [545, 400] on h2 "Content Area" at bounding box center [790, 410] width 643 height 26
click at [661, 458] on div "******** *******" at bounding box center [790, 455] width 643 height 33
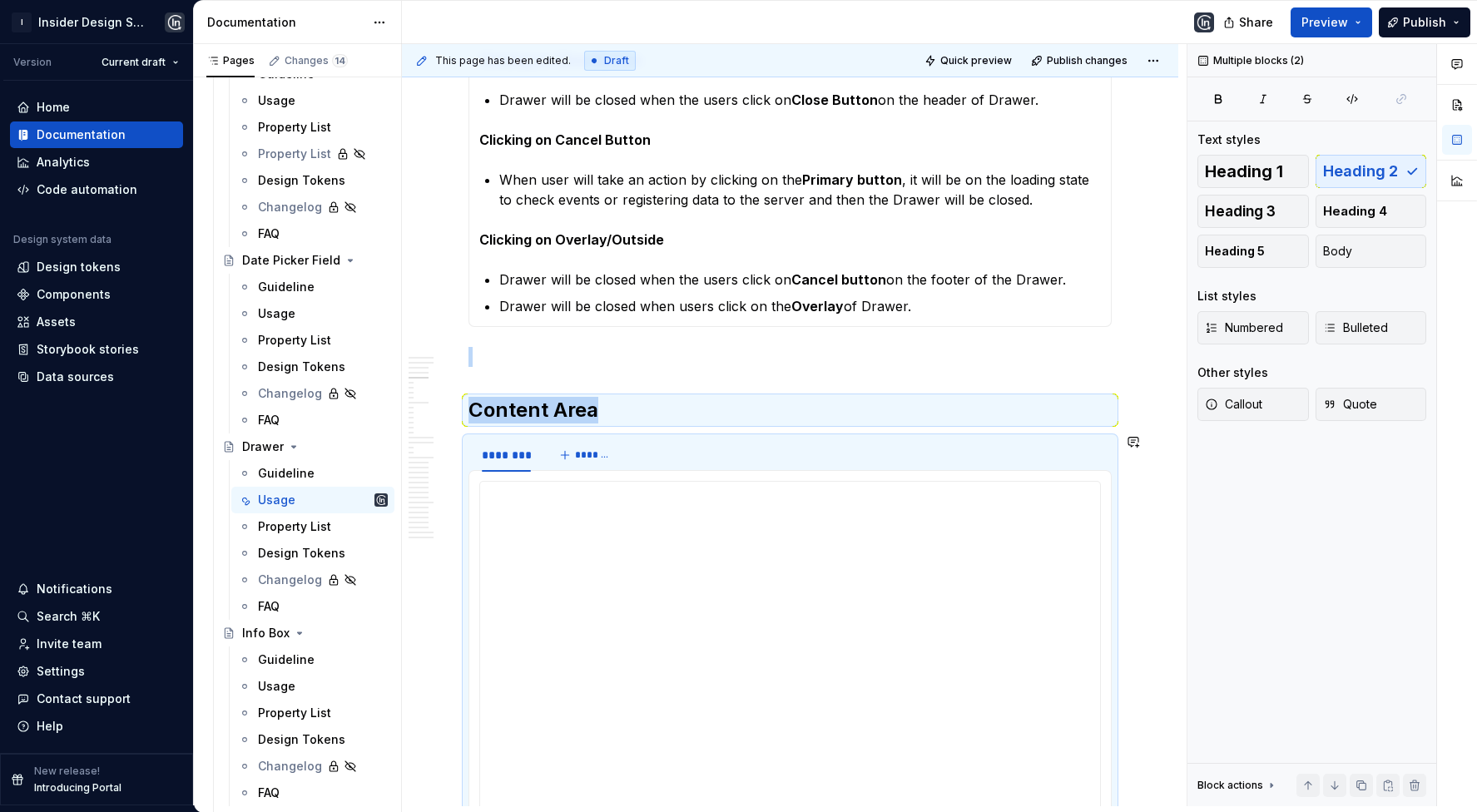
copy div "Content Area"
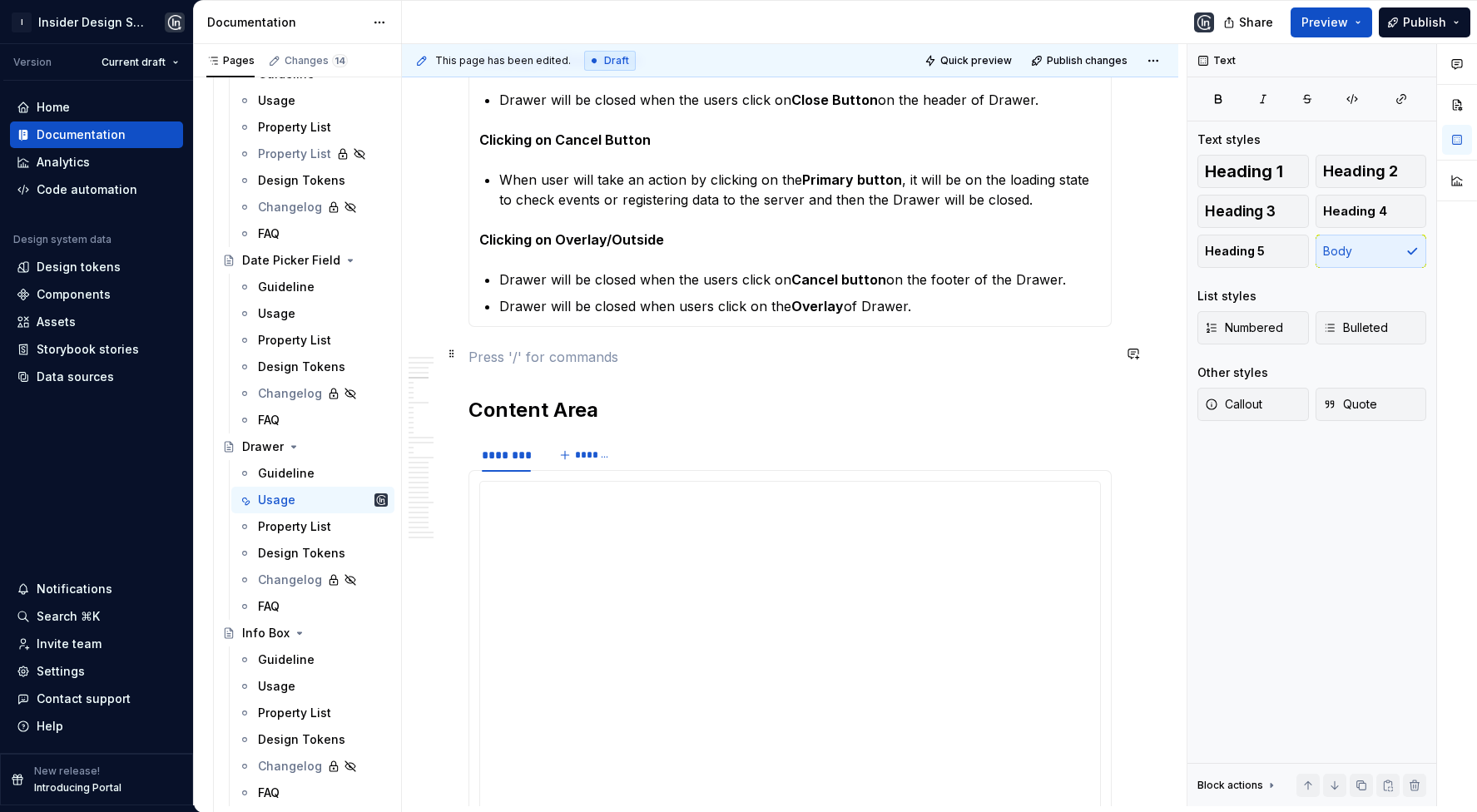
click at [584, 357] on p at bounding box center [790, 357] width 643 height 20
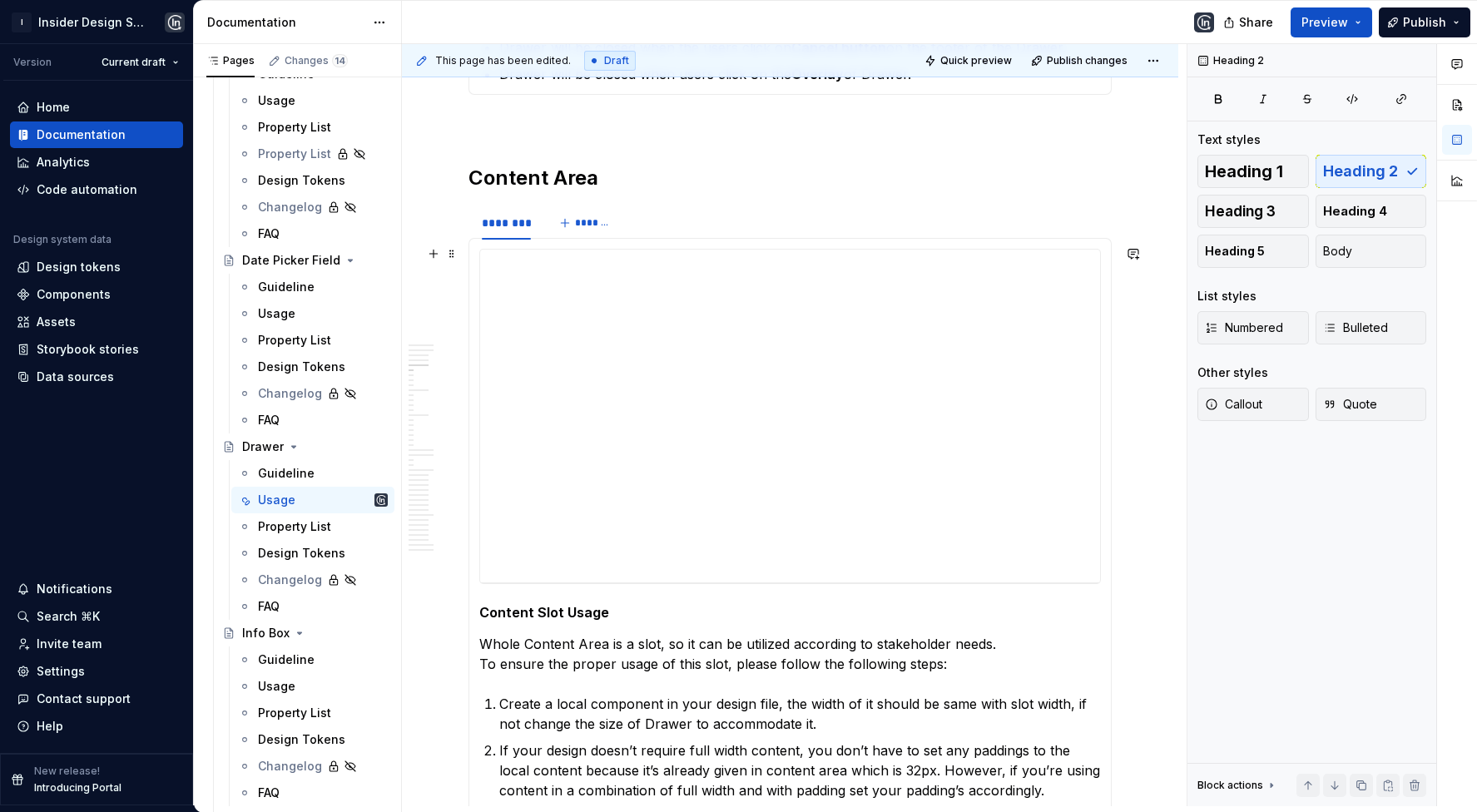
scroll to position [2277, 0]
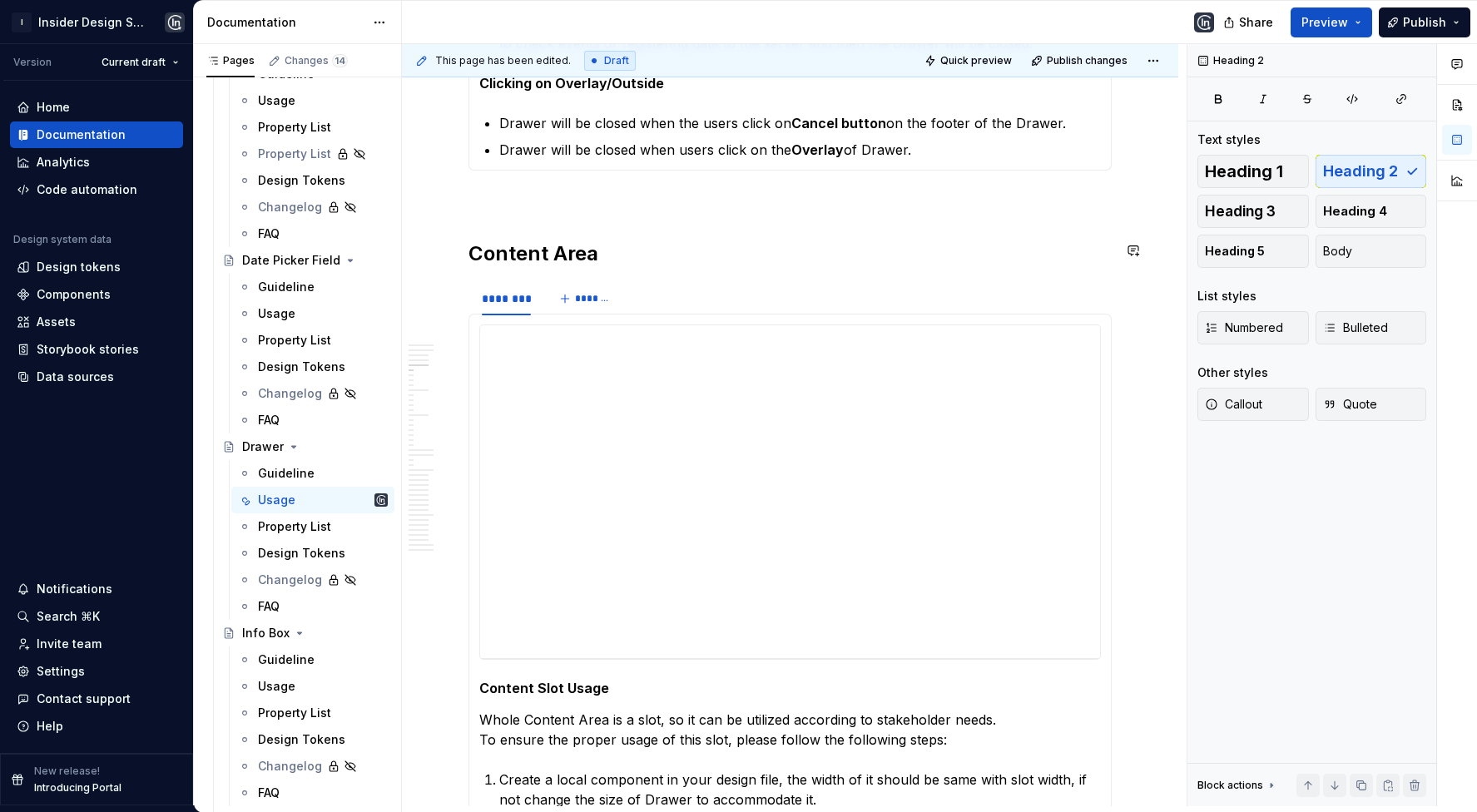
click at [530, 244] on h2 "Content Area" at bounding box center [790, 254] width 643 height 26
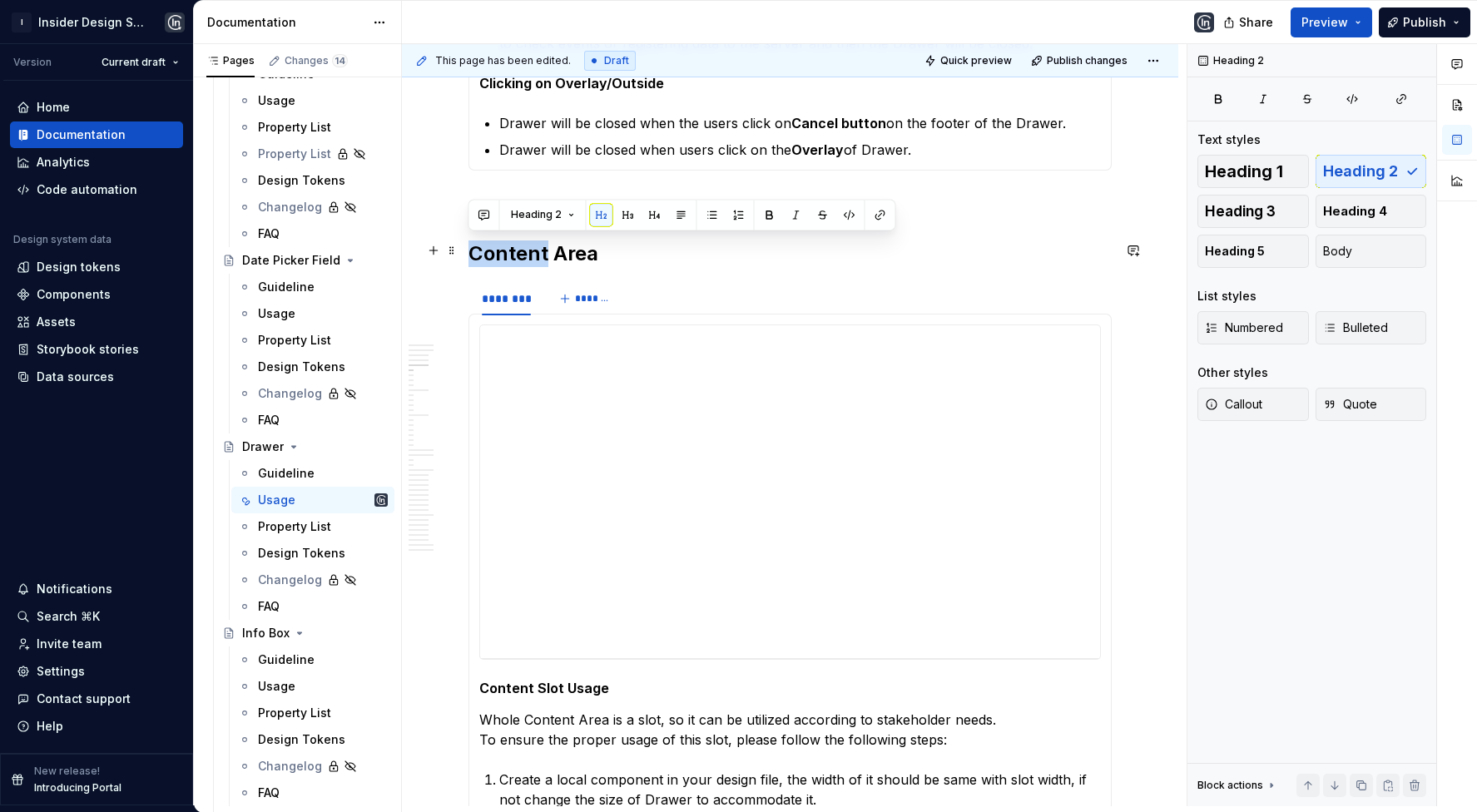
click at [530, 244] on h2 "Content Area" at bounding box center [790, 254] width 643 height 26
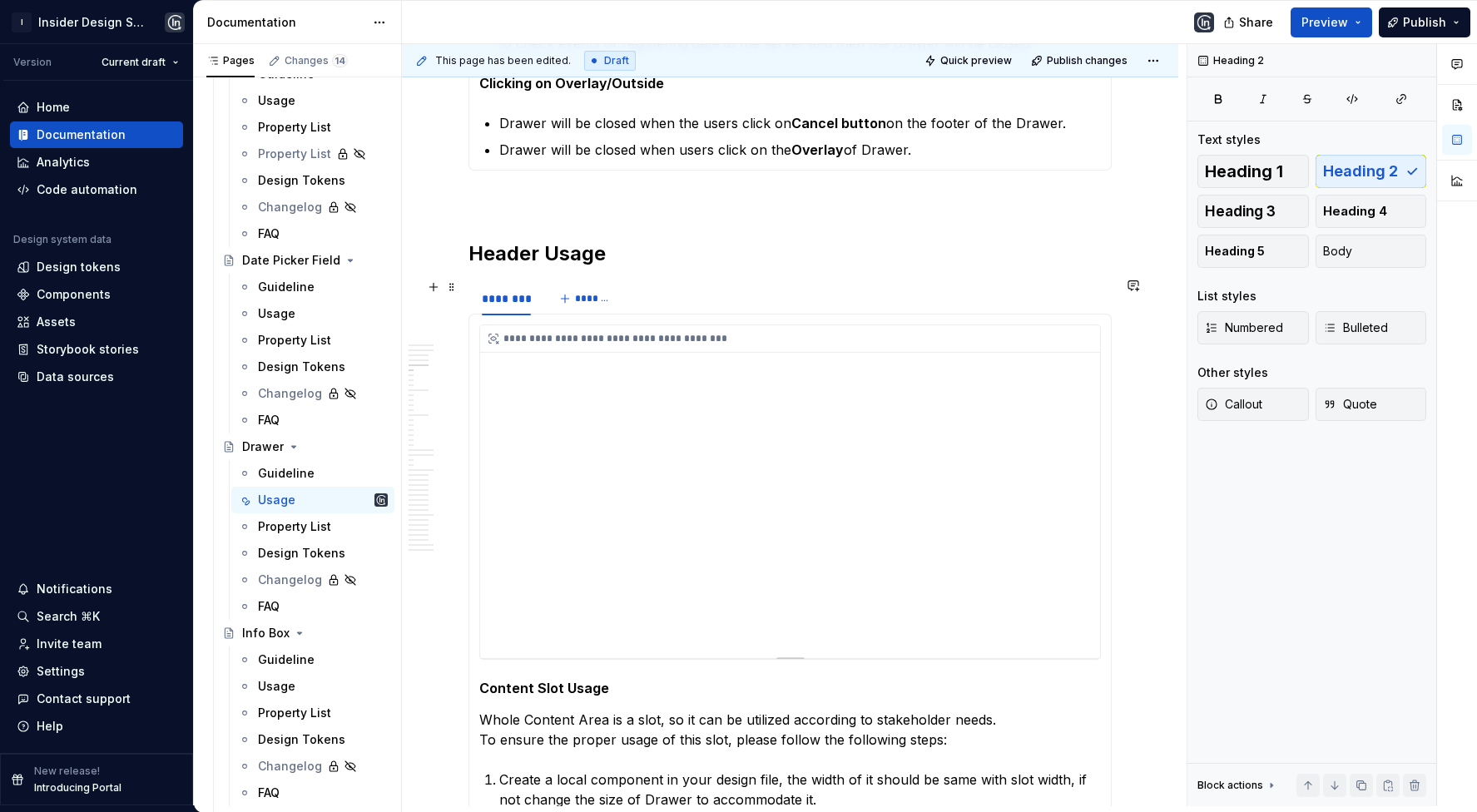
click at [823, 394] on div "**********" at bounding box center [790, 492] width 620 height 332
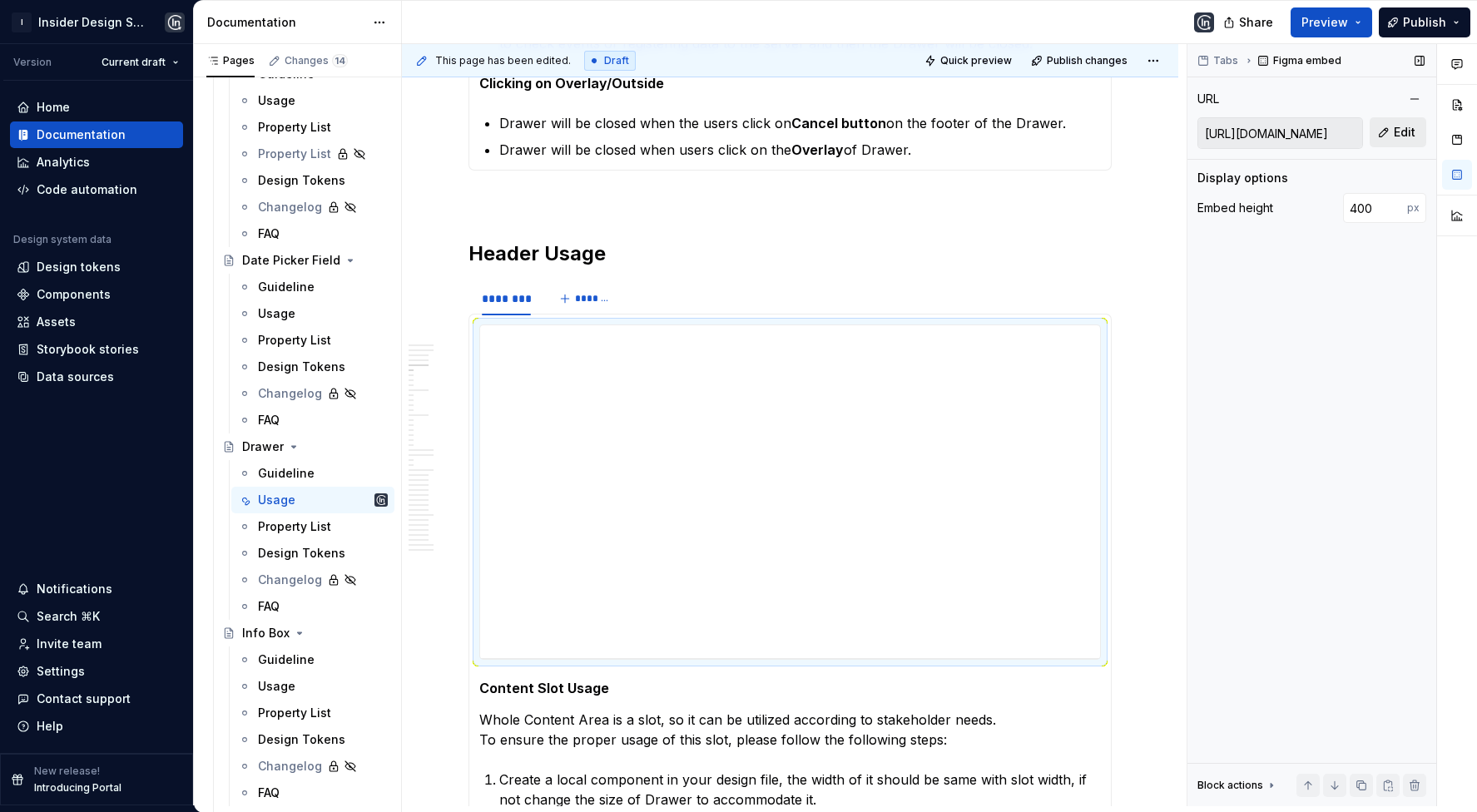
click at [1394, 145] on button "Edit" at bounding box center [1398, 132] width 57 height 30
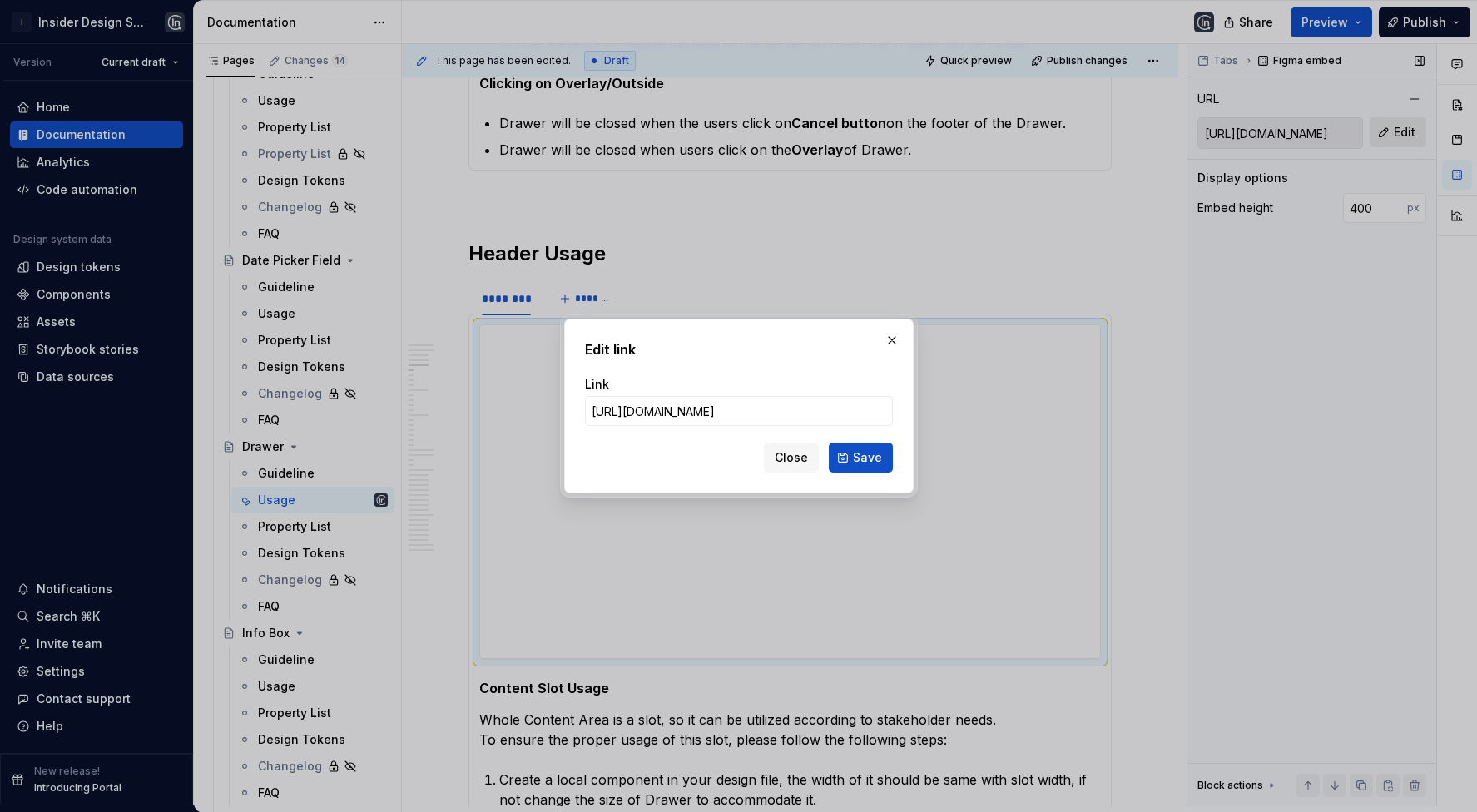
type input "[URL][DOMAIN_NAME]"
click button "Save" at bounding box center [860, 458] width 64 height 30
type input "[URL][DOMAIN_NAME]"
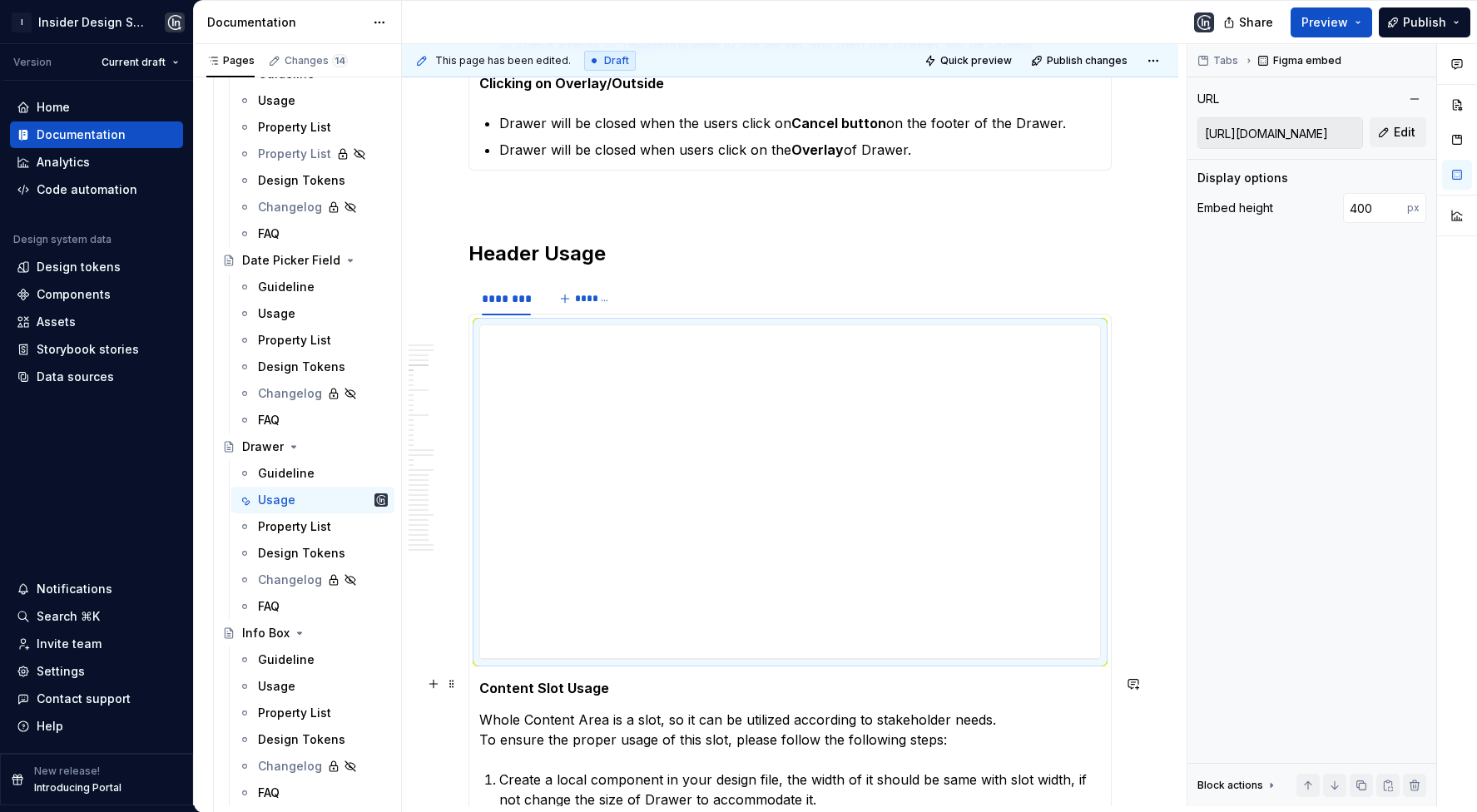
scroll to position [2465, 0]
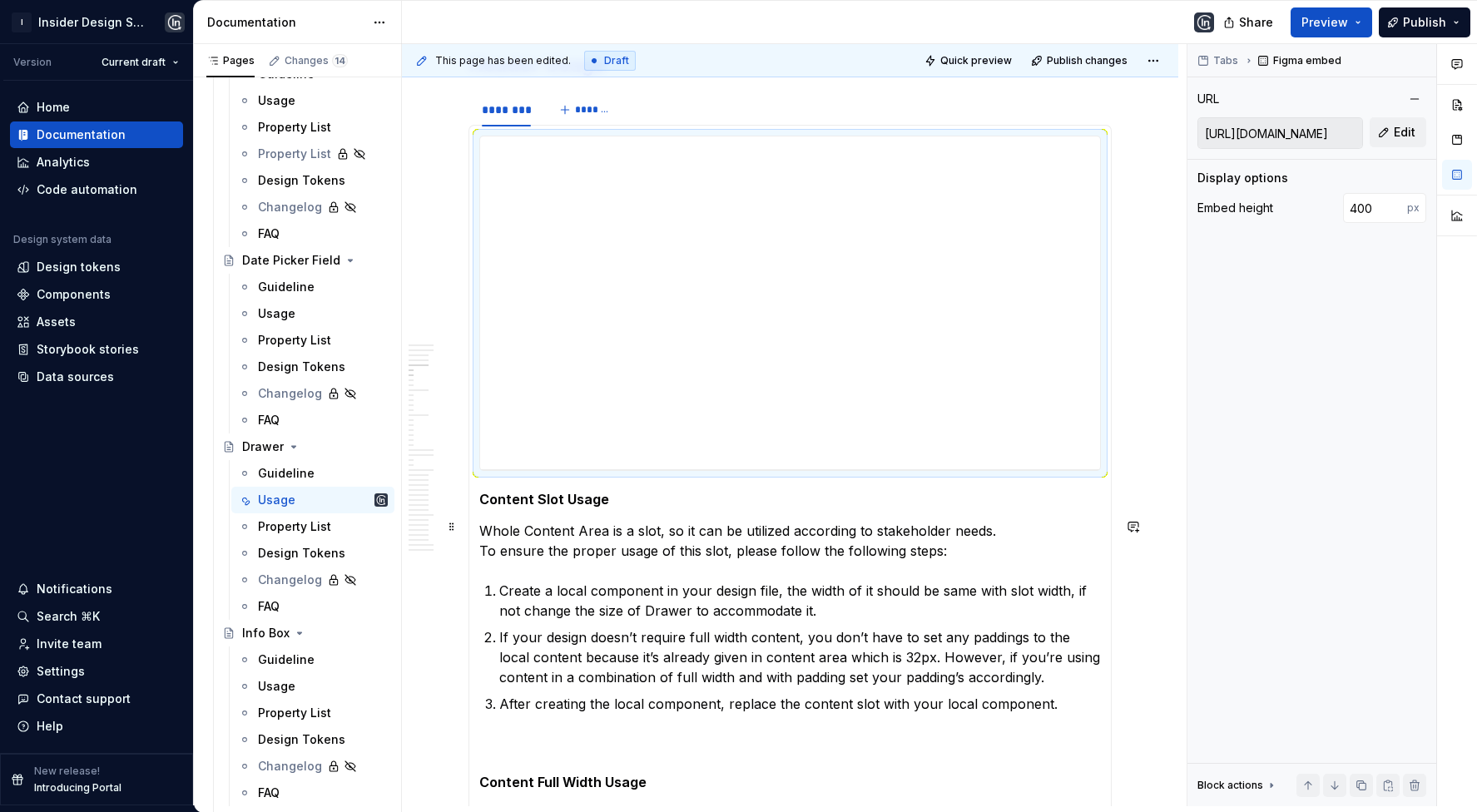
click at [561, 492] on strong "Content Slot Usage" at bounding box center [544, 499] width 130 height 17
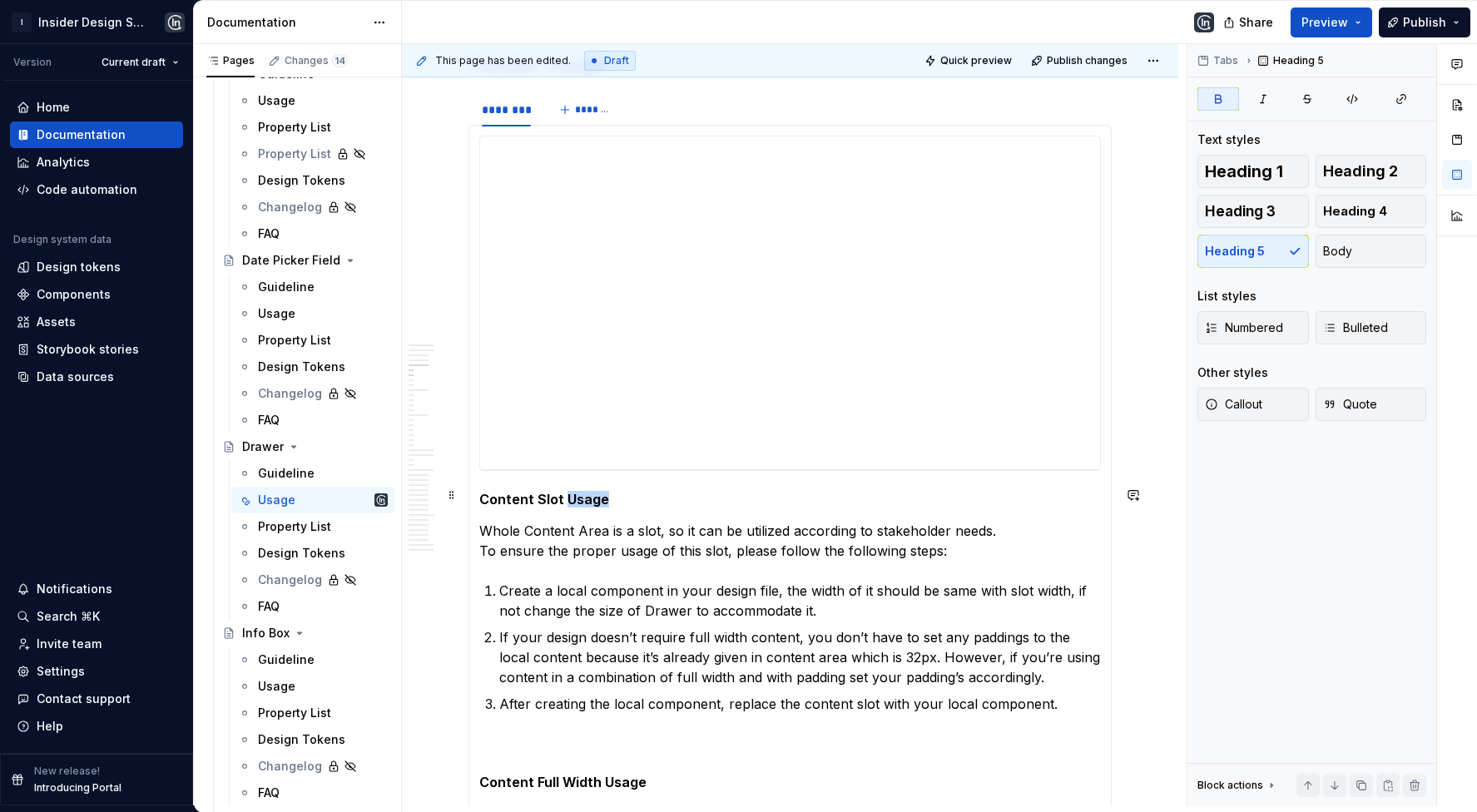
click at [561, 491] on strong "Content Slot Usage" at bounding box center [544, 499] width 130 height 17
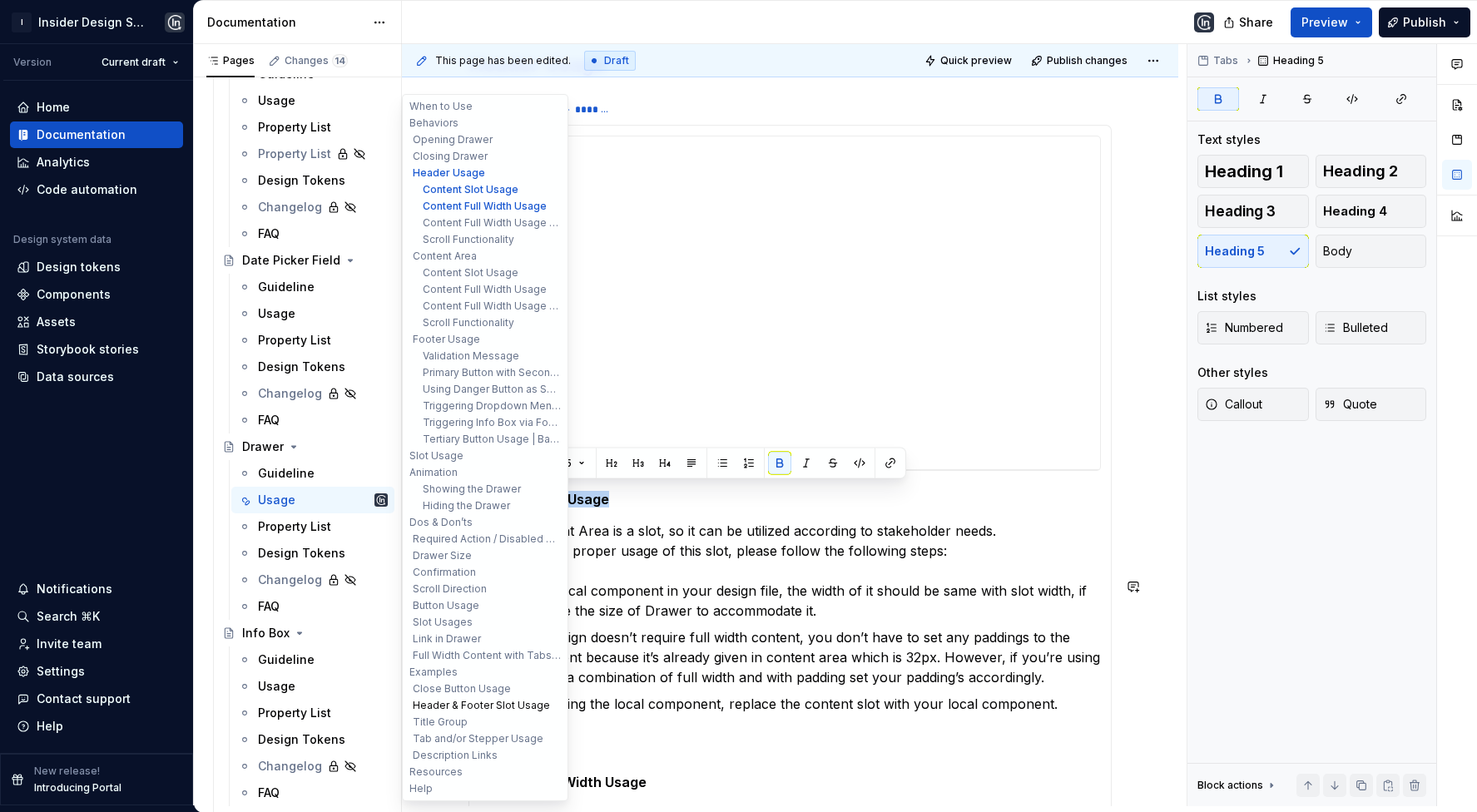
click at [457, 704] on button "Header & Footer Slot Usage" at bounding box center [485, 705] width 158 height 17
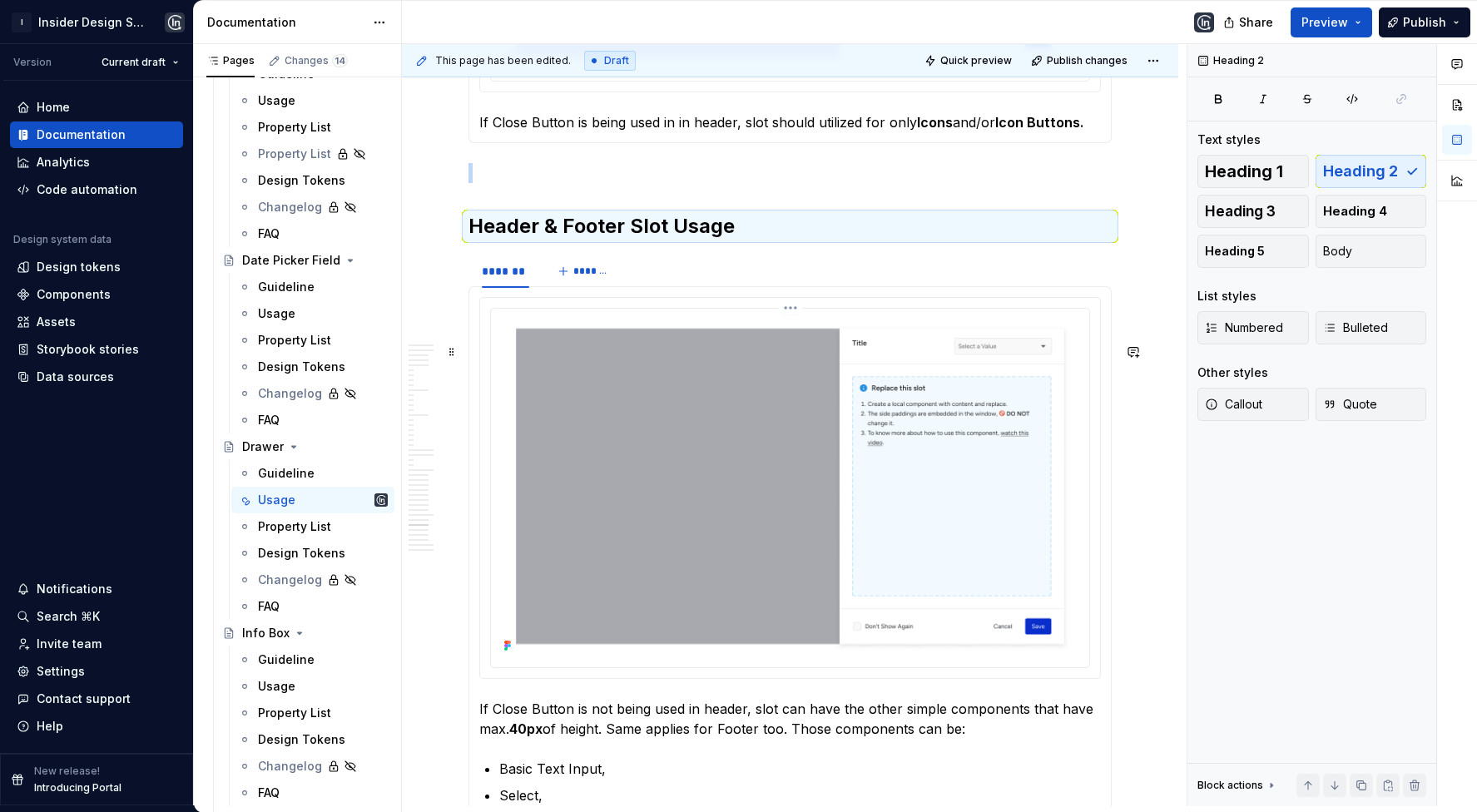
scroll to position [19846, 0]
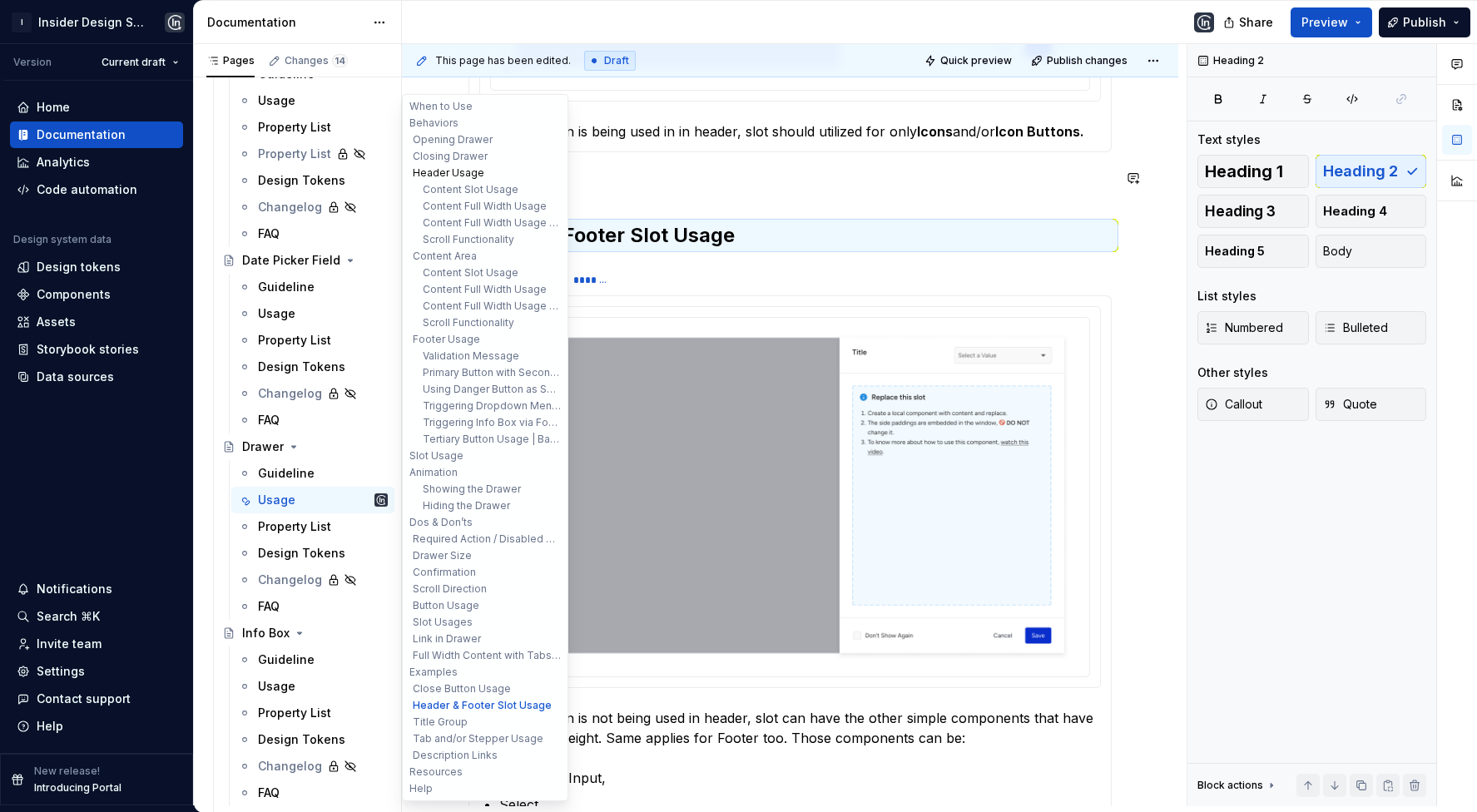
click at [466, 170] on button "Header Usage" at bounding box center [485, 172] width 158 height 17
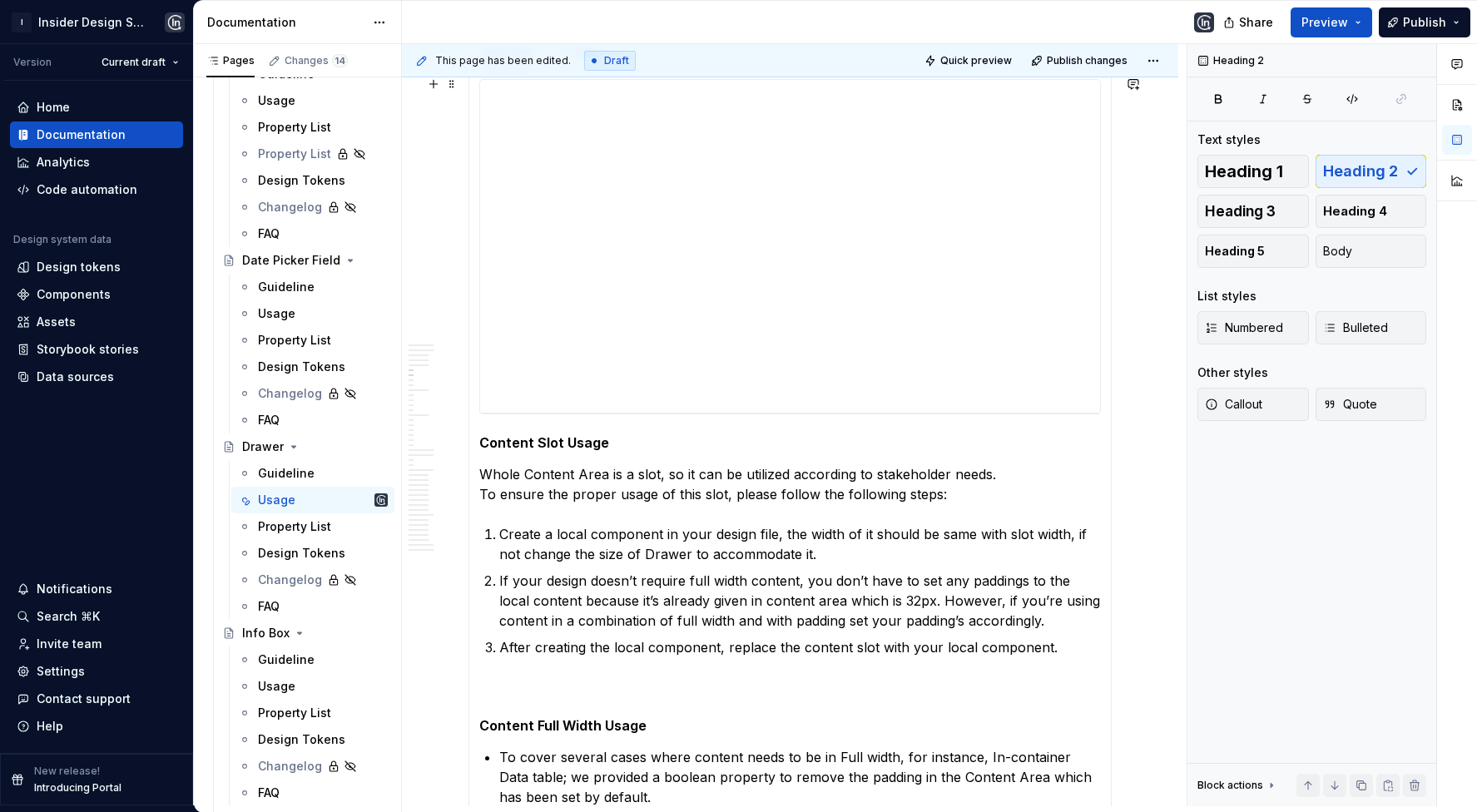
scroll to position [2530, 0]
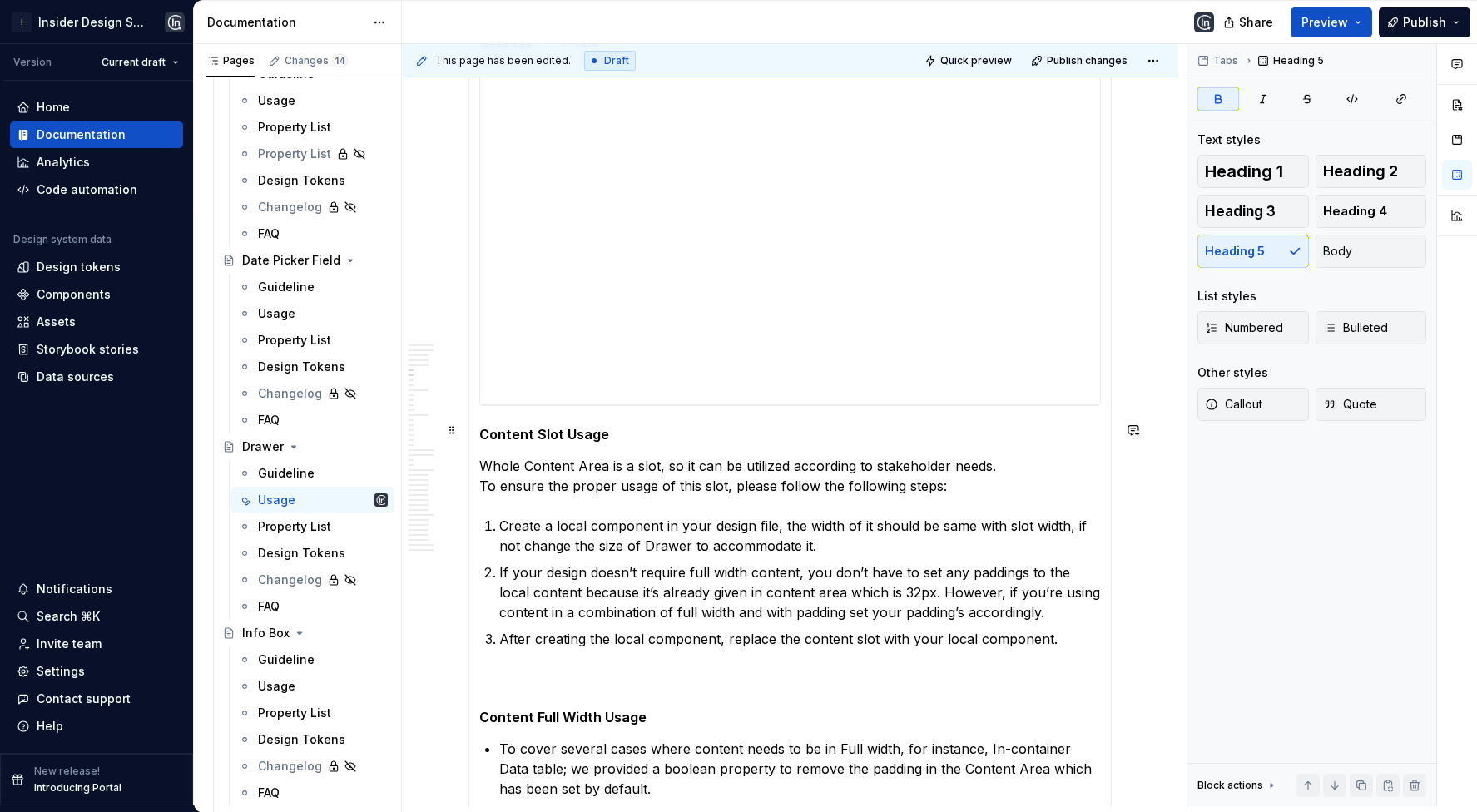
click at [553, 435] on strong "Content Slot Usage" at bounding box center [544, 434] width 130 height 17
click at [552, 435] on strong "Content Slot Usage" at bounding box center [544, 434] width 130 height 17
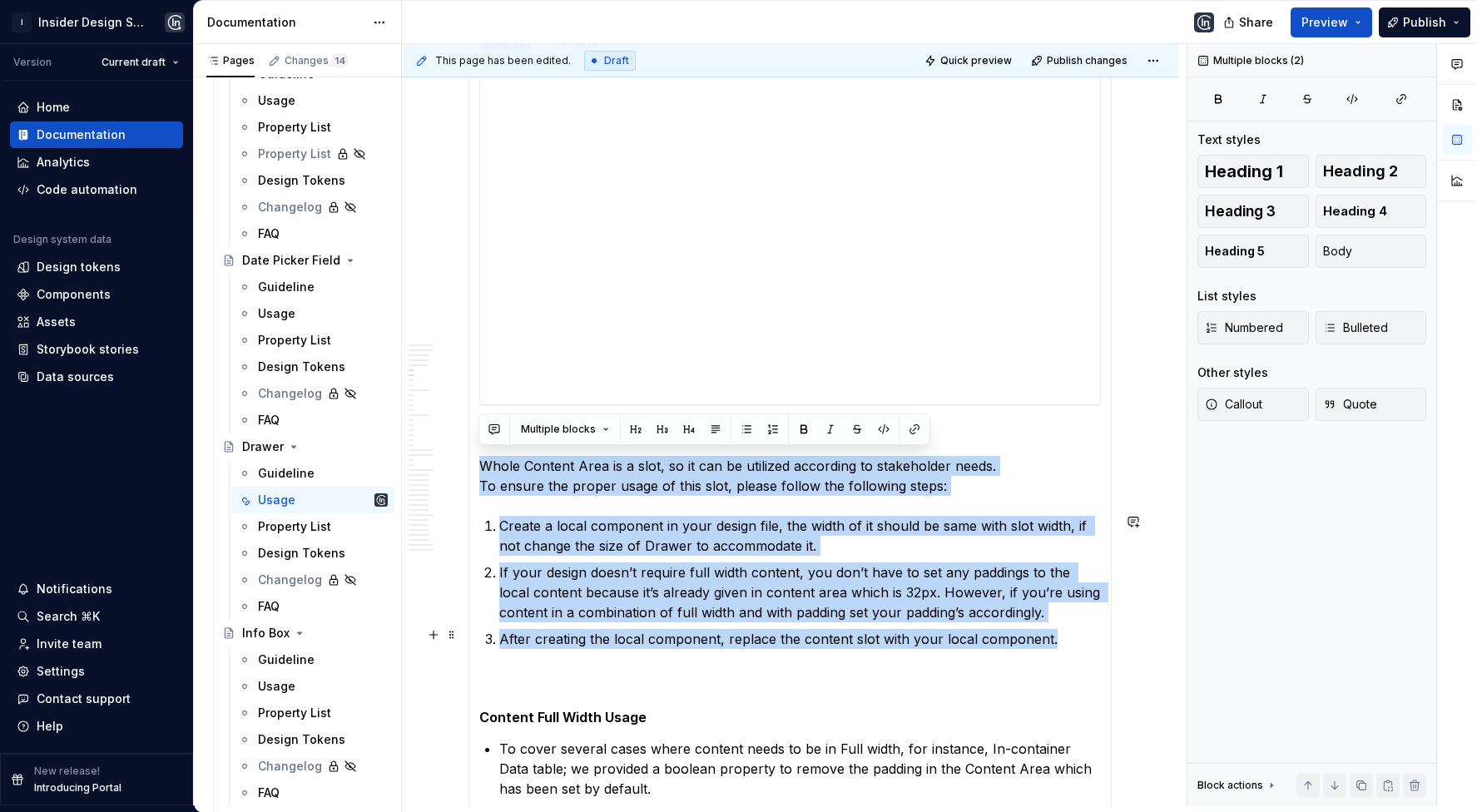
drag, startPoint x: 482, startPoint y: 457, endPoint x: 1049, endPoint y: 628, distance: 592.2
click at [1050, 629] on section-item-column "**********" at bounding box center [790, 690] width 622 height 1237
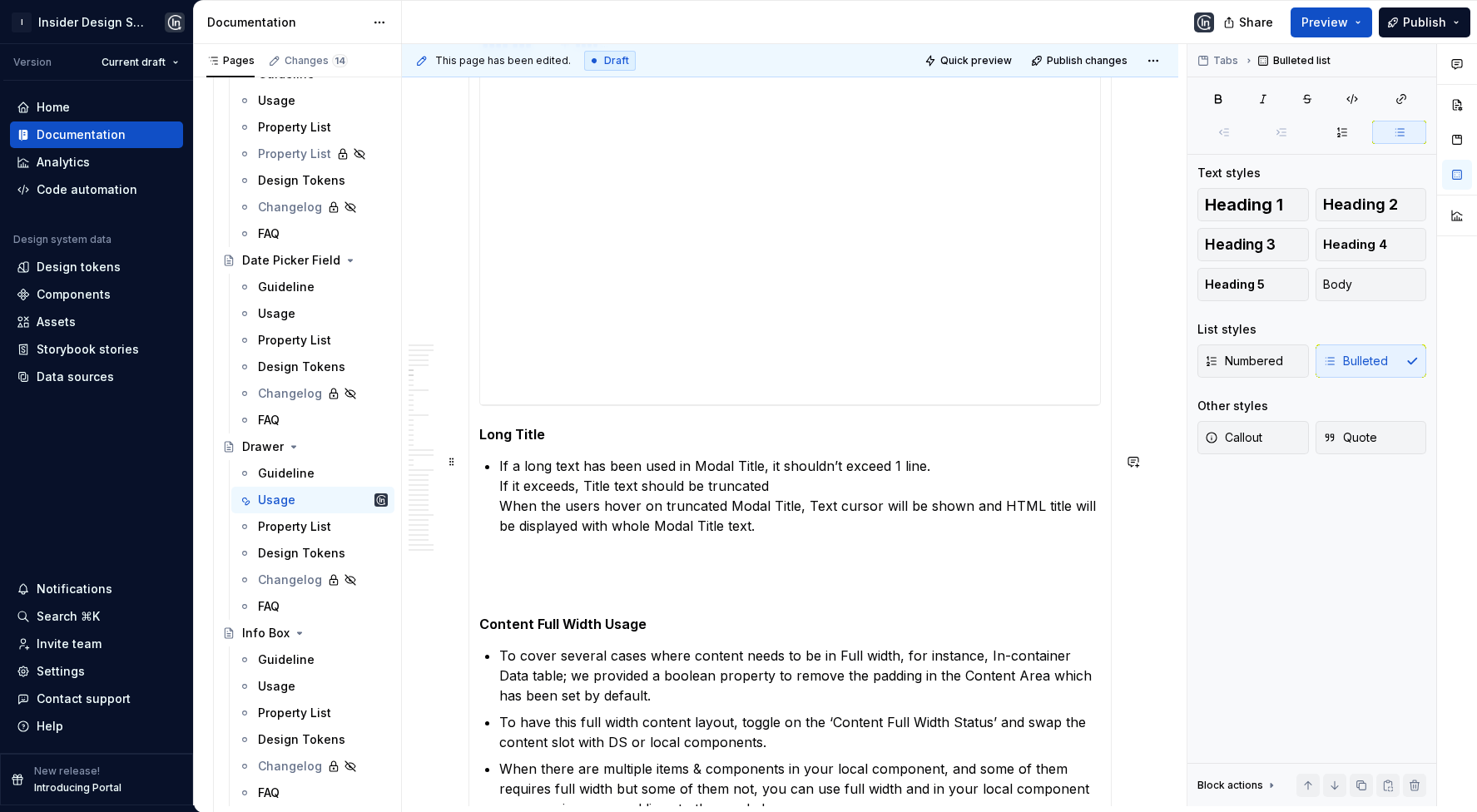
click at [494, 481] on section-item-column "**********" at bounding box center [790, 643] width 622 height 1144
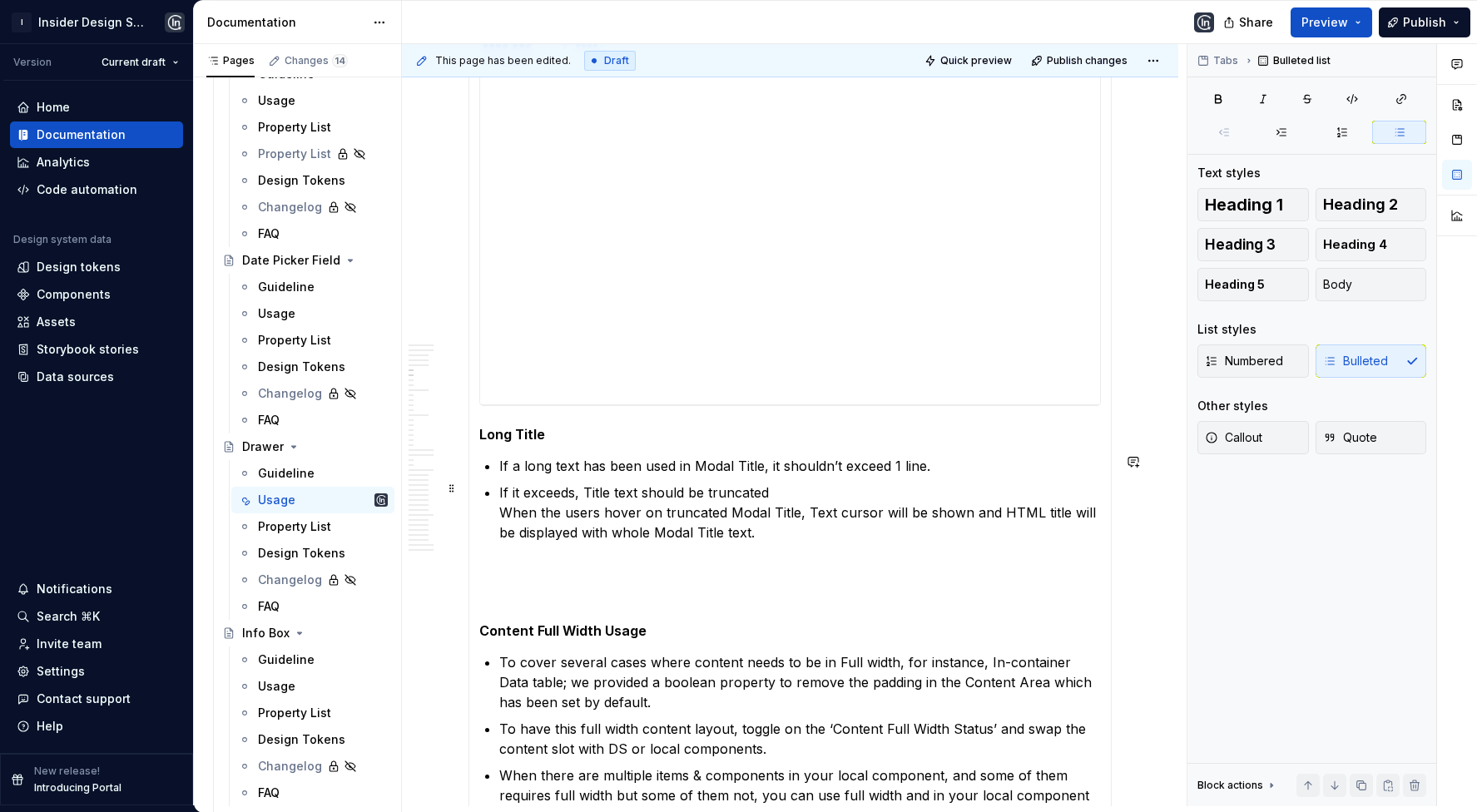
click at [502, 509] on p "If it exceeds, Title text should be truncated When the users hover on truncated…" at bounding box center [801, 522] width 602 height 80
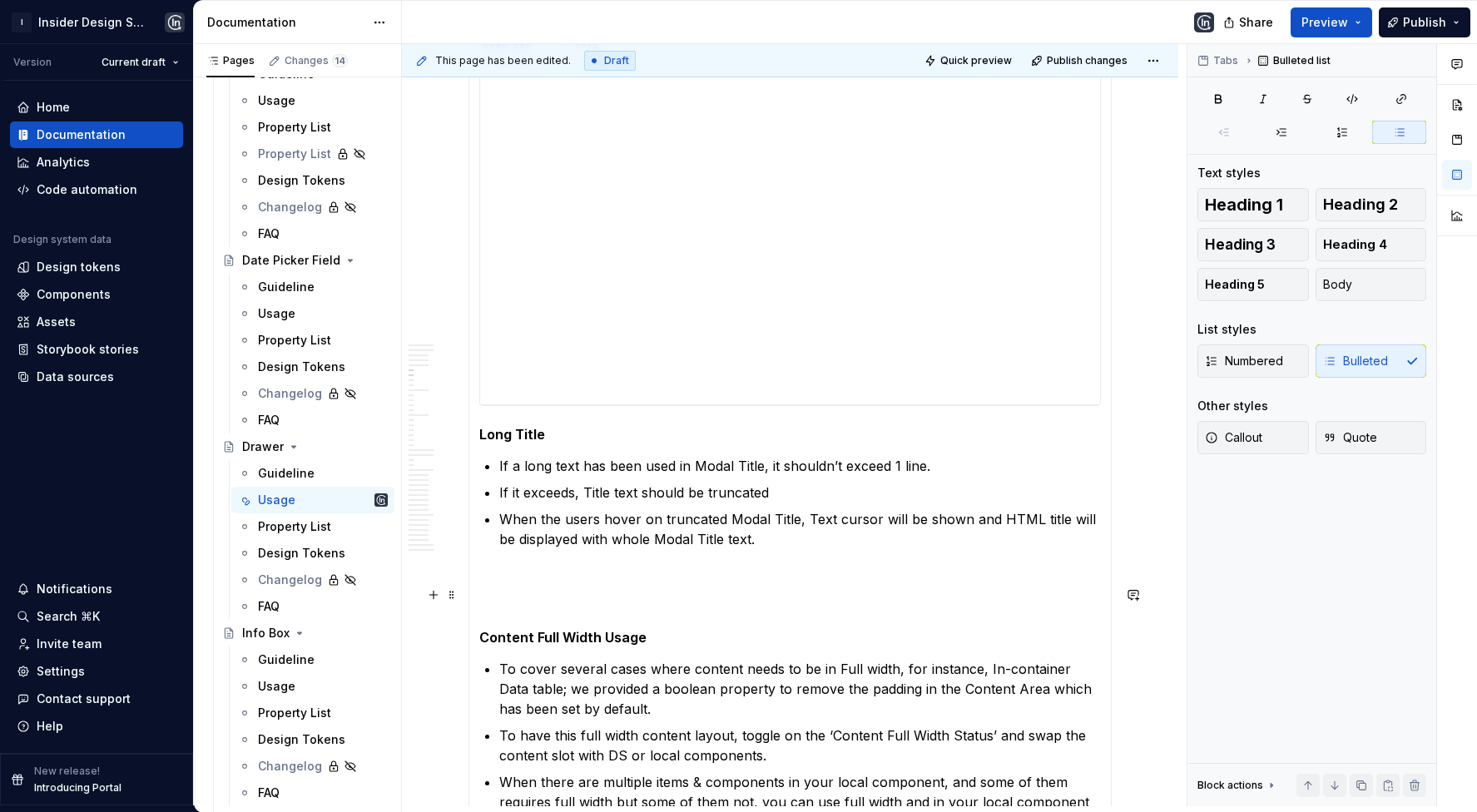
scroll to position [2563, 0]
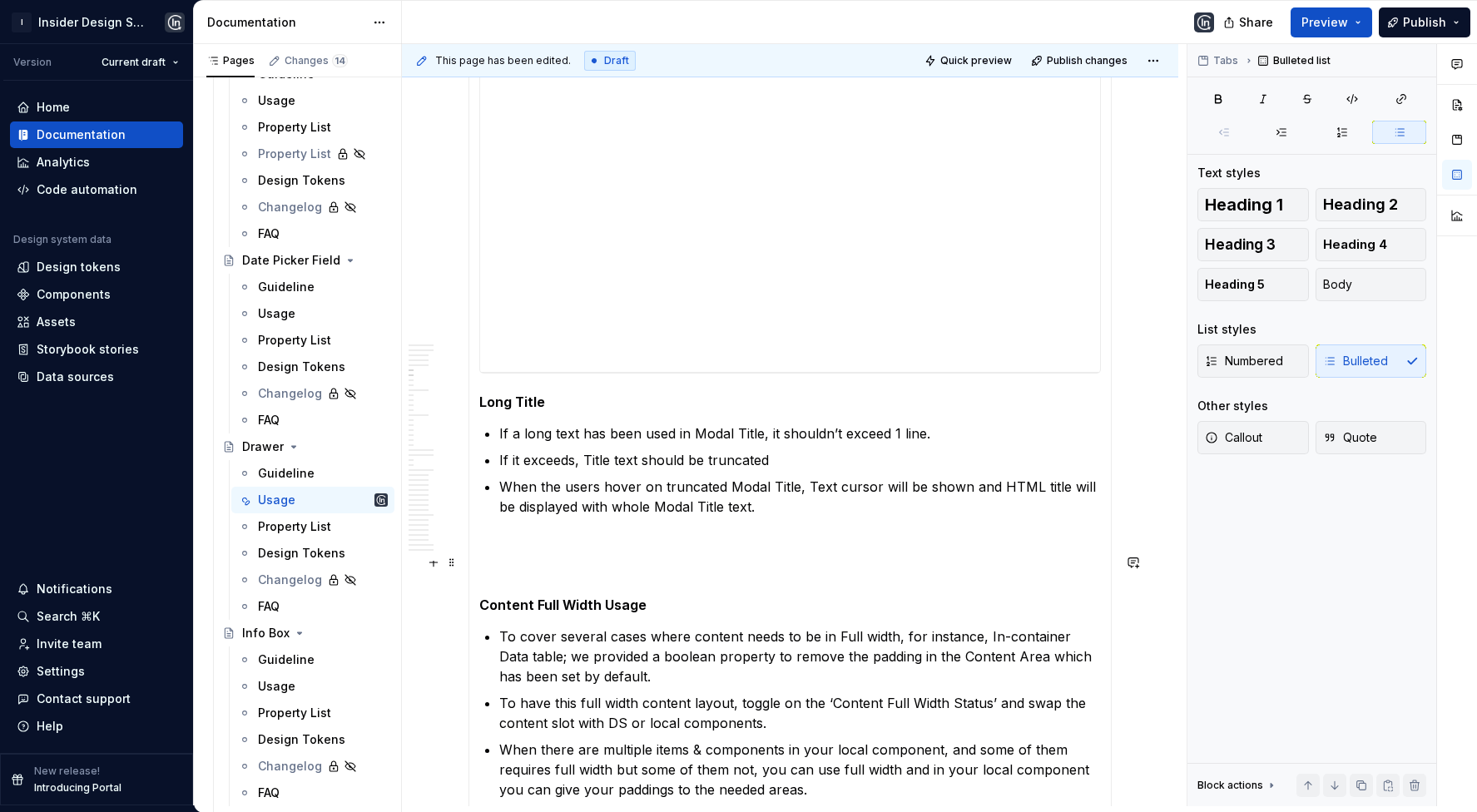
click at [612, 565] on p at bounding box center [790, 566] width 622 height 20
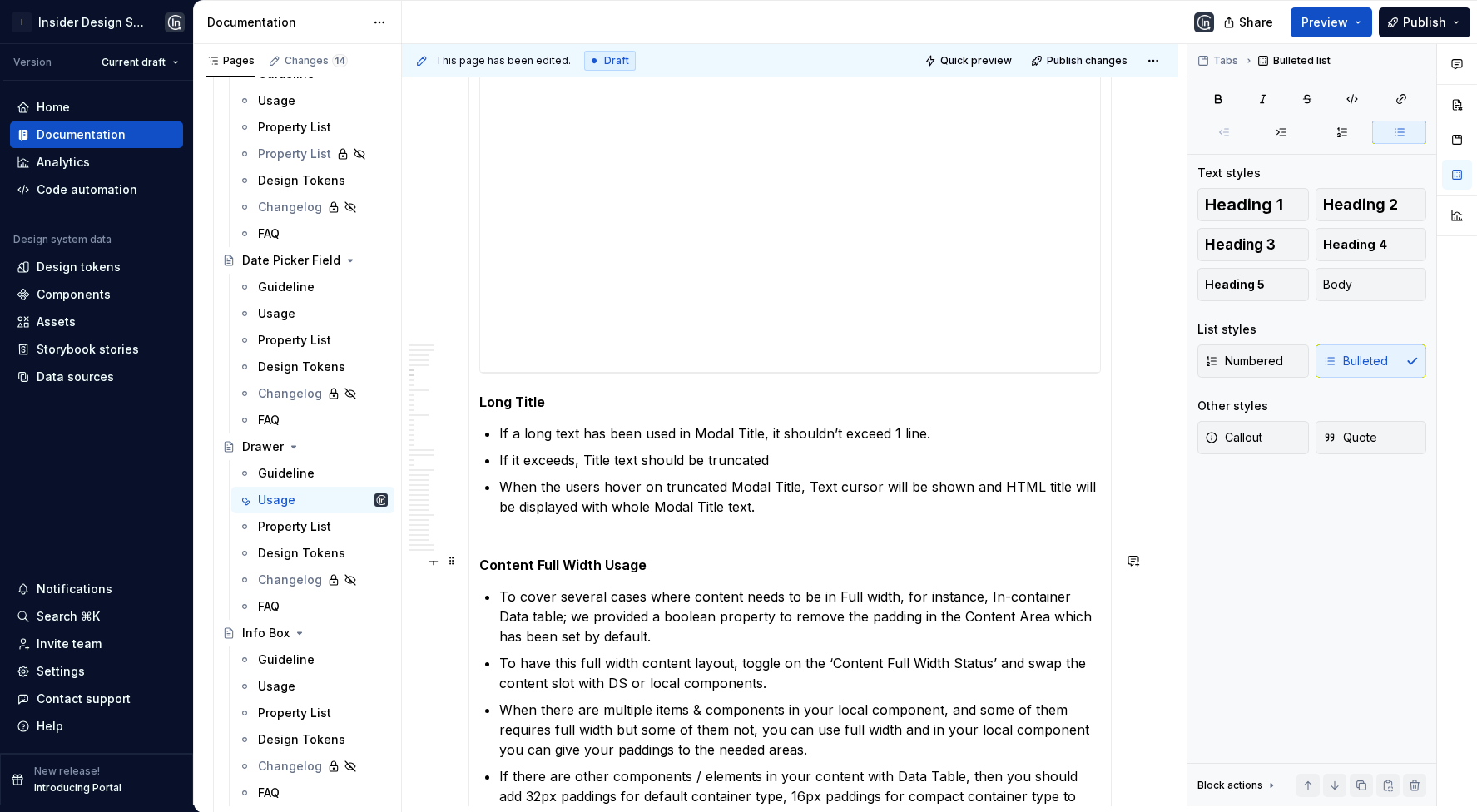
click at [527, 561] on h5 "Content Full Width Usage" at bounding box center [790, 564] width 622 height 17
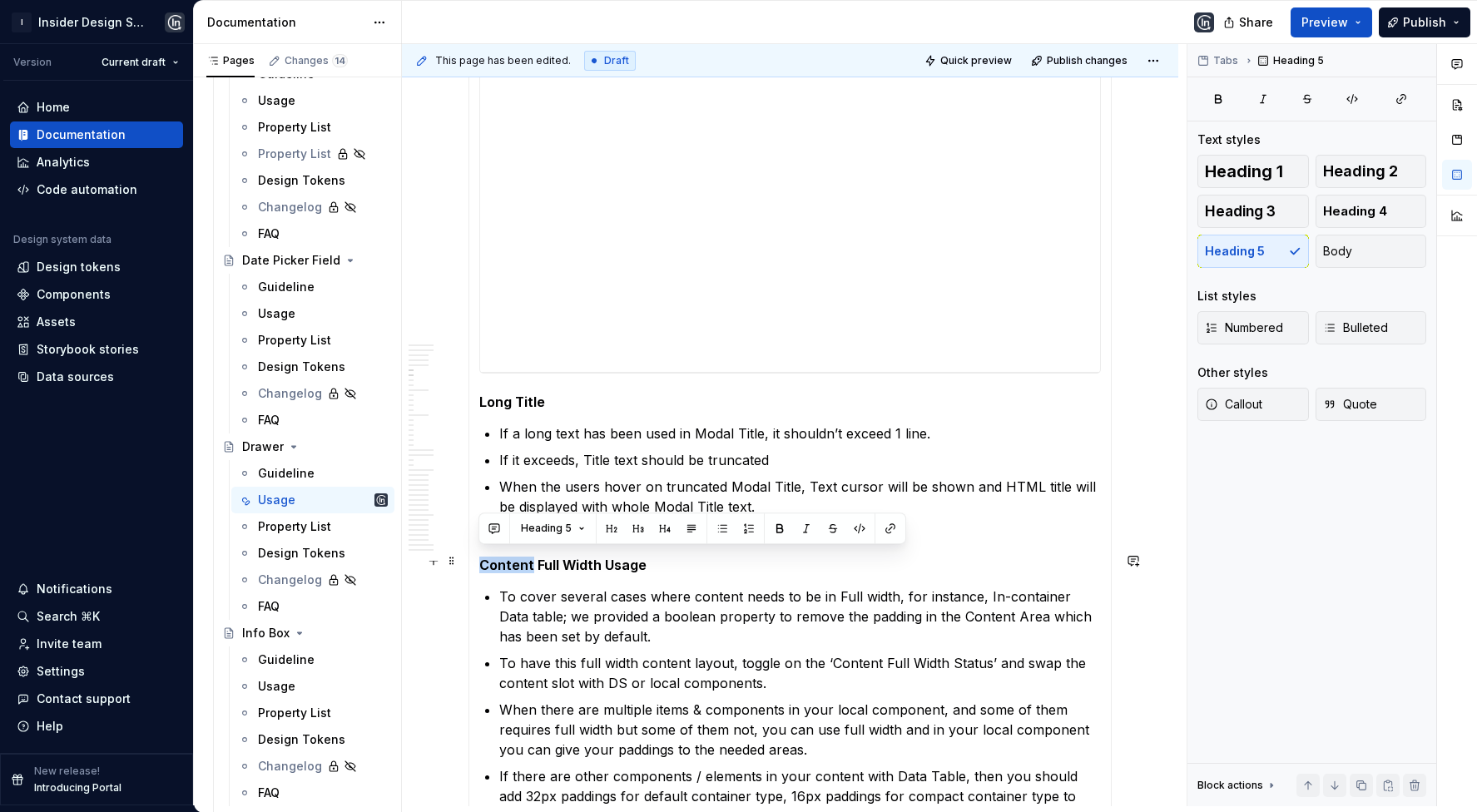
click at [527, 561] on h5 "Content Full Width Usage" at bounding box center [790, 564] width 622 height 17
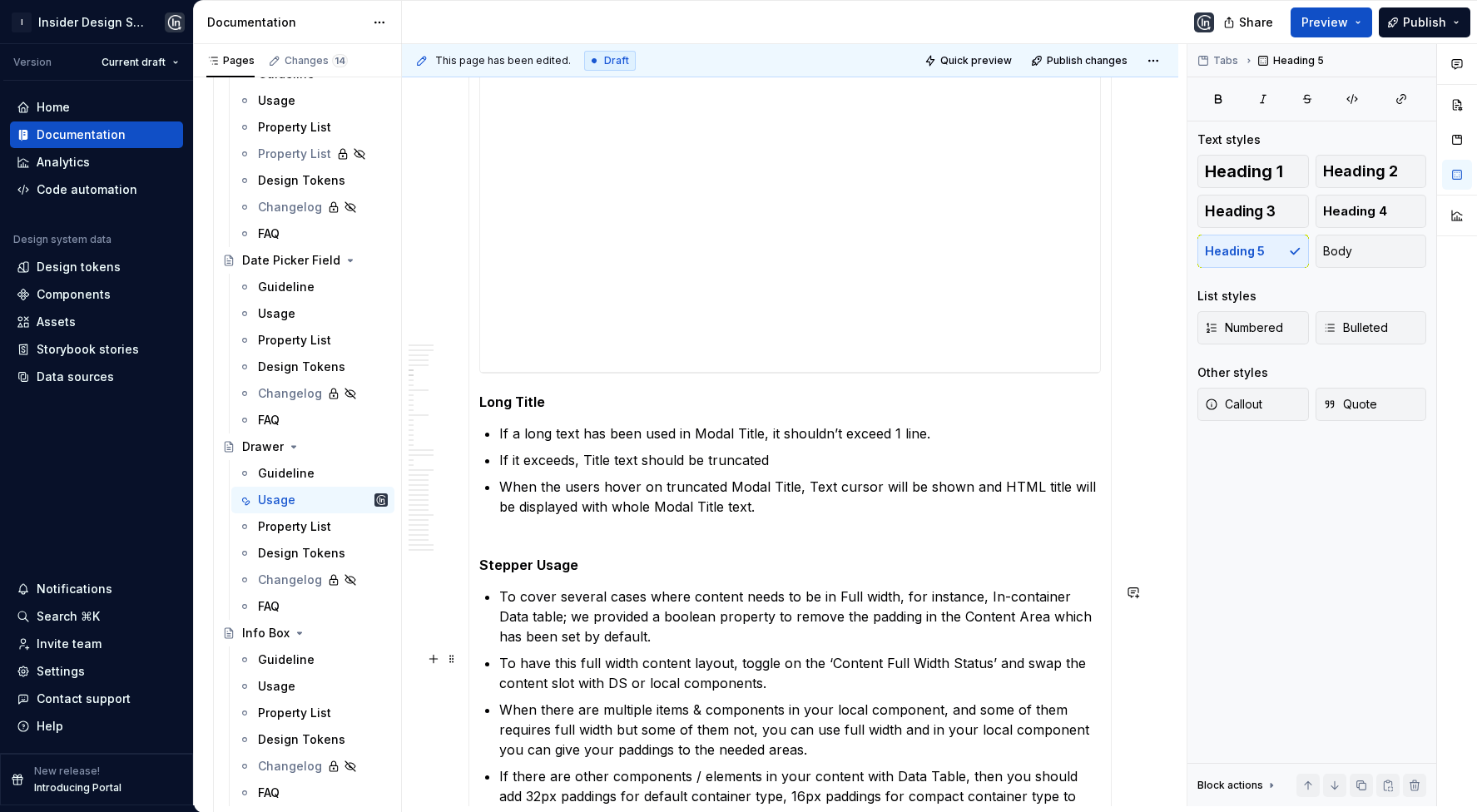
scroll to position [2782, 0]
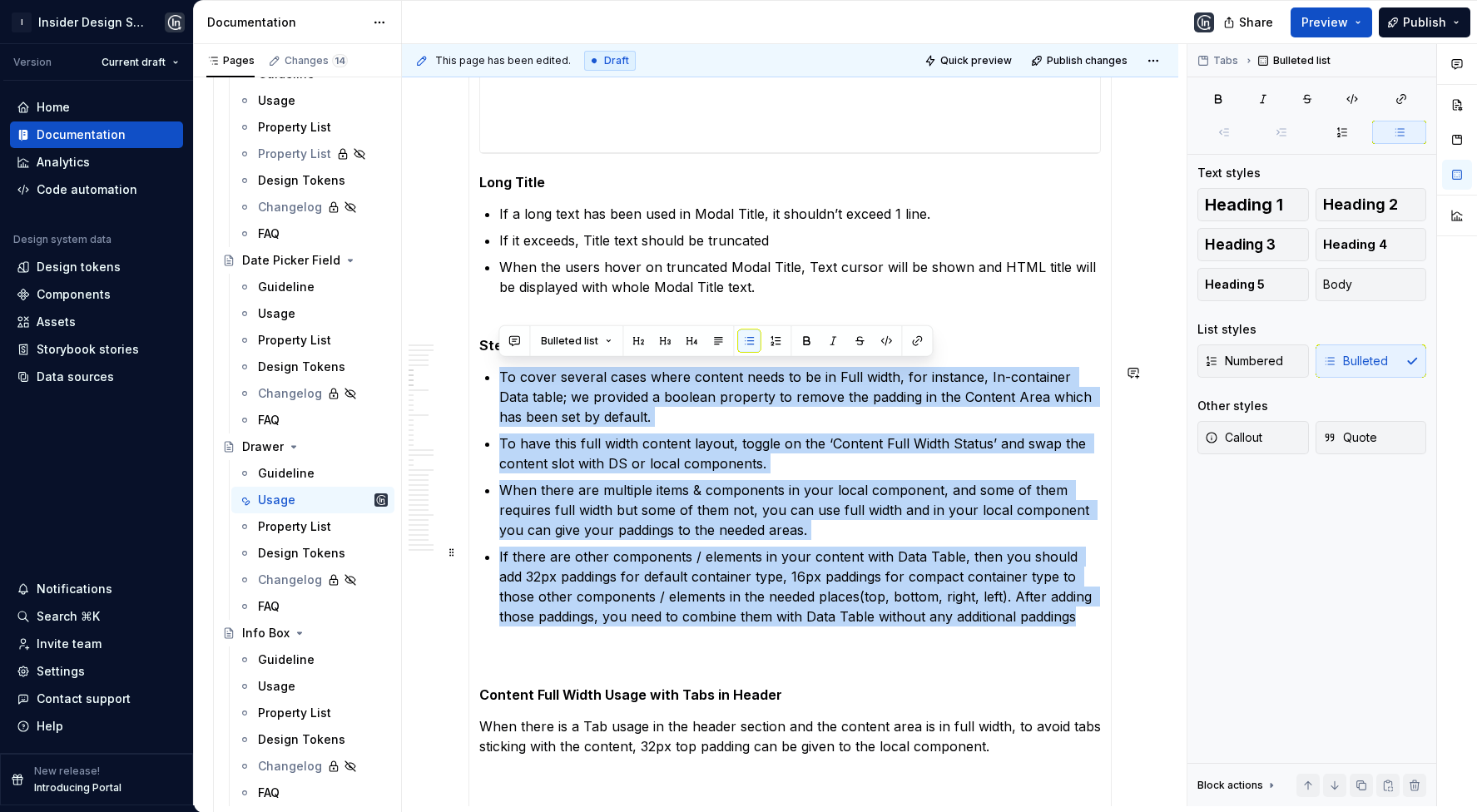
drag, startPoint x: 499, startPoint y: 368, endPoint x: 1089, endPoint y: 605, distance: 635.8
click at [1089, 605] on ul "To cover several cases where content needs to be in Full width, for instance, I…" at bounding box center [801, 496] width 602 height 260
copy ul "To cover several cases where content needs to be in Full width, for instance, I…"
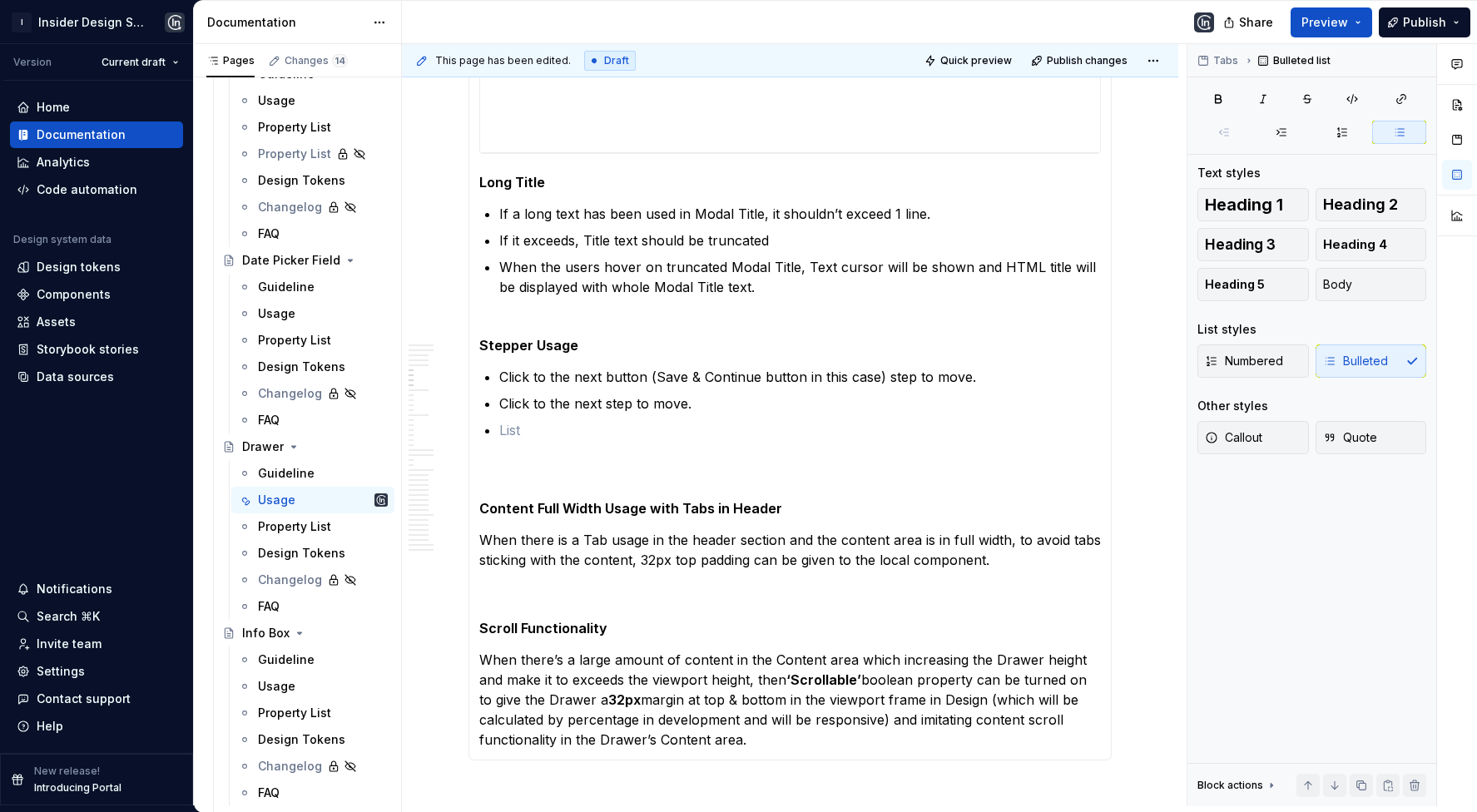
click at [566, 424] on p at bounding box center [801, 430] width 602 height 20
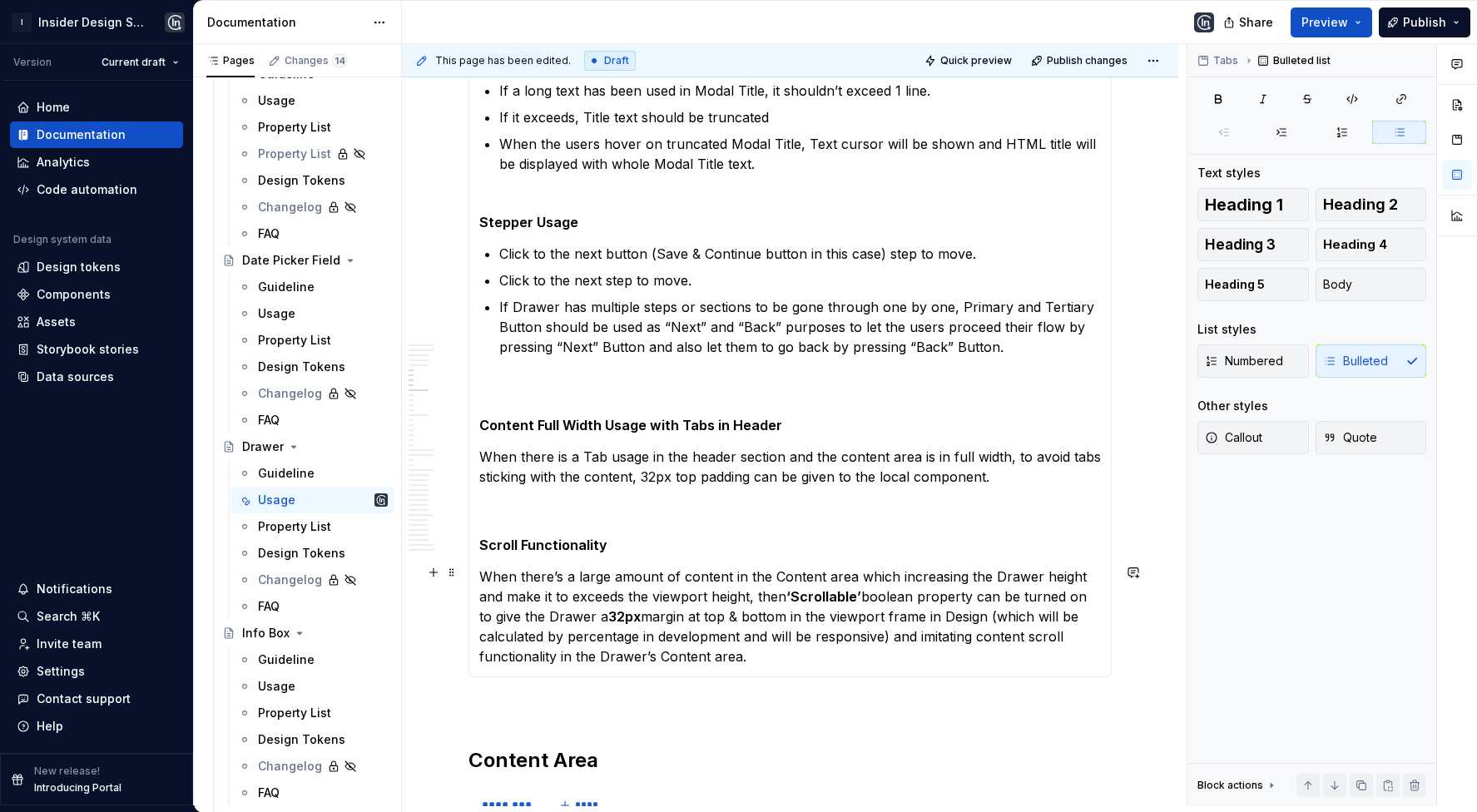
scroll to position [2918, 0]
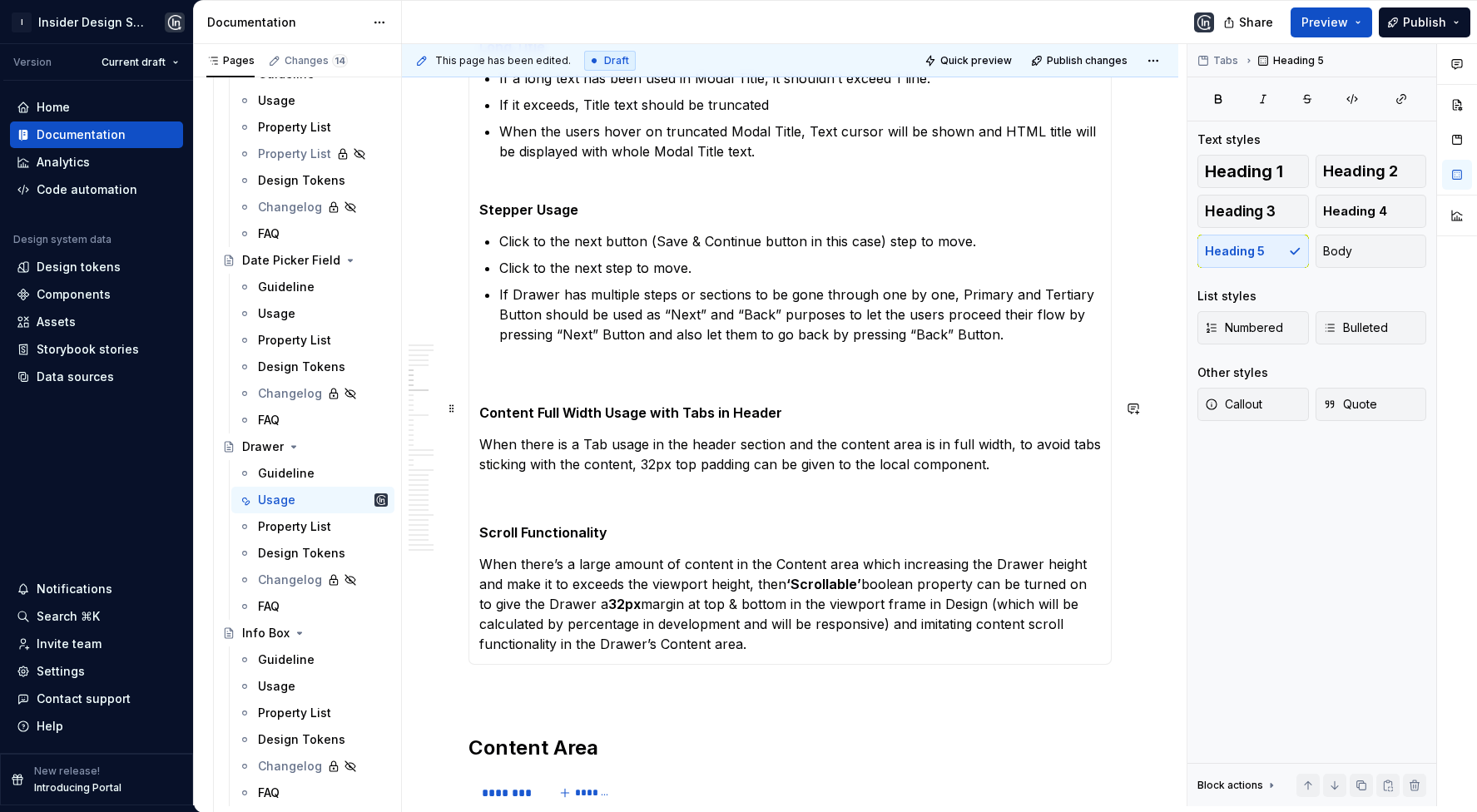
click at [511, 395] on section-item-column "**********" at bounding box center [790, 169] width 622 height 971
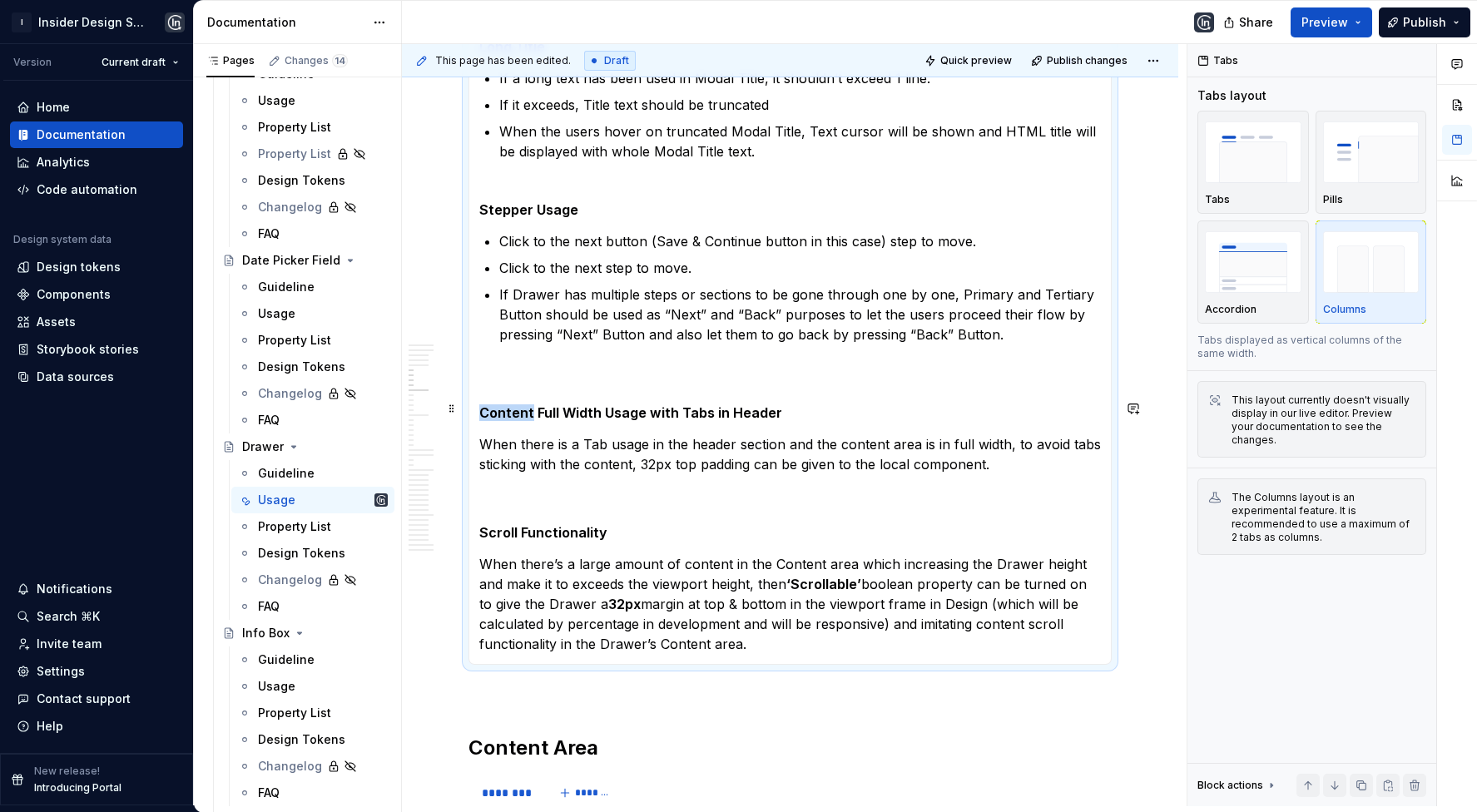
click at [511, 395] on section-item-column "**********" at bounding box center [790, 169] width 622 height 971
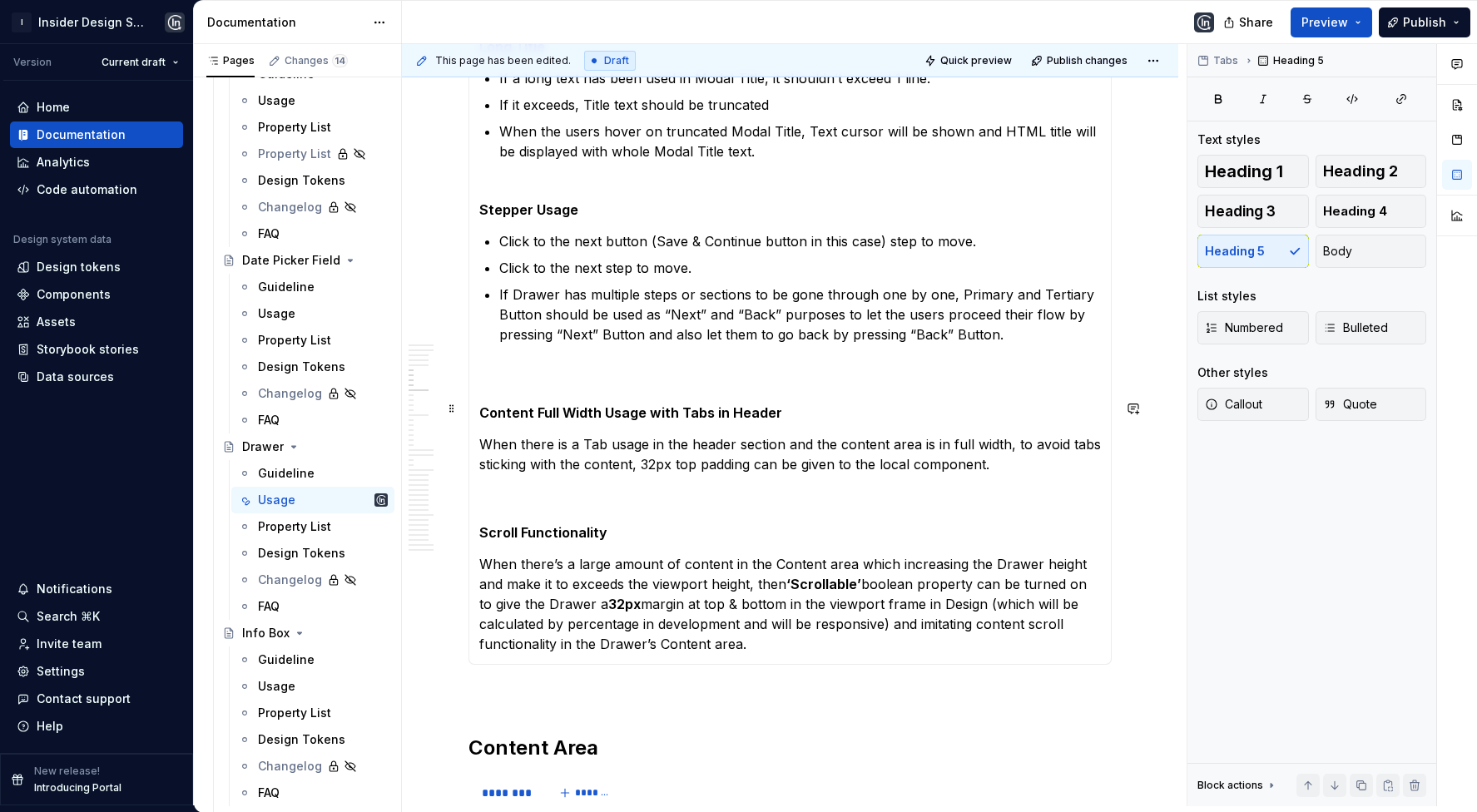
click at [514, 404] on h5 "Content Full Width Usage with Tabs in Header" at bounding box center [790, 412] width 622 height 17
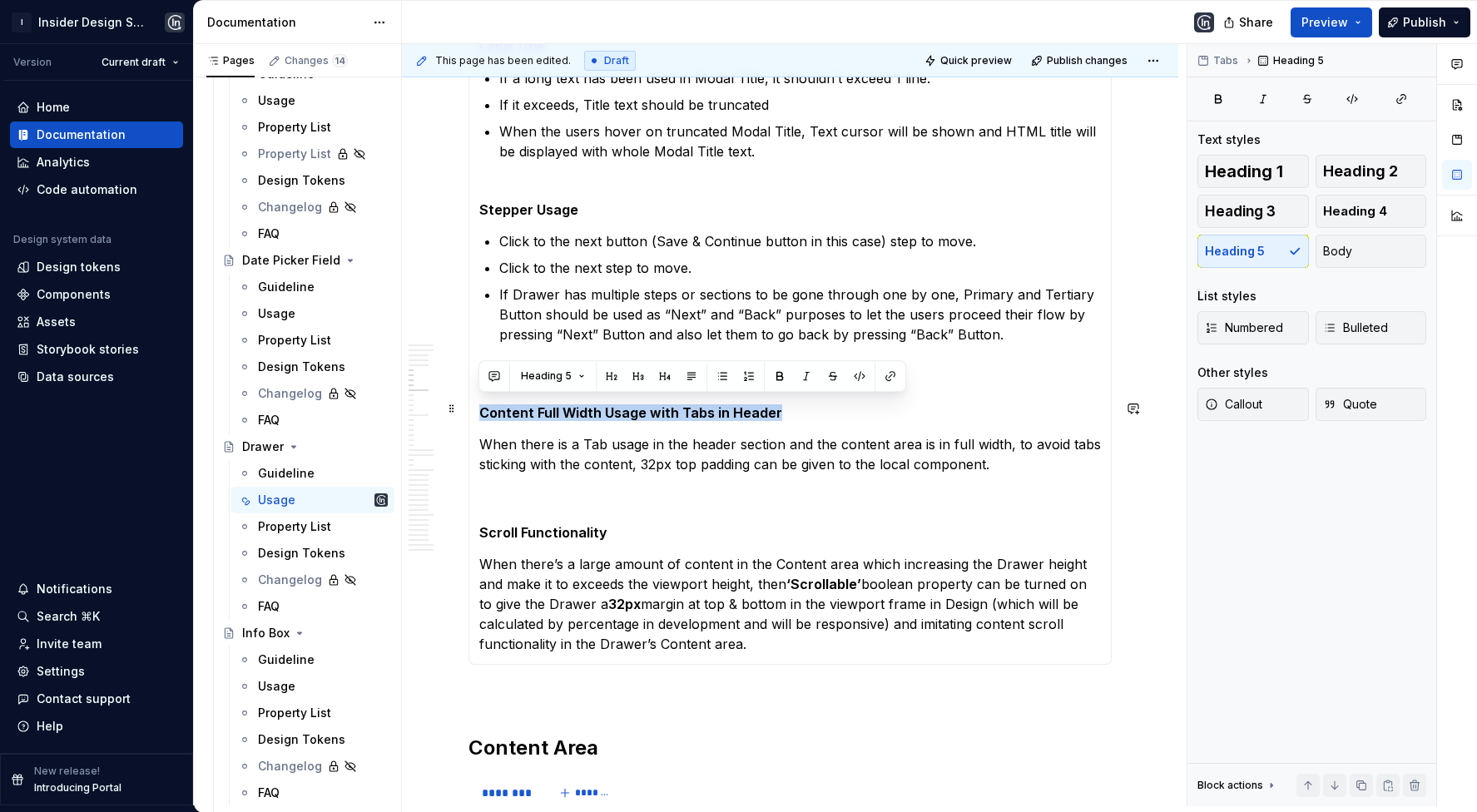
click at [514, 404] on h5 "Content Full Width Usage with Tabs in Header" at bounding box center [790, 412] width 622 height 17
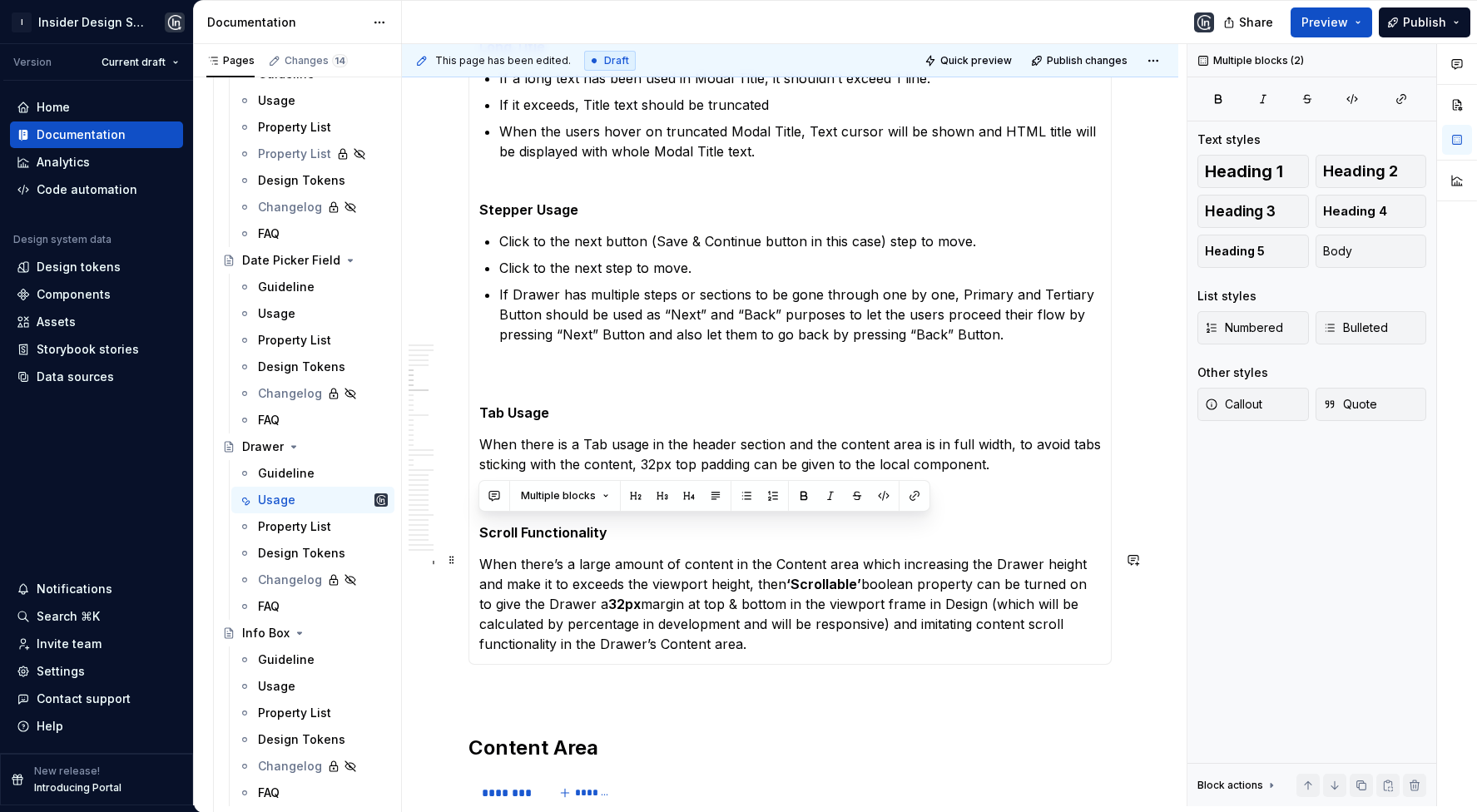
drag, startPoint x: 476, startPoint y: 510, endPoint x: 766, endPoint y: 641, distance: 318.2
click at [766, 641] on div "**********" at bounding box center [790, 168] width 643 height 993
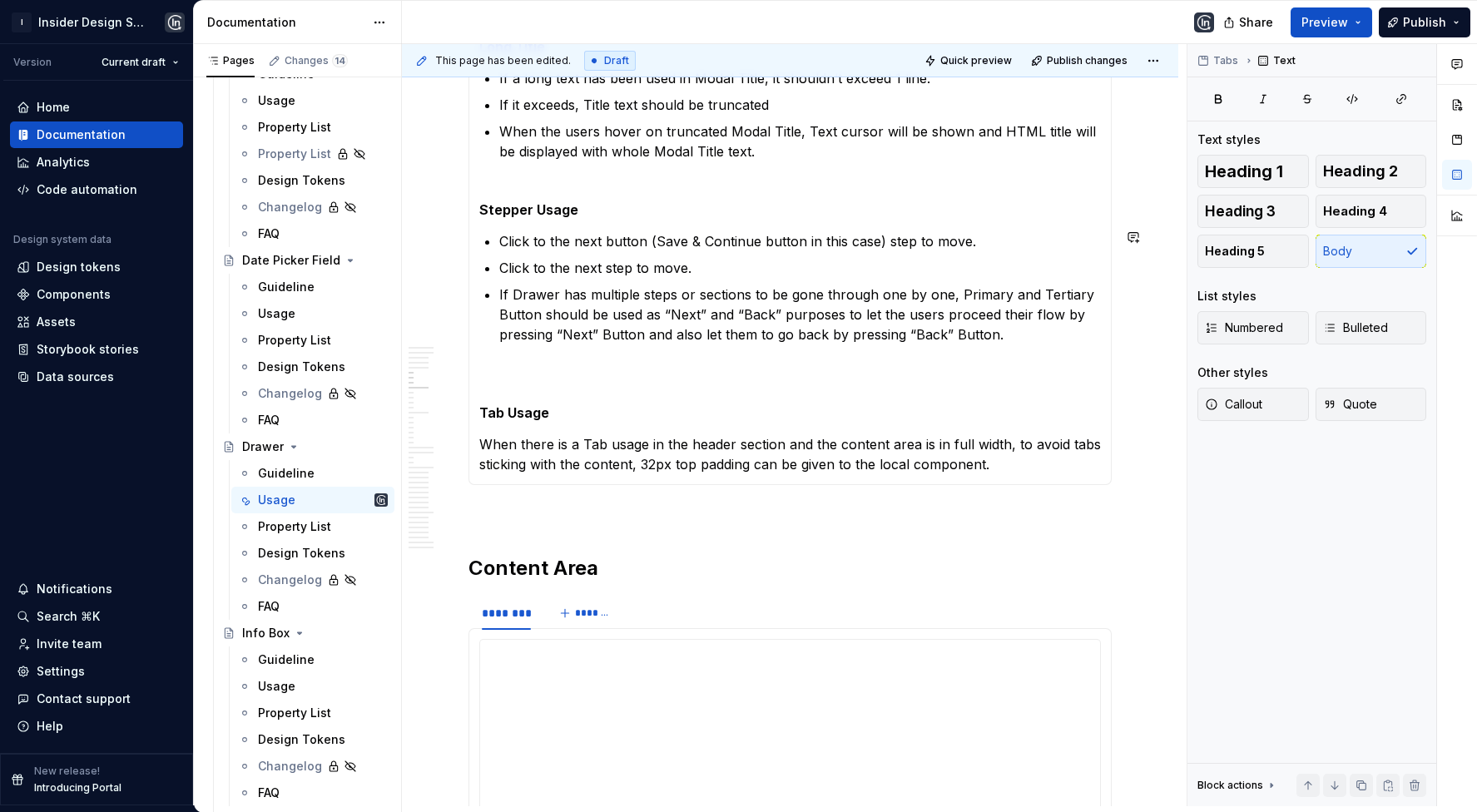
type textarea "*"
